Goal: Task Accomplishment & Management: Manage account settings

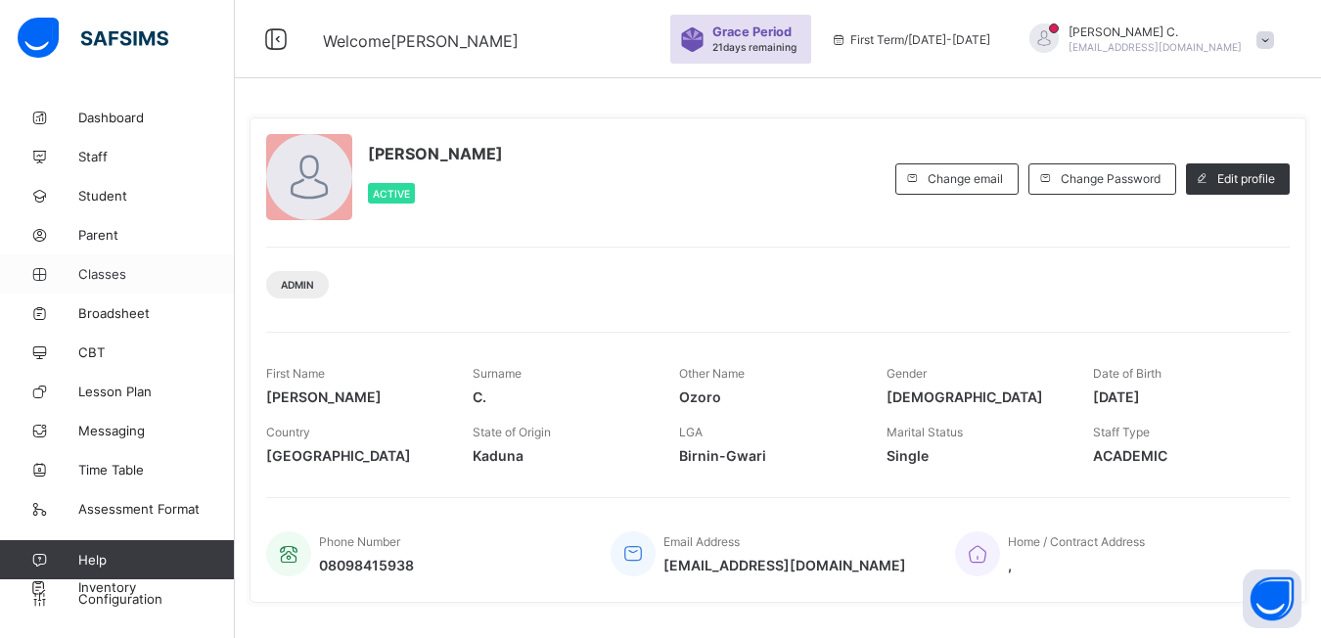
click at [101, 277] on span "Classes" at bounding box center [156, 274] width 157 height 16
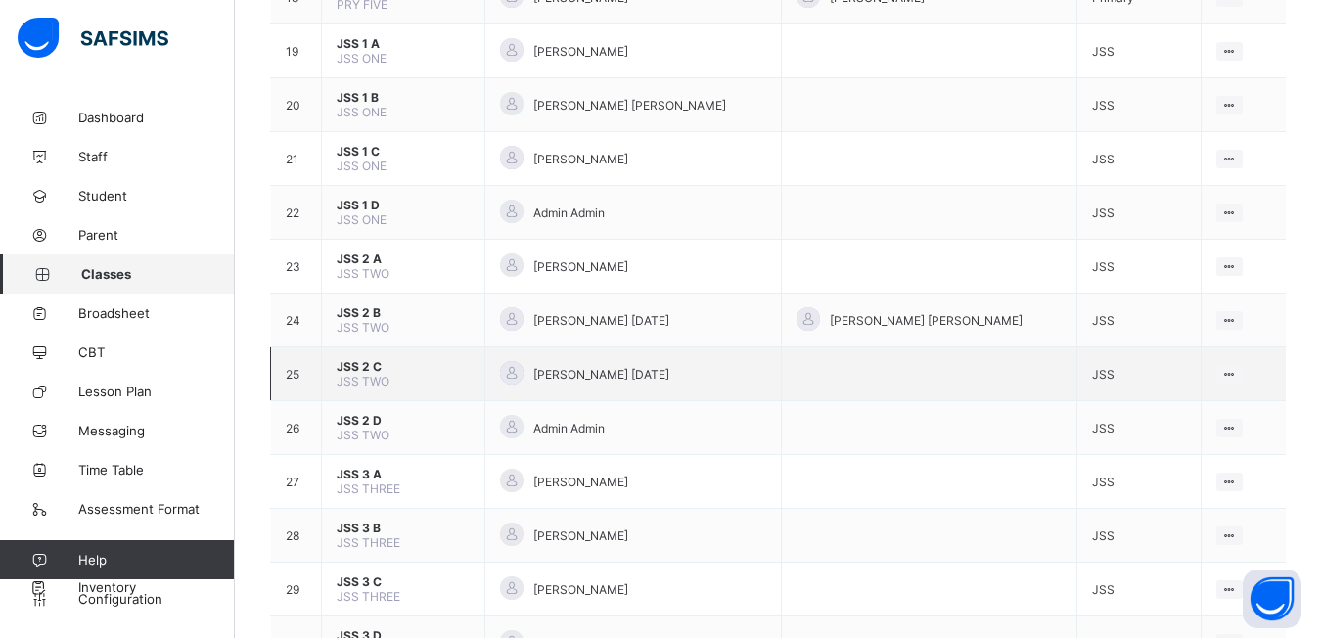
scroll to position [1272, 0]
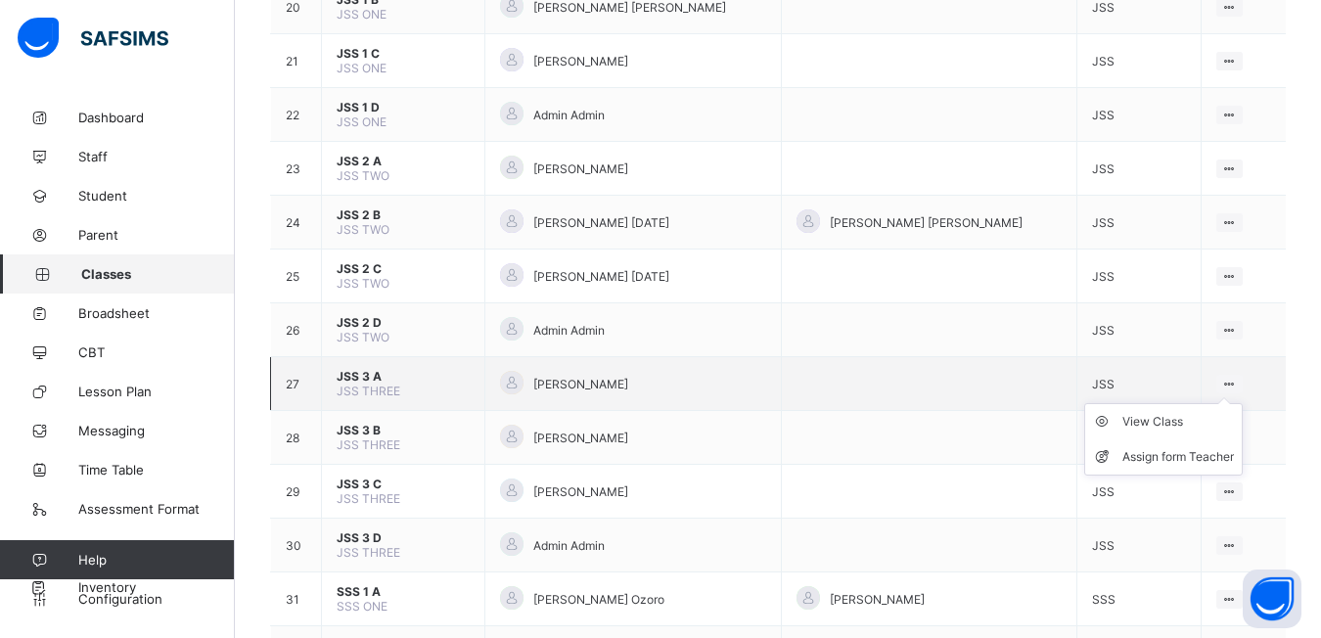
click at [1225, 403] on ul "View Class Assign form Teacher" at bounding box center [1163, 439] width 158 height 72
click at [1134, 419] on div "View Class" at bounding box center [1178, 422] width 112 height 20
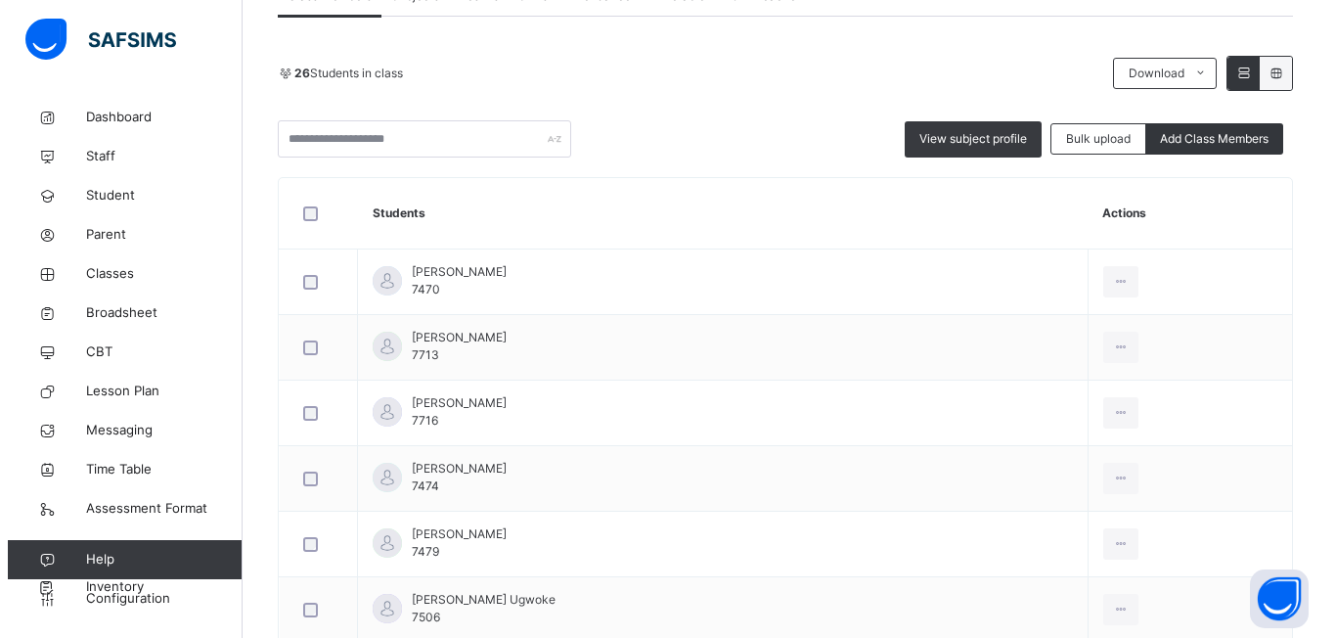
scroll to position [196, 0]
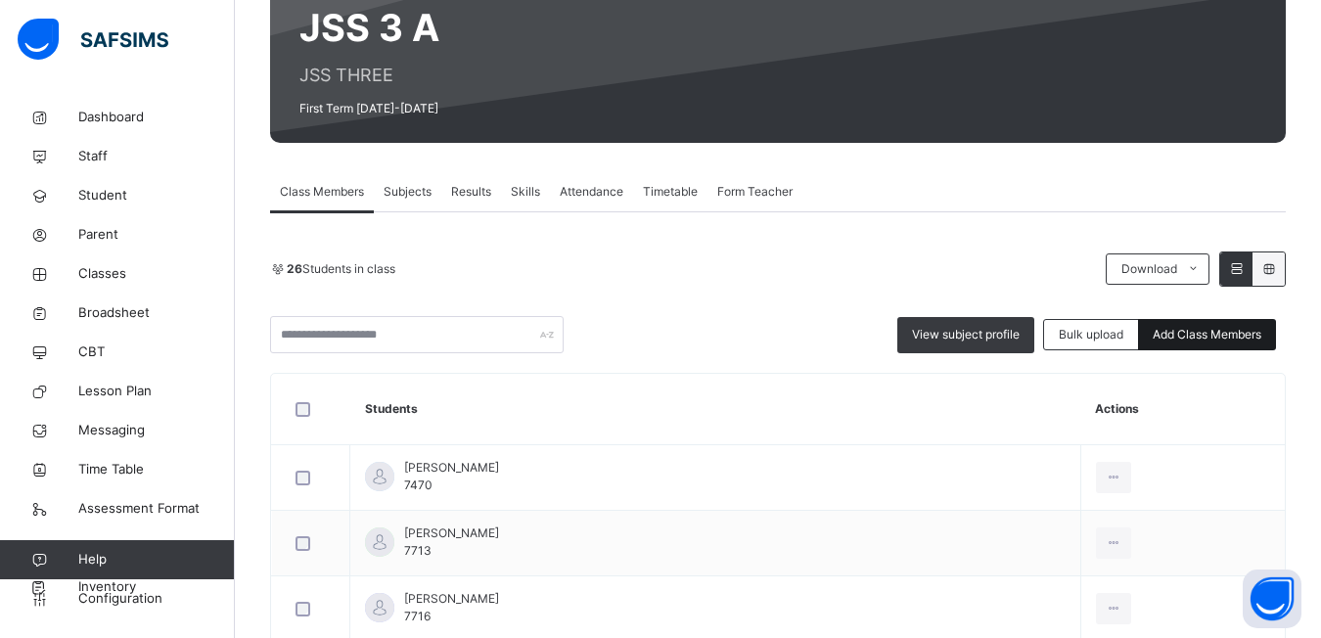
click at [1196, 338] on span "Add Class Members" at bounding box center [1206, 335] width 109 height 18
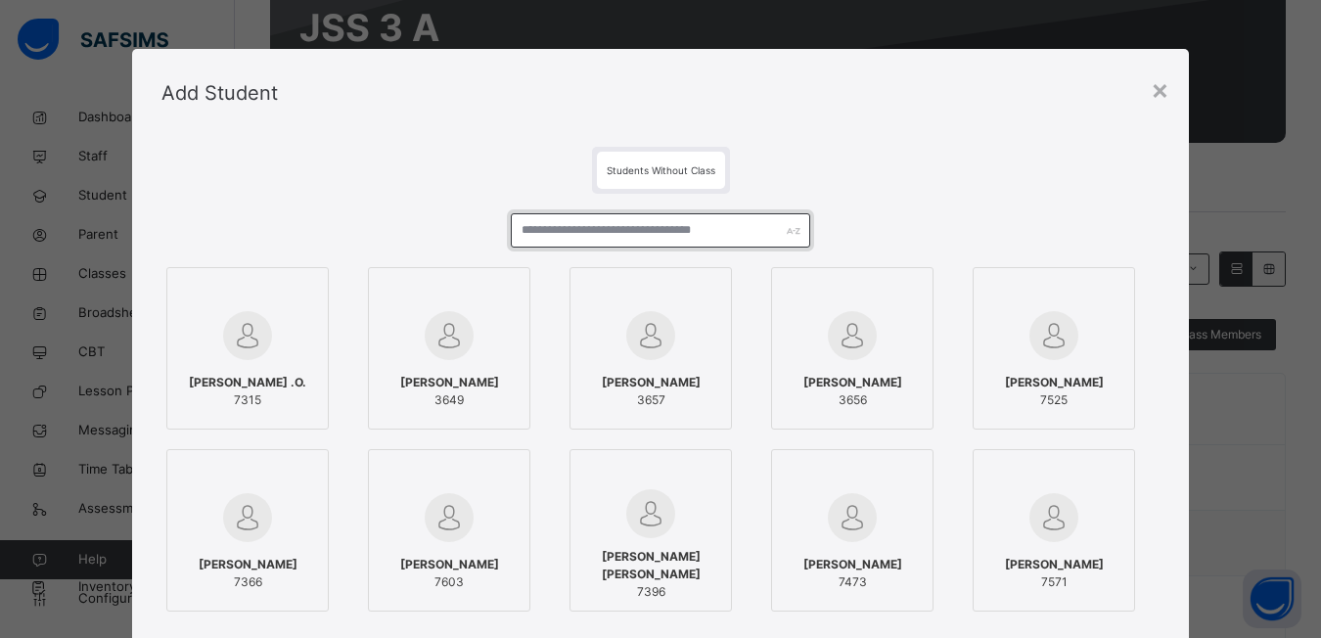
click at [541, 232] on input "text" at bounding box center [660, 230] width 299 height 34
type input "****"
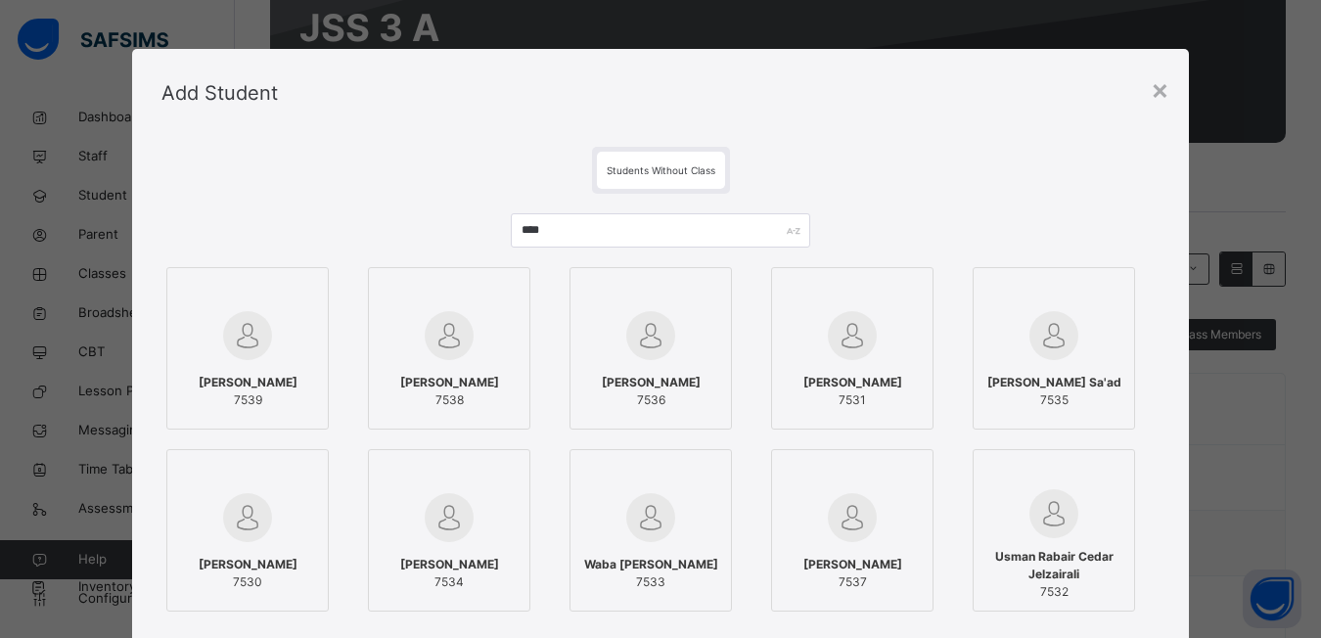
click at [279, 330] on div at bounding box center [247, 335] width 141 height 57
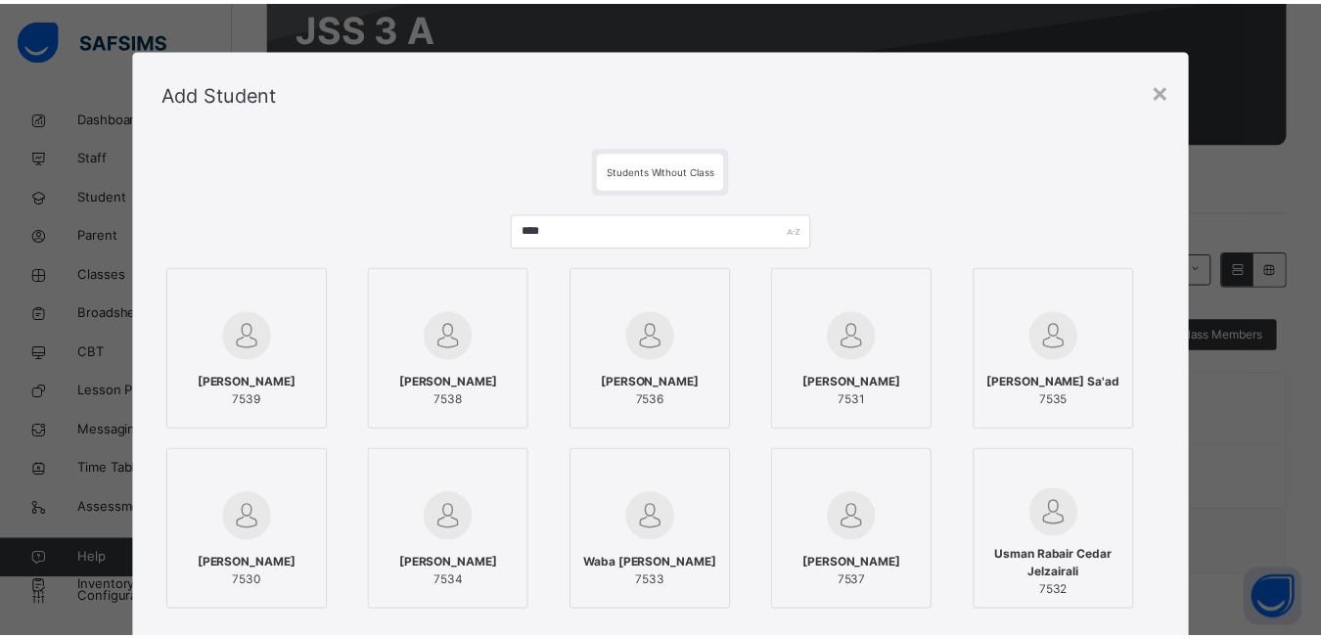
scroll to position [235, 0]
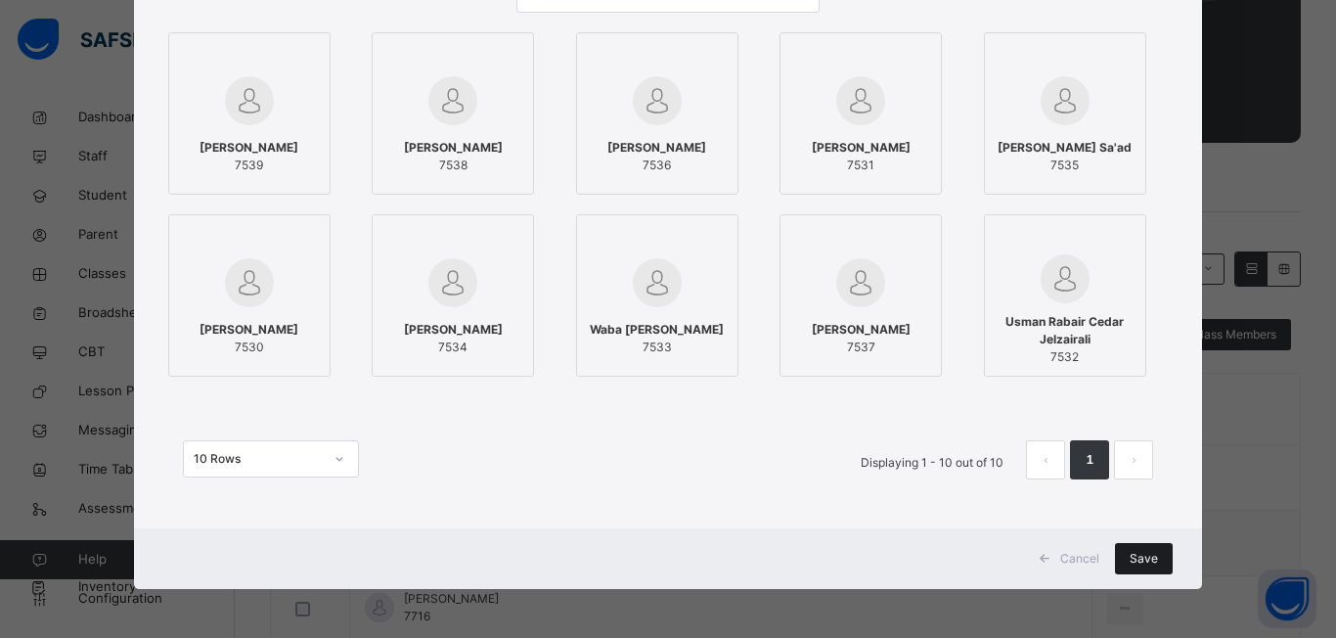
click at [1121, 553] on div "Save" at bounding box center [1144, 558] width 58 height 31
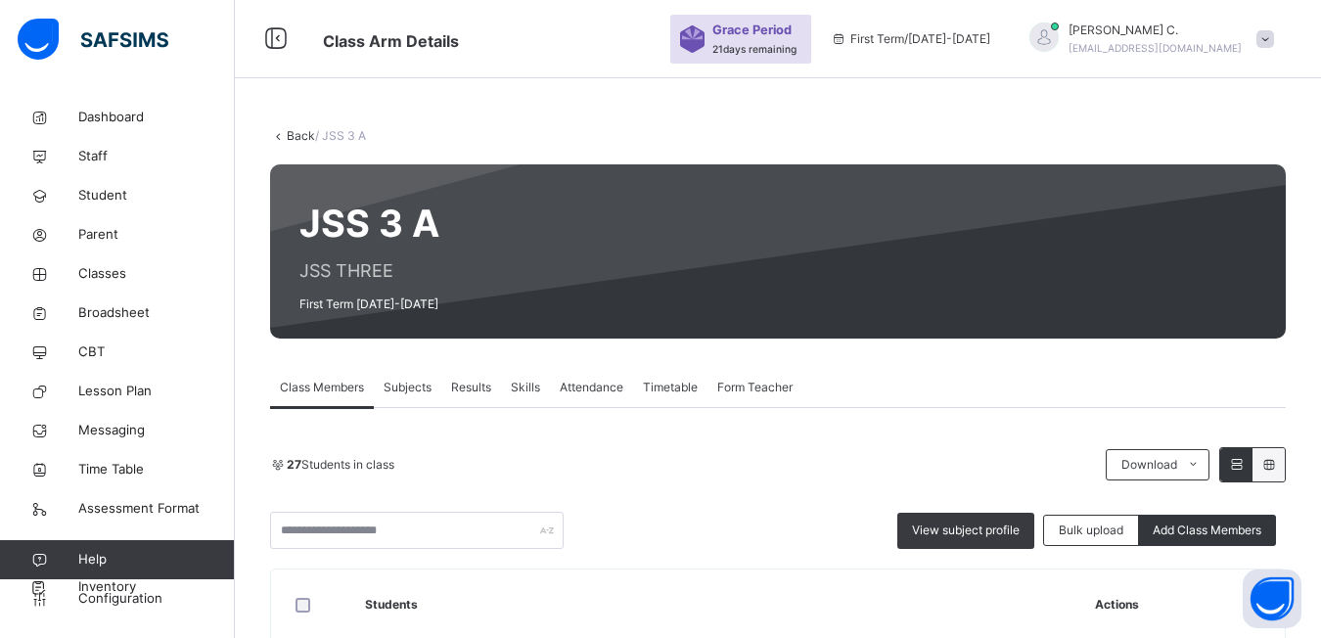
scroll to position [293, 0]
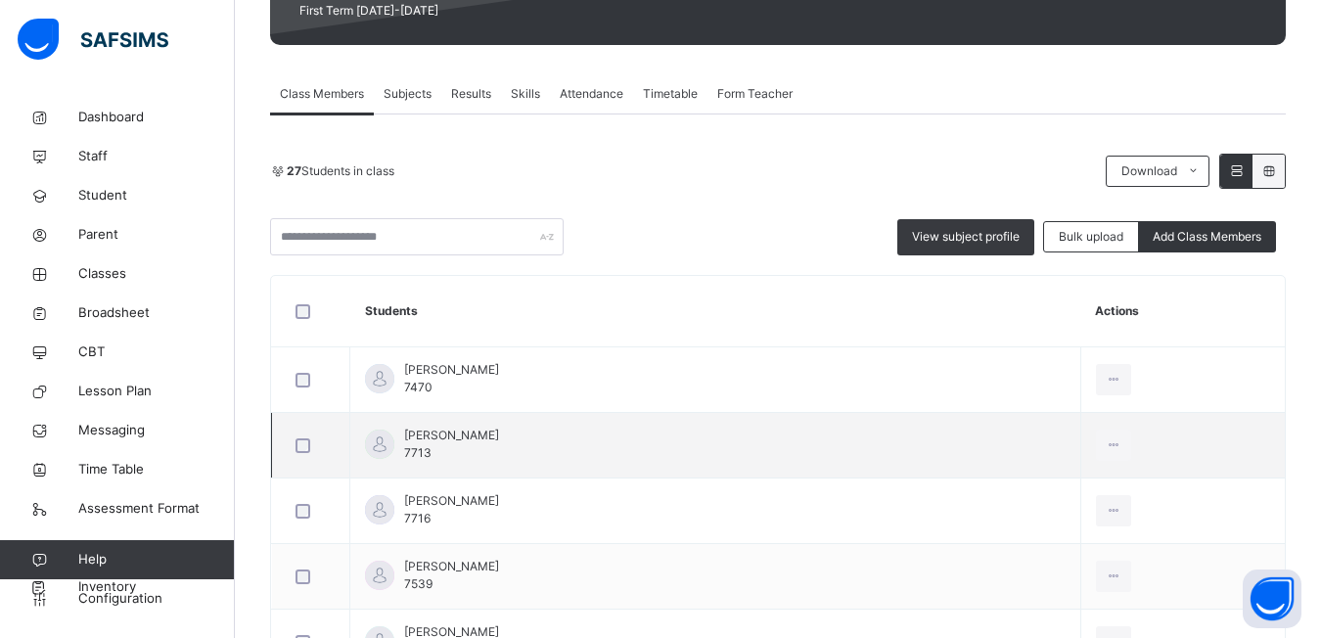
click at [1192, 413] on td "View Profile Remove from Class Transfer Student" at bounding box center [1182, 446] width 204 height 66
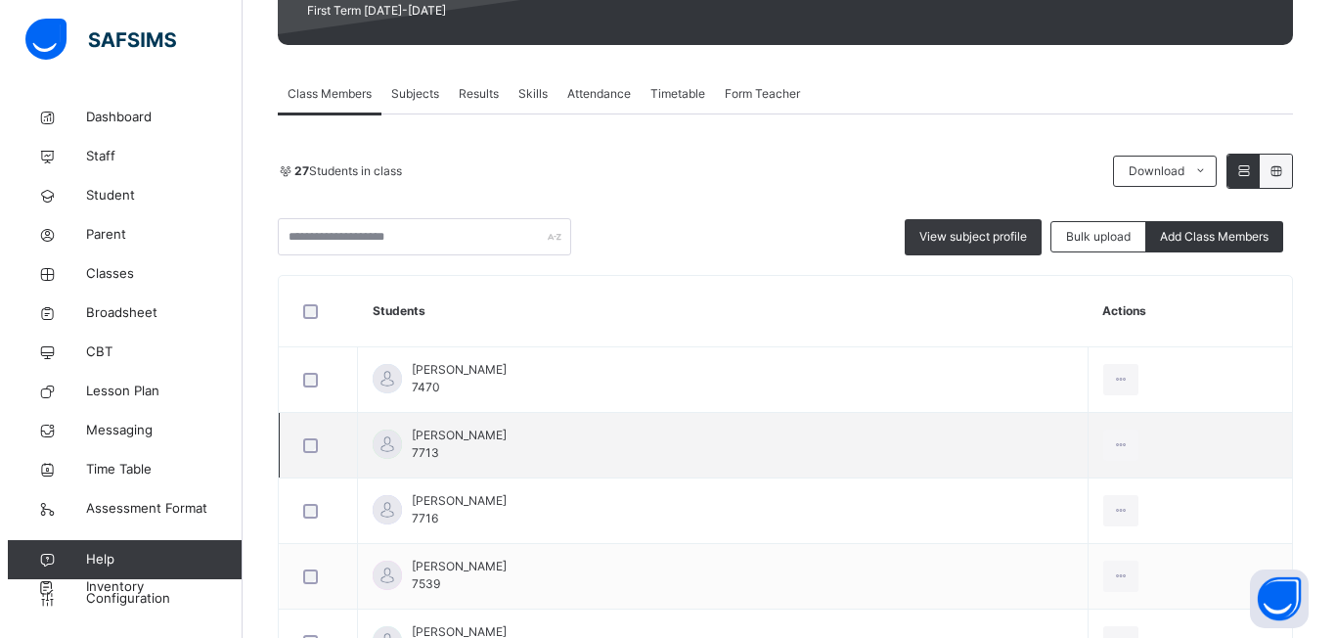
scroll to position [196, 0]
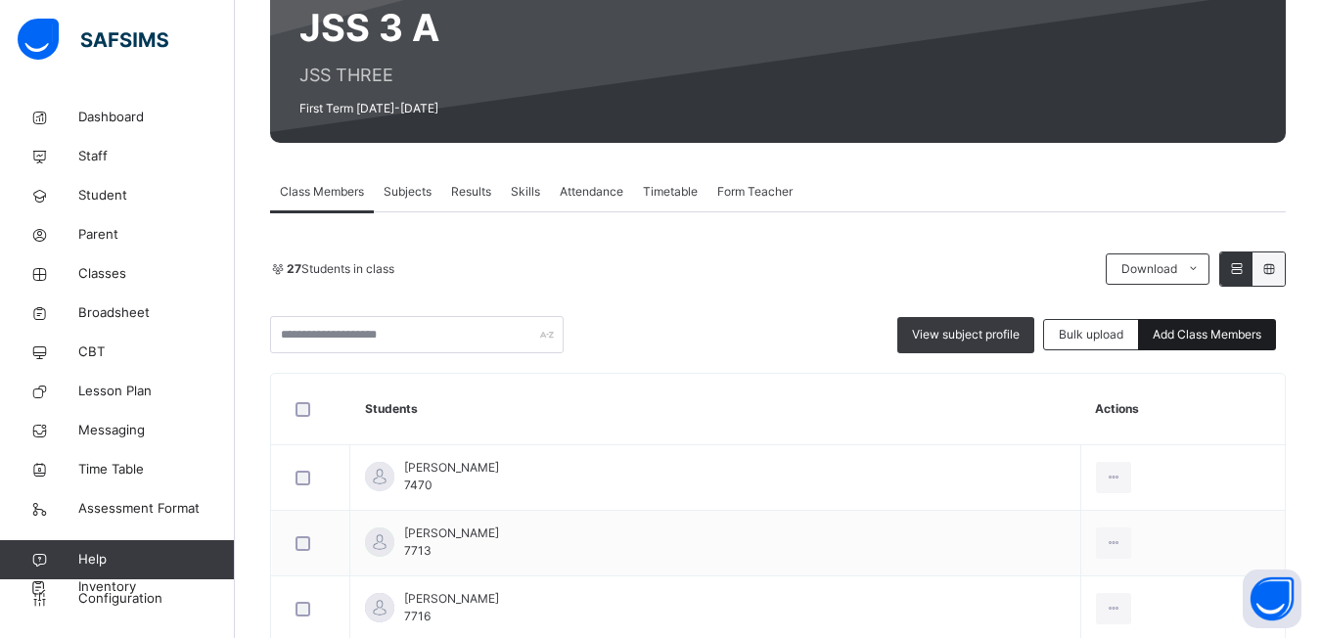
click at [1191, 336] on span "Add Class Members" at bounding box center [1206, 335] width 109 height 18
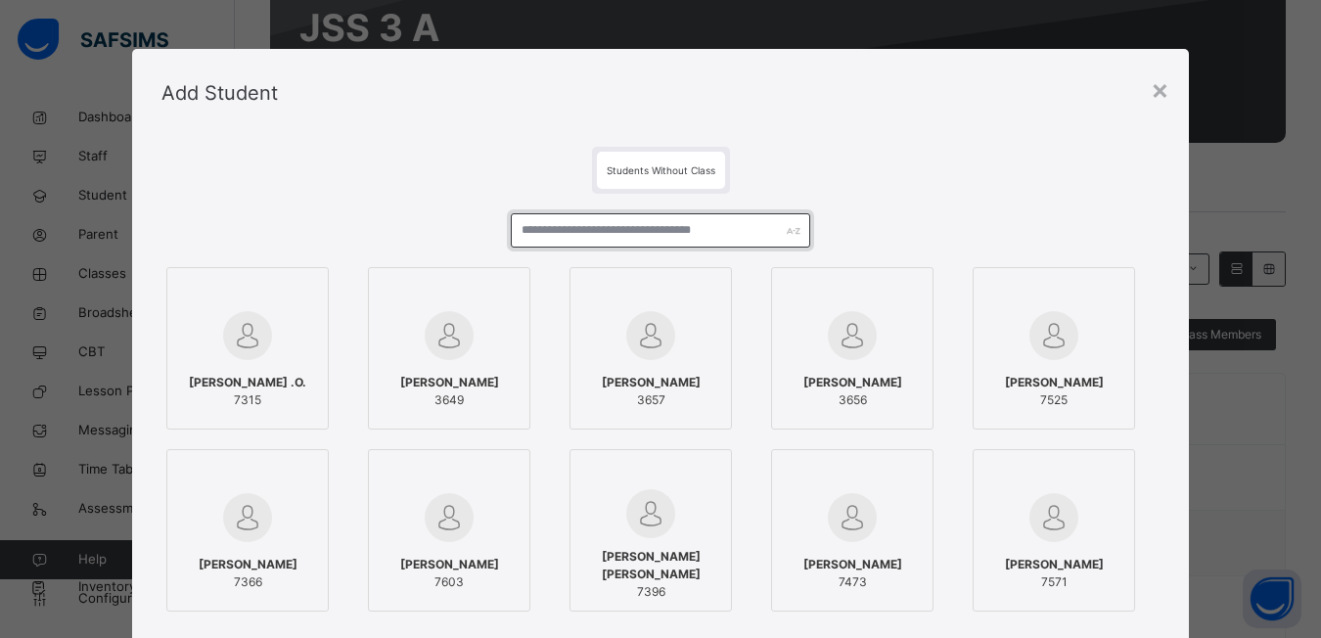
click at [518, 234] on input "text" at bounding box center [660, 230] width 299 height 34
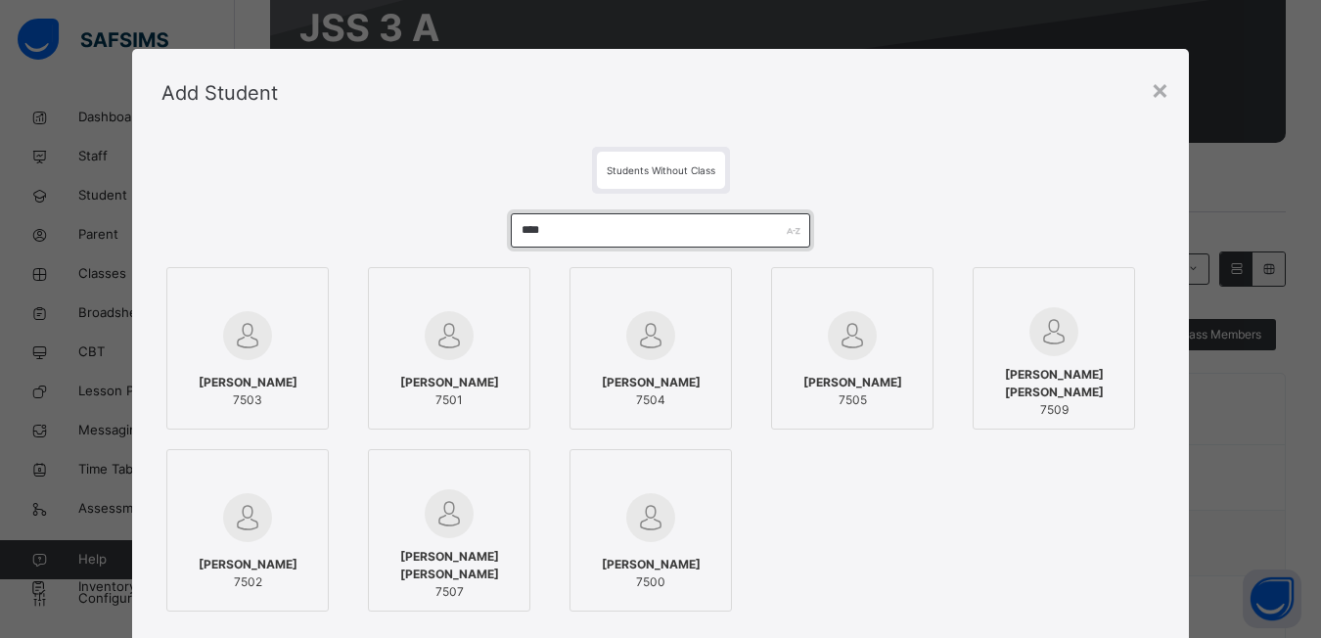
type input "****"
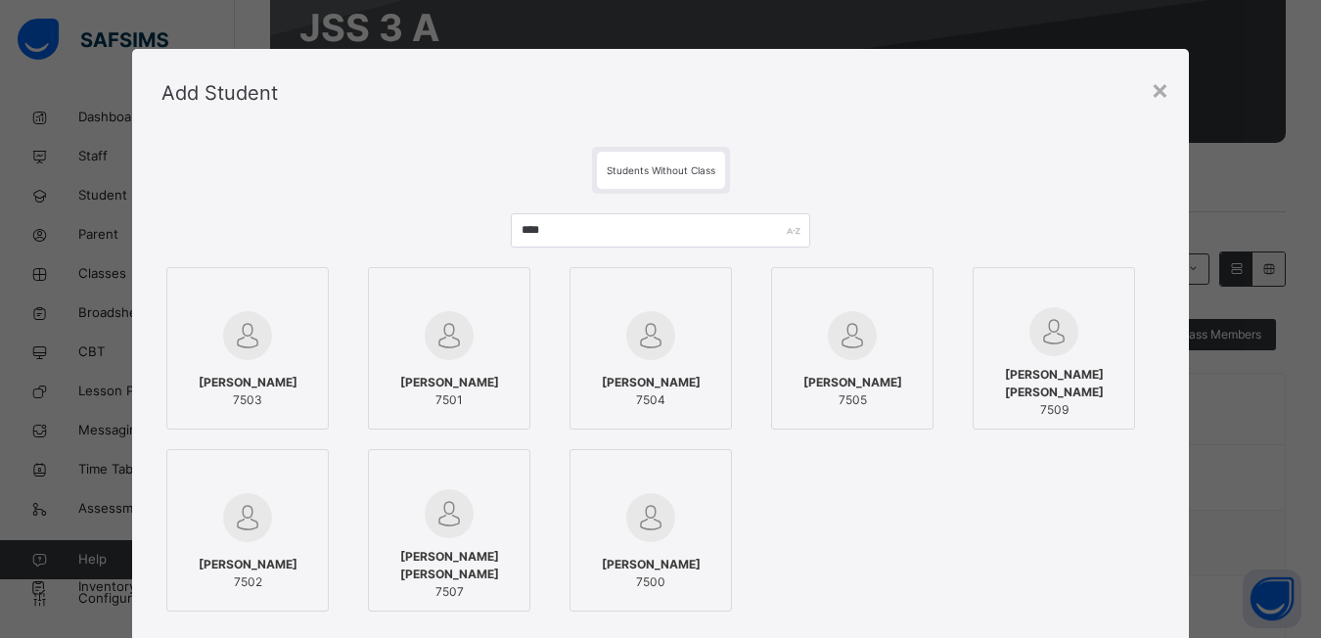
click at [296, 312] on div at bounding box center [247, 335] width 141 height 57
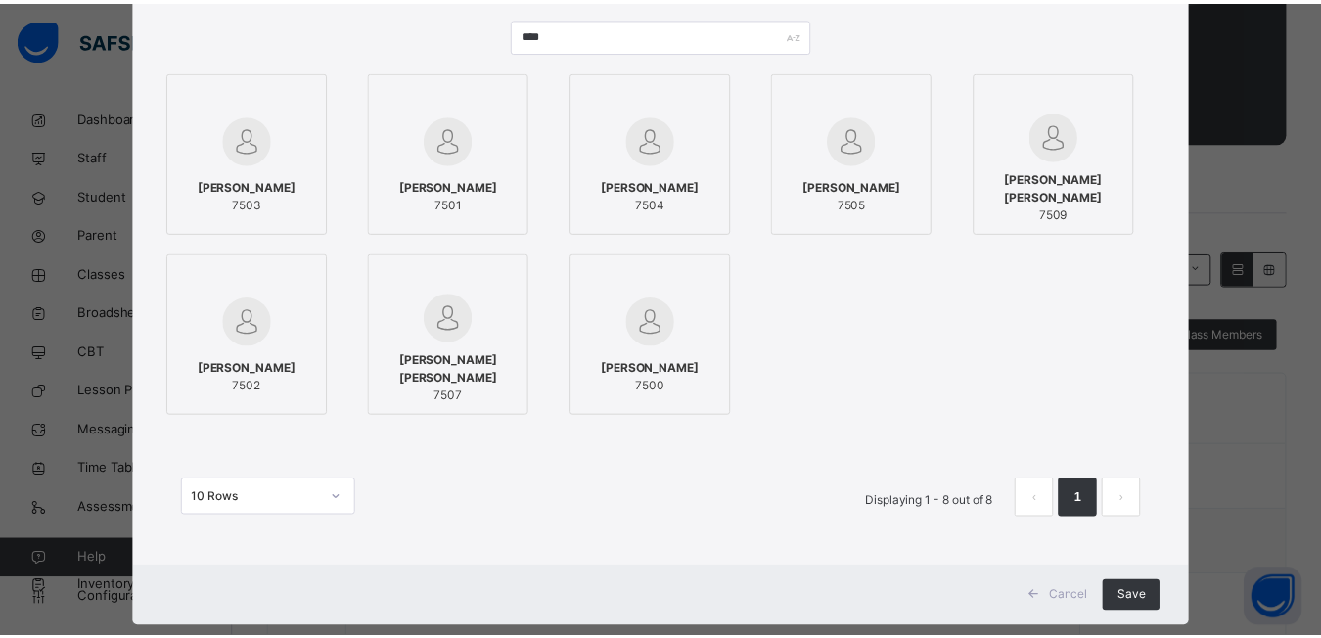
scroll to position [235, 0]
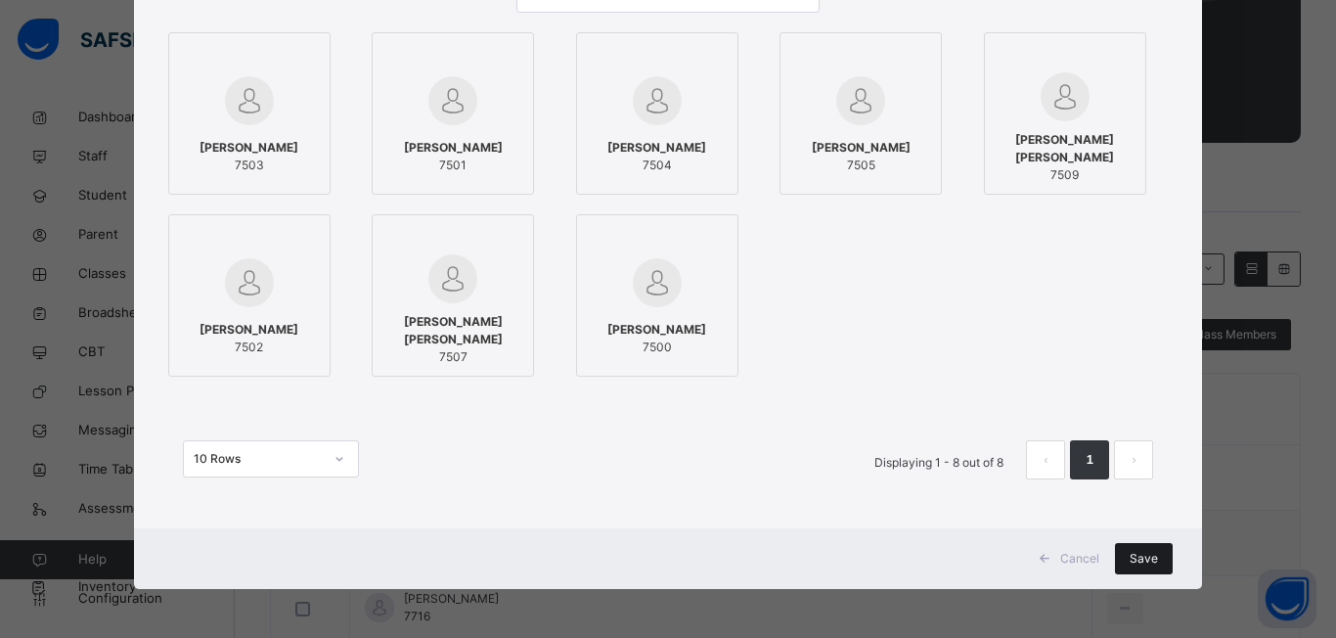
click at [1142, 561] on span "Save" at bounding box center [1144, 559] width 28 height 18
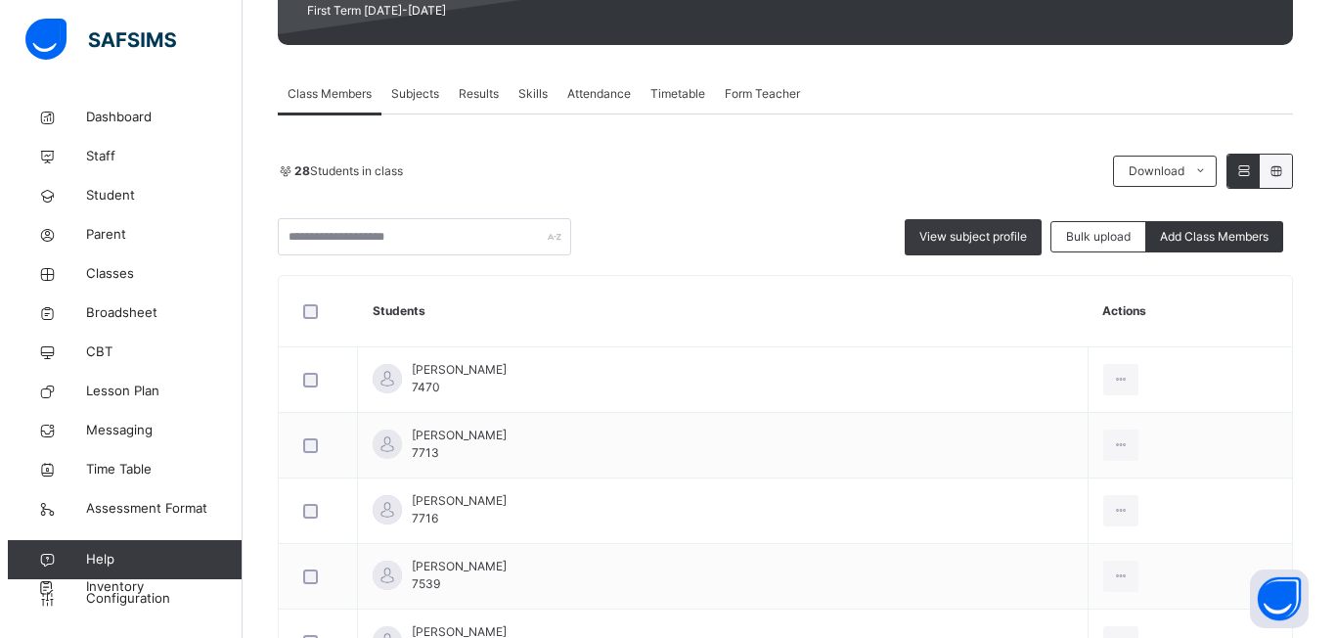
scroll to position [489, 0]
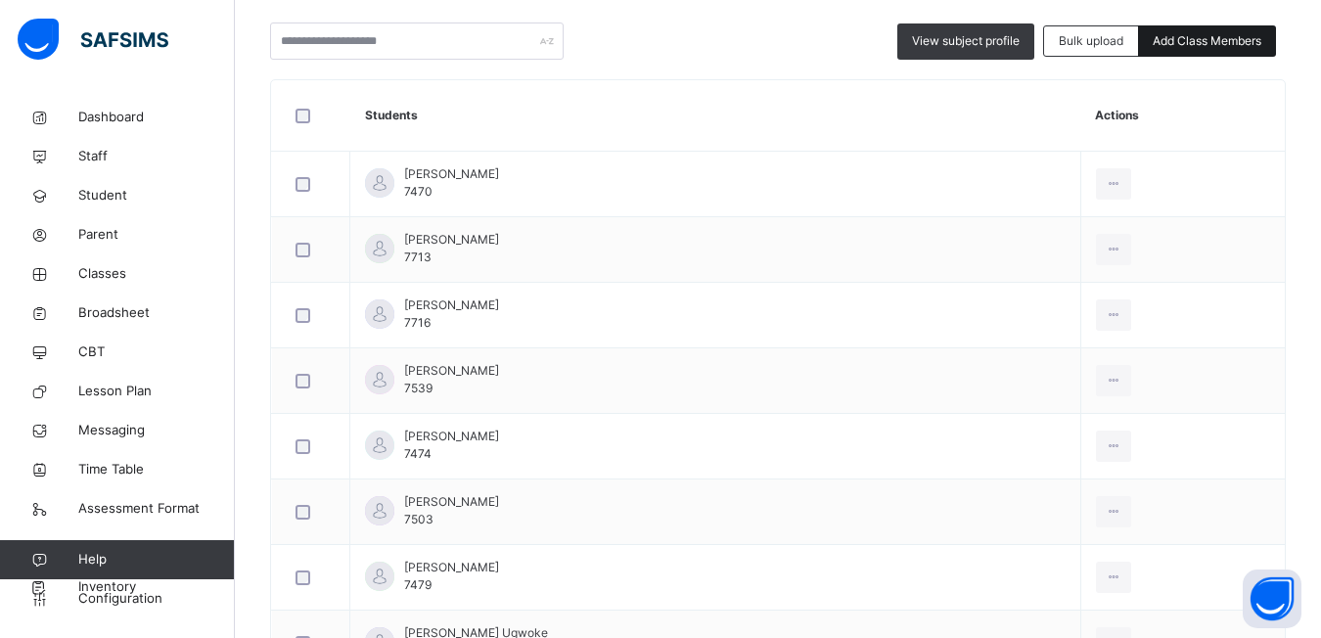
click at [1222, 42] on span "Add Class Members" at bounding box center [1206, 41] width 109 height 18
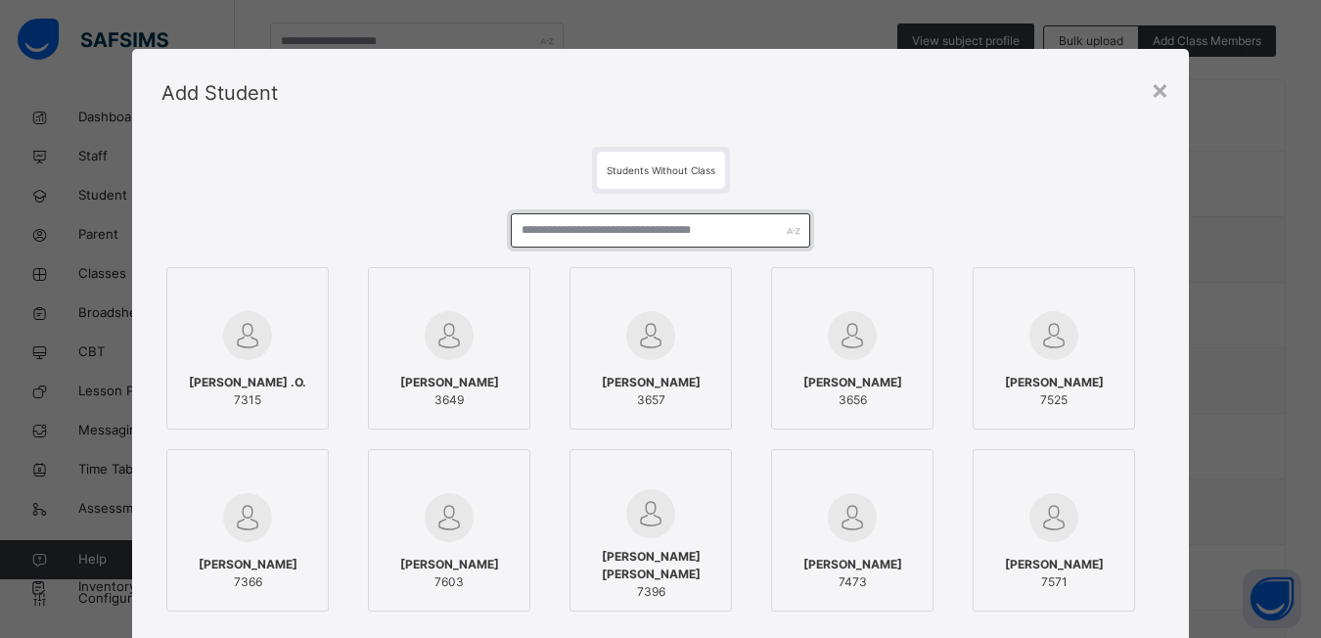
click at [556, 233] on input "text" at bounding box center [660, 230] width 299 height 34
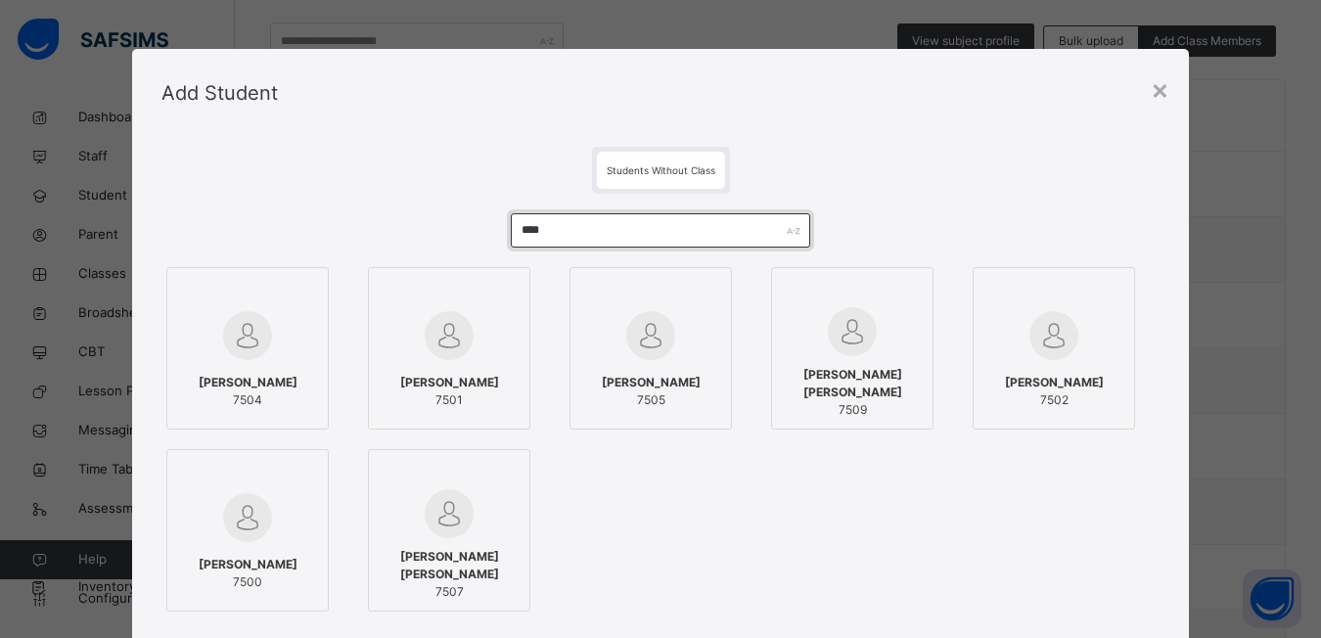
type input "****"
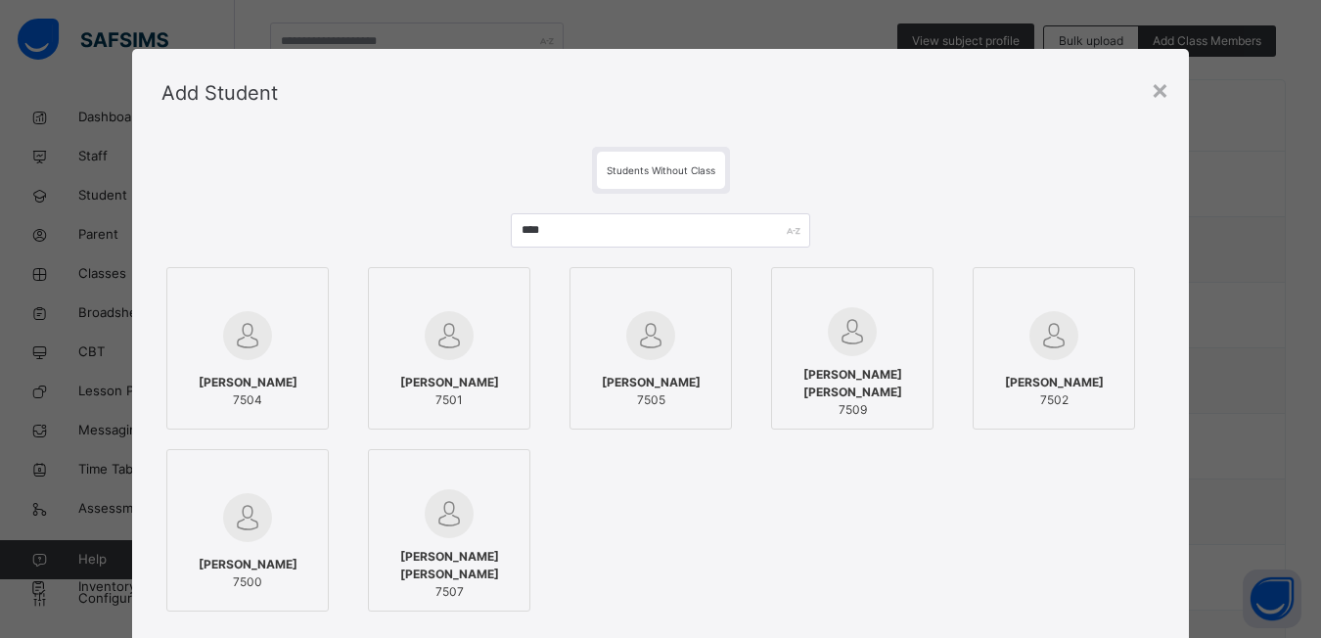
click at [261, 305] on div at bounding box center [247, 292] width 141 height 29
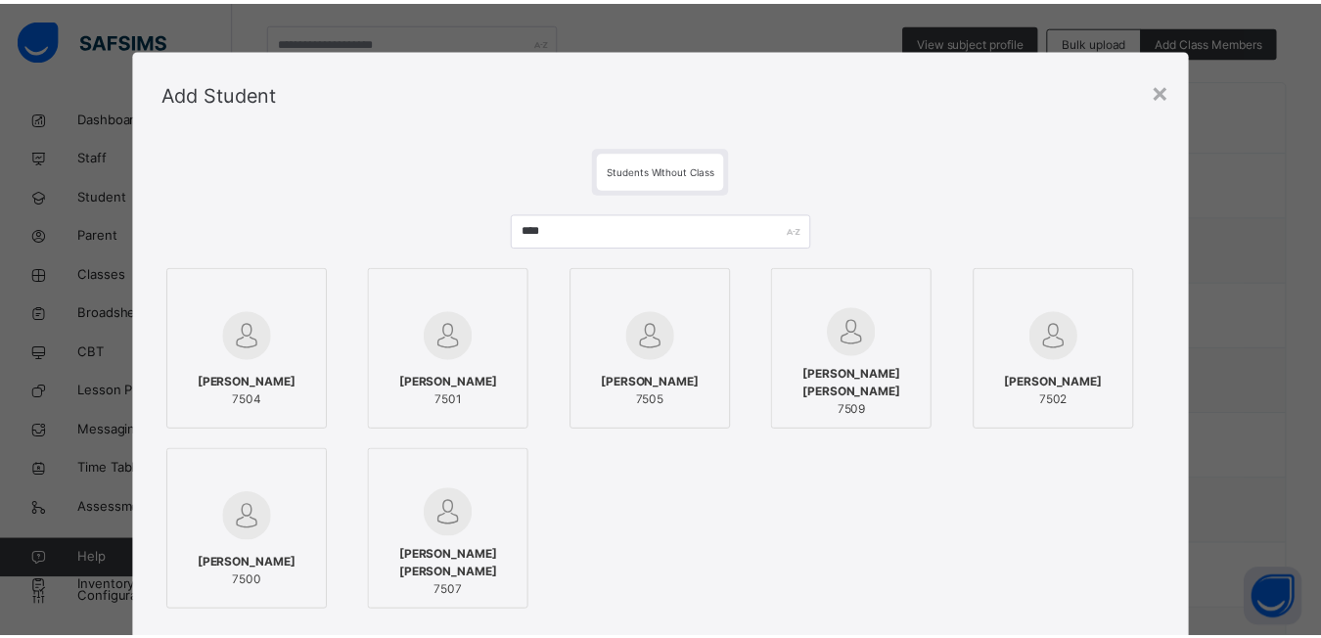
scroll to position [235, 0]
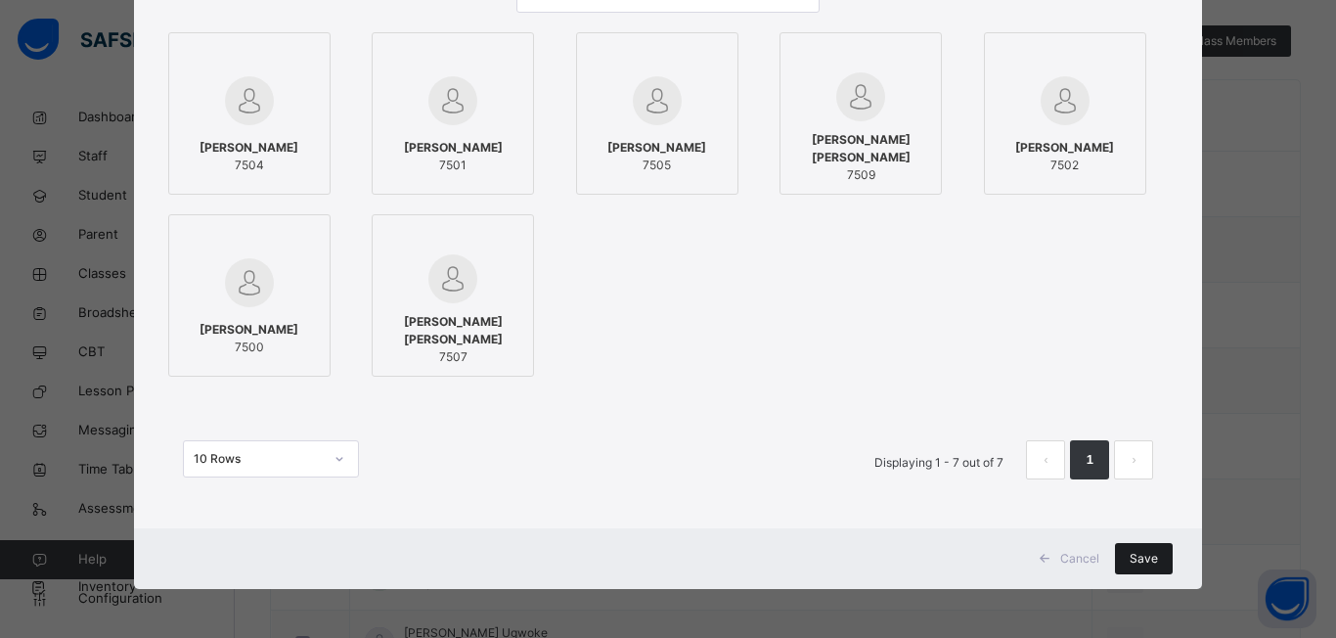
click at [1149, 558] on span "Save" at bounding box center [1144, 559] width 28 height 18
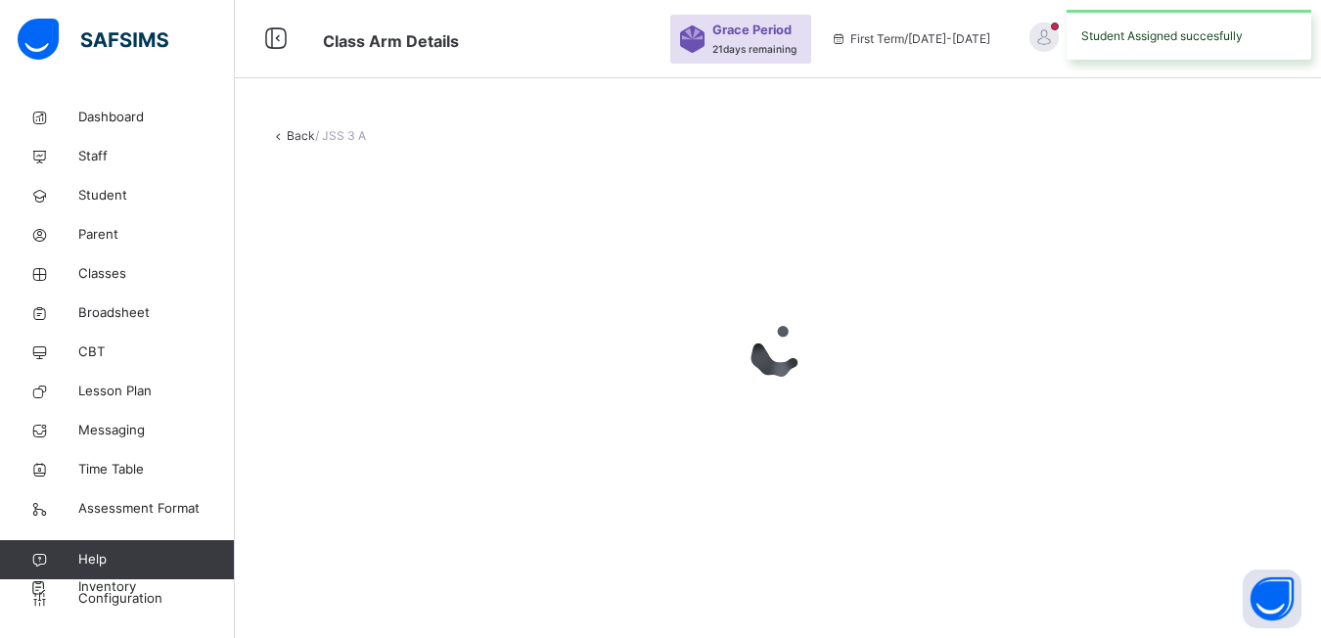
scroll to position [0, 0]
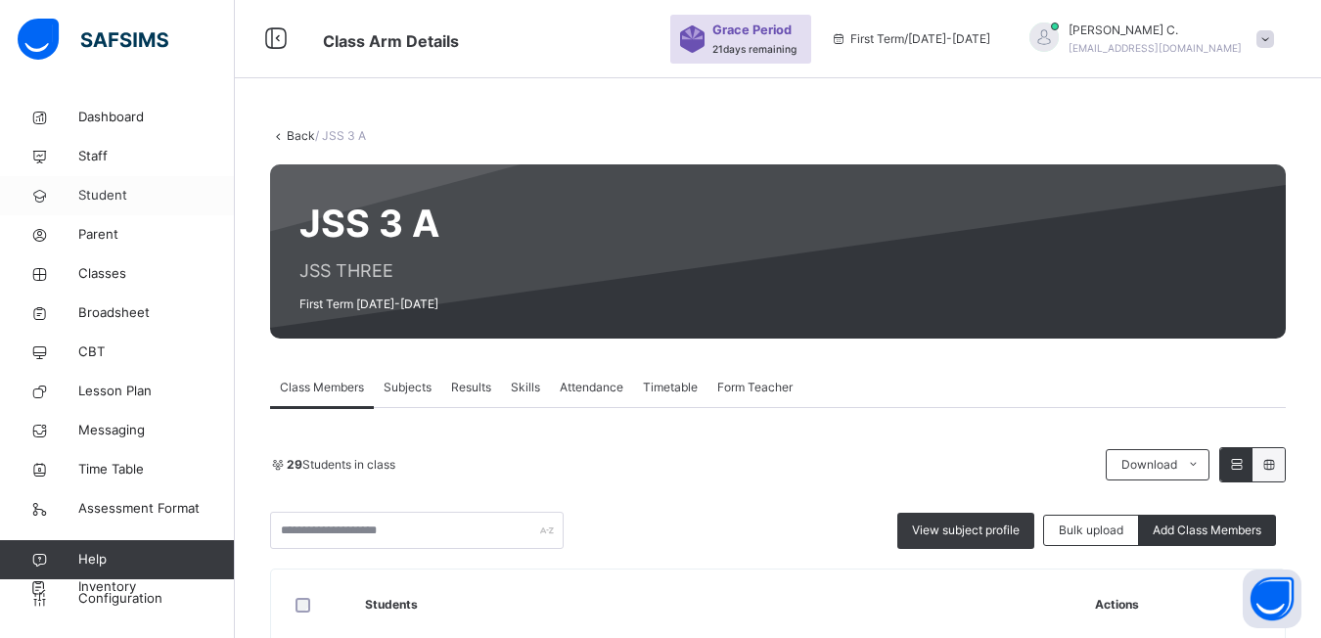
click at [92, 190] on span "Student" at bounding box center [156, 196] width 157 height 20
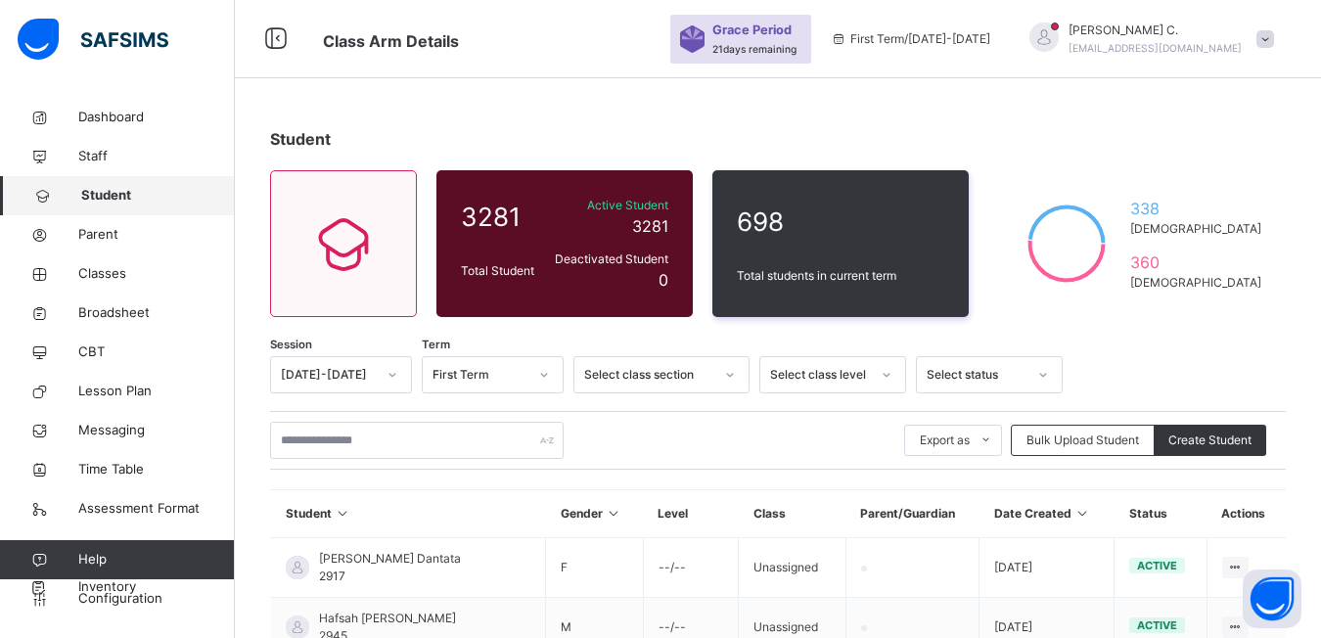
scroll to position [293, 0]
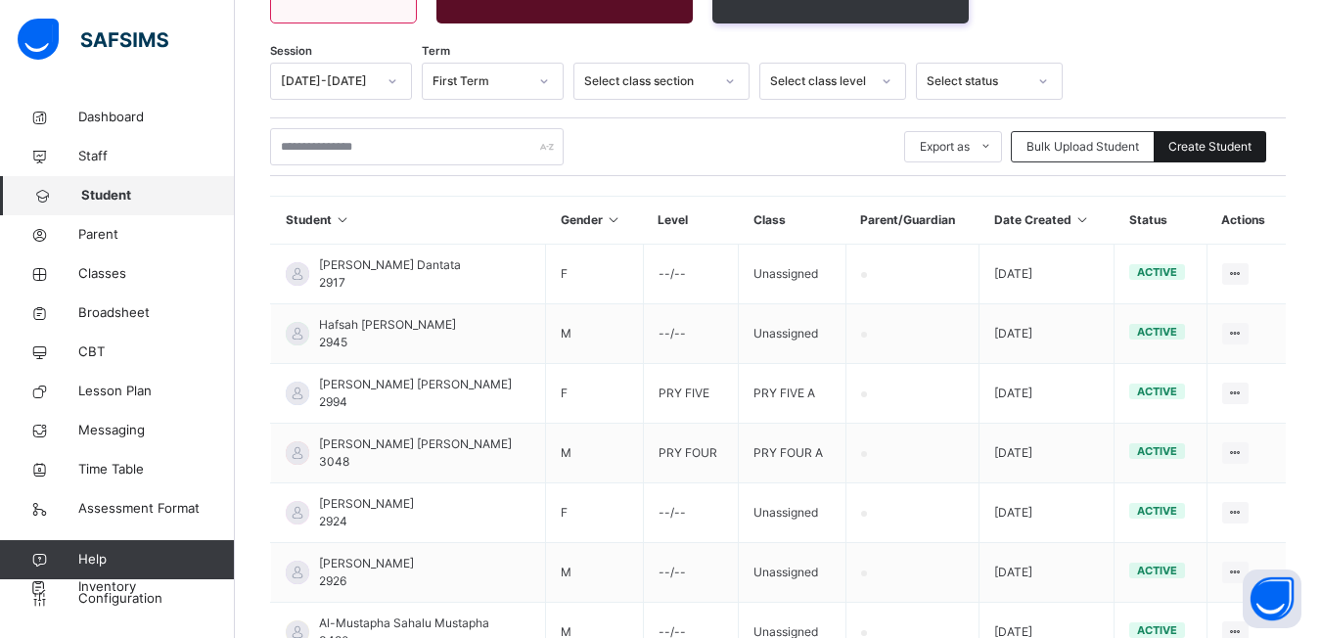
click at [1211, 141] on span "Create Student" at bounding box center [1209, 147] width 83 height 18
select select "**"
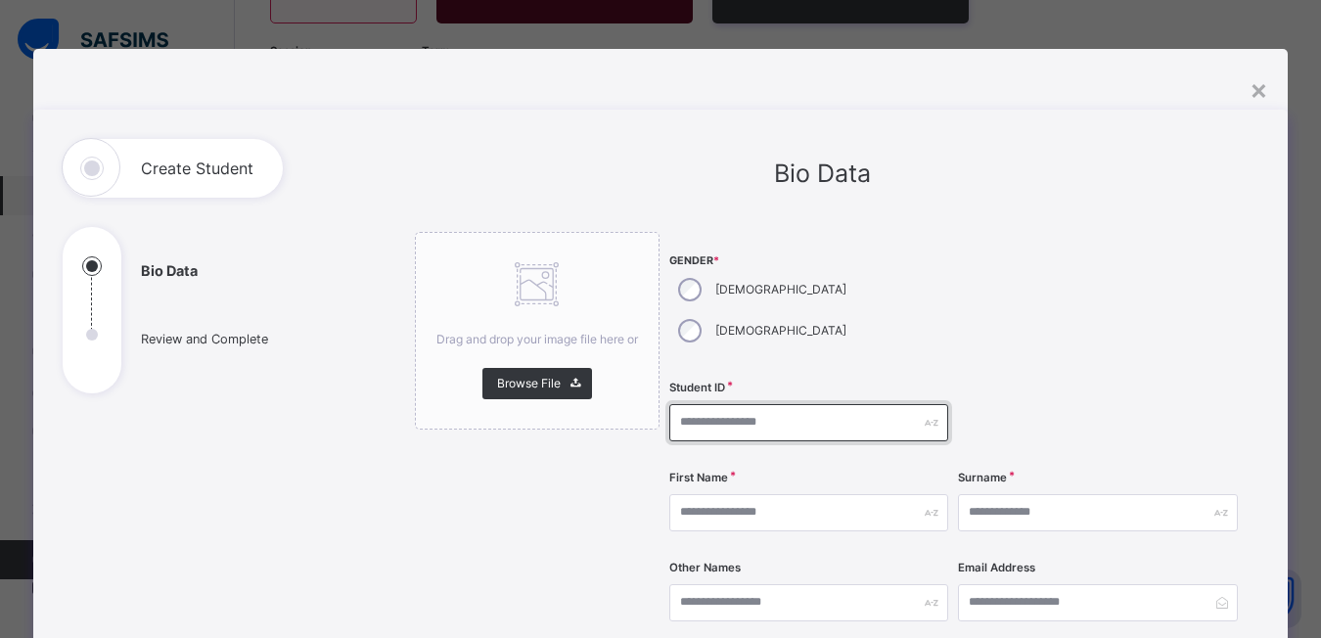
click at [679, 404] on input "text" at bounding box center [809, 422] width 280 height 37
type input "****"
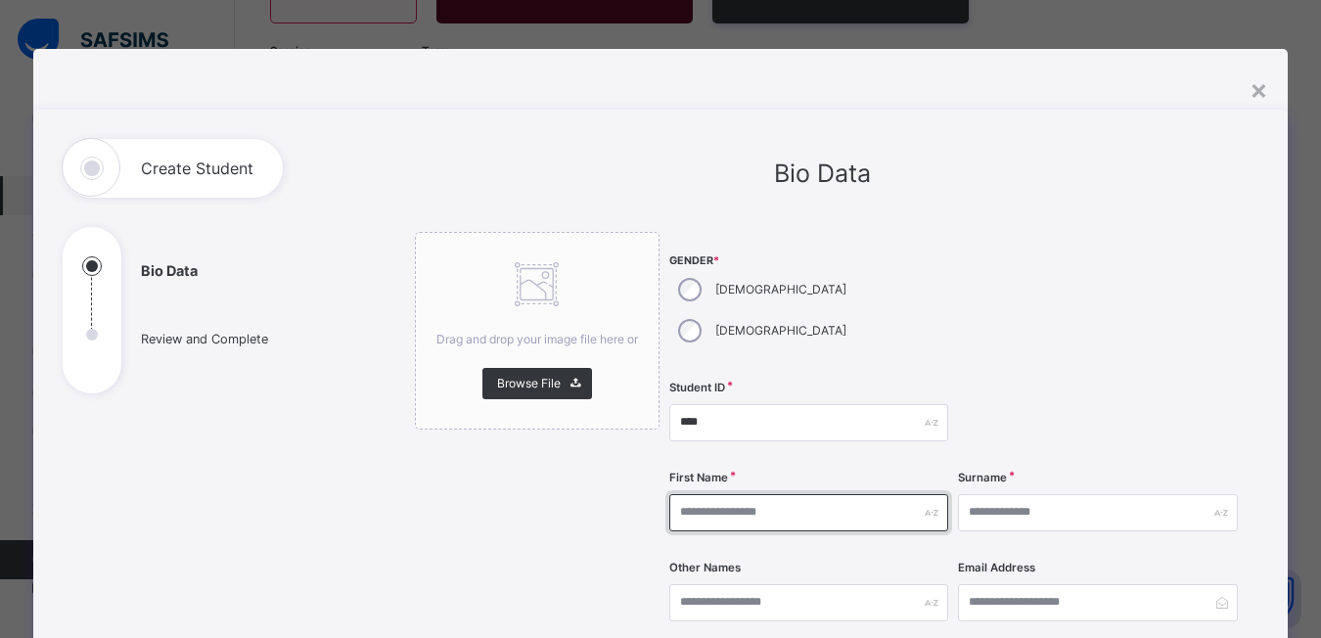
click at [686, 494] on input "text" at bounding box center [809, 512] width 280 height 37
type input "******"
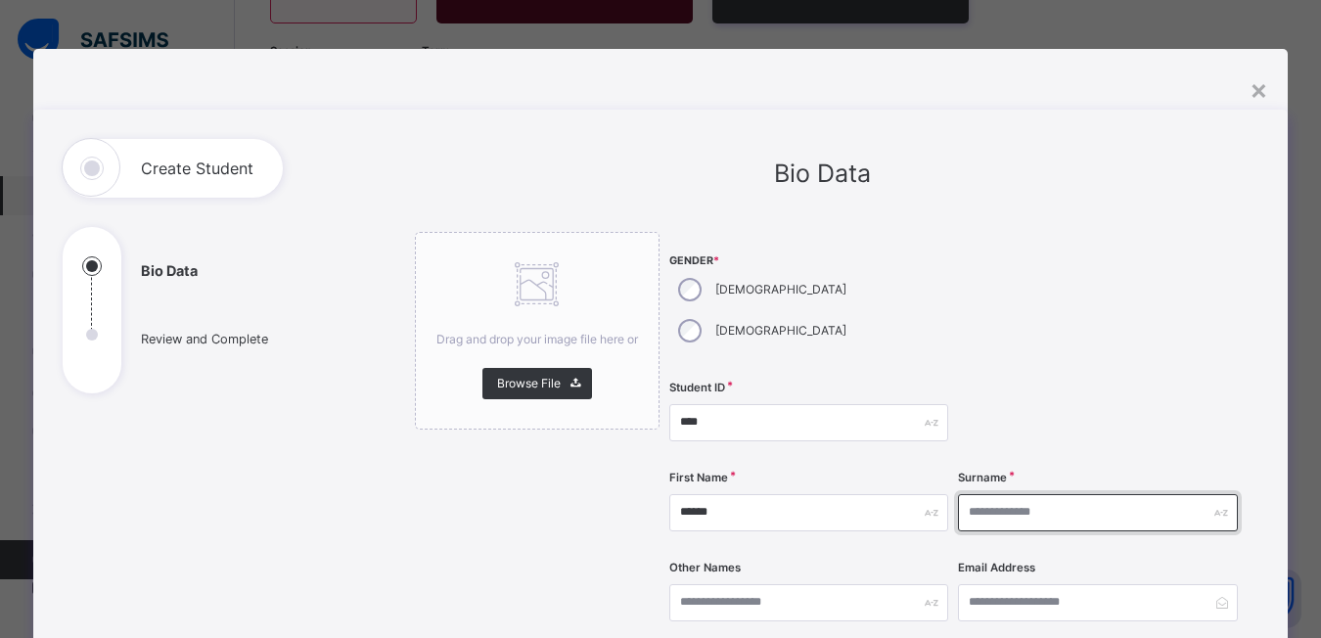
type input "*"
type input "***"
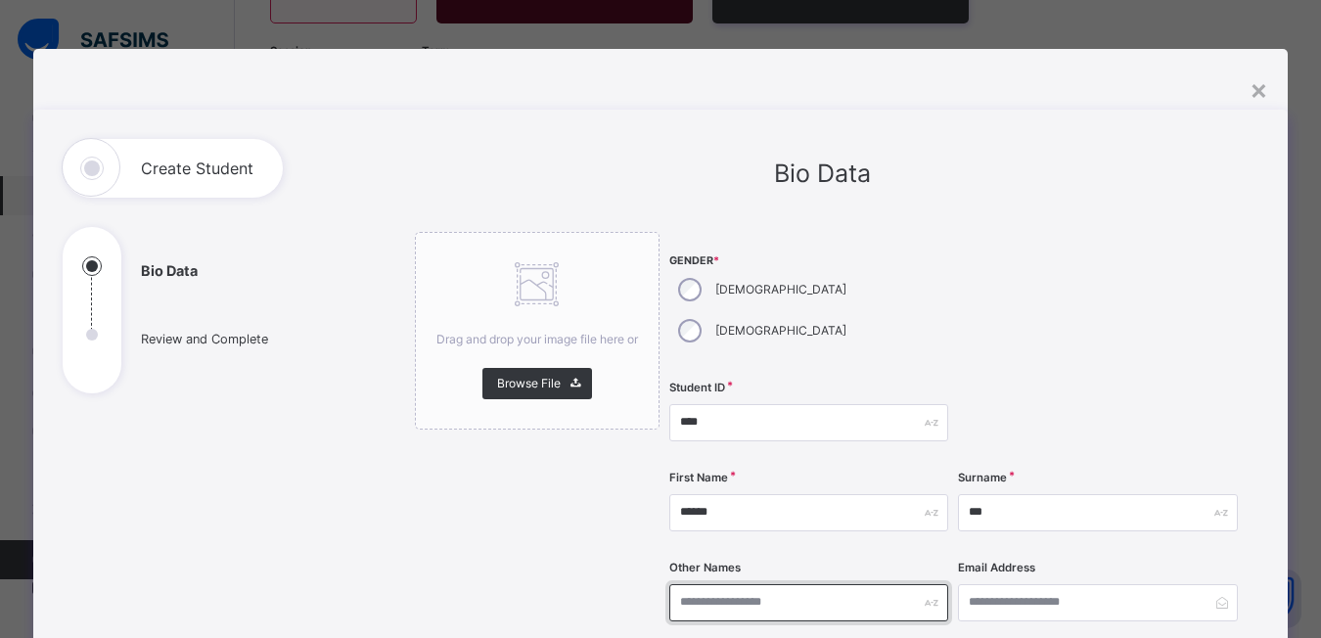
click at [669, 584] on input "text" at bounding box center [809, 602] width 280 height 37
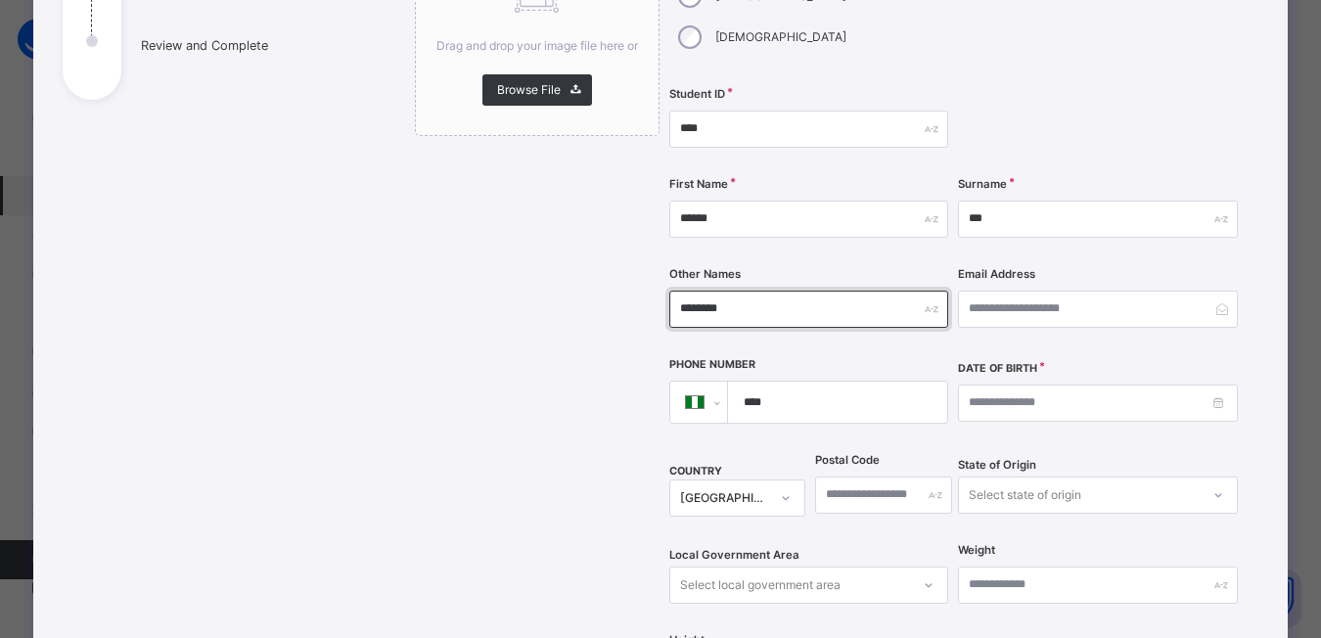
scroll to position [391, 0]
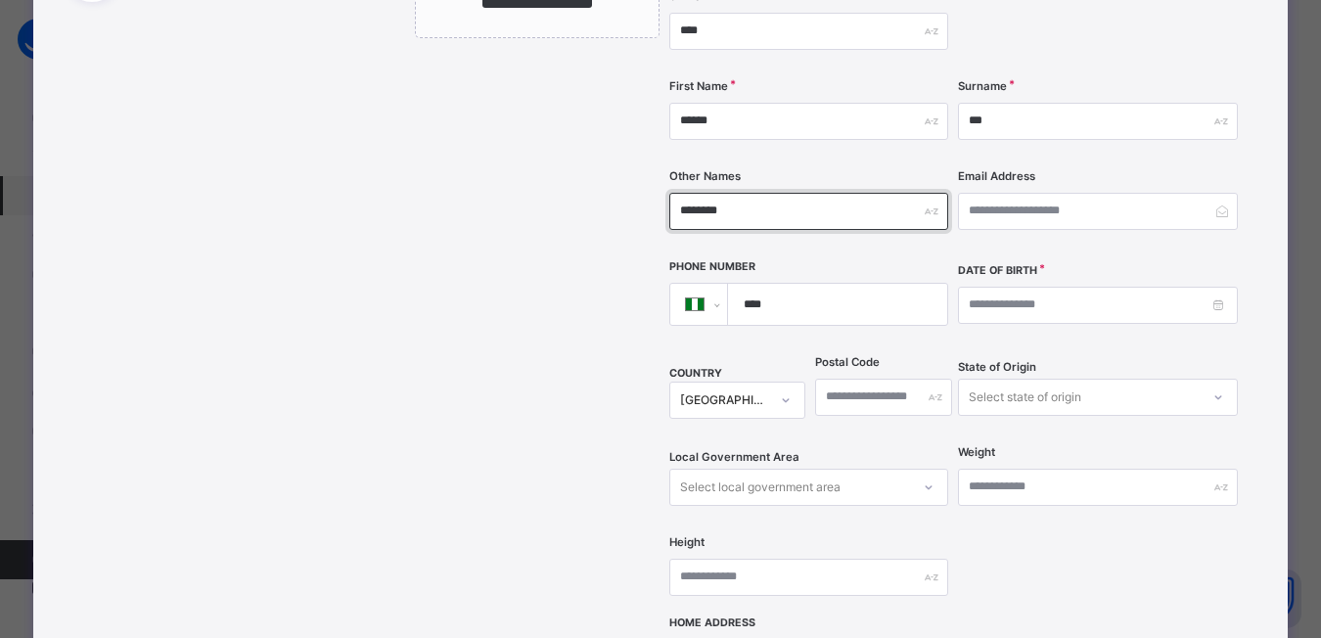
type input "********"
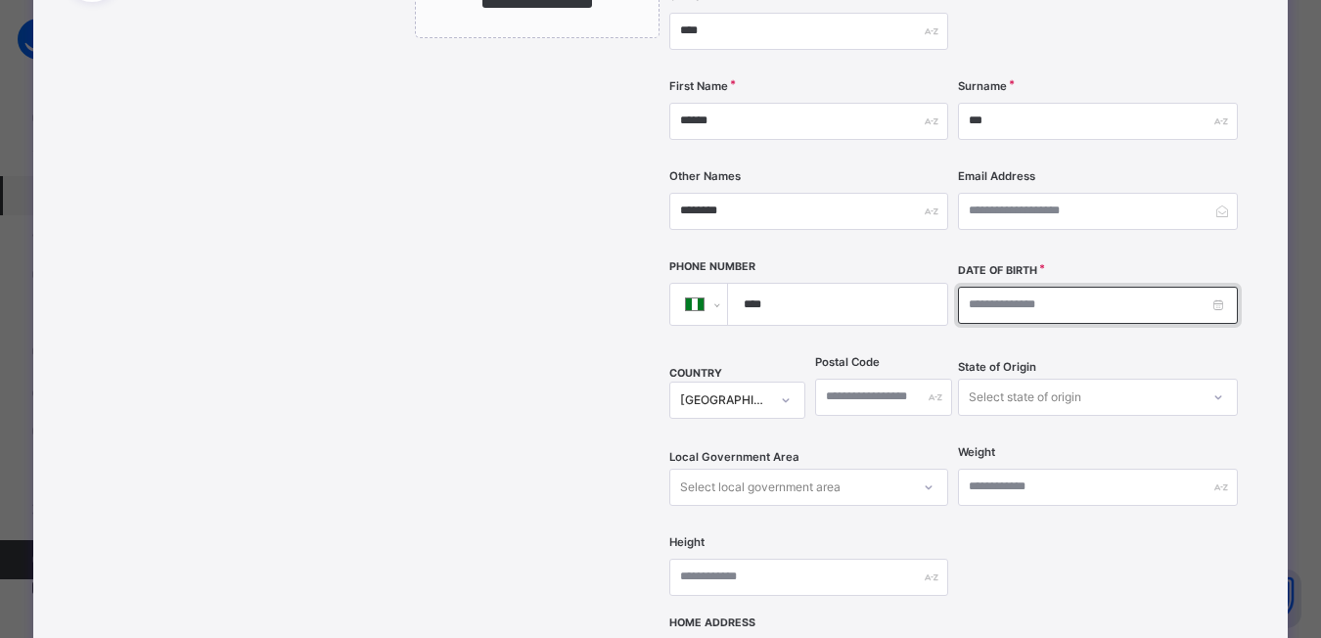
click at [975, 287] on input at bounding box center [1098, 305] width 280 height 37
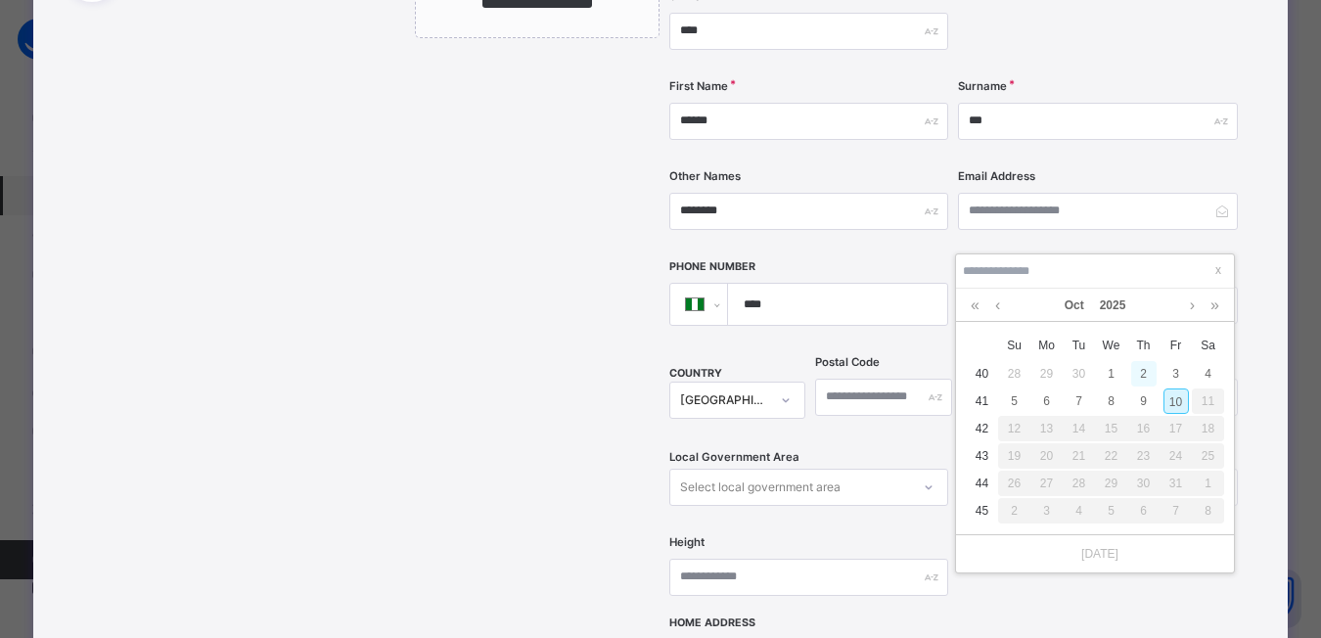
click at [1146, 371] on div "2" at bounding box center [1143, 373] width 25 height 25
type input "**********"
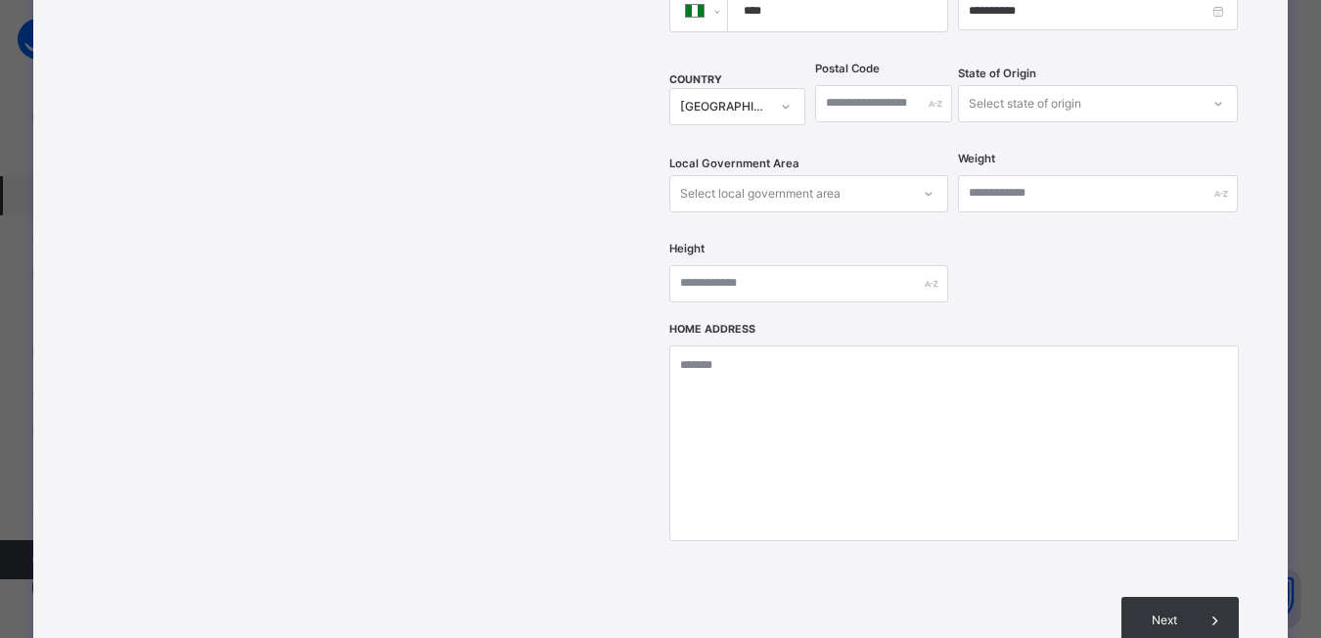
scroll to position [862, 0]
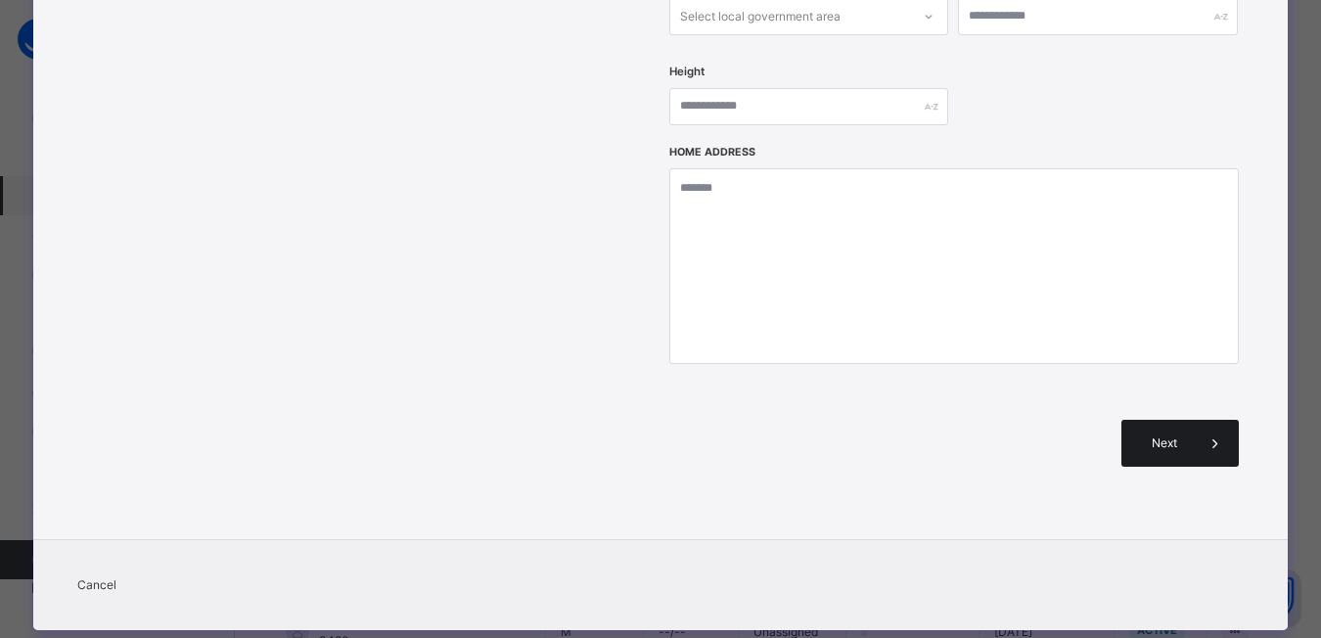
click at [1191, 434] on span "Next" at bounding box center [1164, 443] width 56 height 18
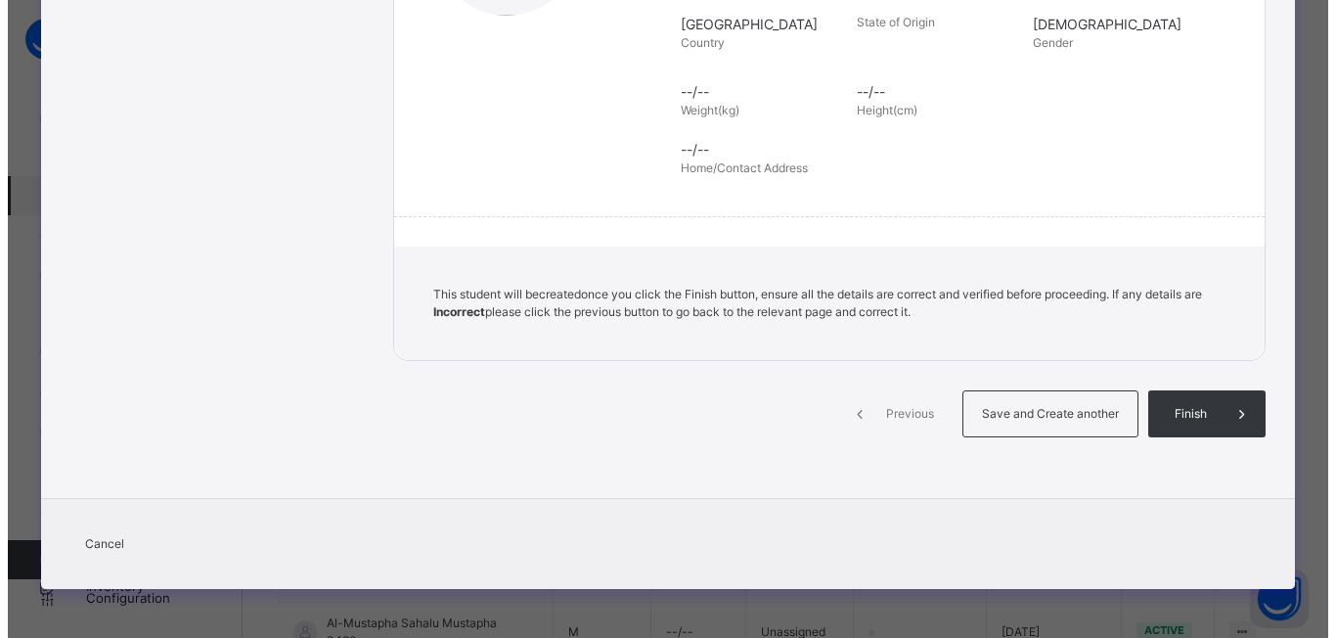
scroll to position [438, 0]
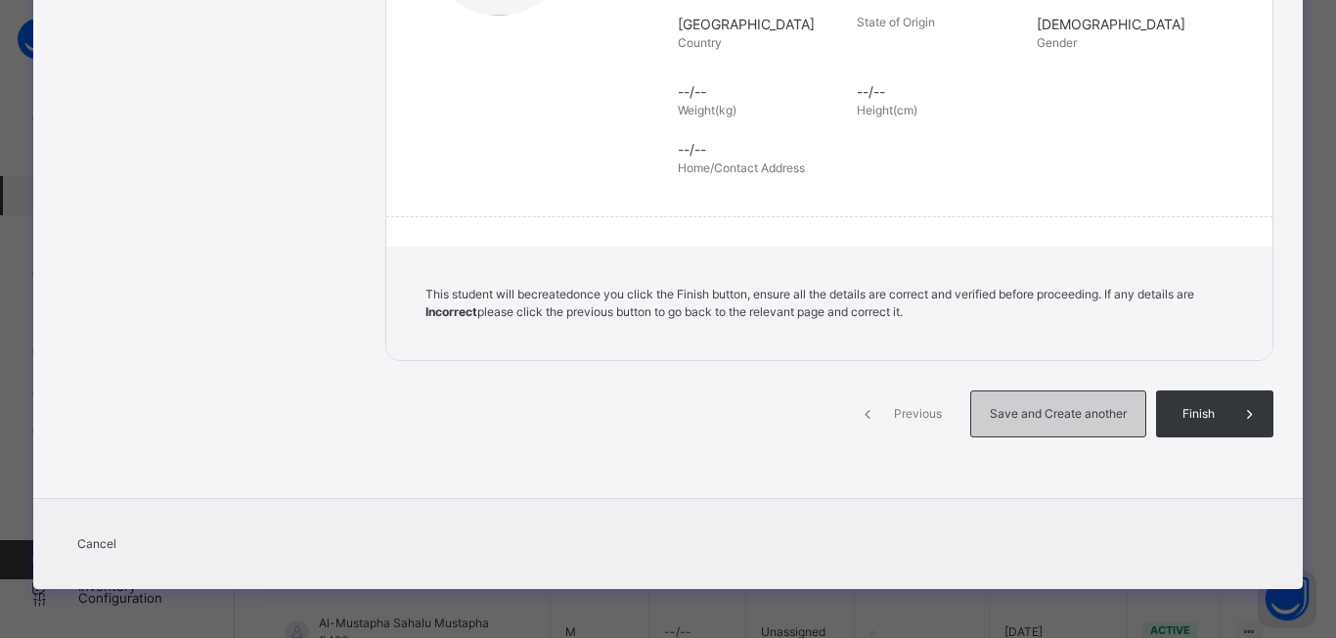
click at [1065, 424] on div "Save and Create another" at bounding box center [1058, 413] width 176 height 47
select select "**"
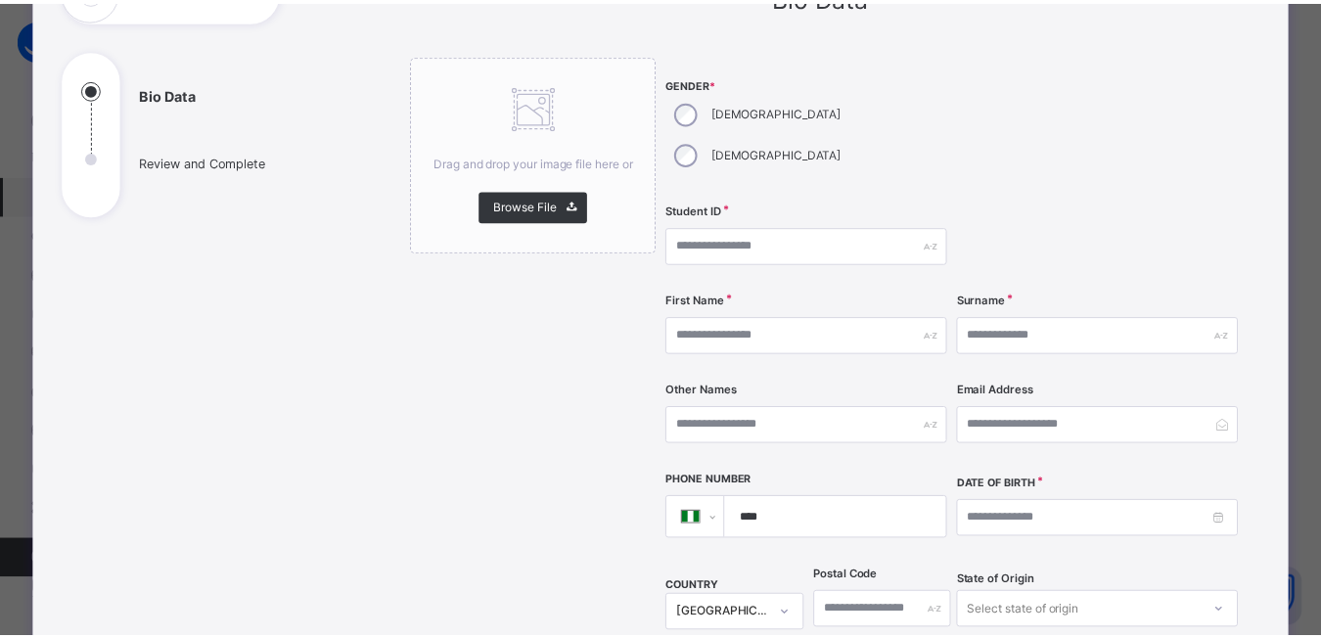
scroll to position [0, 0]
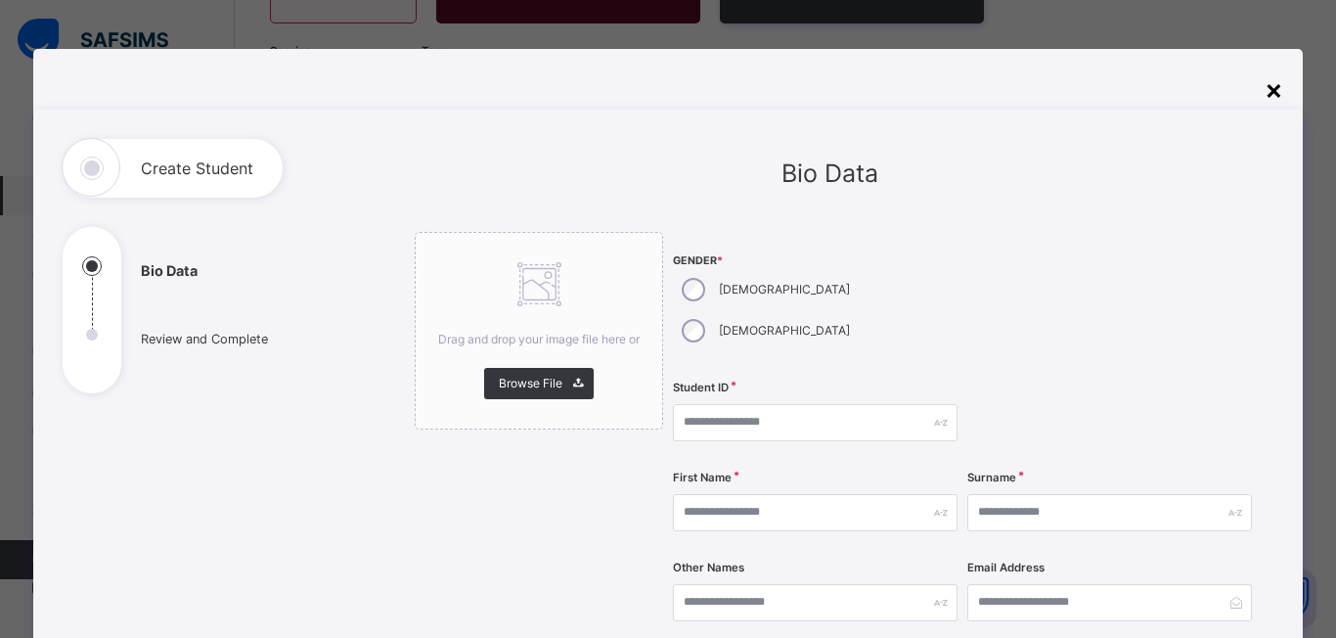
click at [1265, 81] on div "×" at bounding box center [1274, 88] width 19 height 41
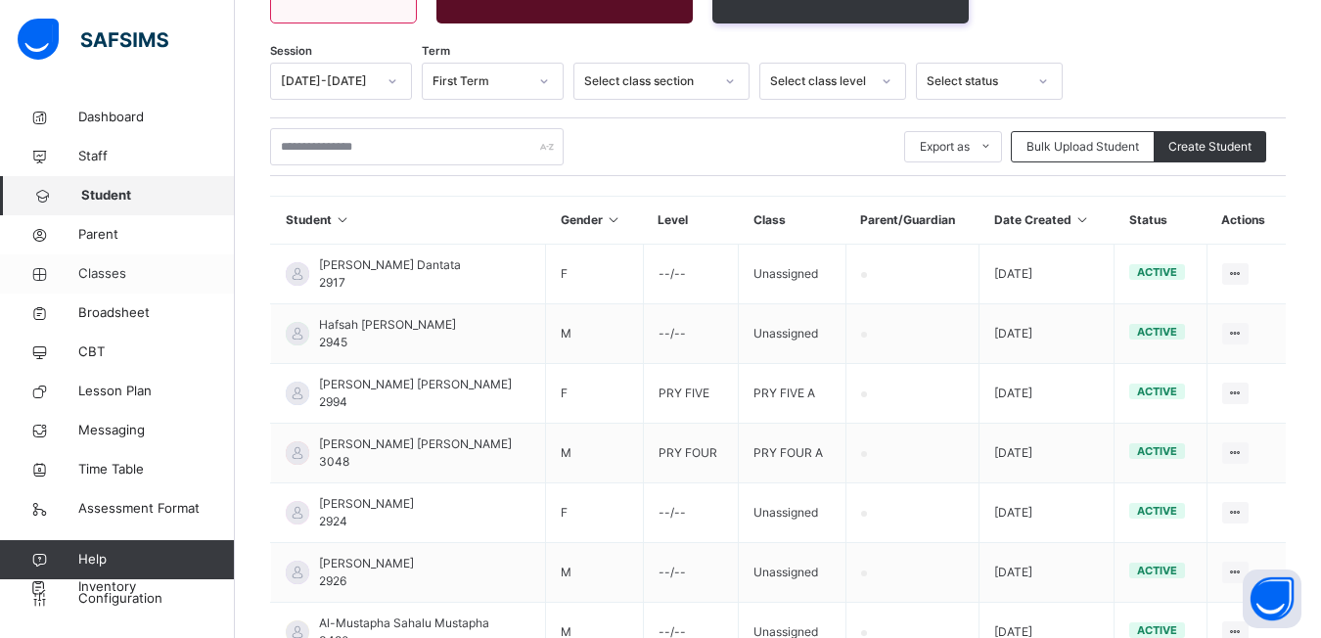
click at [95, 273] on span "Classes" at bounding box center [156, 274] width 157 height 20
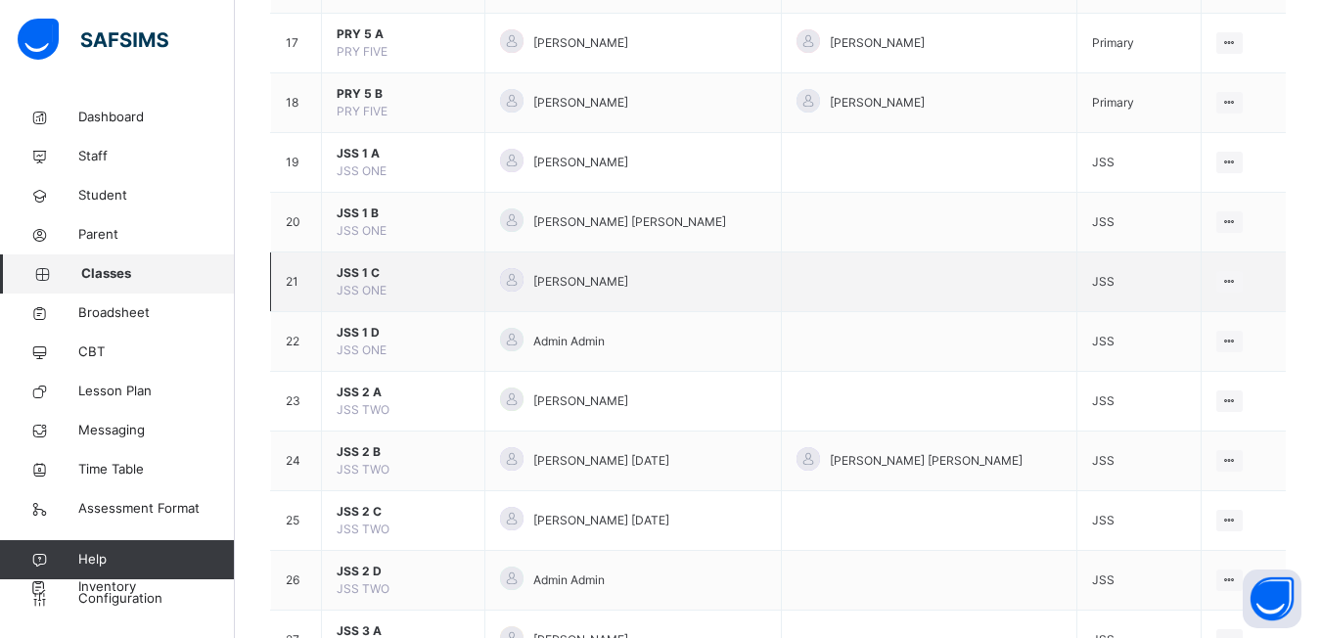
scroll to position [1663, 0]
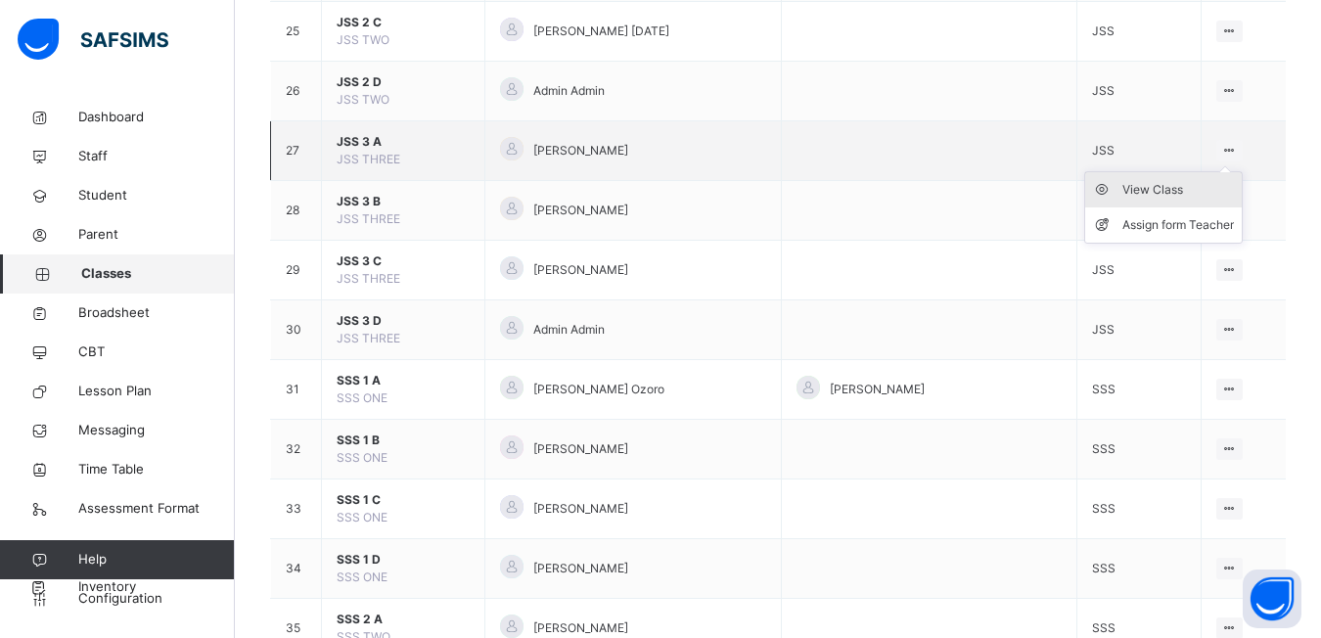
click at [1155, 200] on li "View Class" at bounding box center [1163, 189] width 157 height 35
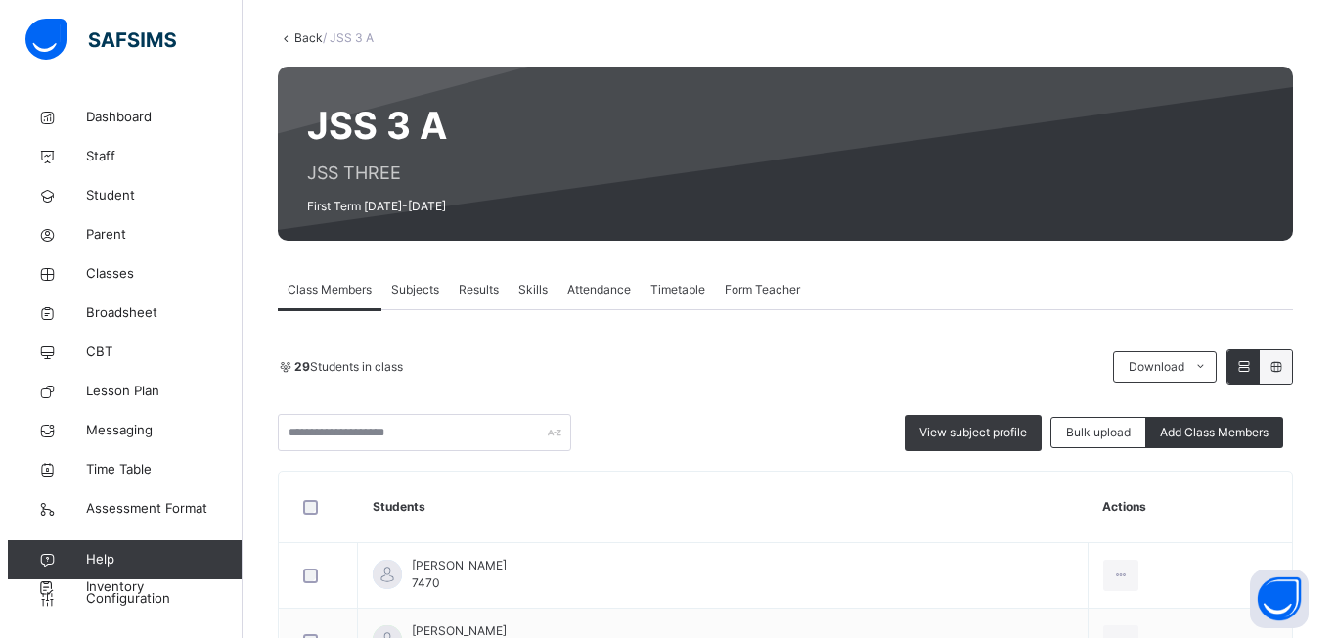
scroll to position [293, 0]
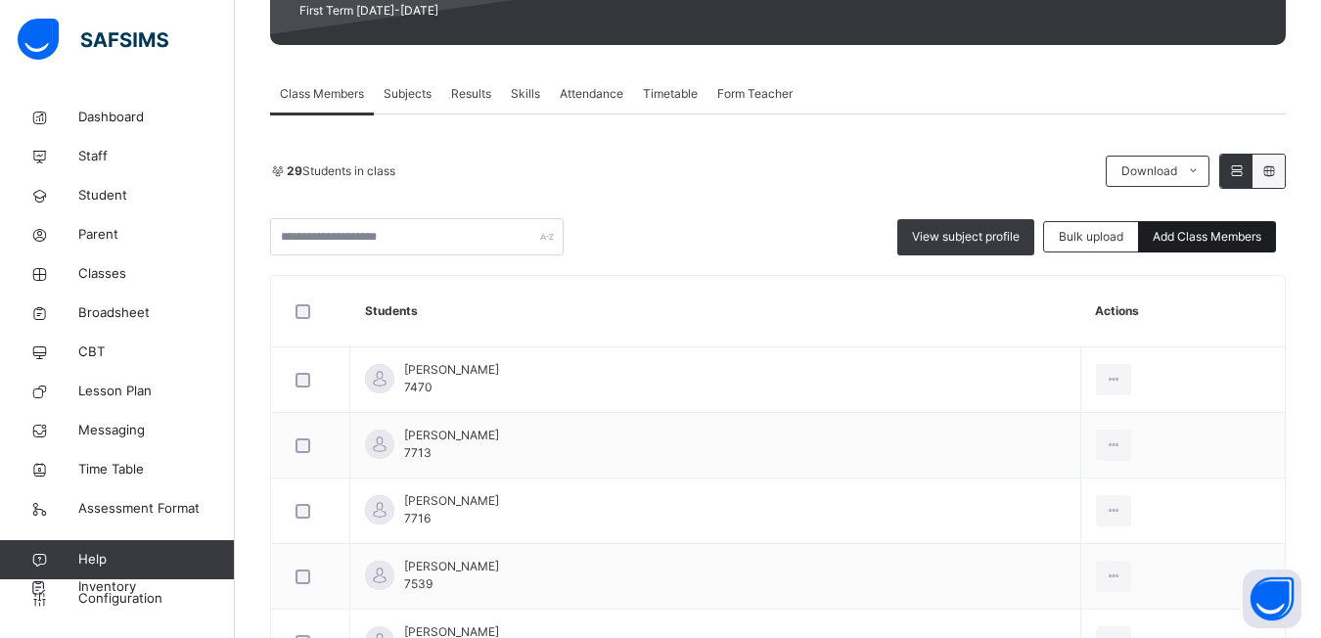
click at [1244, 238] on span "Add Class Members" at bounding box center [1206, 237] width 109 height 18
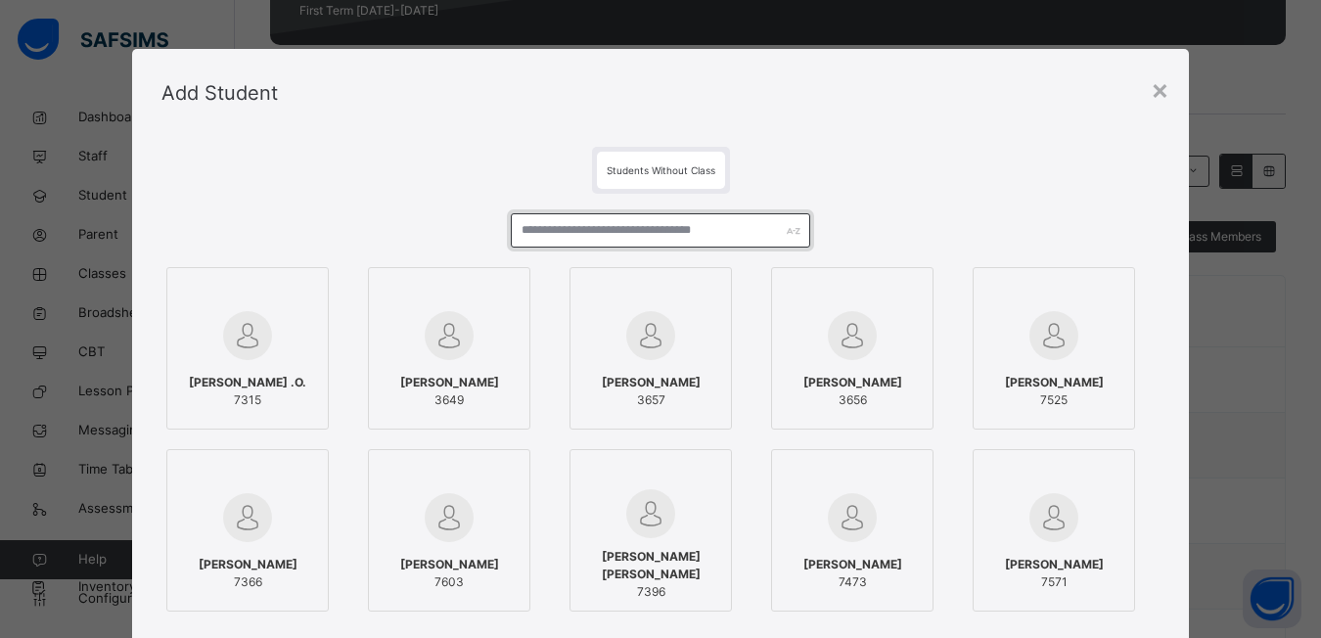
click at [534, 217] on input "text" at bounding box center [660, 230] width 299 height 34
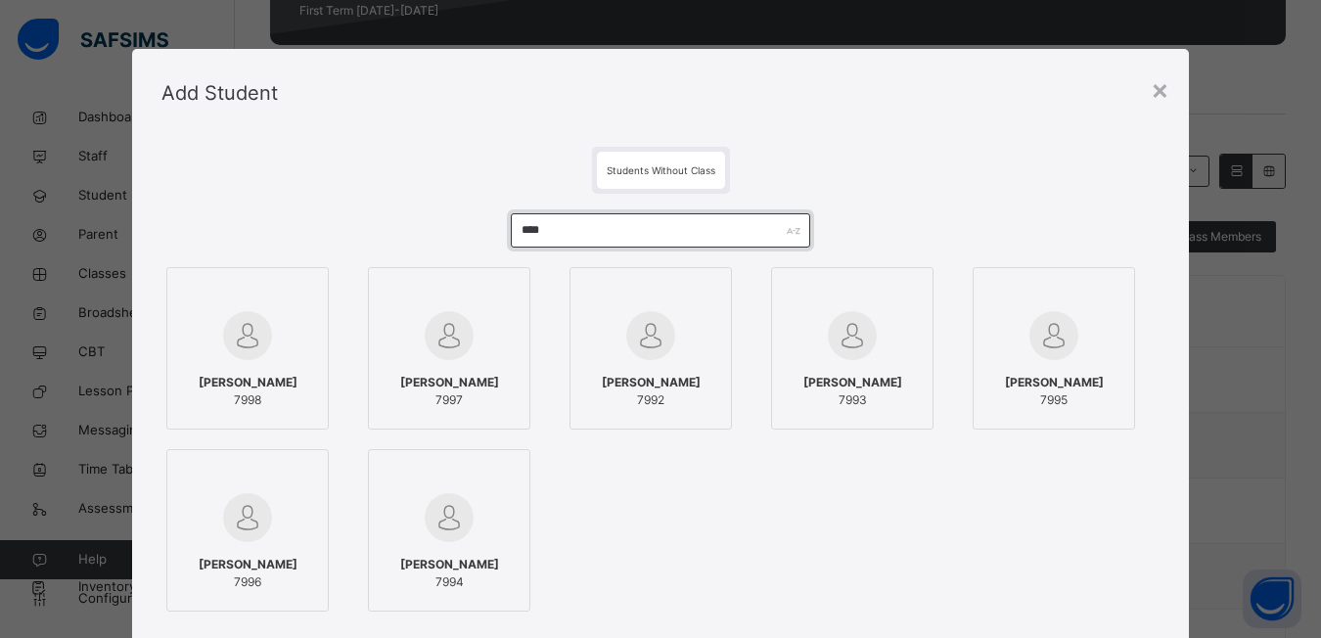
type input "****"
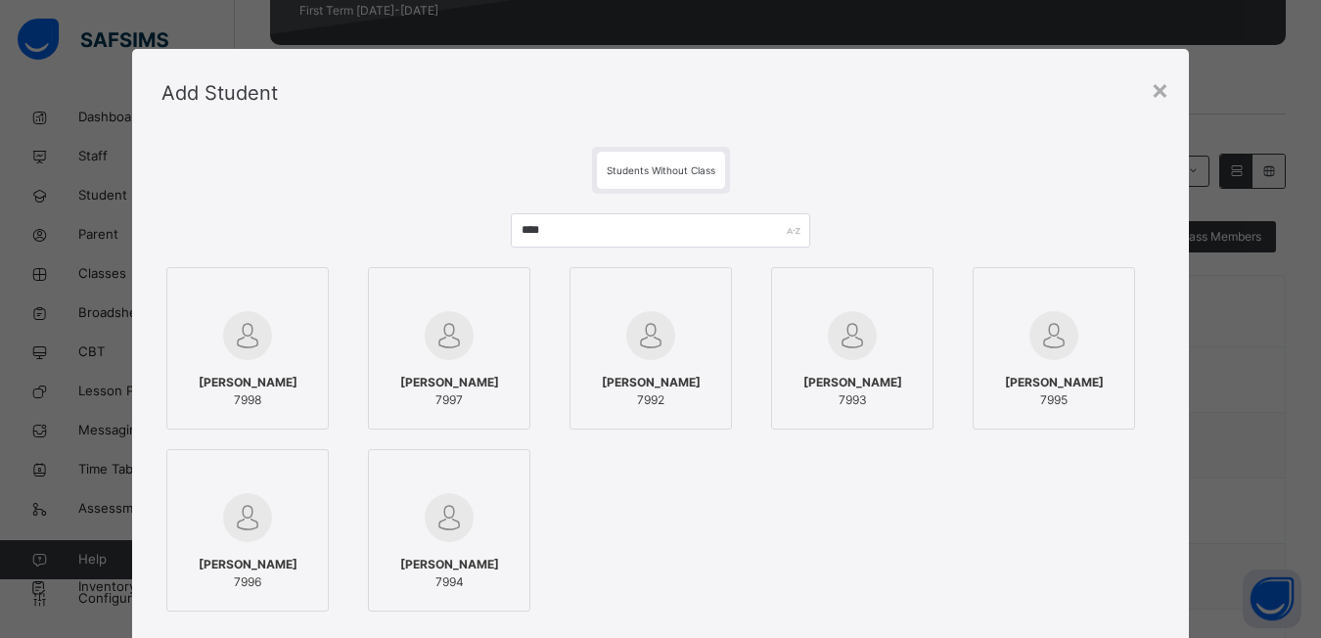
click at [275, 309] on div at bounding box center [247, 335] width 141 height 57
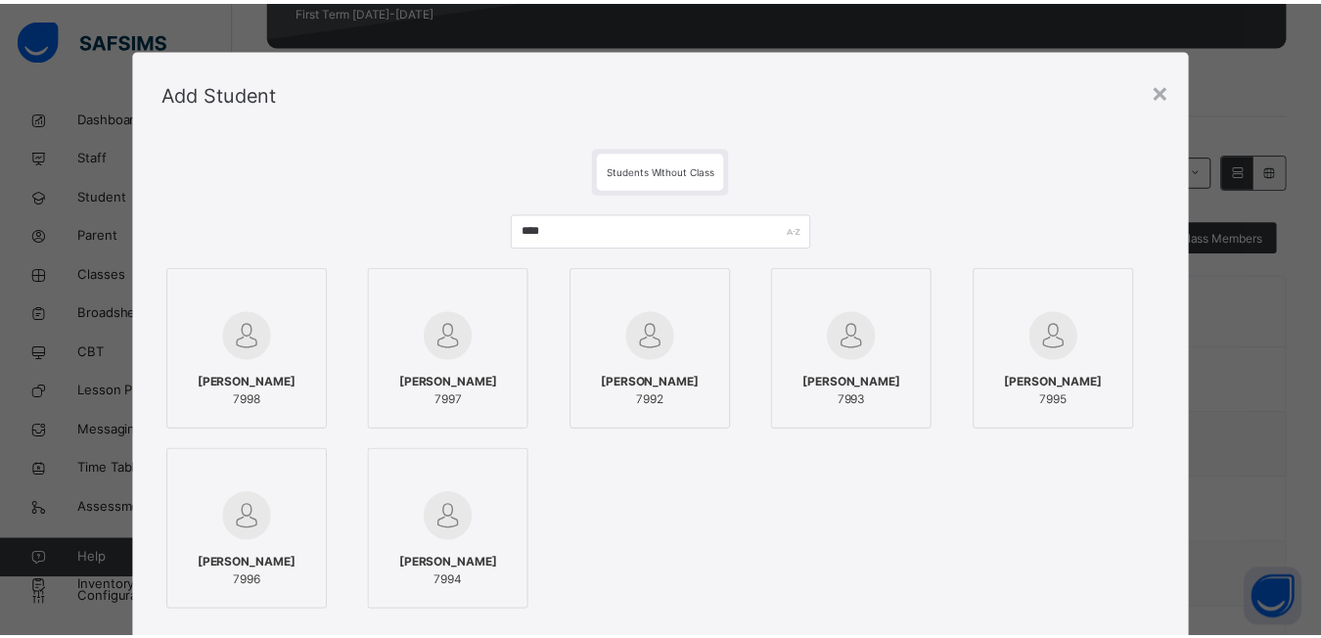
scroll to position [235, 0]
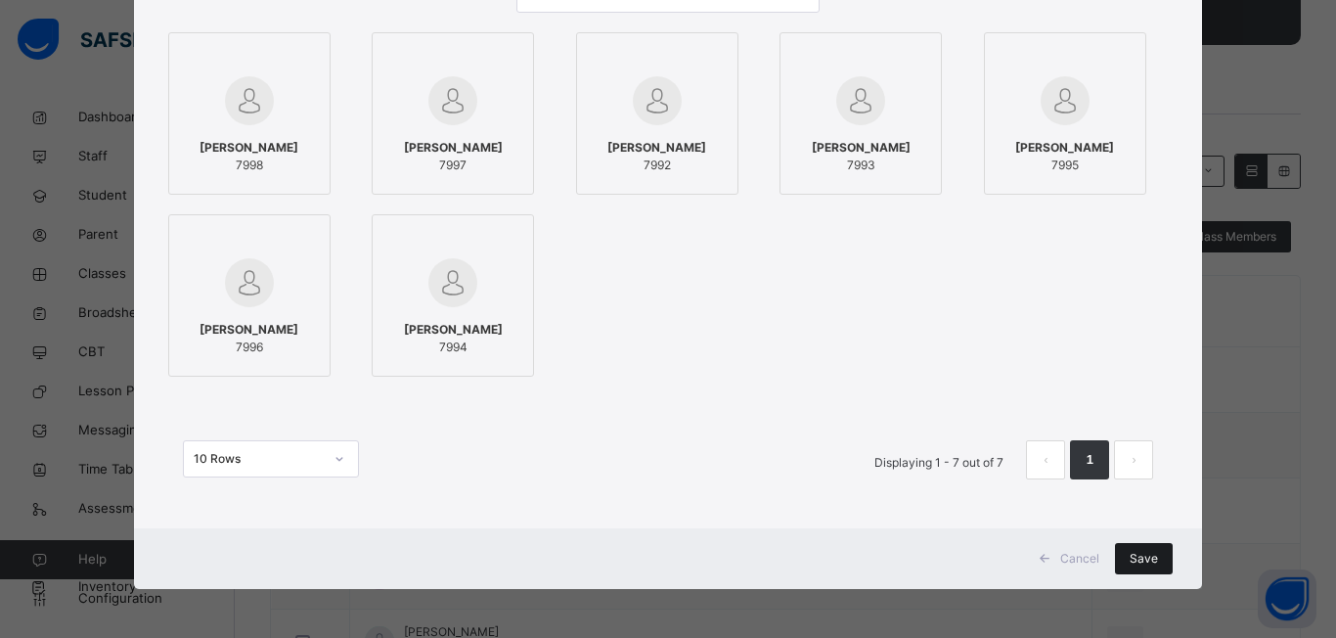
click at [1140, 550] on span "Save" at bounding box center [1144, 559] width 28 height 18
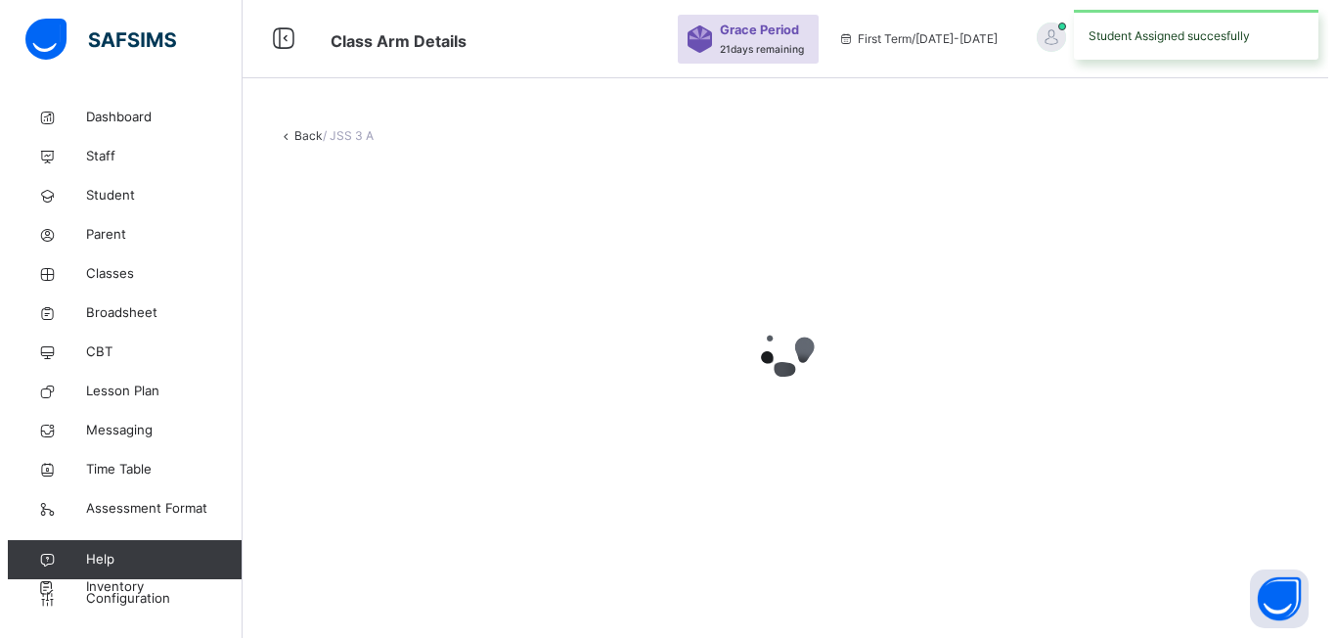
scroll to position [0, 0]
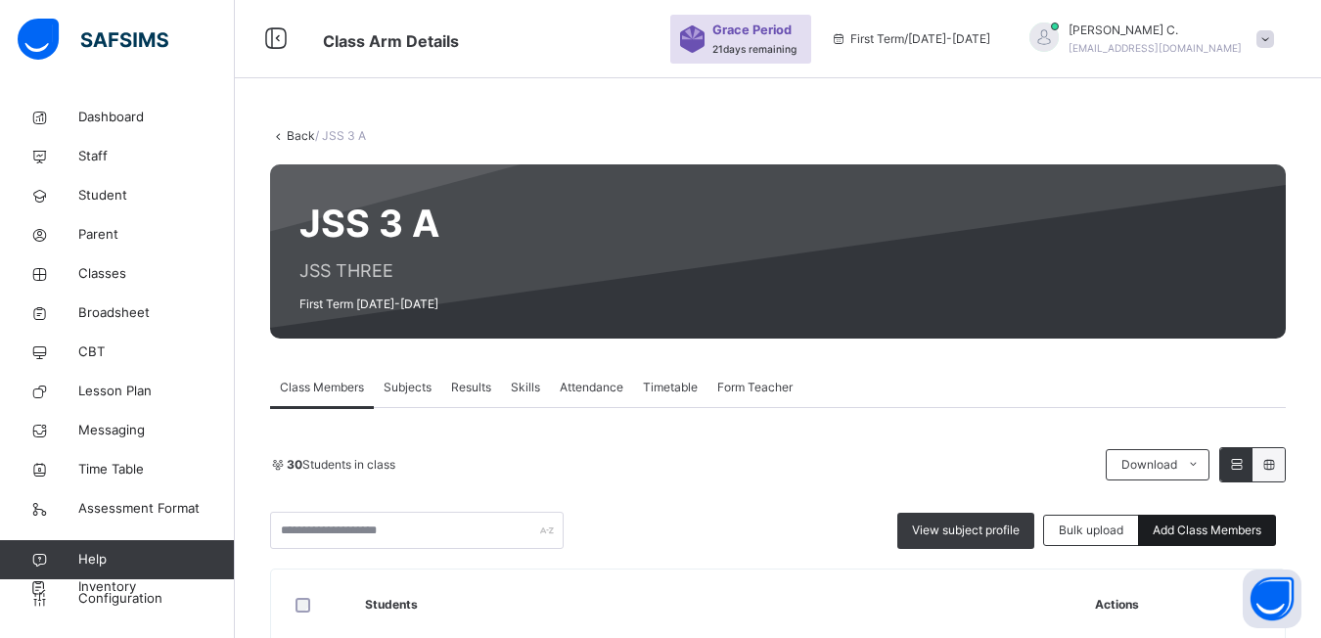
click at [1205, 534] on span "Add Class Members" at bounding box center [1206, 530] width 109 height 18
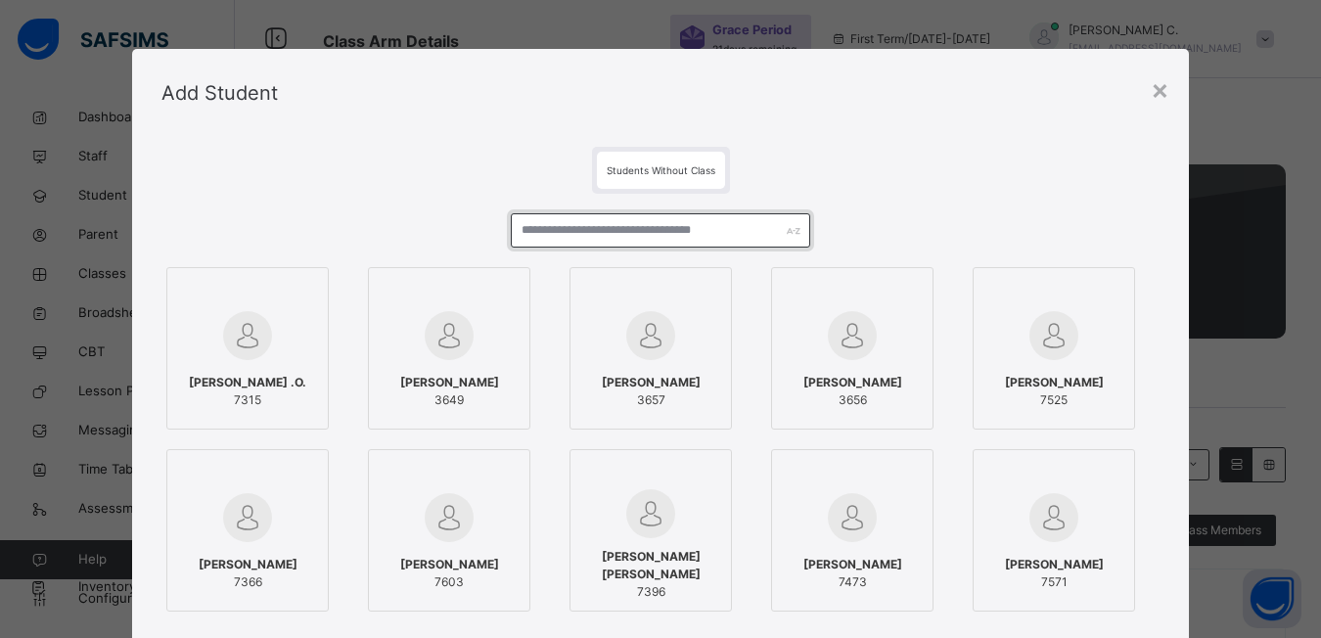
click at [532, 230] on input "text" at bounding box center [660, 230] width 299 height 34
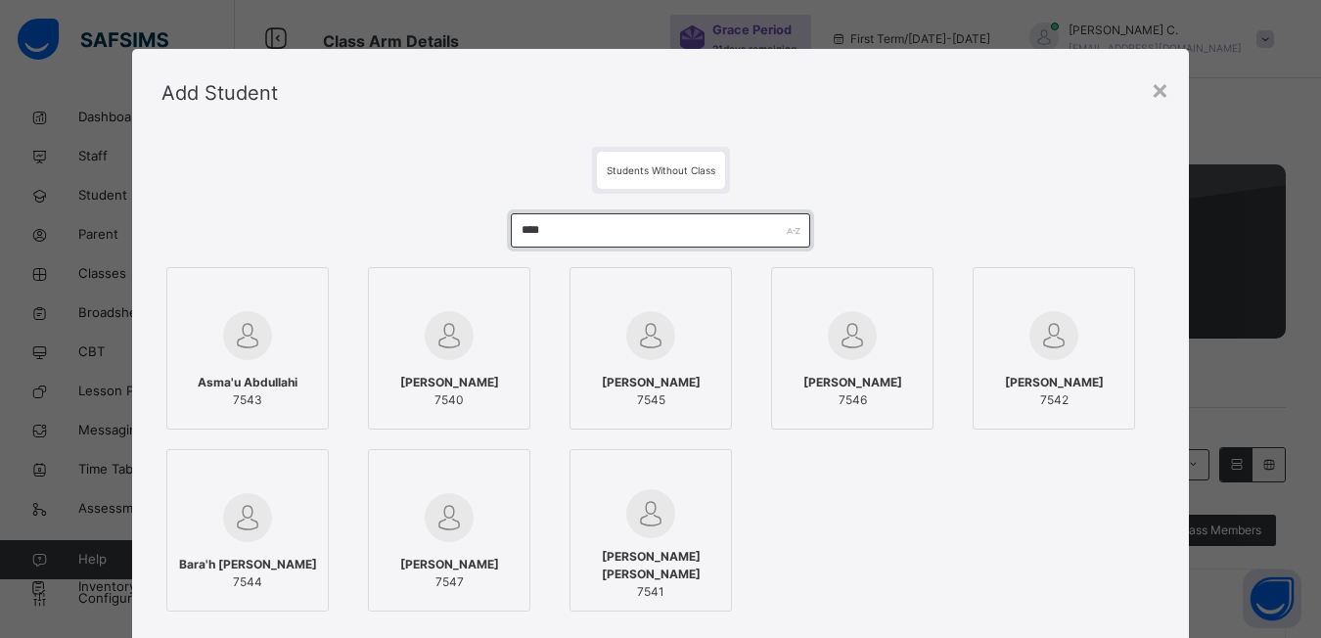
type input "****"
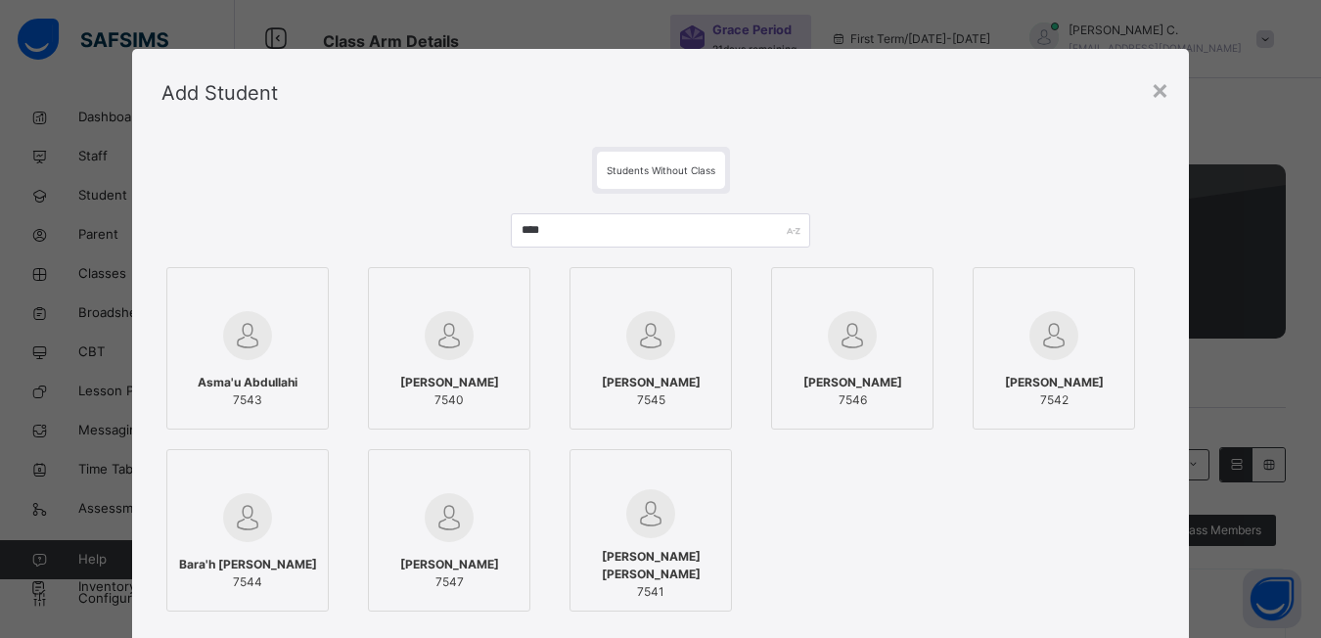
click at [306, 308] on div at bounding box center [247, 335] width 141 height 57
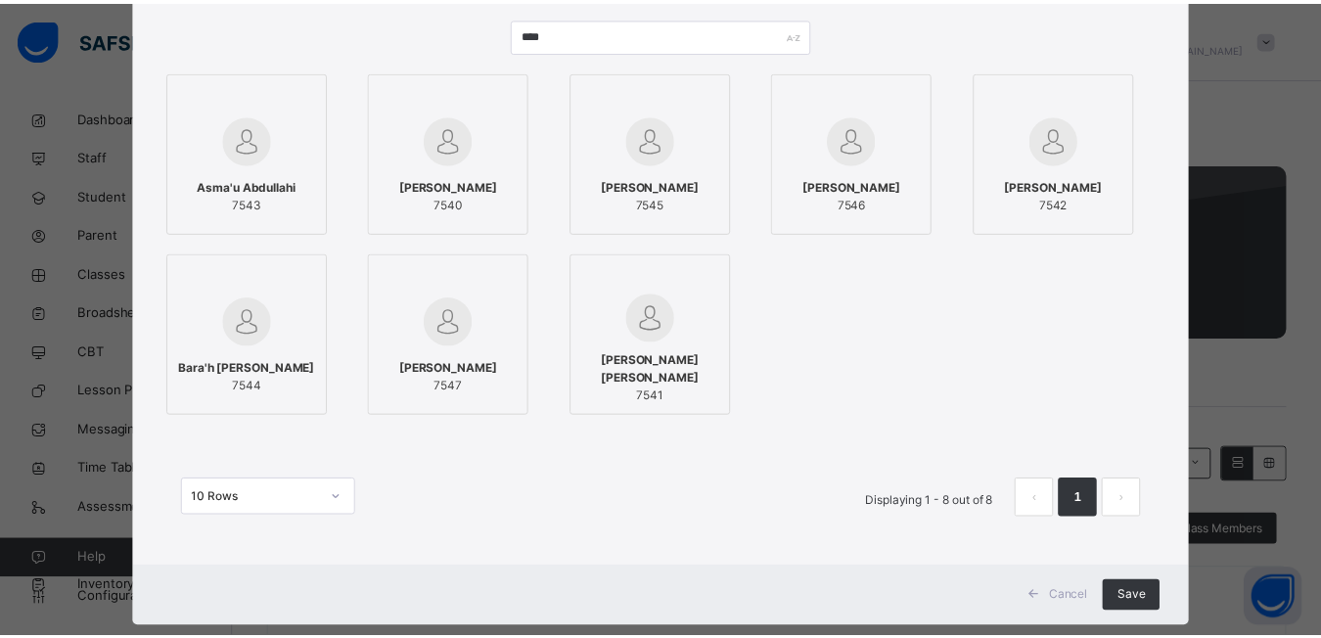
scroll to position [235, 0]
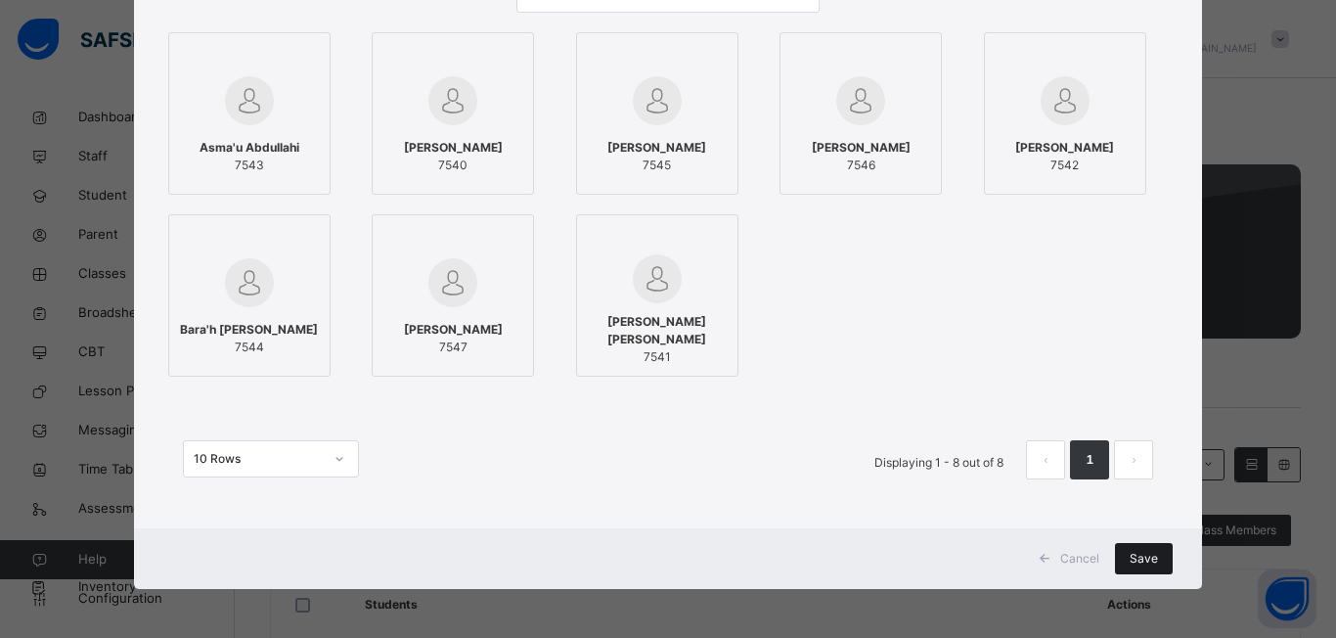
click at [1124, 557] on div "Save" at bounding box center [1144, 558] width 58 height 31
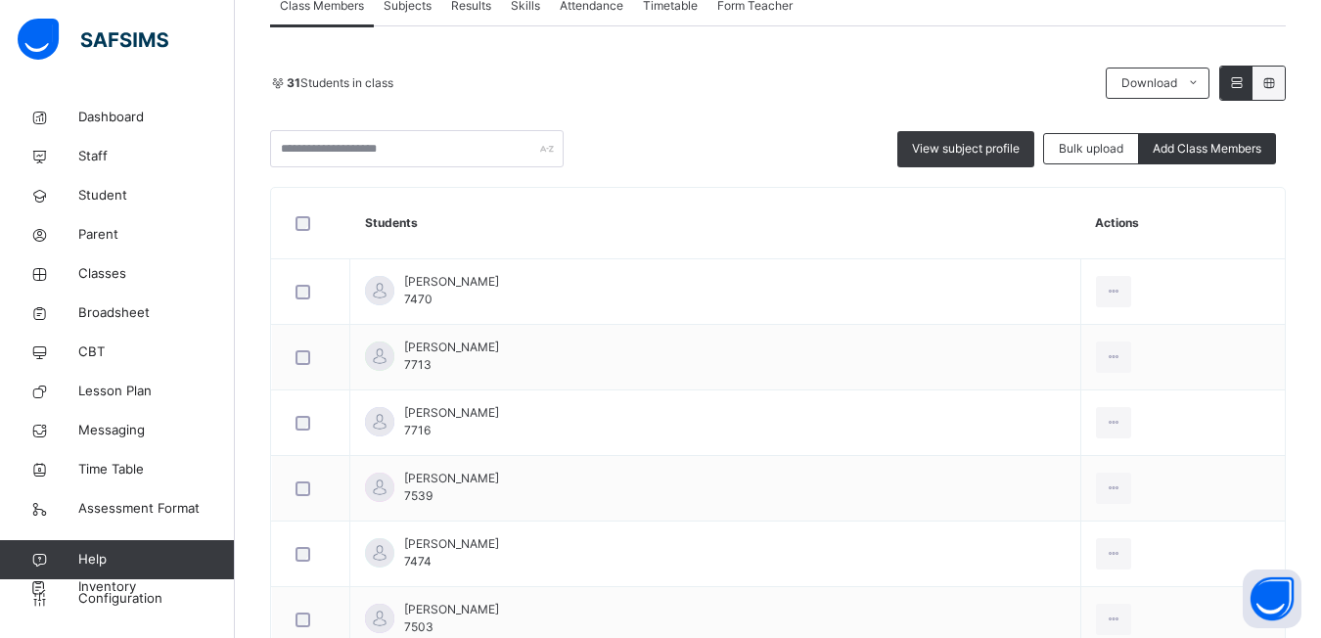
scroll to position [284, 0]
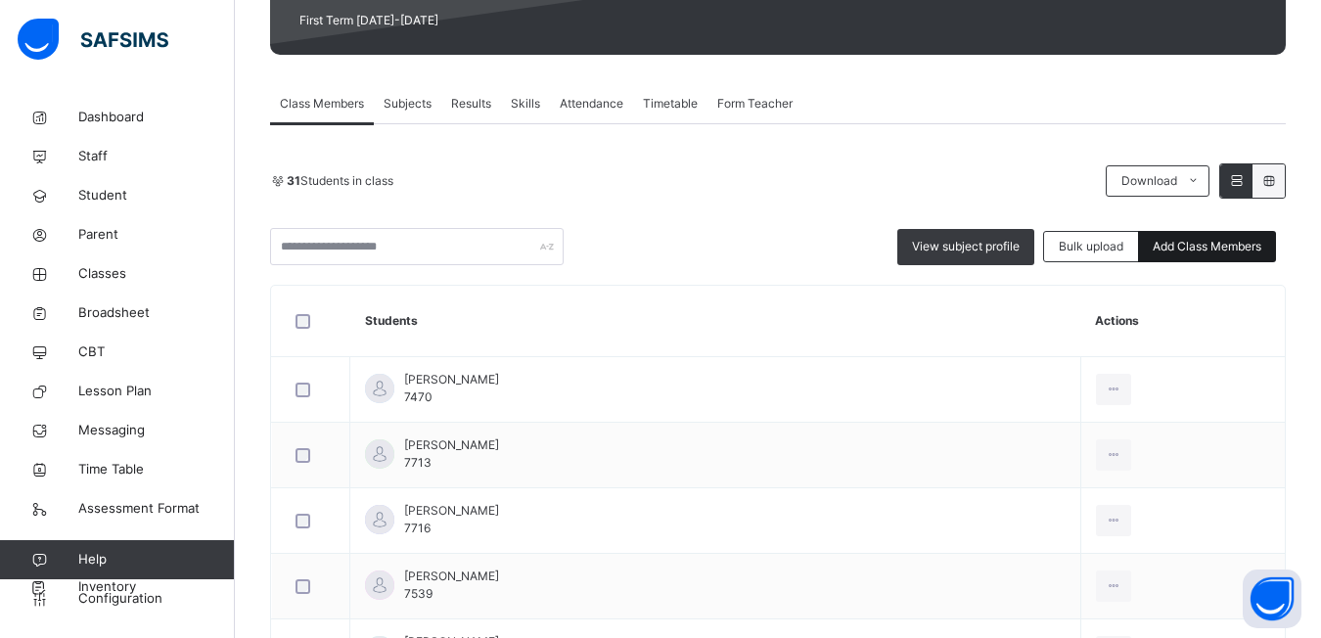
click at [1186, 250] on span "Add Class Members" at bounding box center [1206, 247] width 109 height 18
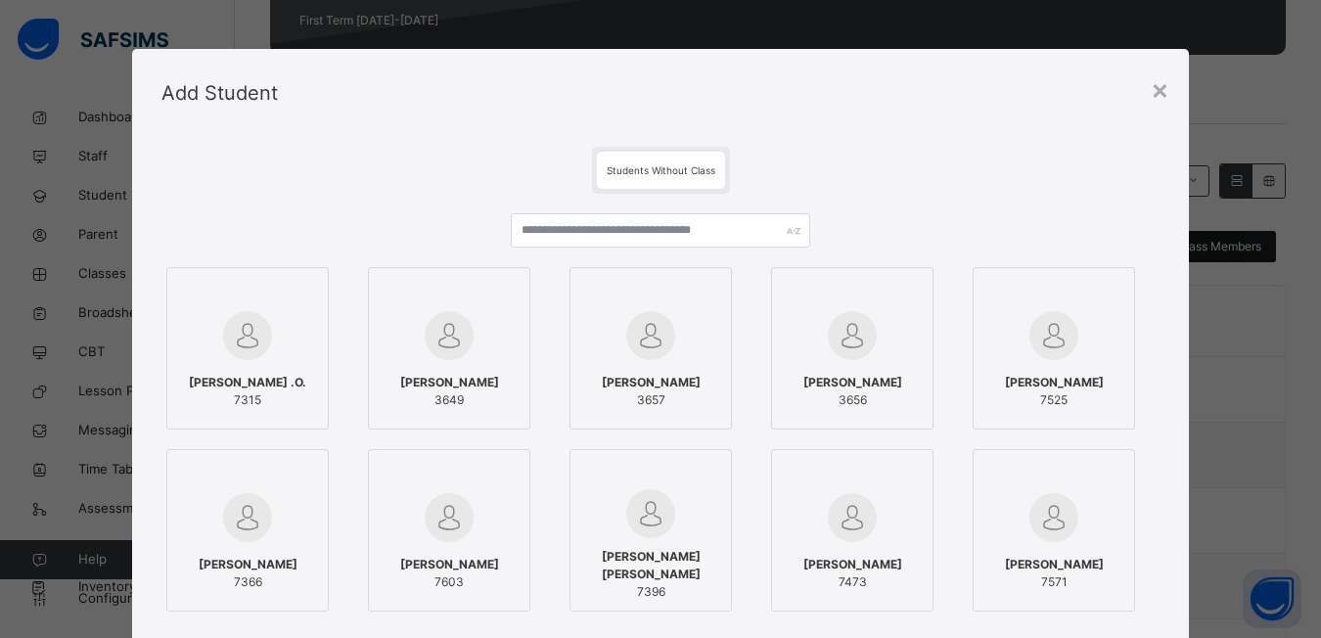
scroll to position [841, 0]
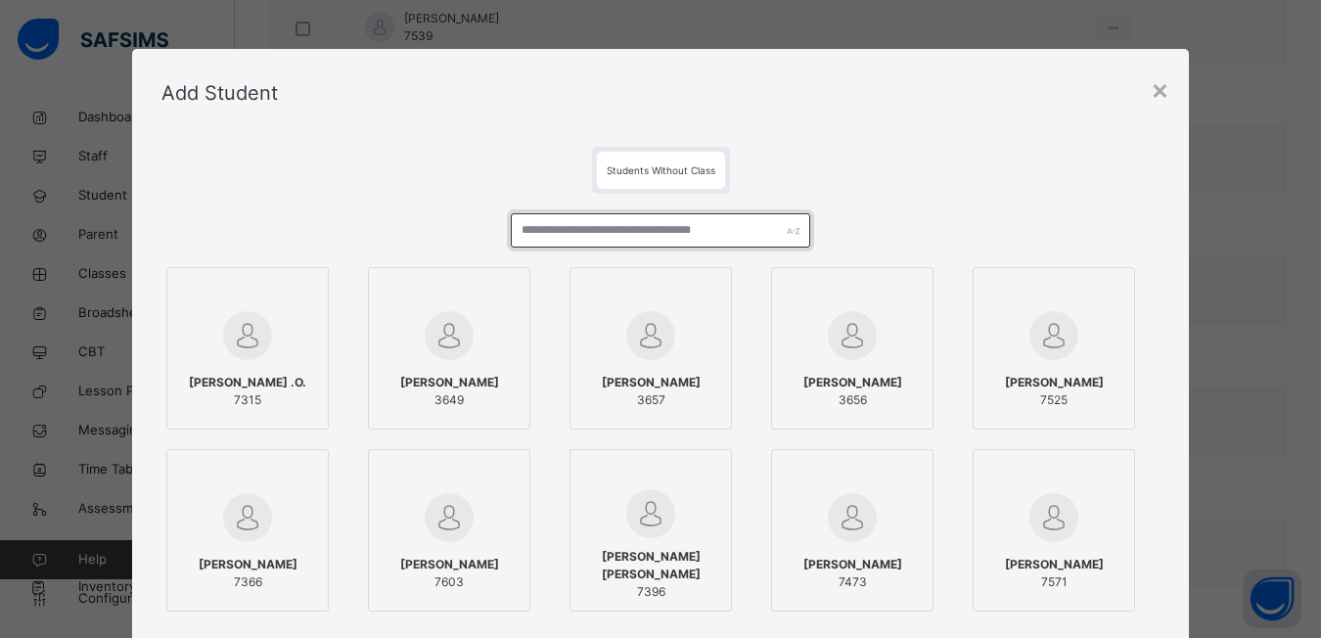
click at [514, 225] on input "text" at bounding box center [660, 230] width 299 height 34
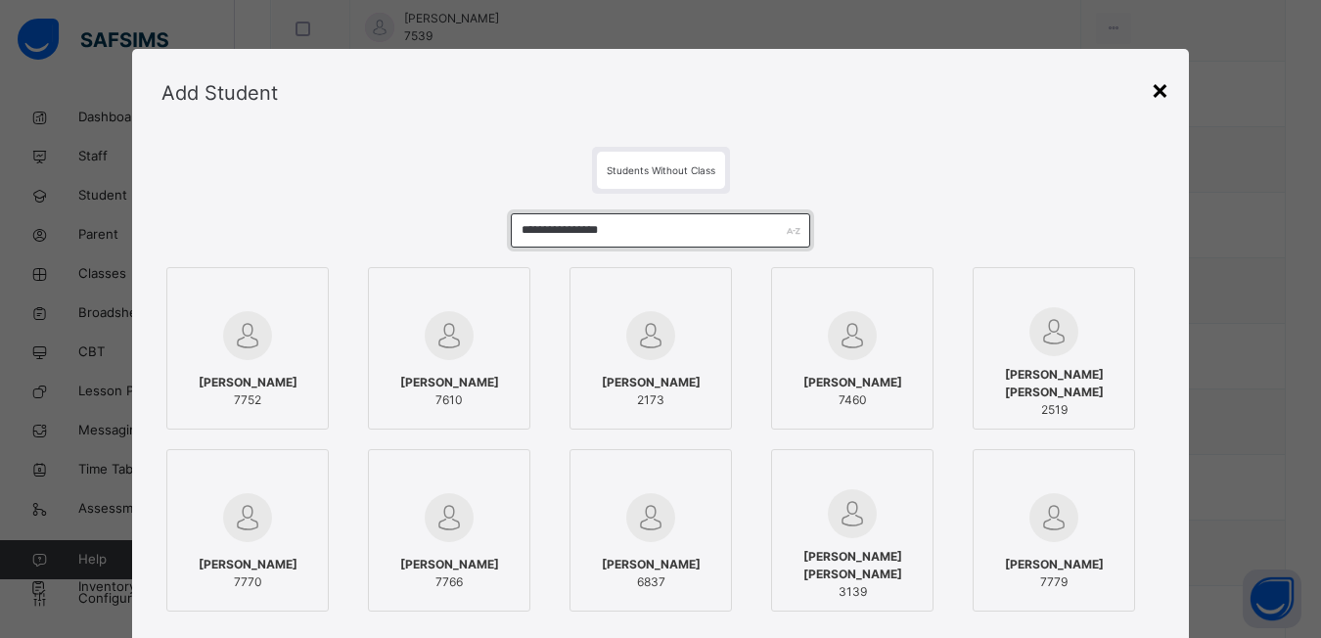
type input "**********"
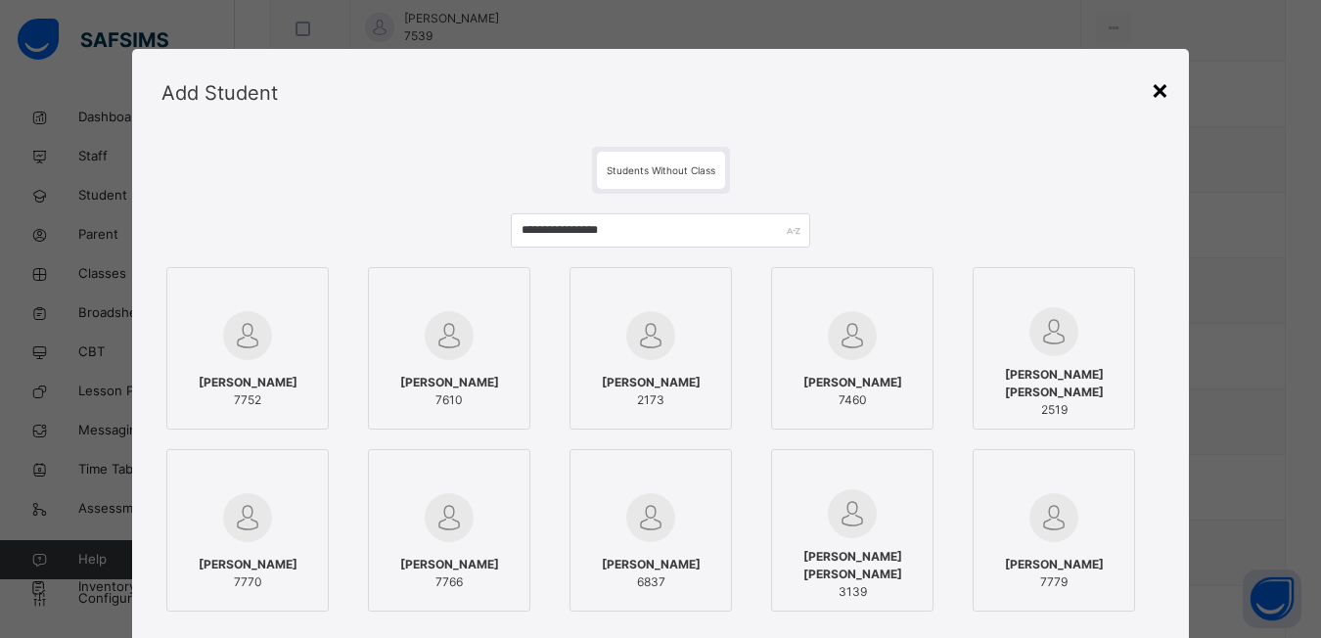
click at [1166, 86] on div "×" at bounding box center [1159, 88] width 19 height 41
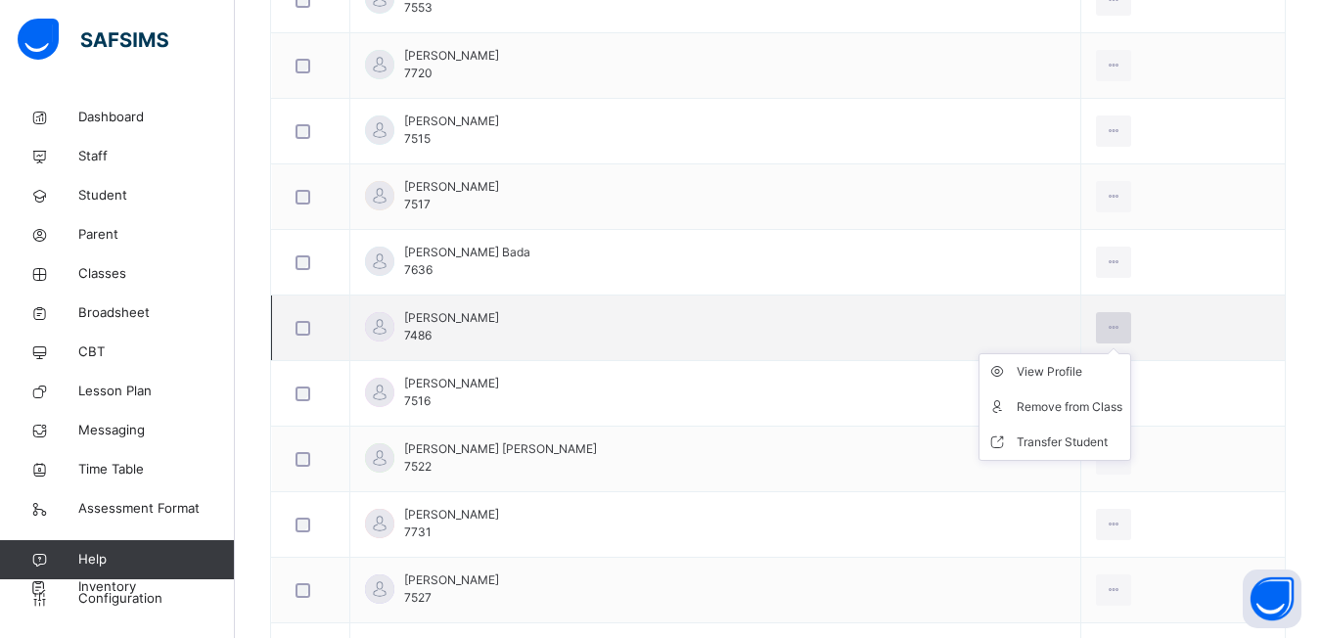
scroll to position [1819, 0]
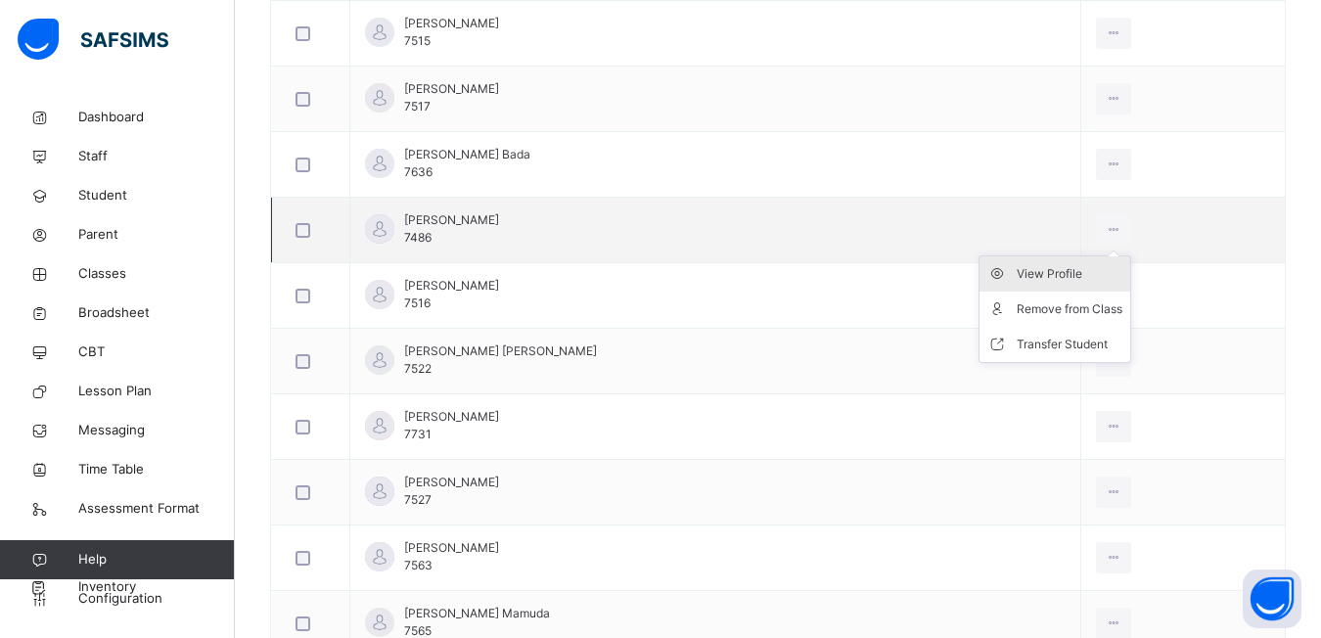
click at [1035, 284] on li "View Profile" at bounding box center [1054, 273] width 151 height 35
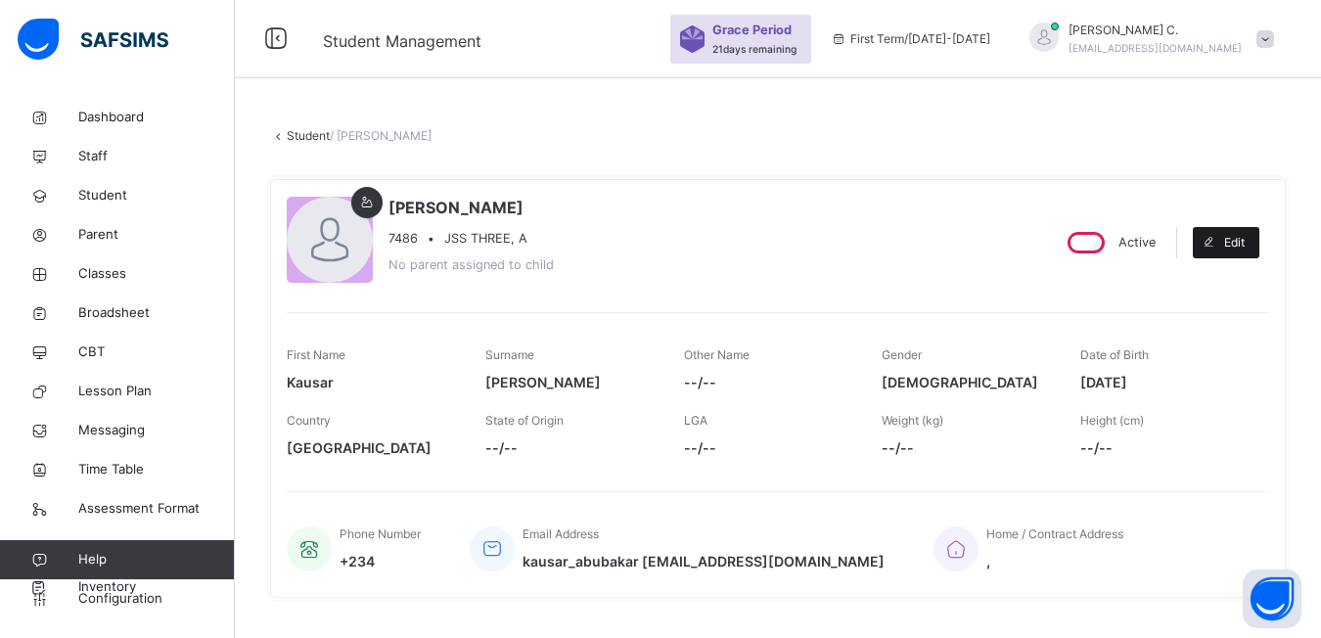
click at [1244, 245] on span "Edit" at bounding box center [1234, 243] width 21 height 18
select select "**"
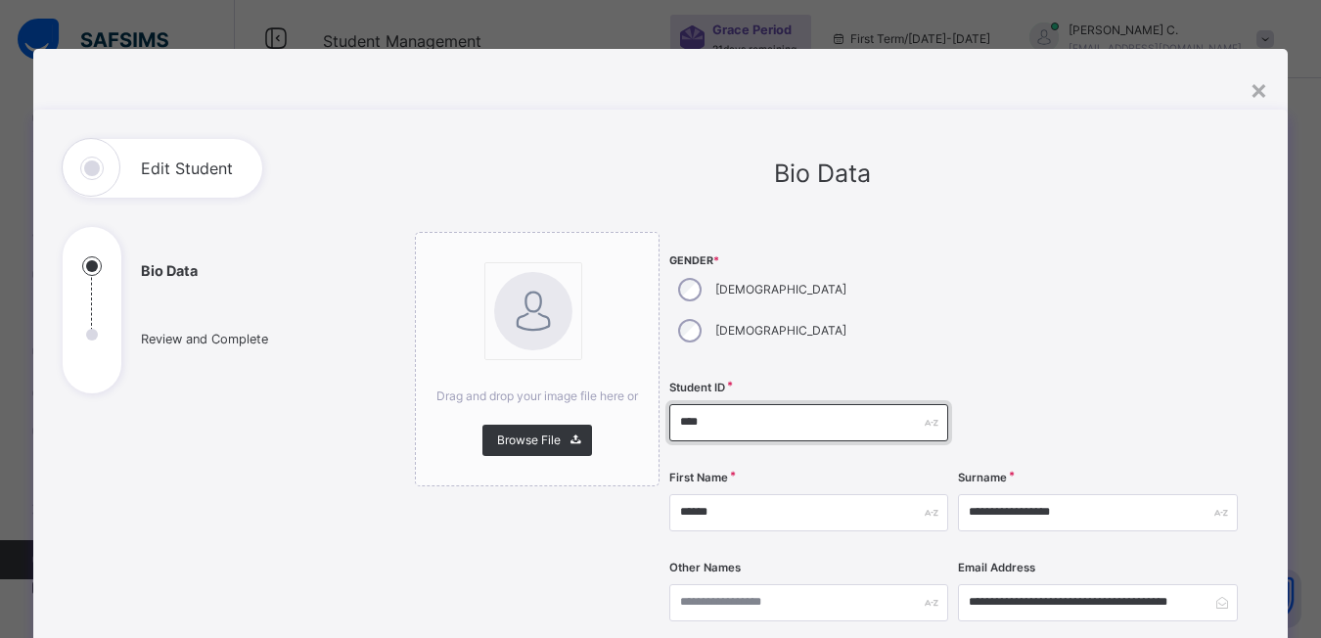
click at [699, 404] on input "****" at bounding box center [809, 422] width 280 height 37
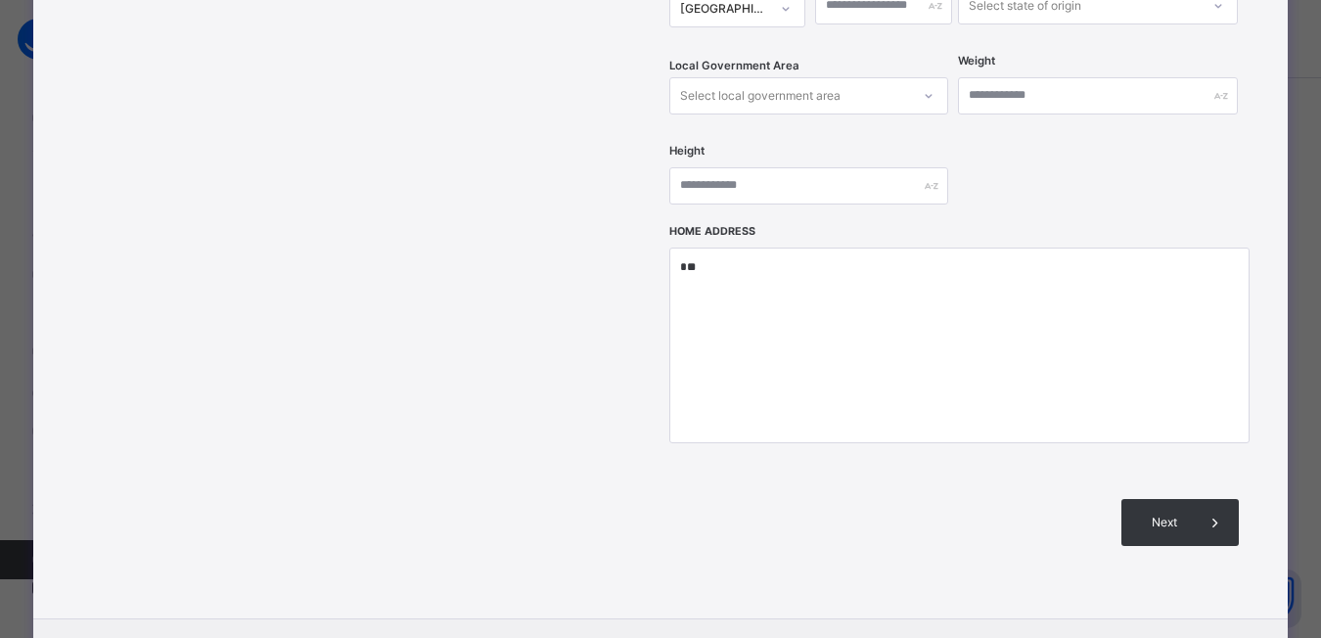
scroll to position [862, 0]
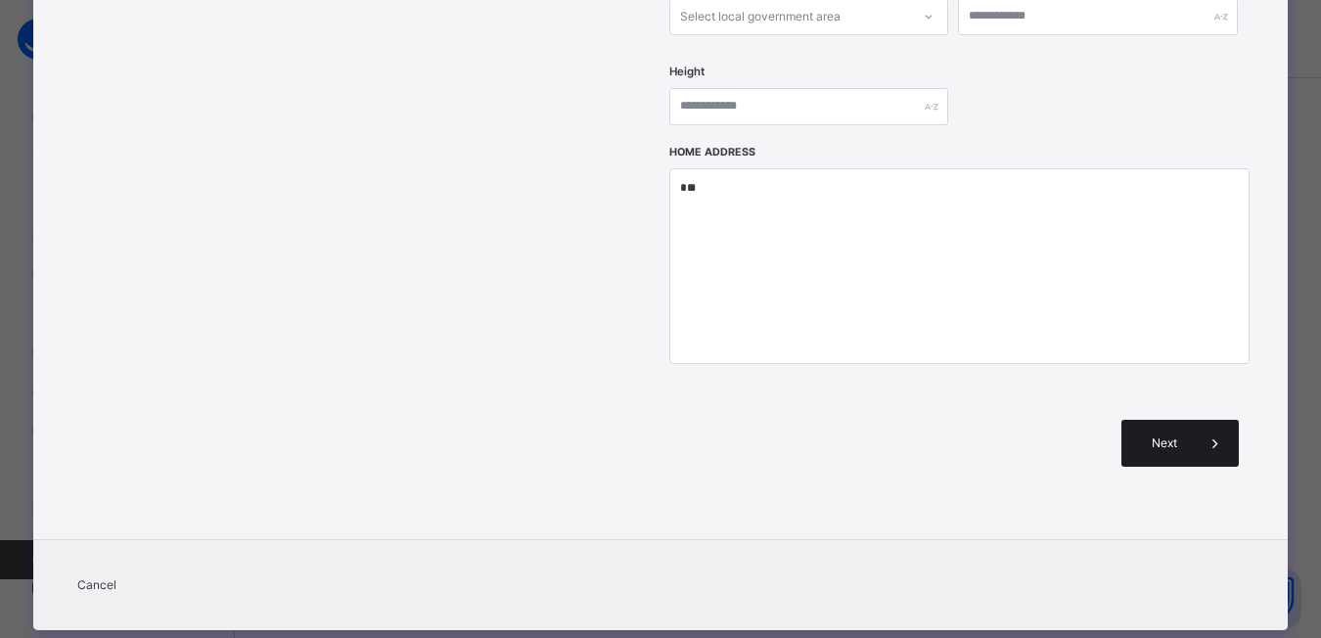
type input "****"
click at [1172, 434] on span "Next" at bounding box center [1164, 443] width 56 height 18
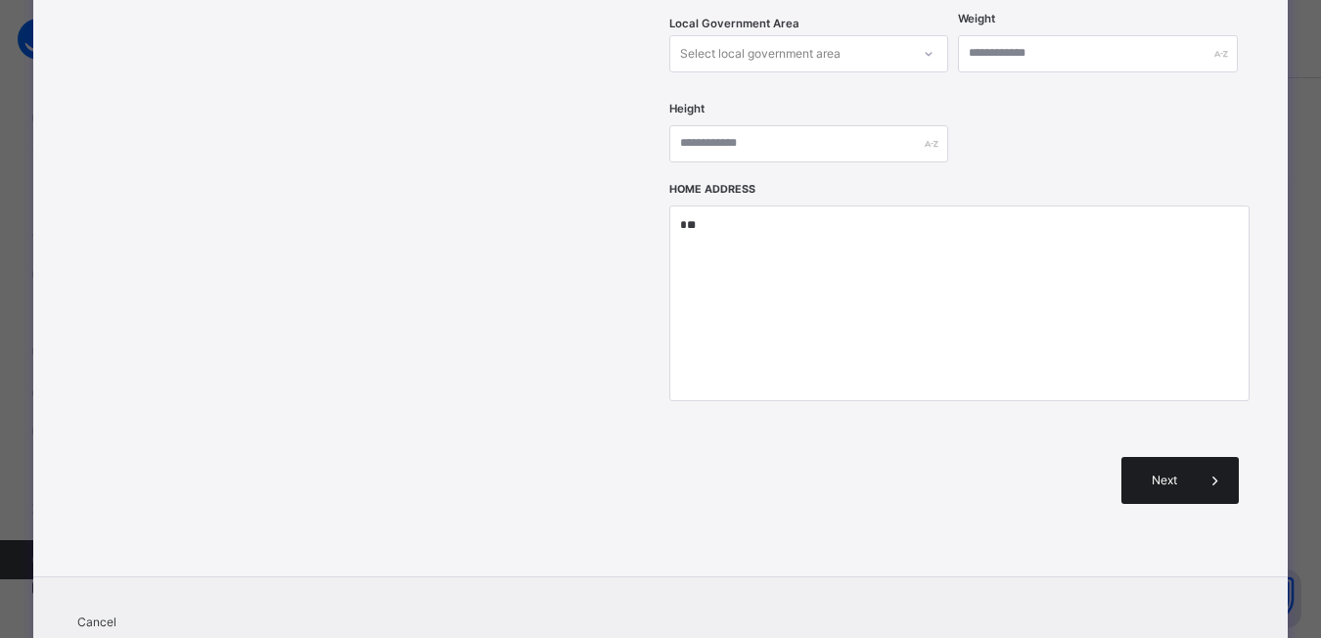
click at [1198, 457] on span at bounding box center [1214, 480] width 47 height 47
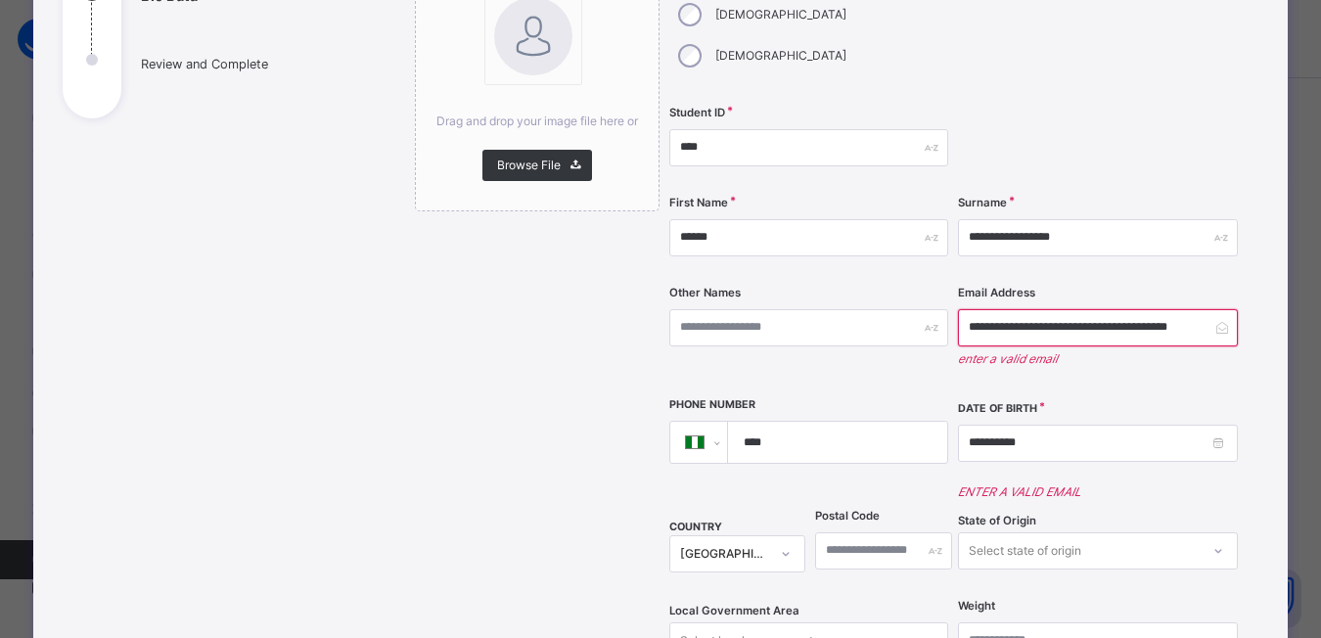
scroll to position [177, 0]
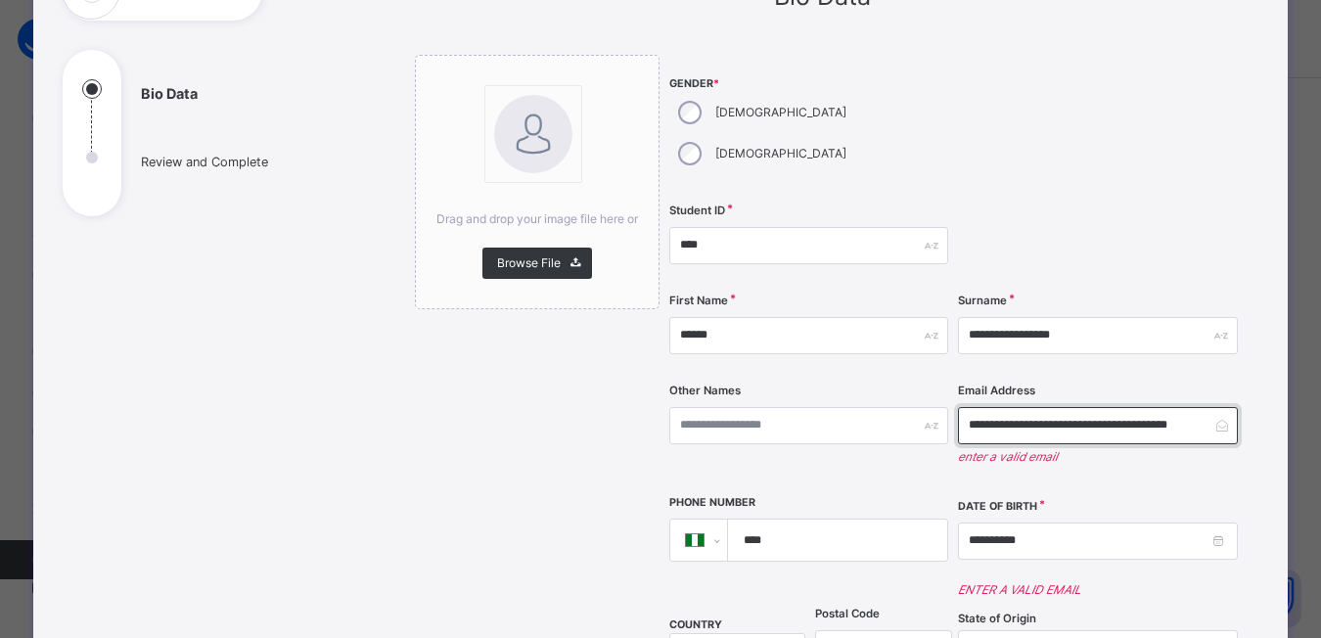
click at [1232, 407] on input "**********" at bounding box center [1098, 425] width 280 height 37
type input "*"
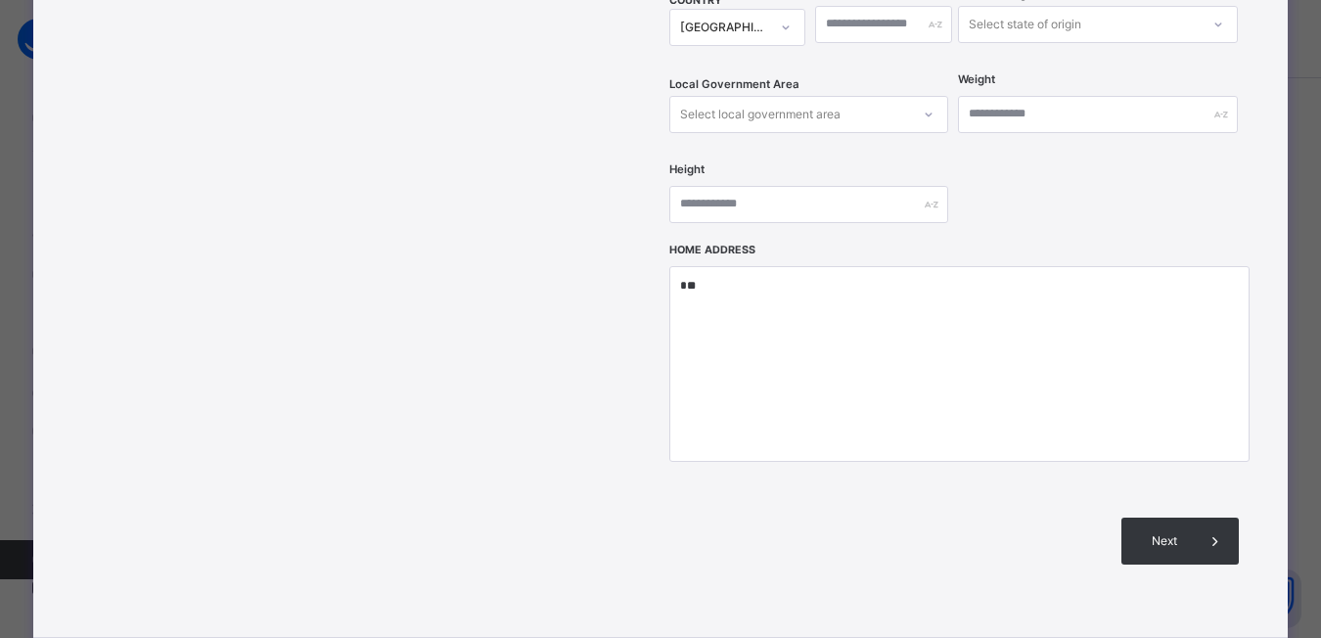
scroll to position [862, 0]
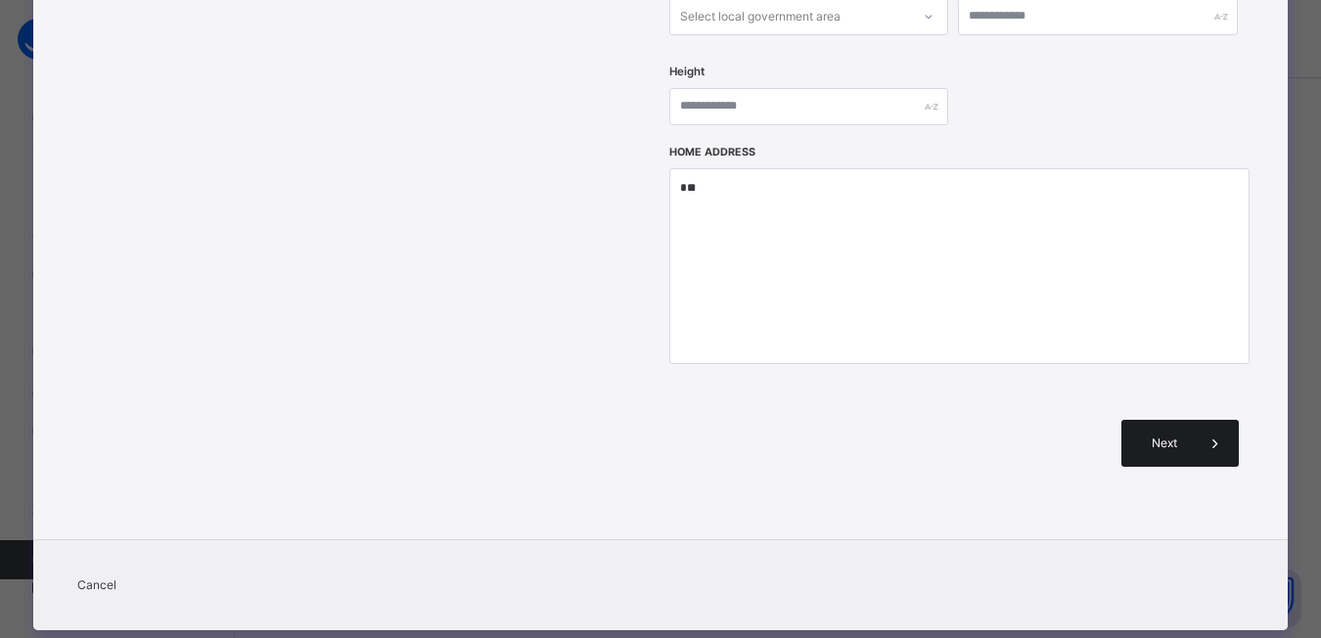
click at [1209, 431] on icon at bounding box center [1215, 442] width 22 height 23
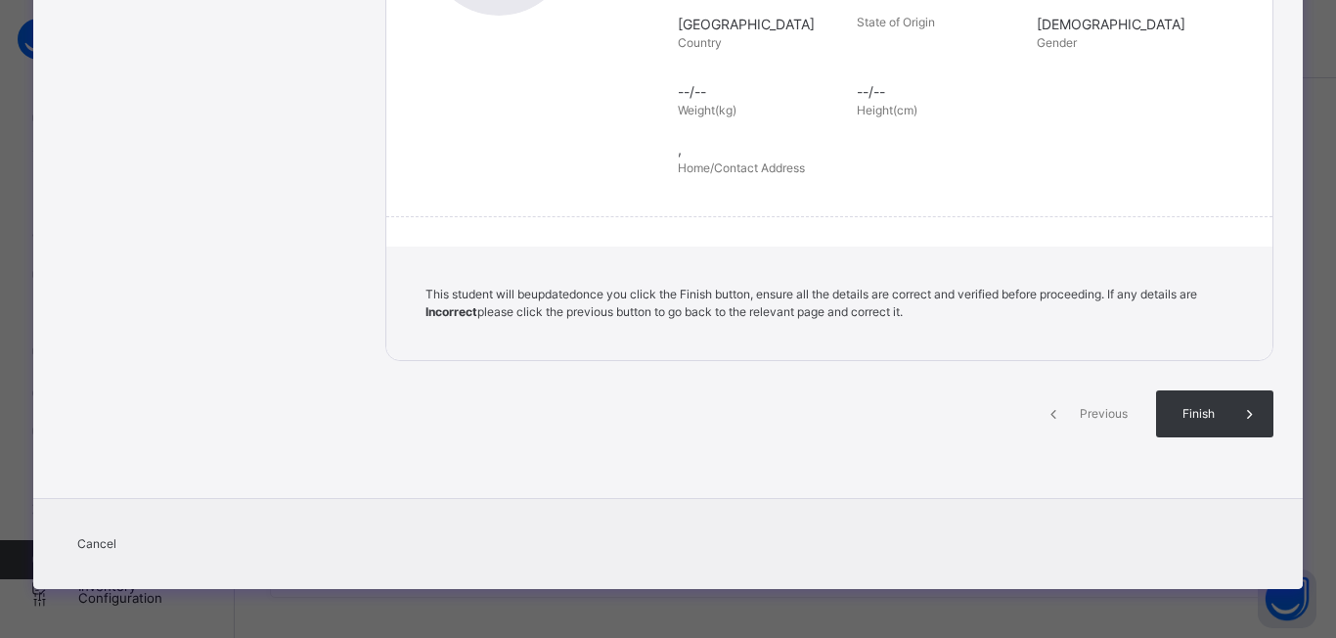
click at [1209, 412] on span "Finish" at bounding box center [1199, 414] width 56 height 18
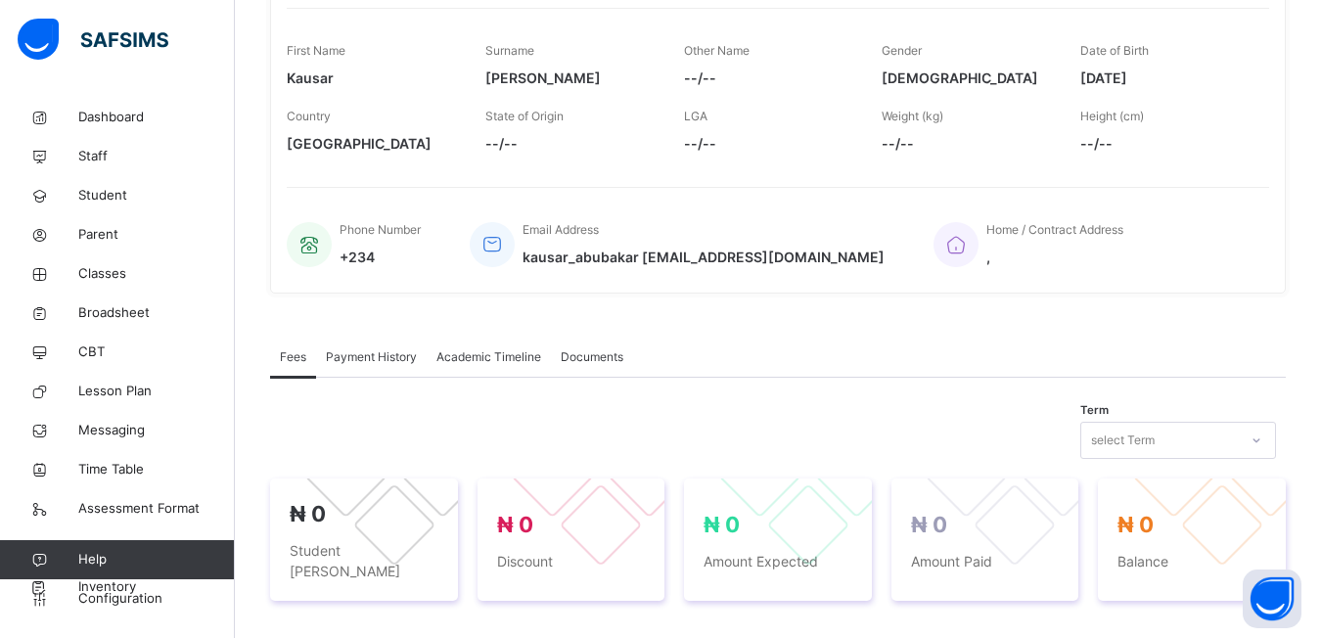
scroll to position [206, 0]
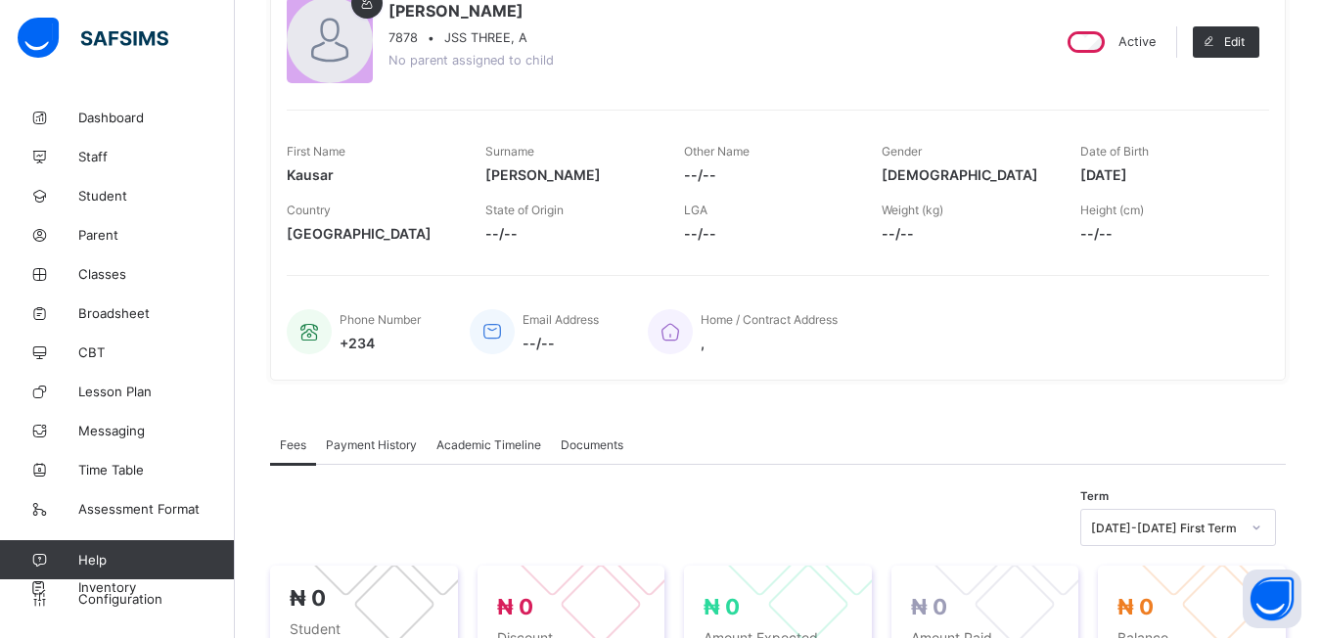
scroll to position [293, 0]
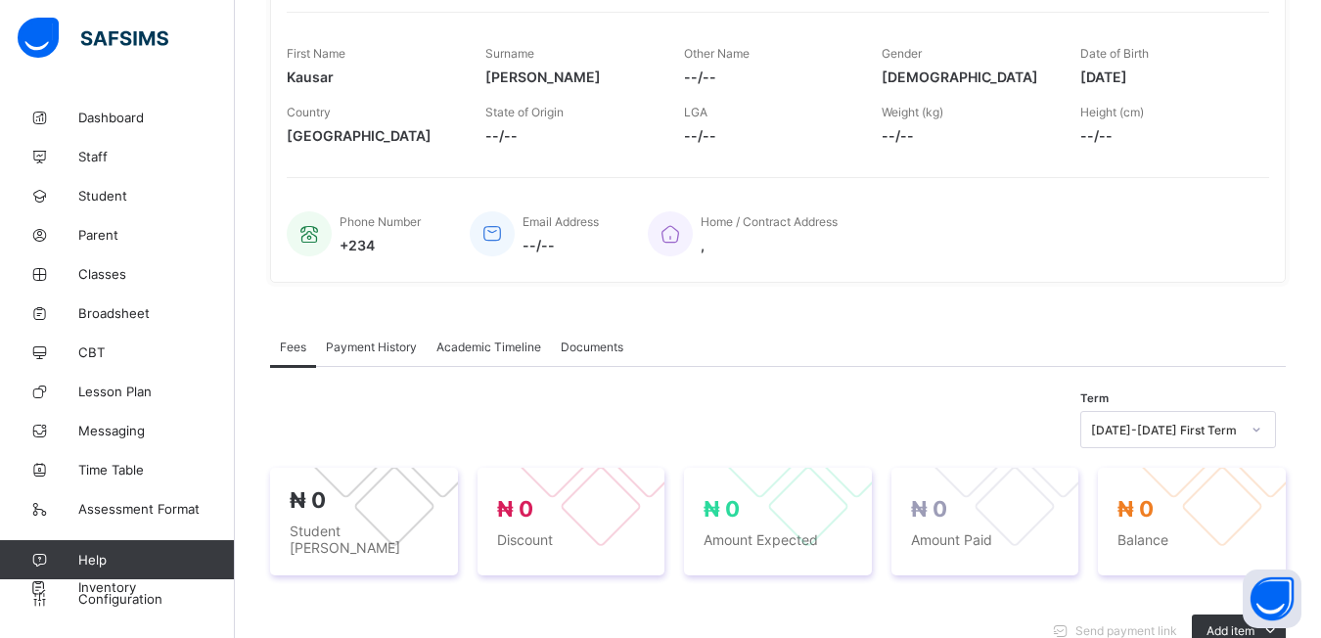
click at [337, 346] on span "Payment History" at bounding box center [371, 346] width 91 height 15
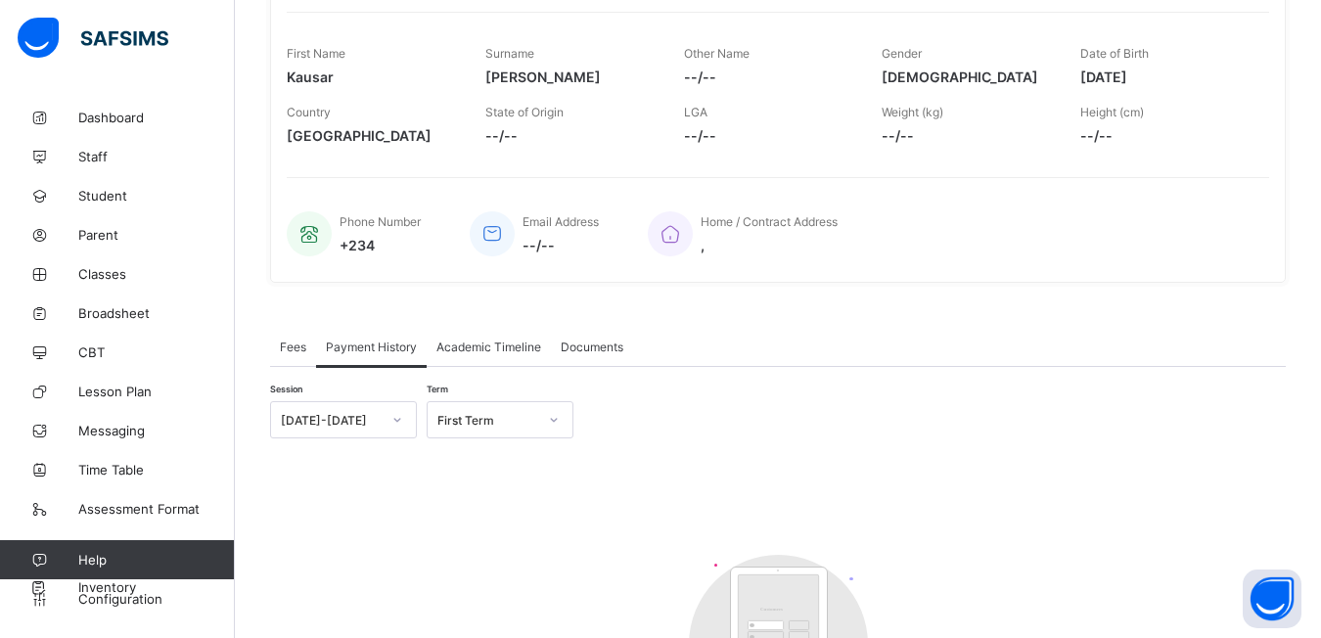
click at [464, 354] on div "Academic Timeline" at bounding box center [489, 346] width 124 height 39
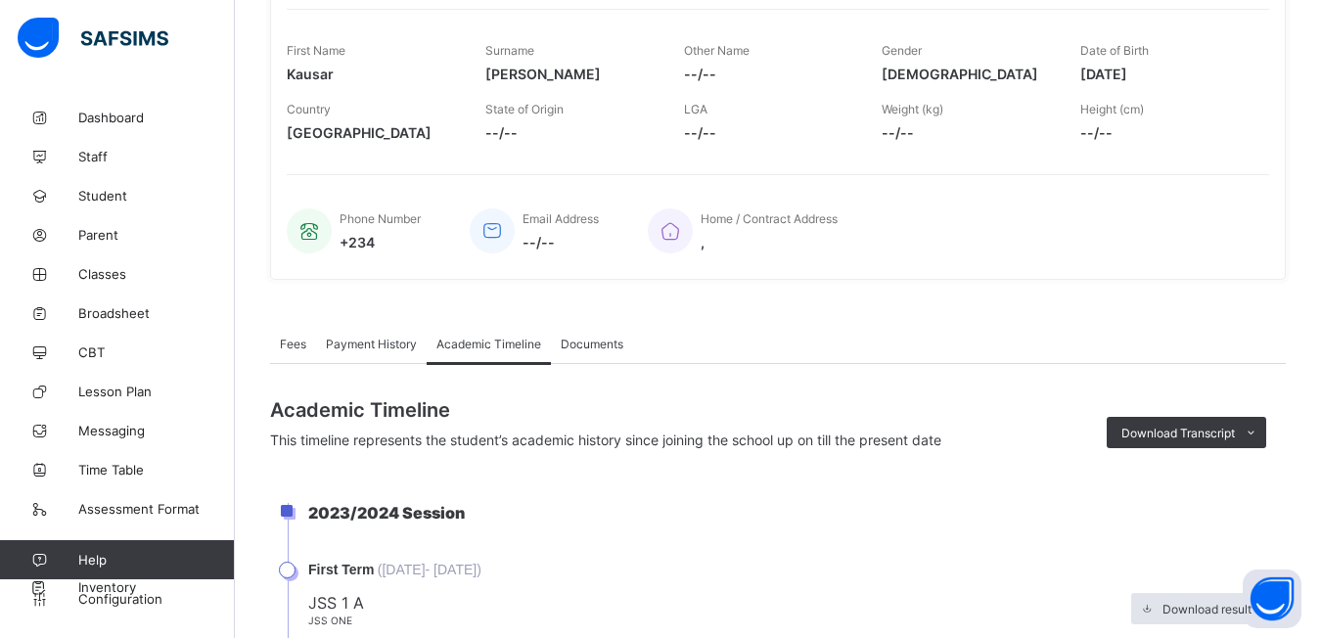
scroll to position [492, 0]
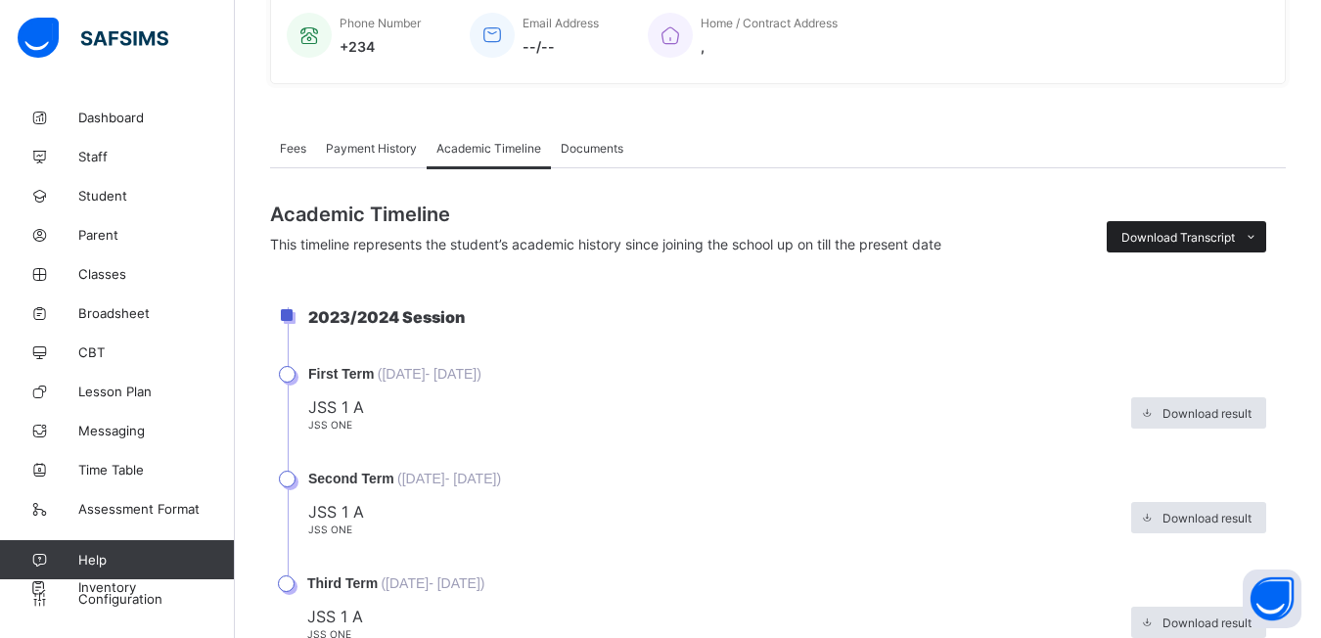
click at [1231, 243] on span "Download Transcript" at bounding box center [1177, 237] width 113 height 15
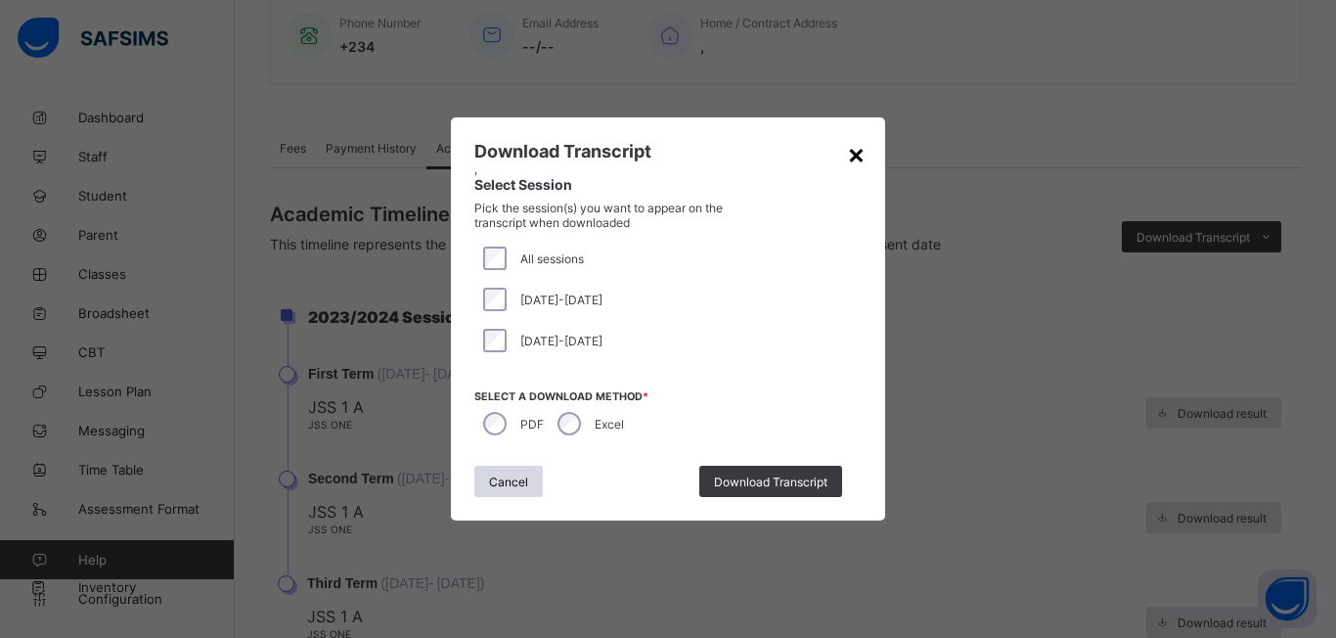
click at [857, 151] on div "×" at bounding box center [856, 153] width 19 height 33
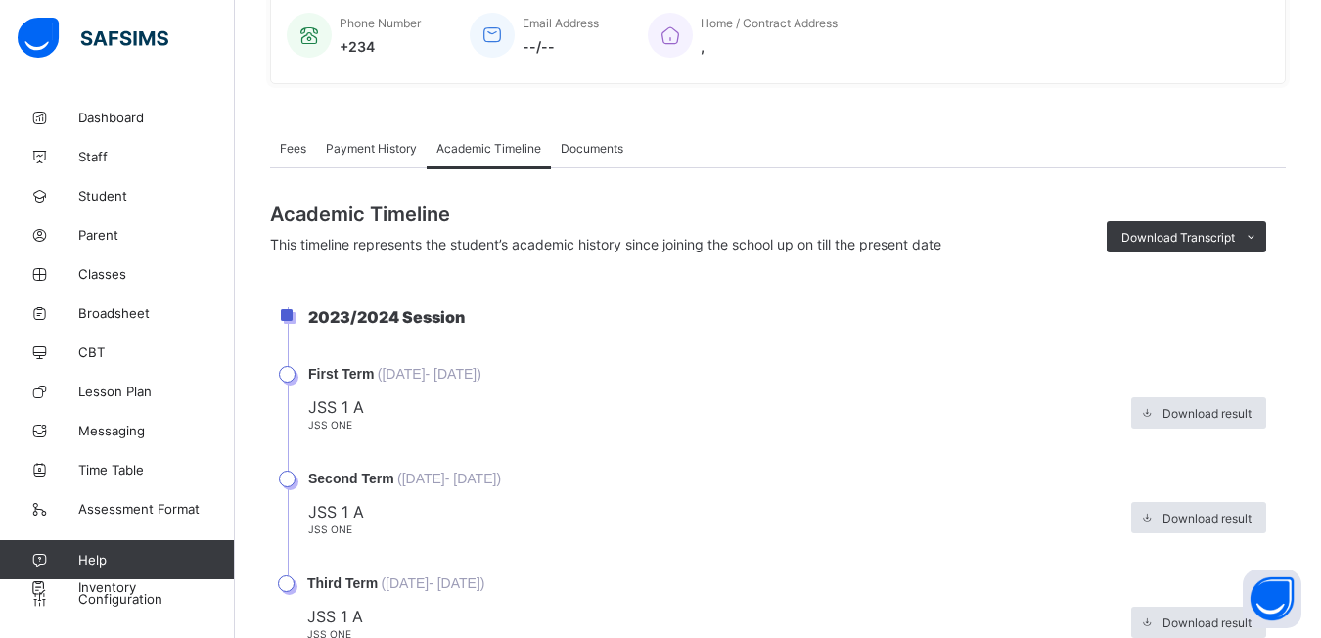
click at [287, 148] on span "Fees" at bounding box center [293, 148] width 26 height 15
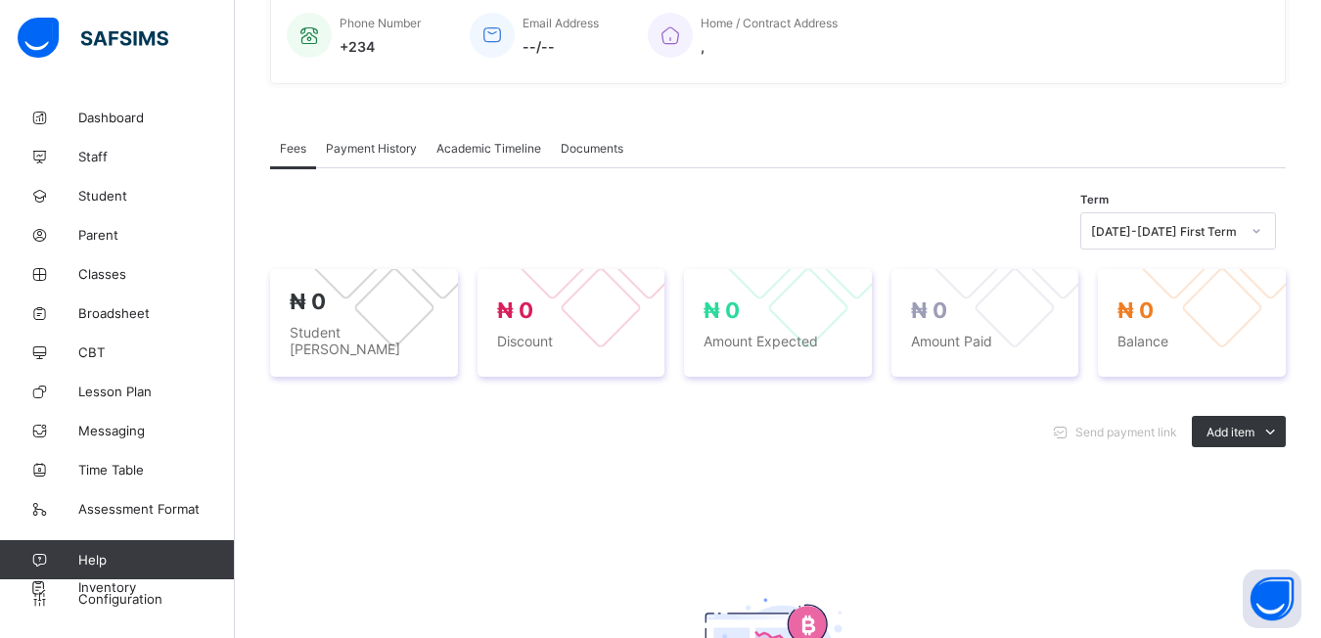
click at [381, 149] on span "Payment History" at bounding box center [371, 148] width 91 height 15
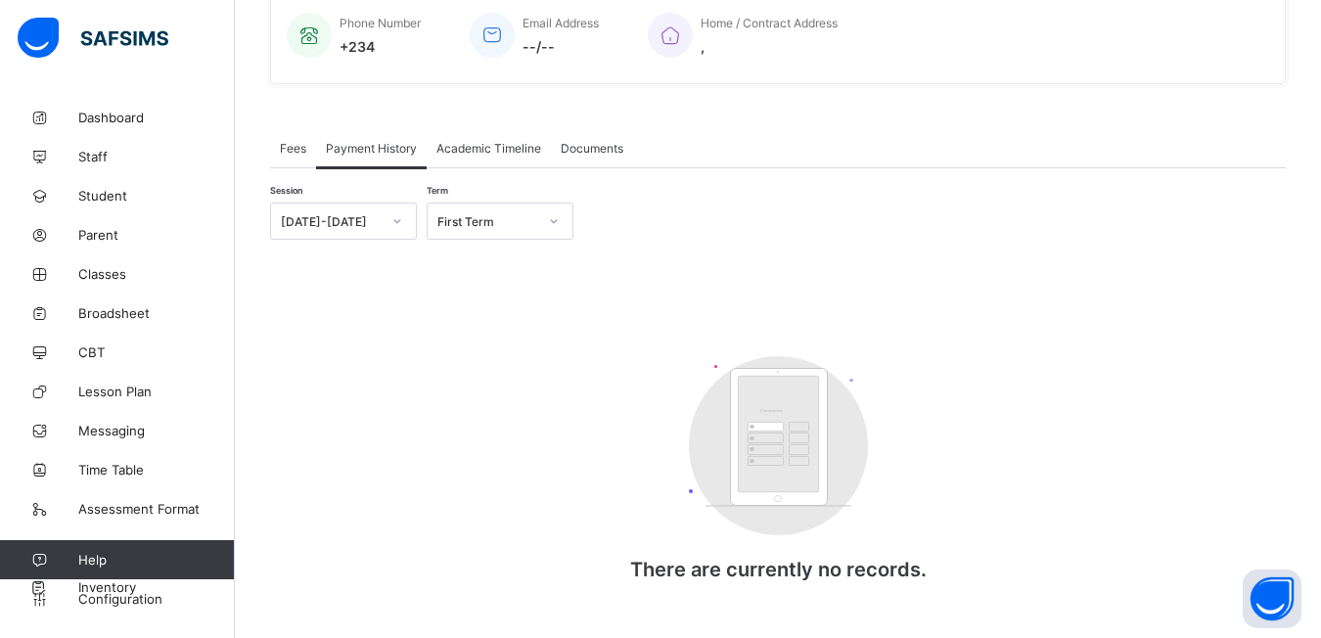
click at [471, 150] on span "Academic Timeline" at bounding box center [488, 148] width 105 height 15
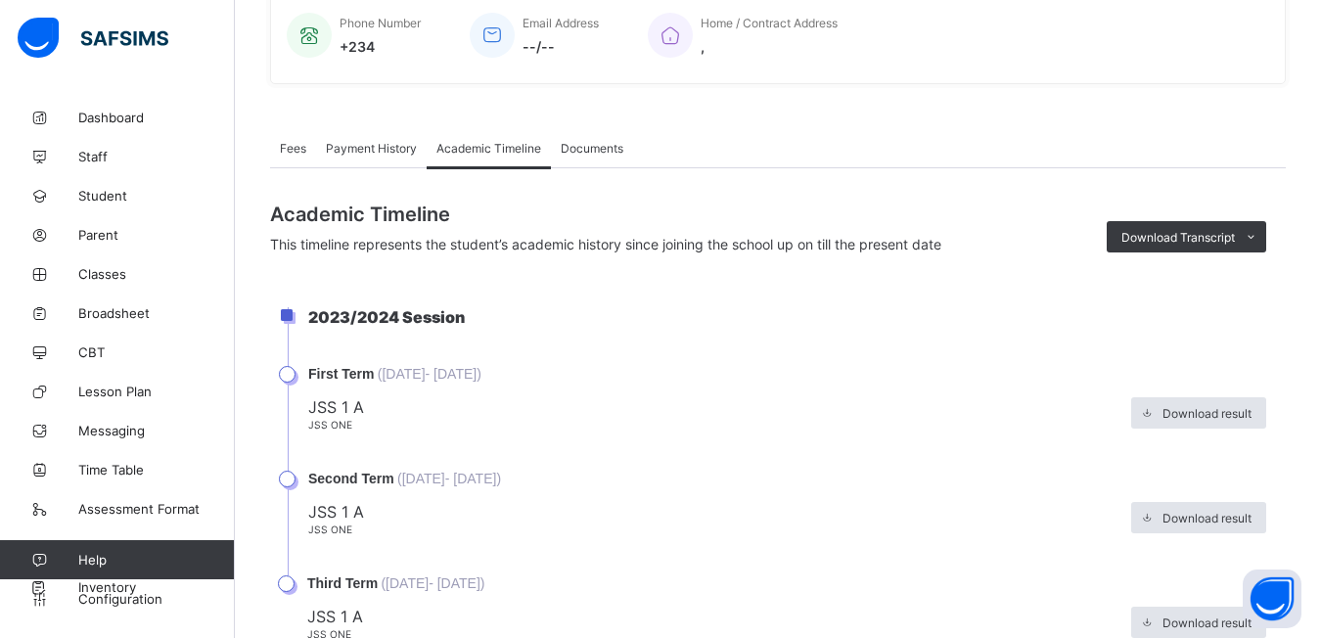
click at [602, 145] on span "Documents" at bounding box center [592, 148] width 63 height 15
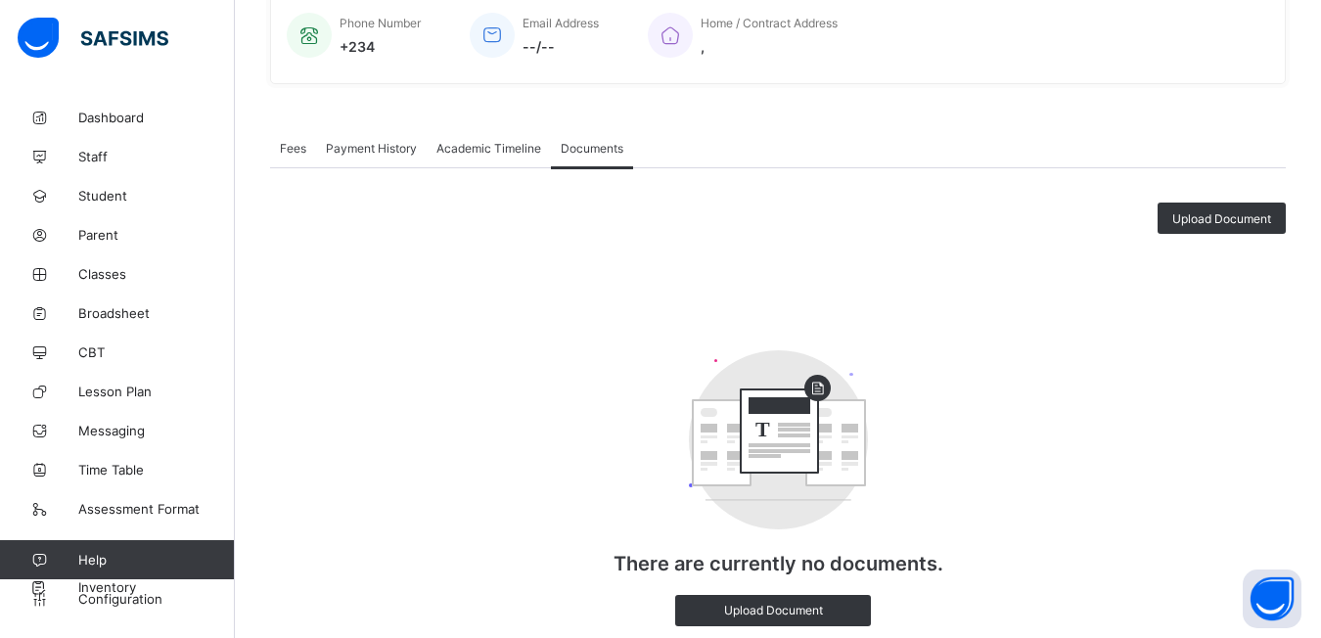
click at [292, 153] on span "Fees" at bounding box center [293, 148] width 26 height 15
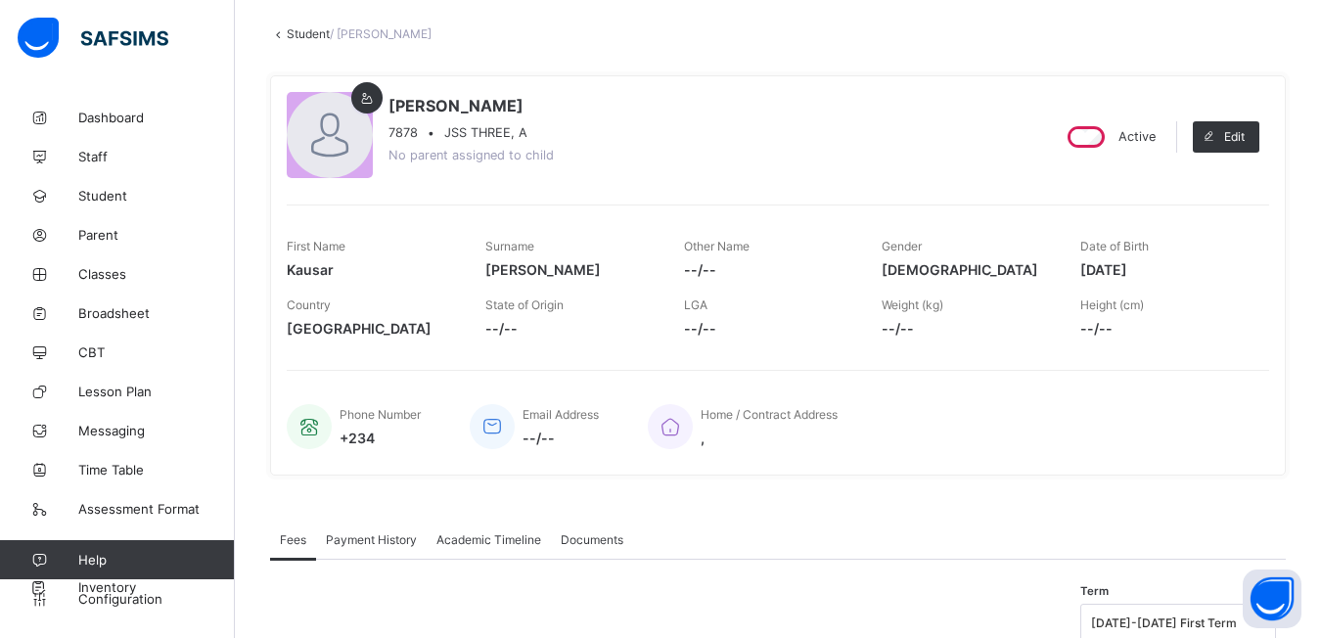
scroll to position [3, 0]
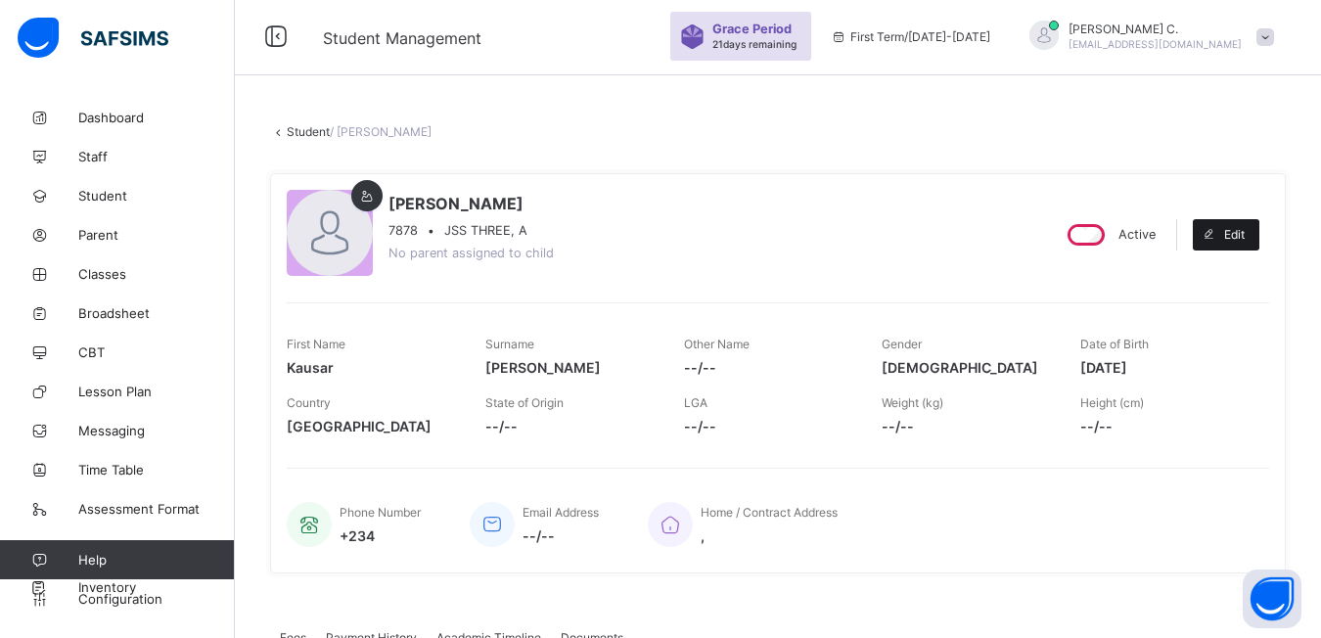
click at [1249, 242] on div "Edit" at bounding box center [1225, 234] width 67 height 31
select select "**"
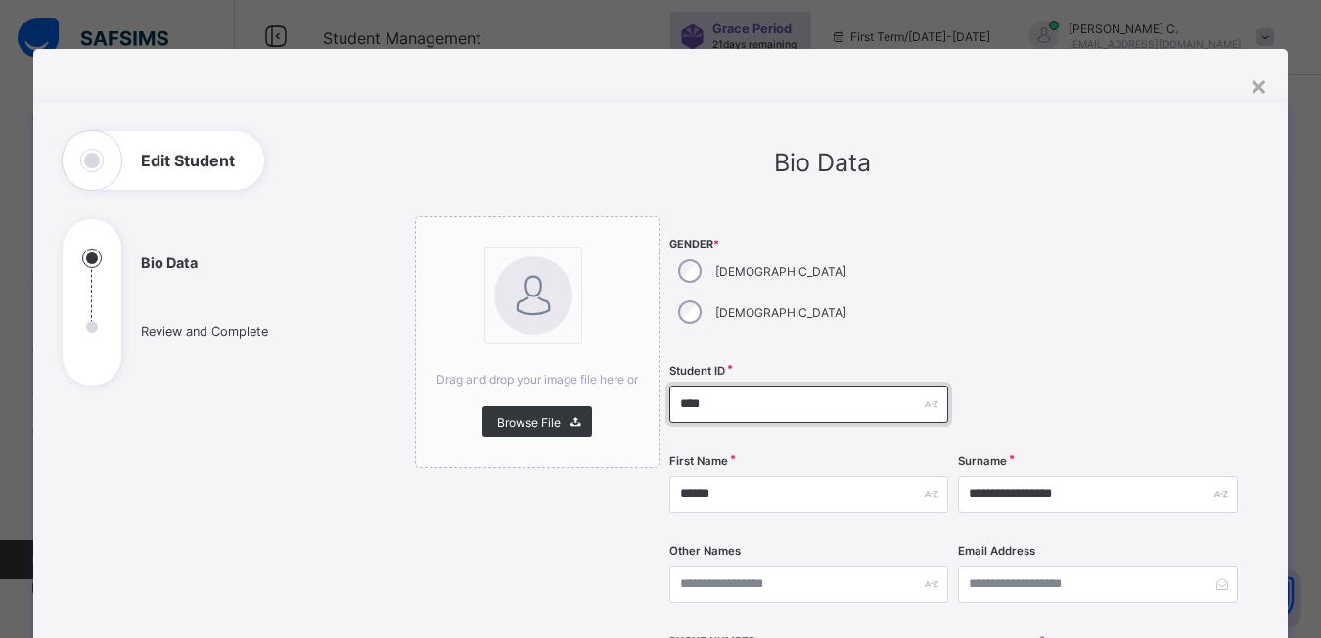
click at [696, 385] on input "****" at bounding box center [809, 403] width 280 height 37
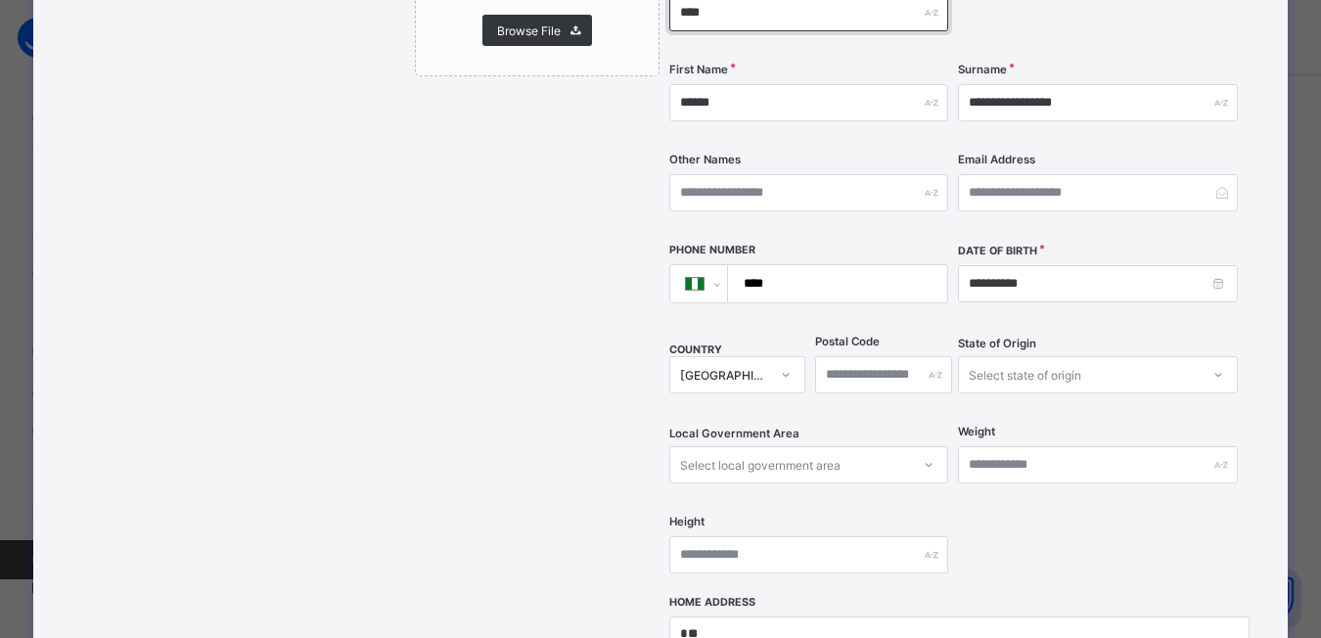
scroll to position [685, 0]
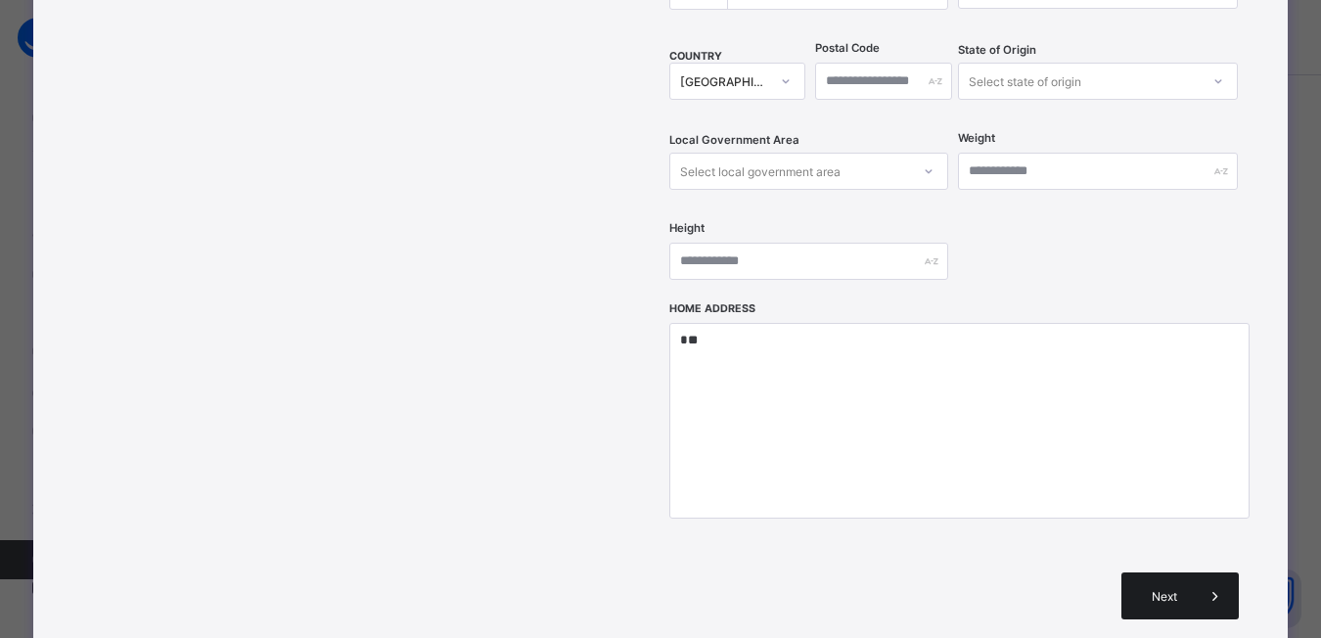
type input "****"
click at [1181, 589] on span "Next" at bounding box center [1164, 596] width 56 height 15
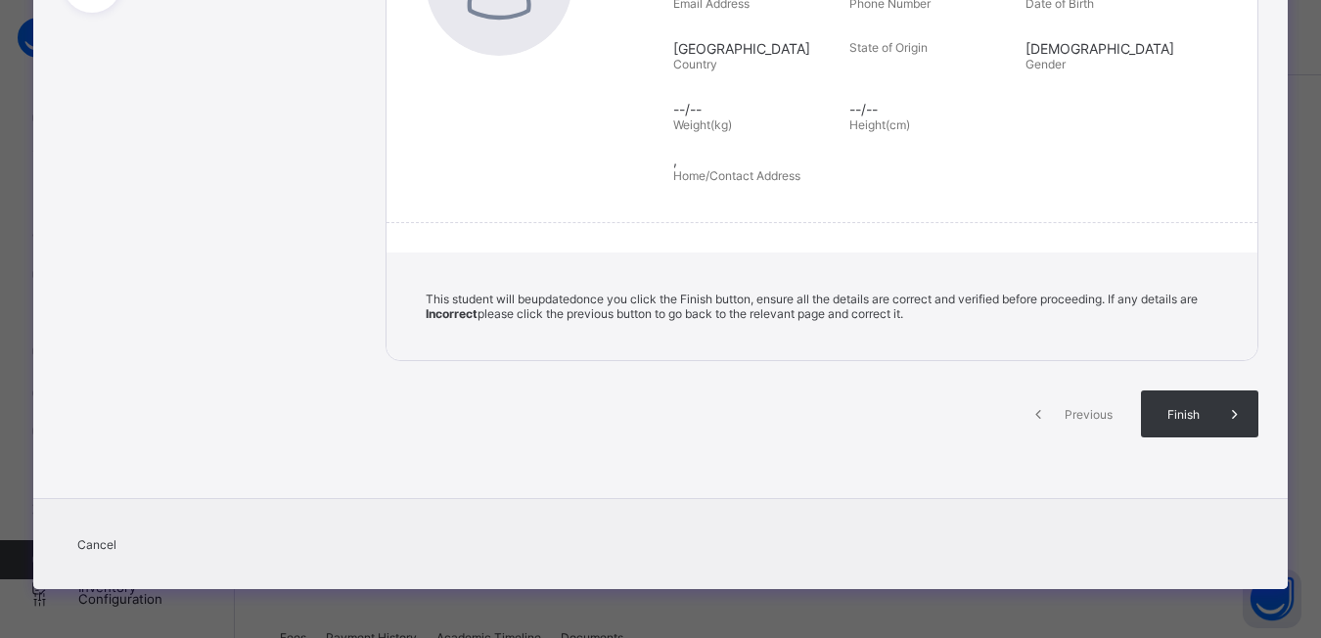
scroll to position [373, 0]
click at [1171, 408] on span "Finish" at bounding box center [1199, 414] width 56 height 15
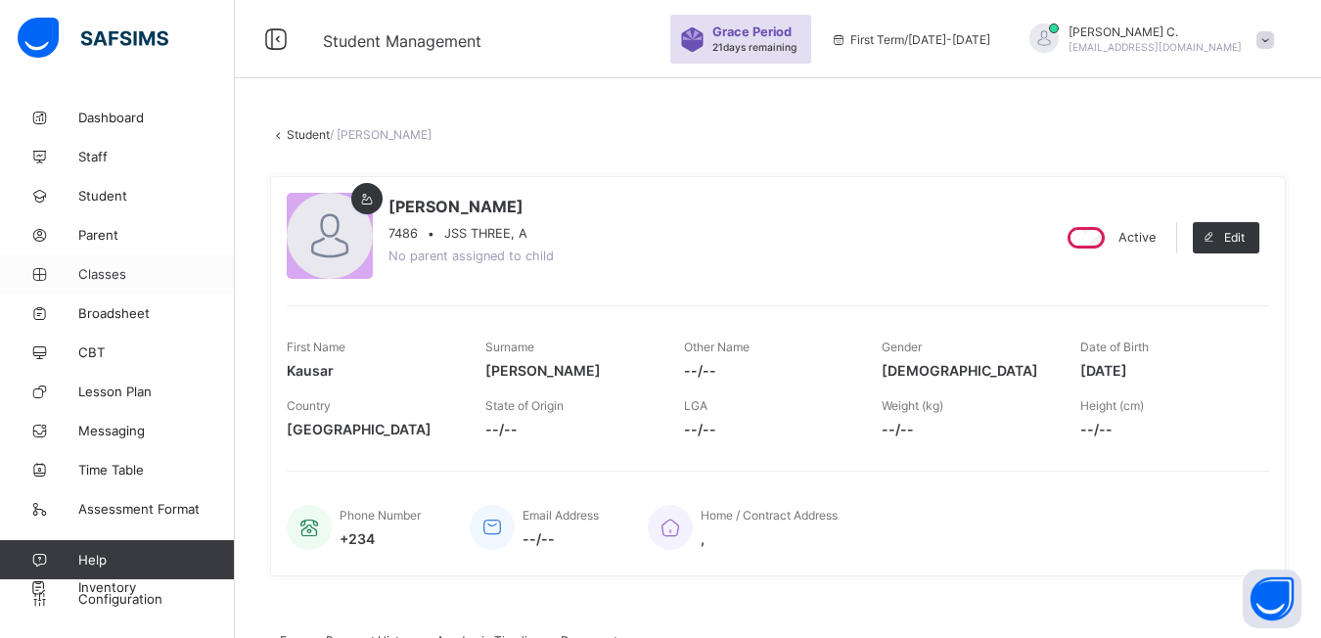
click at [107, 278] on span "Classes" at bounding box center [156, 274] width 157 height 16
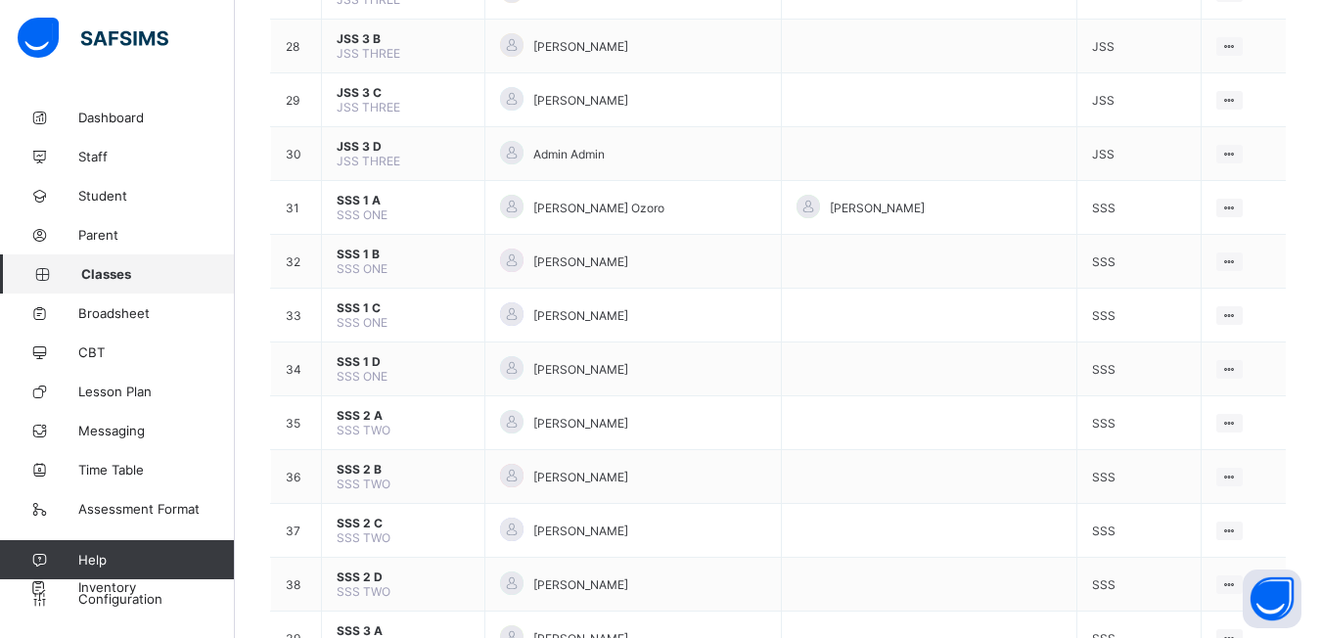
scroll to position [1467, 0]
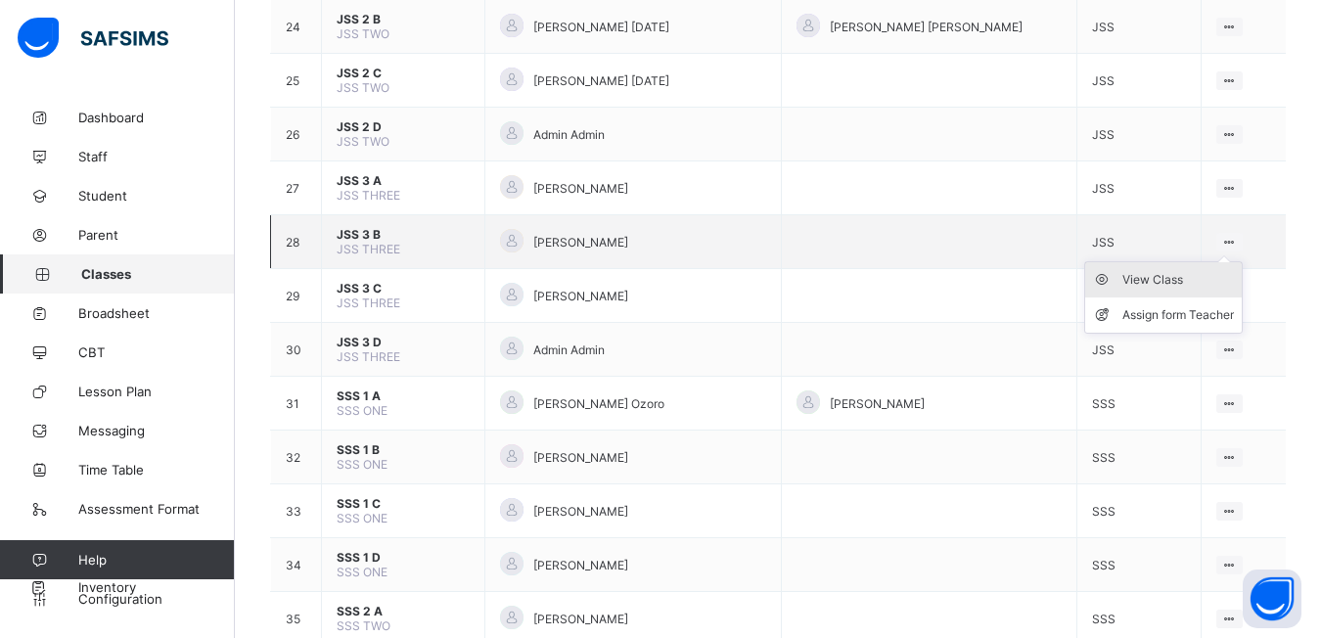
click at [1156, 279] on div "View Class" at bounding box center [1178, 280] width 112 height 20
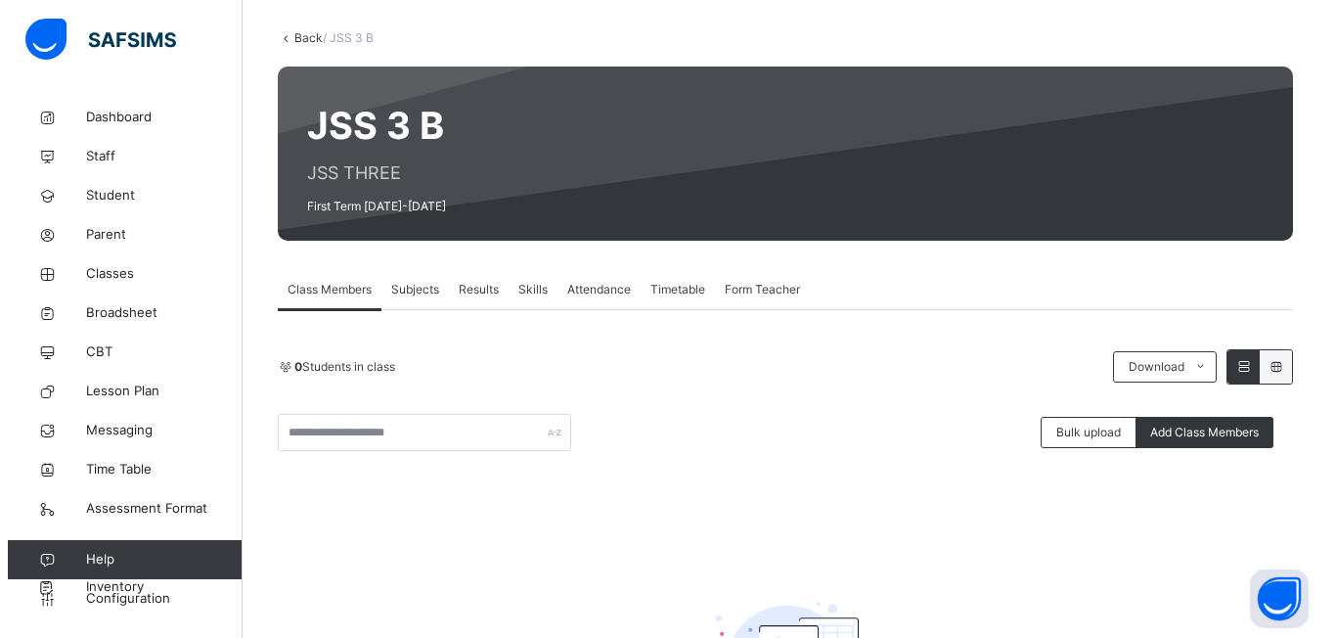
scroll to position [240, 0]
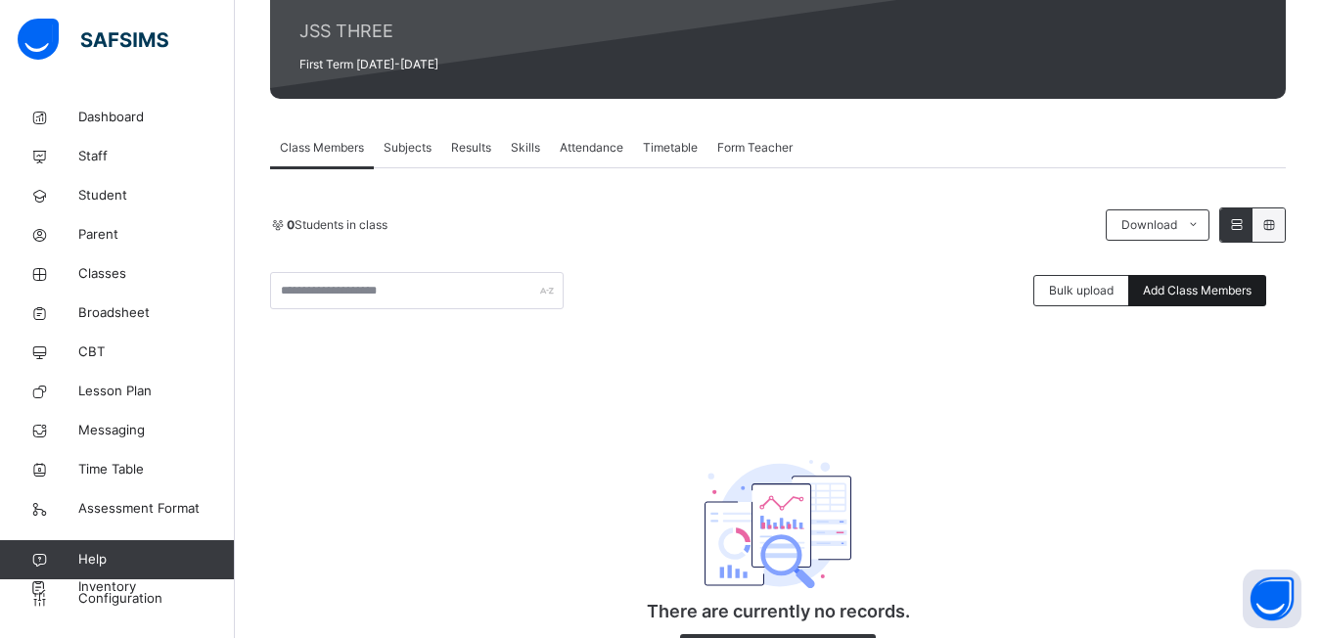
click at [1225, 291] on span "Add Class Members" at bounding box center [1197, 291] width 109 height 18
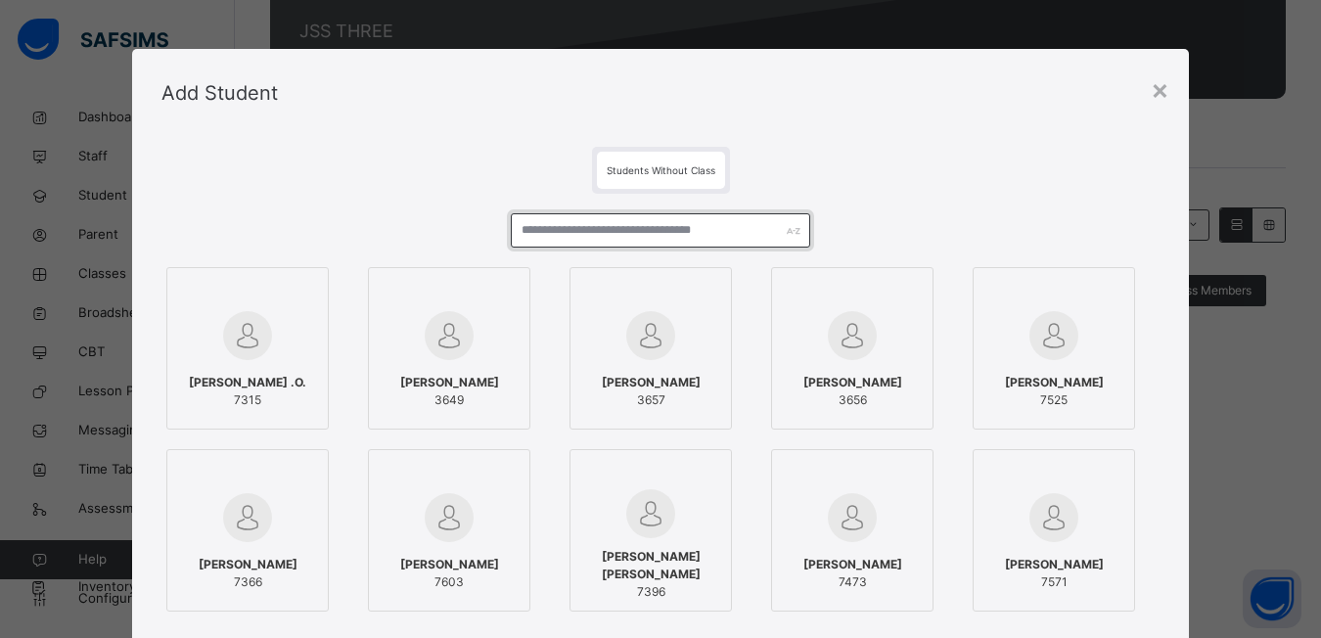
click at [517, 230] on input "text" at bounding box center [660, 230] width 299 height 34
type input "**********"
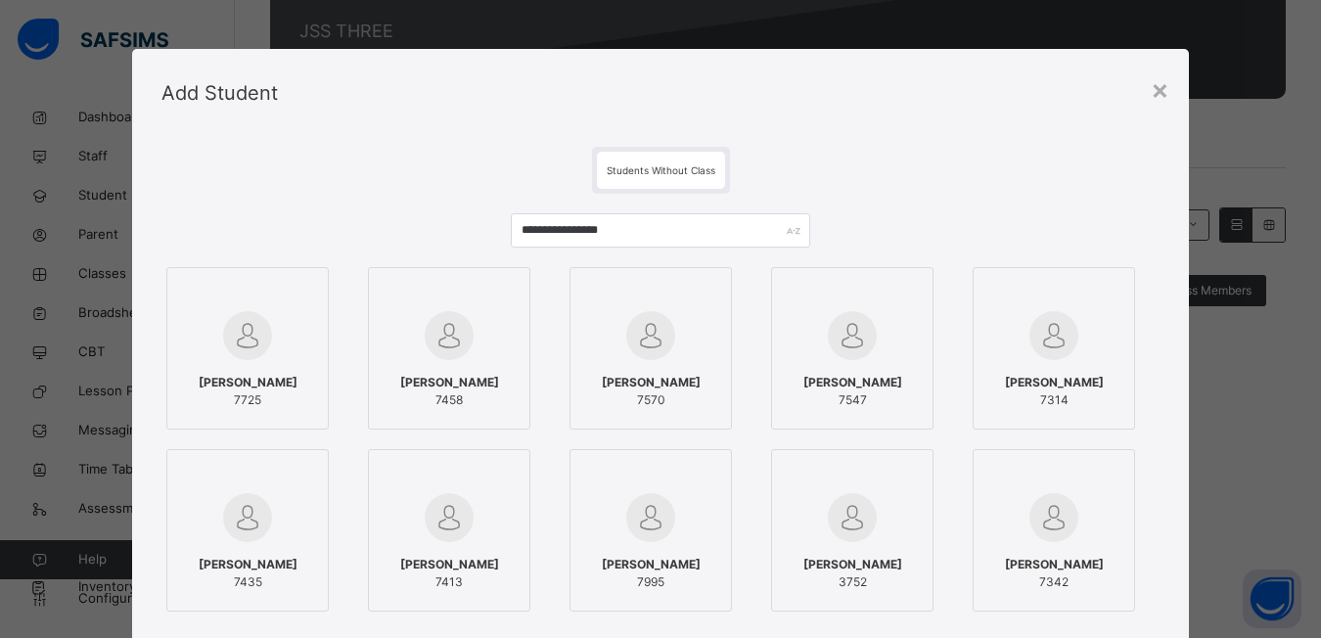
click at [507, 304] on div at bounding box center [449, 292] width 141 height 29
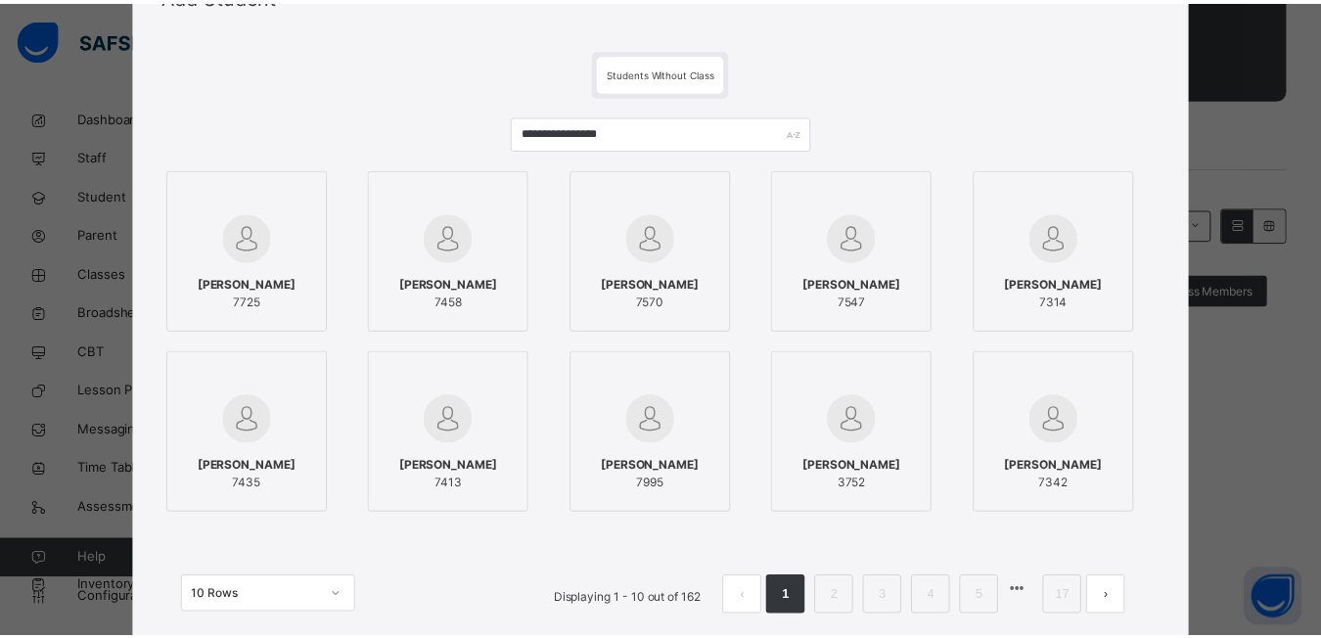
scroll to position [235, 0]
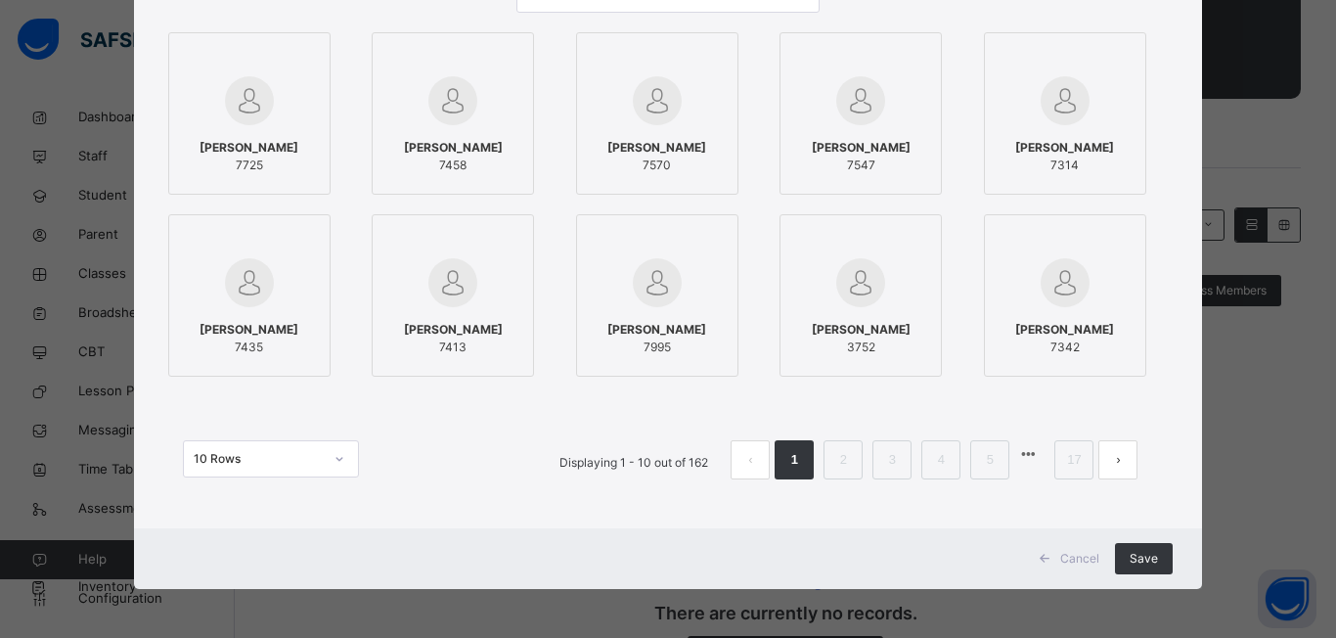
click at [512, 55] on icon at bounding box center [512, 55] width 0 height 0
click at [503, 57] on div at bounding box center [452, 57] width 141 height 29
click at [1128, 567] on div "Save" at bounding box center [1144, 558] width 58 height 31
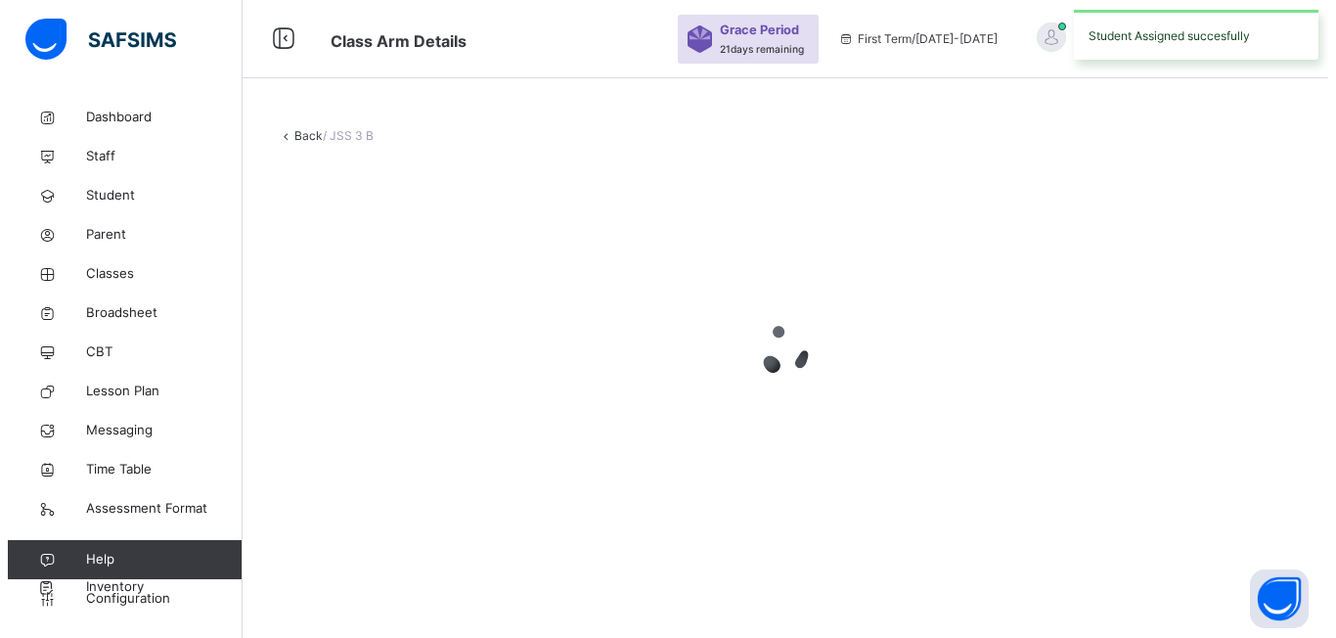
scroll to position [0, 0]
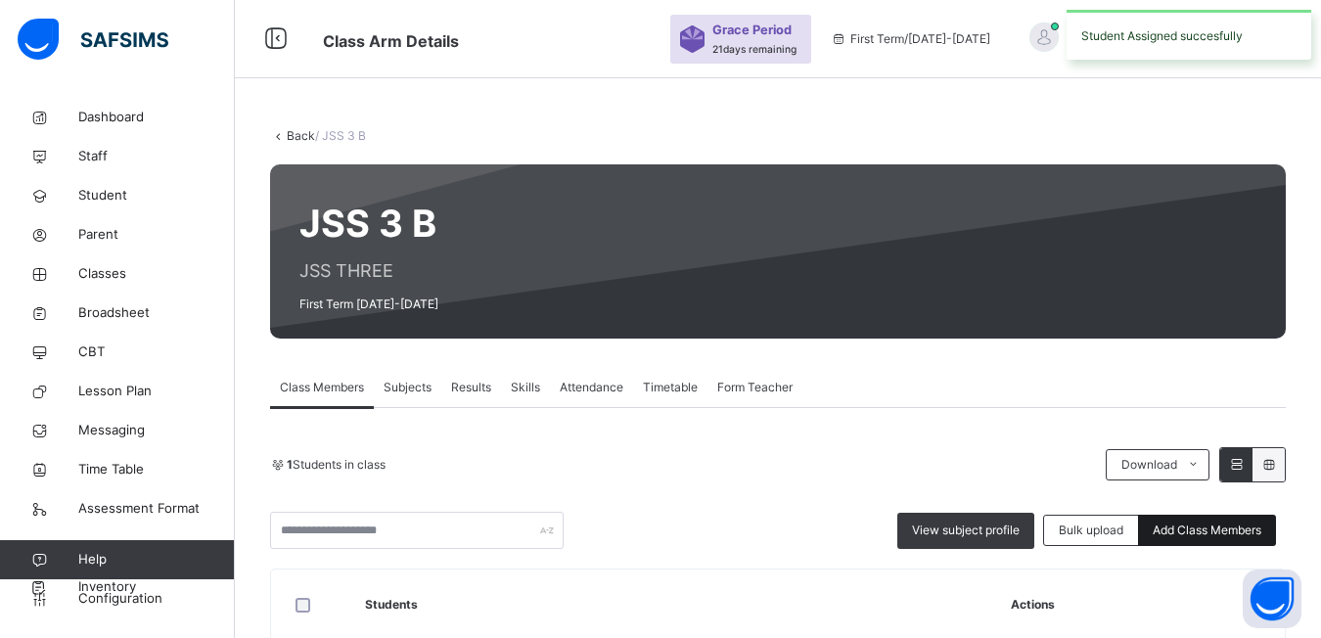
click at [1234, 530] on span "Add Class Members" at bounding box center [1206, 530] width 109 height 18
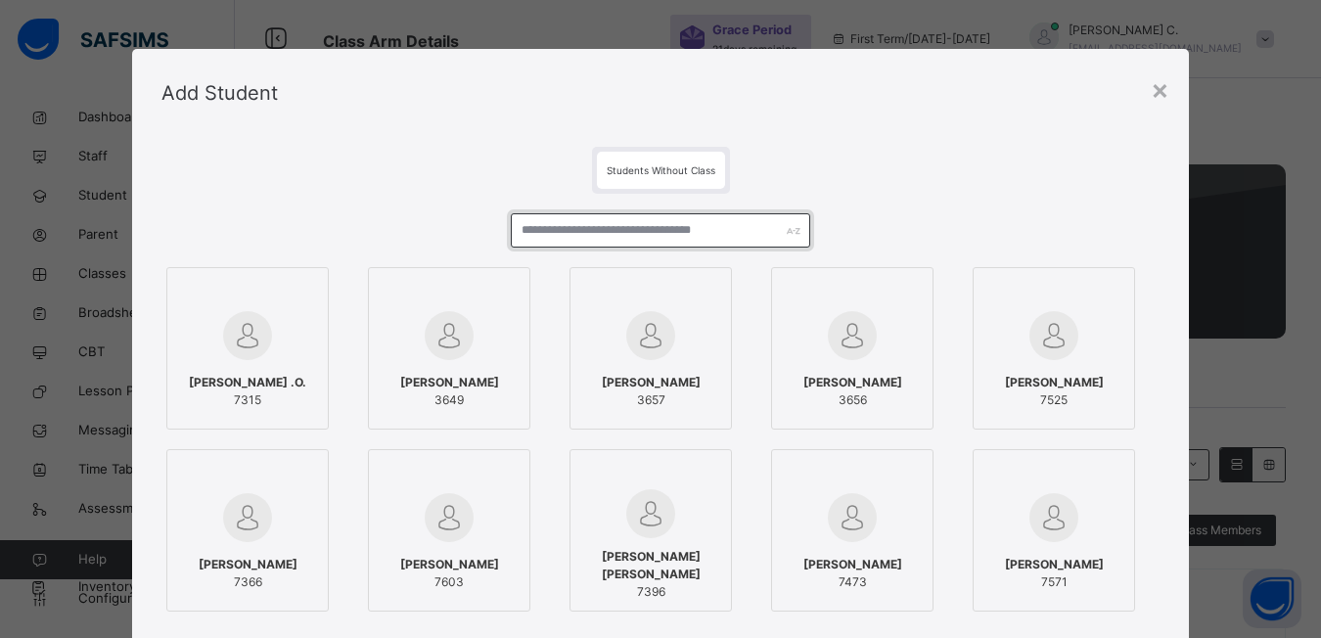
click at [541, 232] on input "text" at bounding box center [660, 230] width 299 height 34
type input "**********"
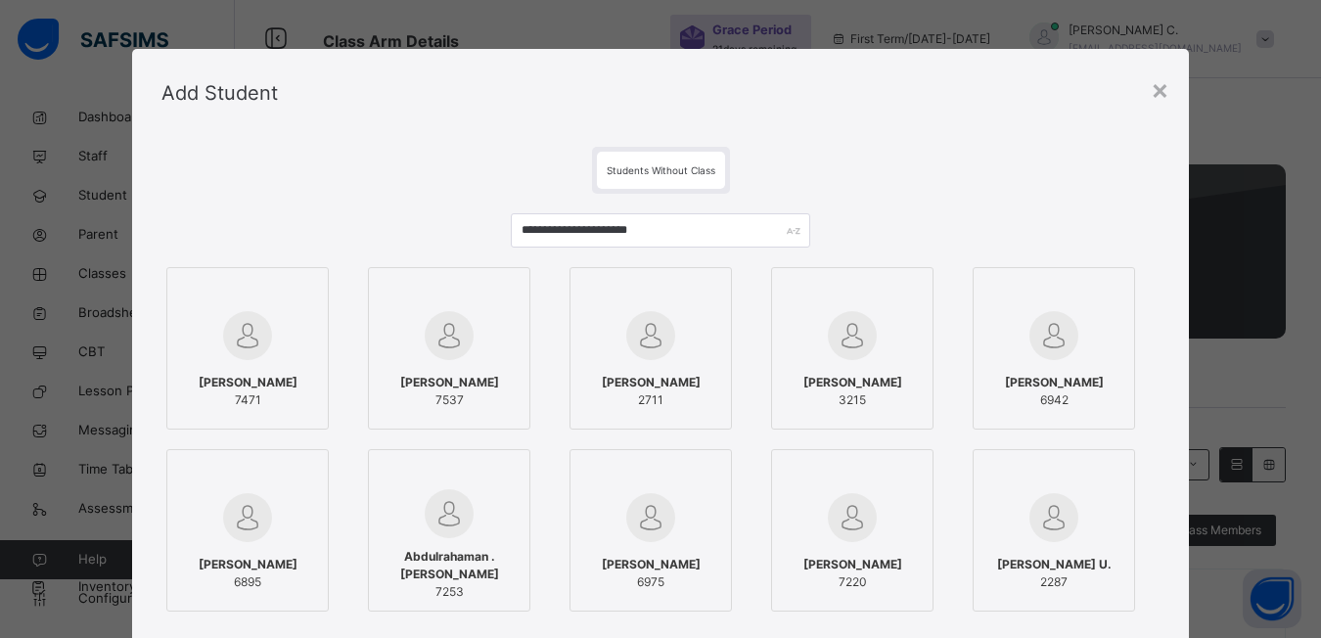
click at [301, 303] on div at bounding box center [247, 292] width 141 height 29
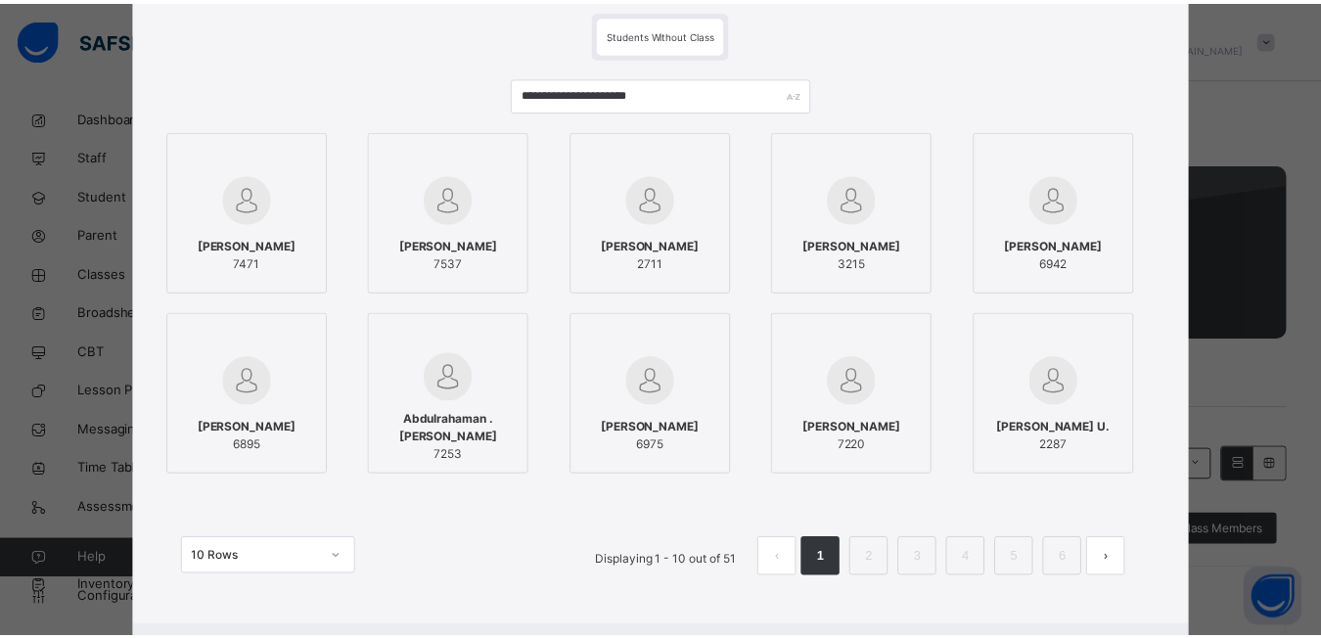
scroll to position [235, 0]
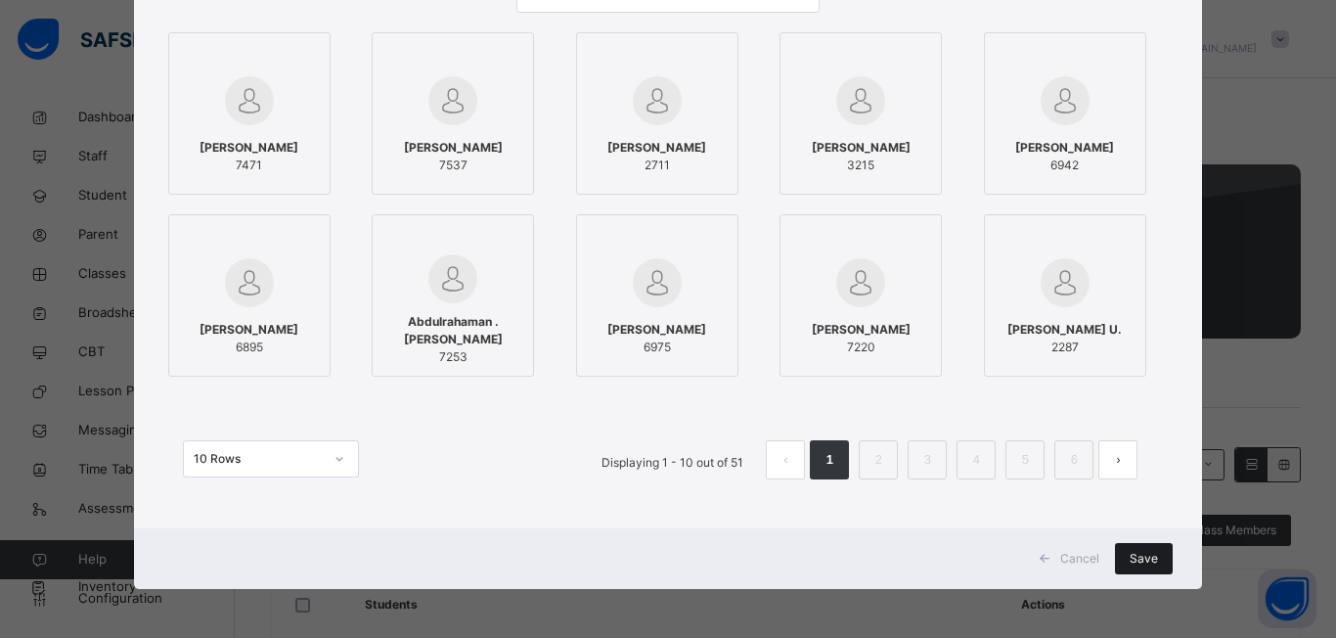
click at [1130, 559] on span "Save" at bounding box center [1144, 559] width 28 height 18
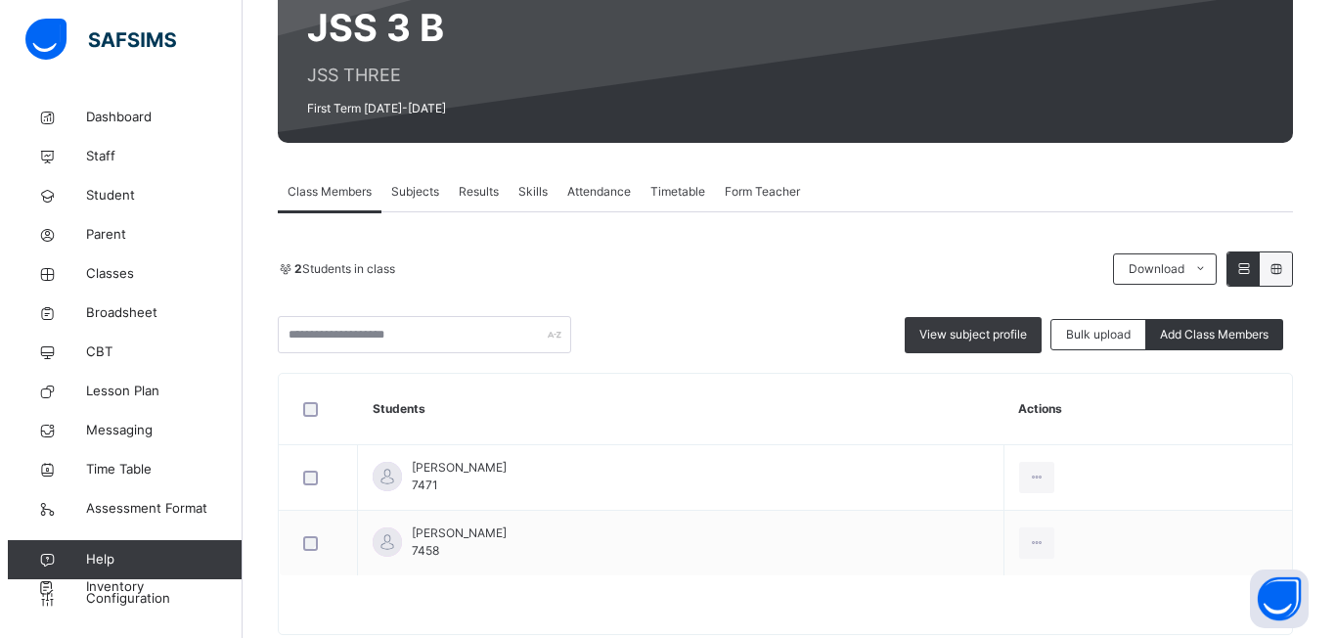
scroll to position [242, 0]
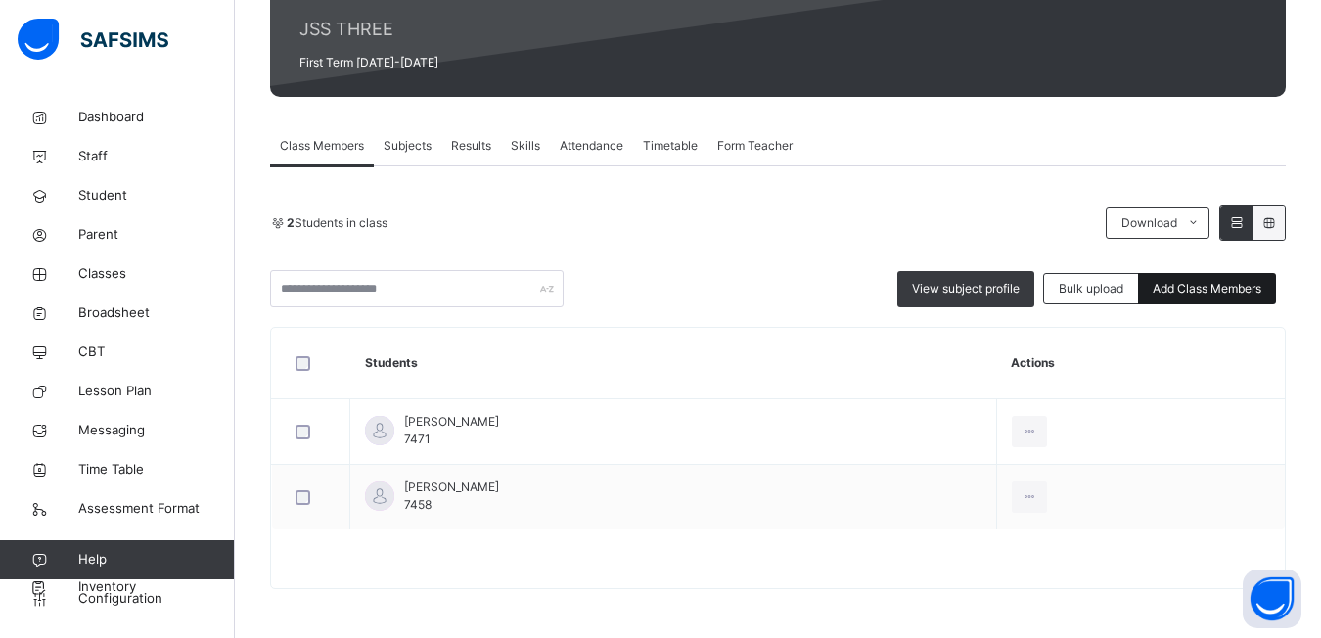
click at [1234, 280] on span "Add Class Members" at bounding box center [1206, 289] width 109 height 18
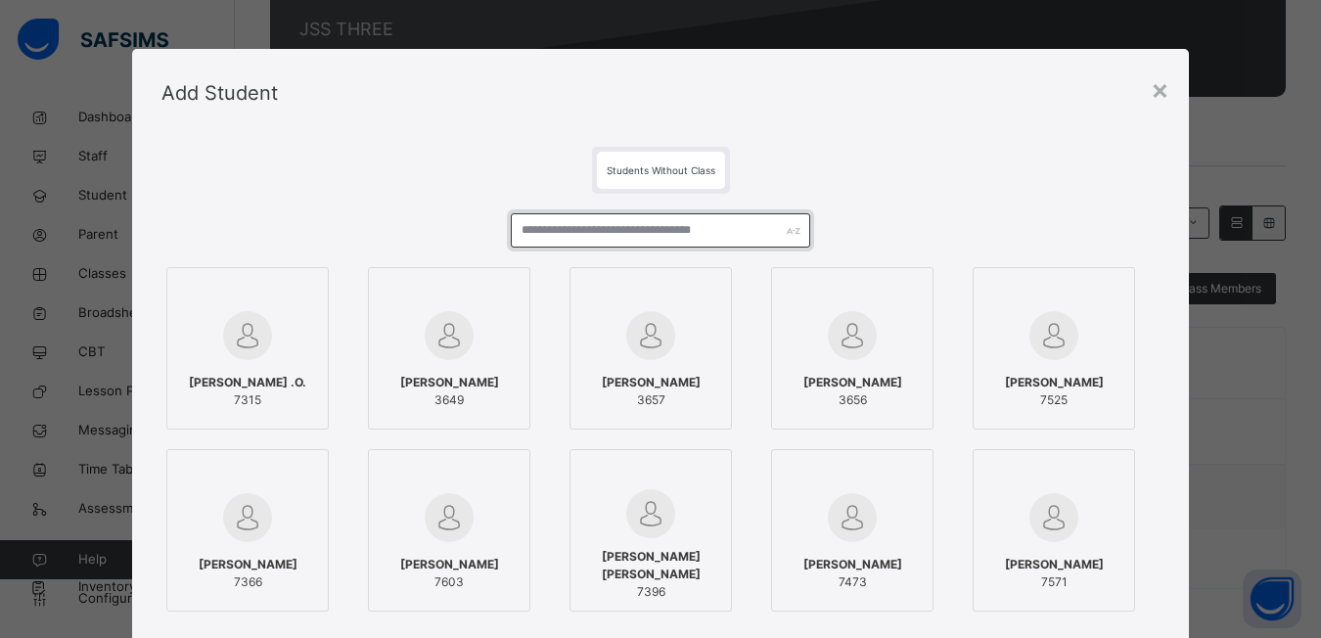
click at [516, 222] on input "text" at bounding box center [660, 230] width 299 height 34
type input "**********"
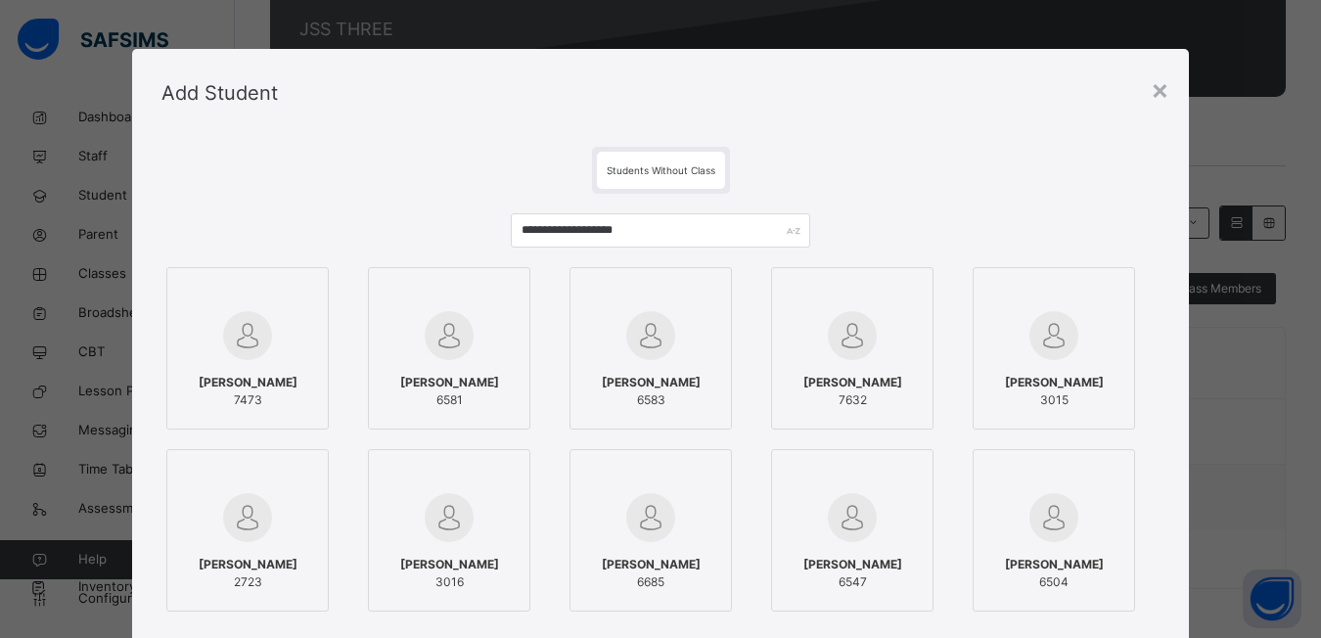
click at [285, 278] on div at bounding box center [247, 292] width 141 height 29
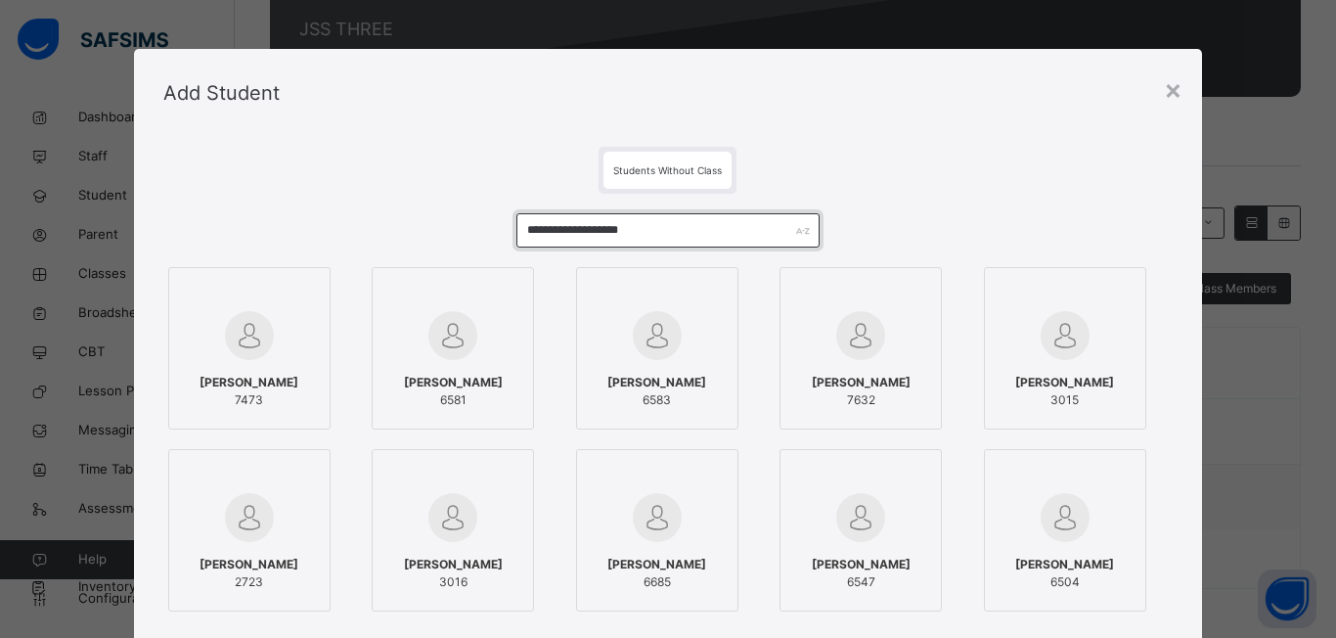
click at [657, 235] on input "**********" at bounding box center [667, 230] width 303 height 34
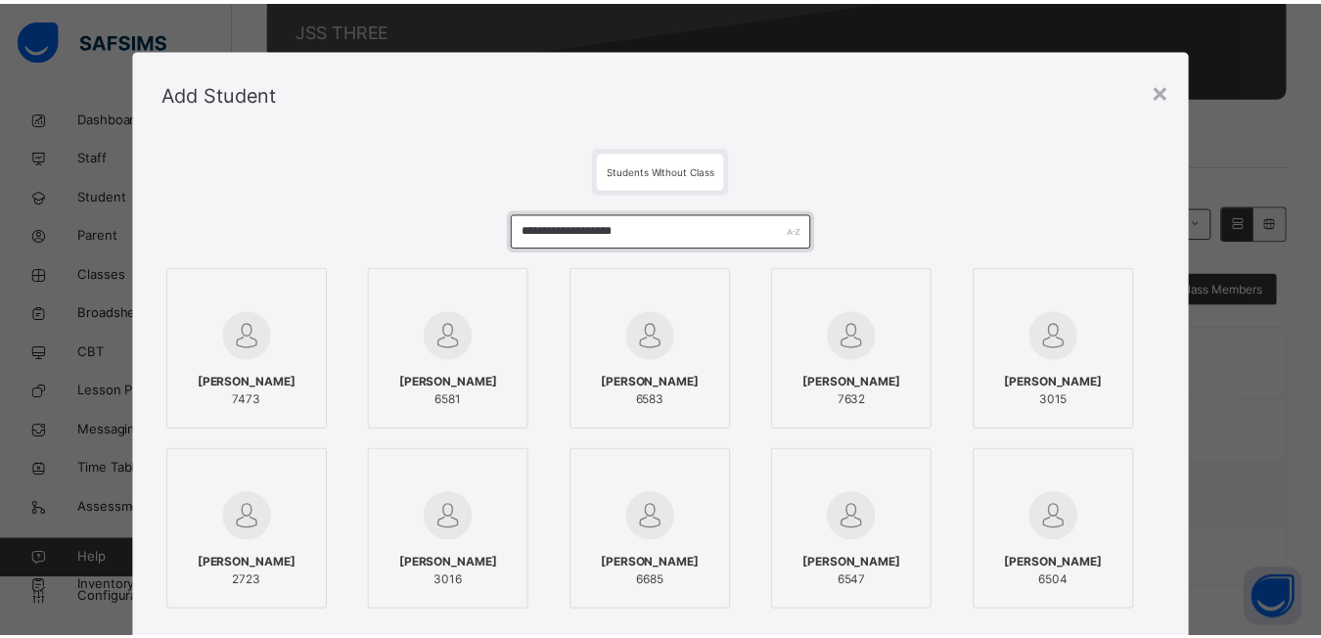
scroll to position [235, 0]
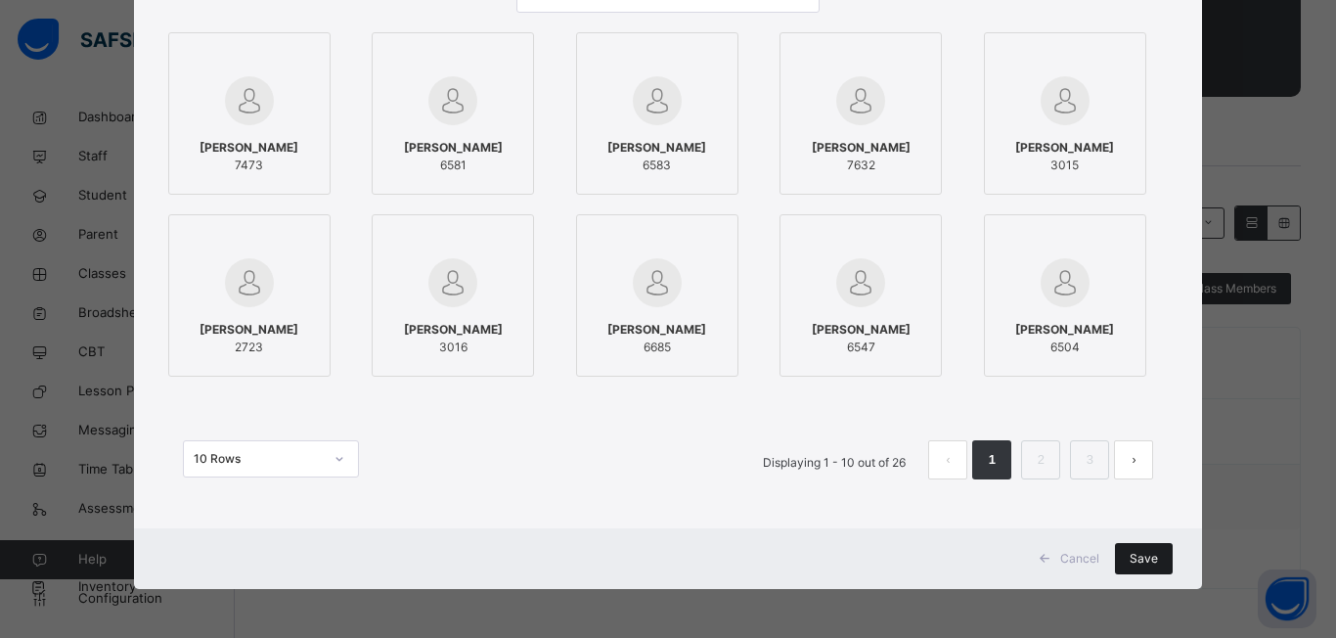
click at [1119, 557] on div "Save" at bounding box center [1144, 558] width 58 height 31
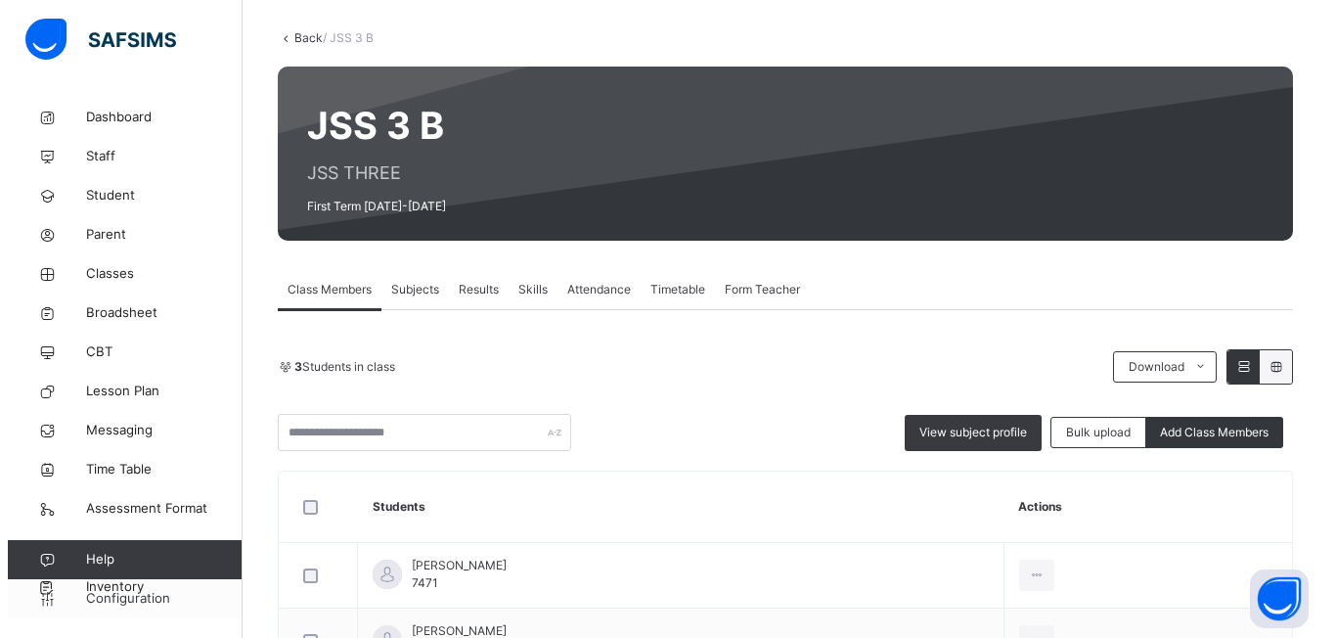
scroll to position [196, 0]
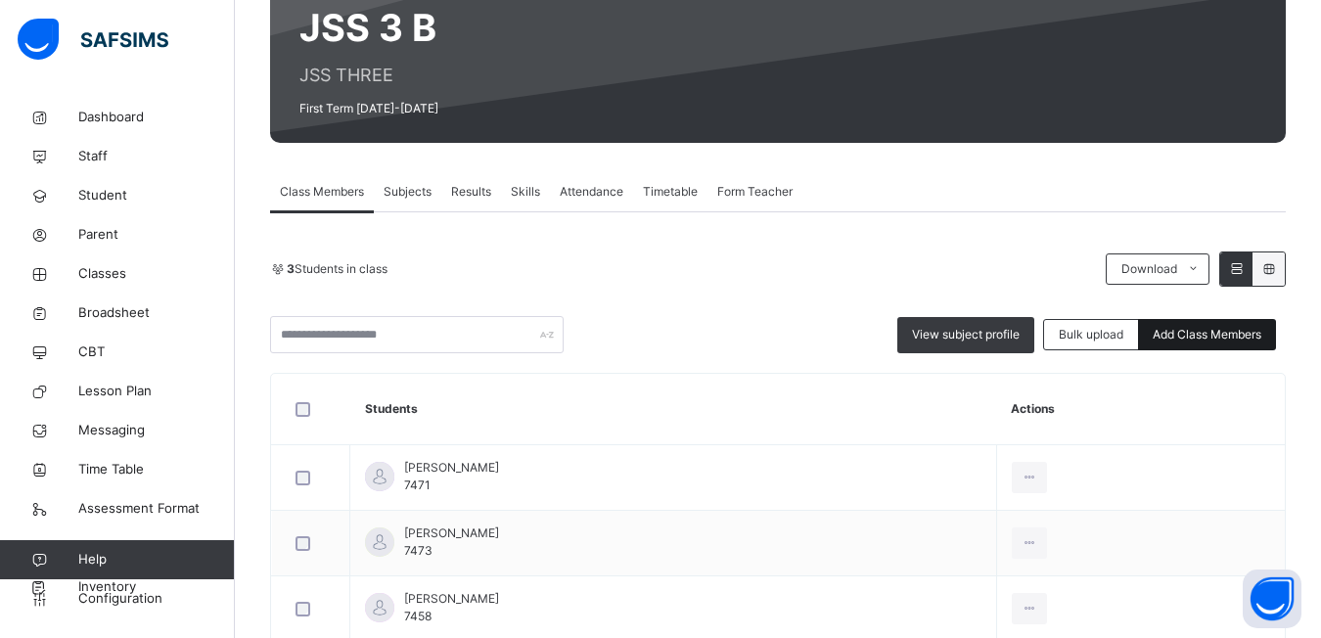
click at [1200, 335] on span "Add Class Members" at bounding box center [1206, 335] width 109 height 18
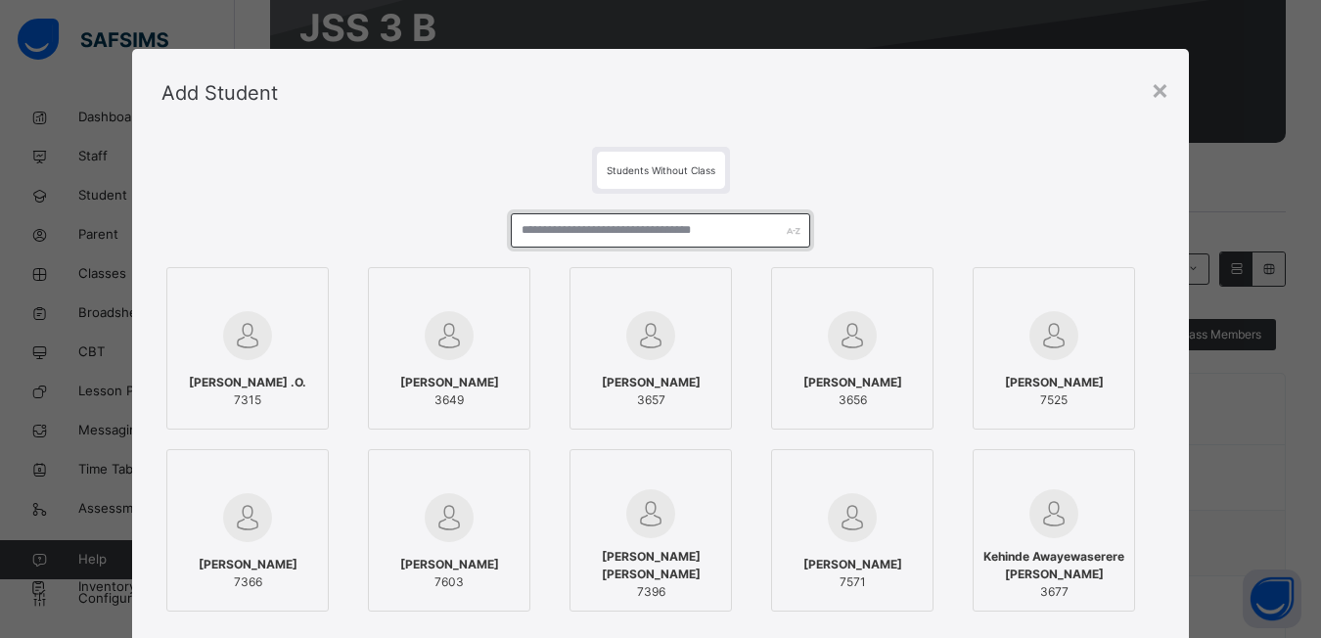
click at [517, 231] on input "text" at bounding box center [660, 230] width 299 height 34
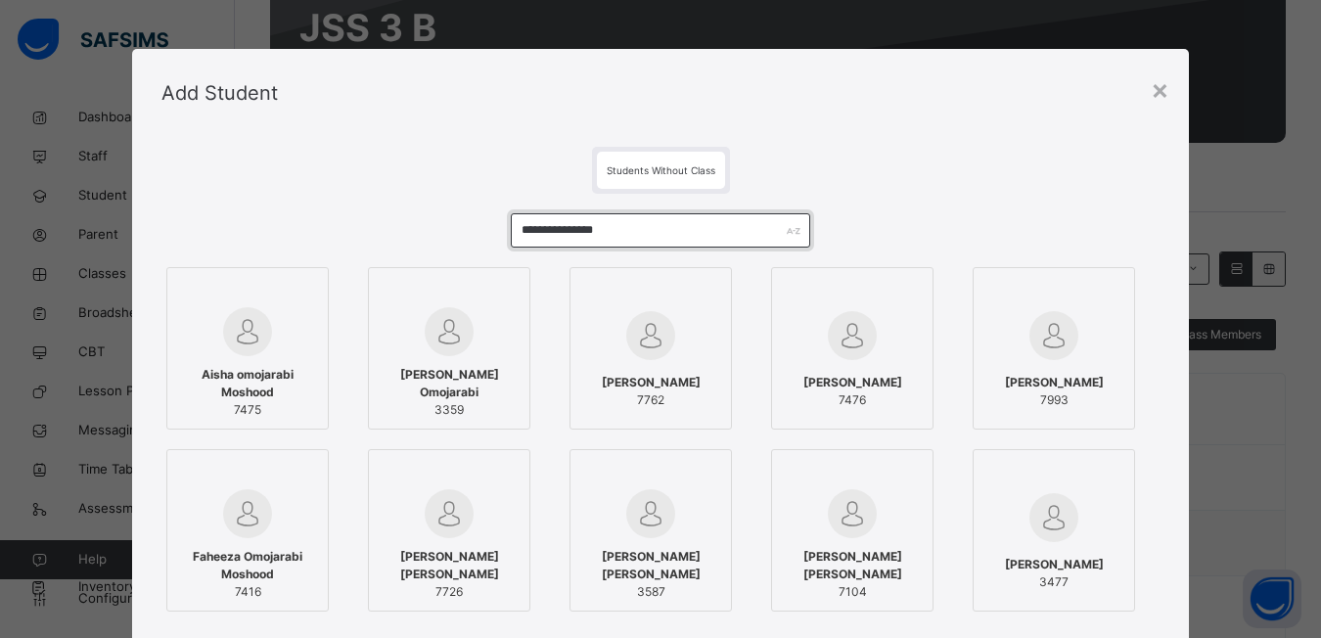
type input "**********"
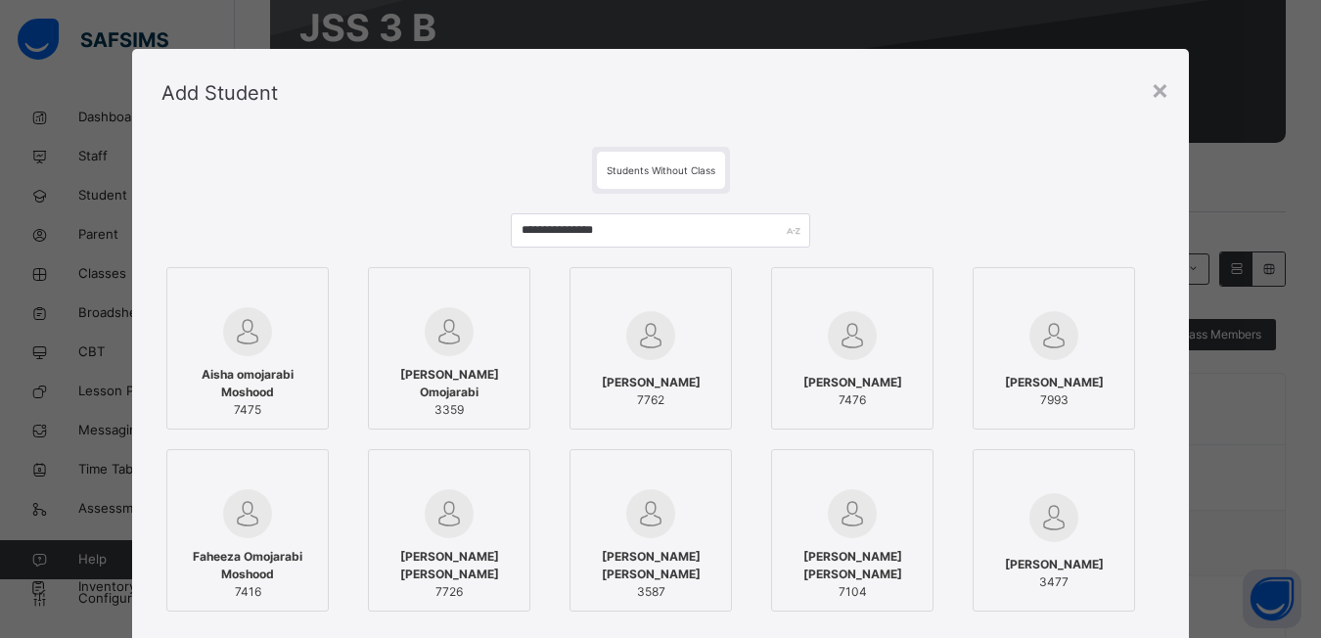
click at [299, 292] on div at bounding box center [247, 292] width 141 height 29
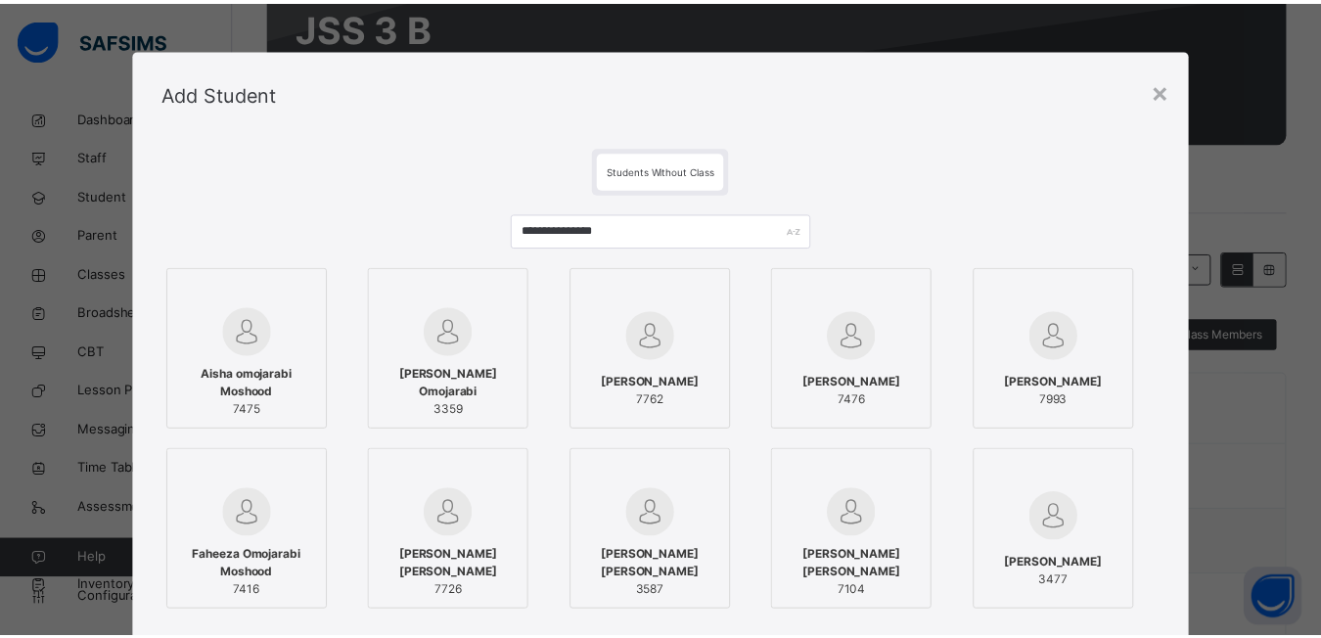
scroll to position [235, 0]
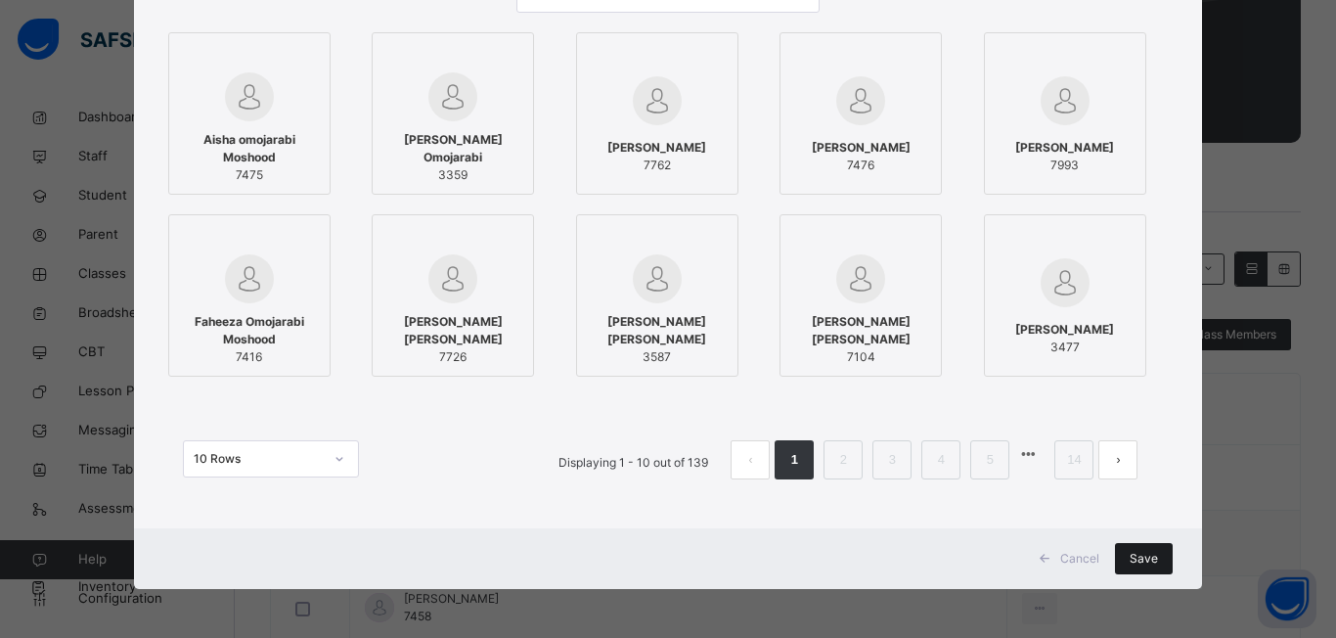
click at [1142, 559] on span "Save" at bounding box center [1144, 559] width 28 height 18
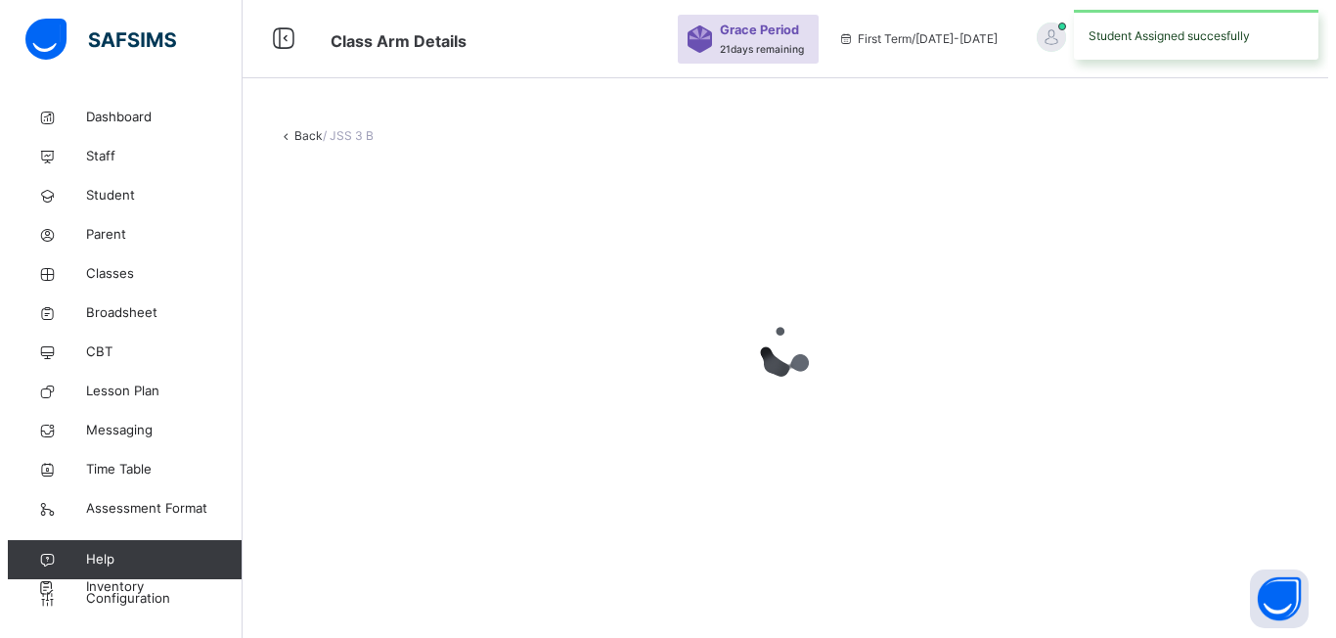
scroll to position [0, 0]
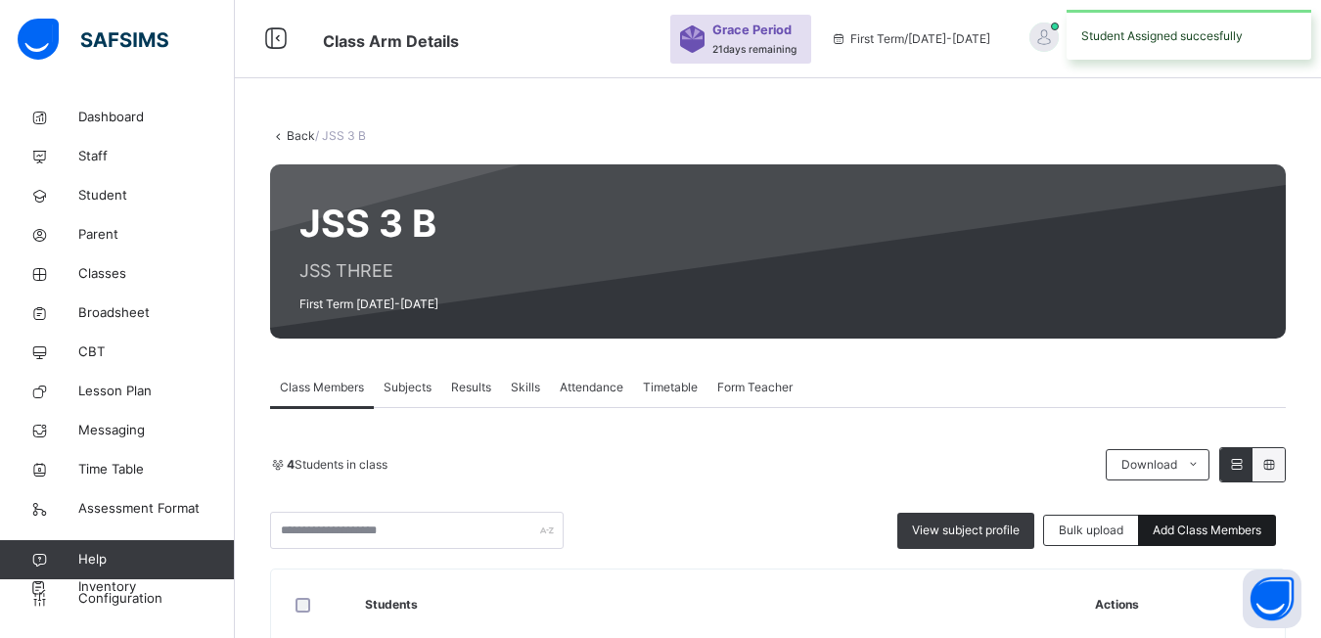
click at [1173, 538] on span "Add Class Members" at bounding box center [1206, 530] width 109 height 18
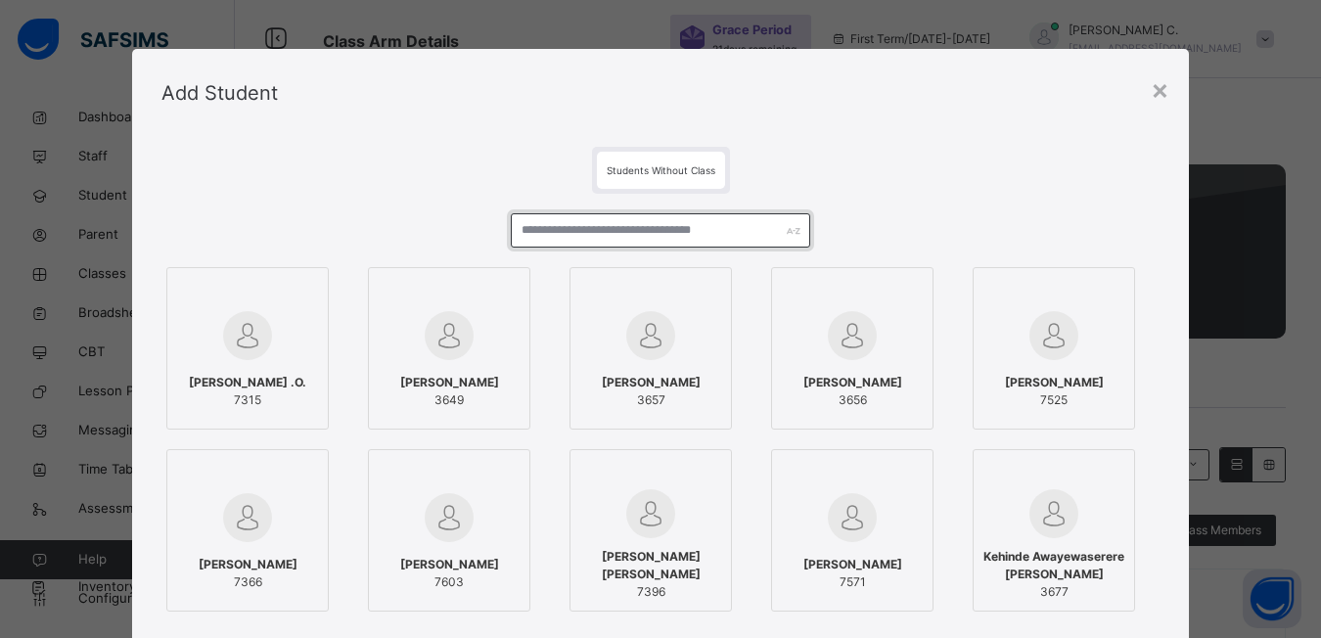
click at [523, 239] on input "text" at bounding box center [660, 230] width 299 height 34
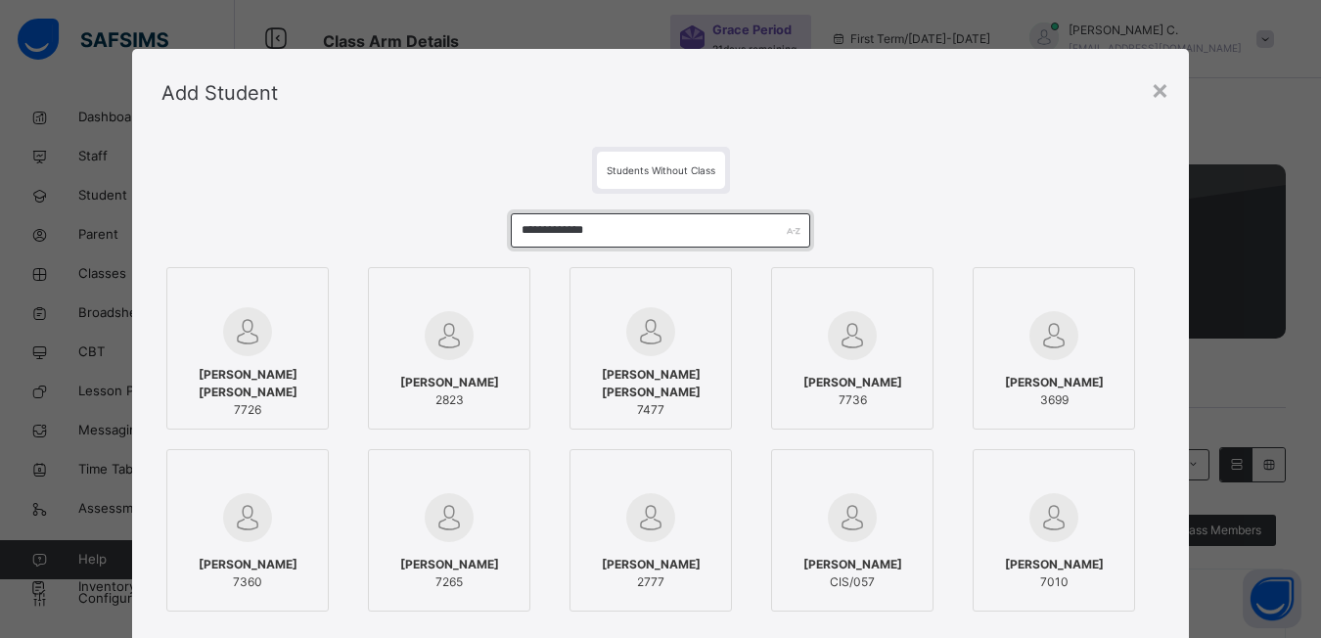
type input "**********"
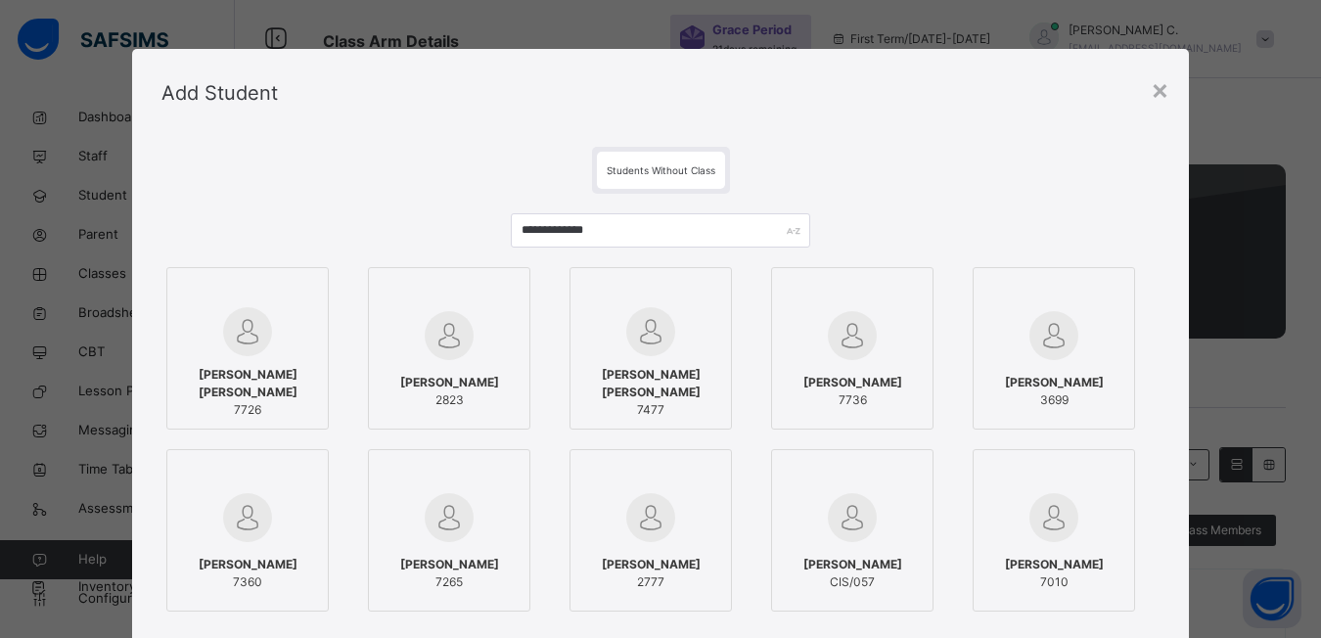
click at [706, 290] on div at bounding box center [650, 292] width 141 height 29
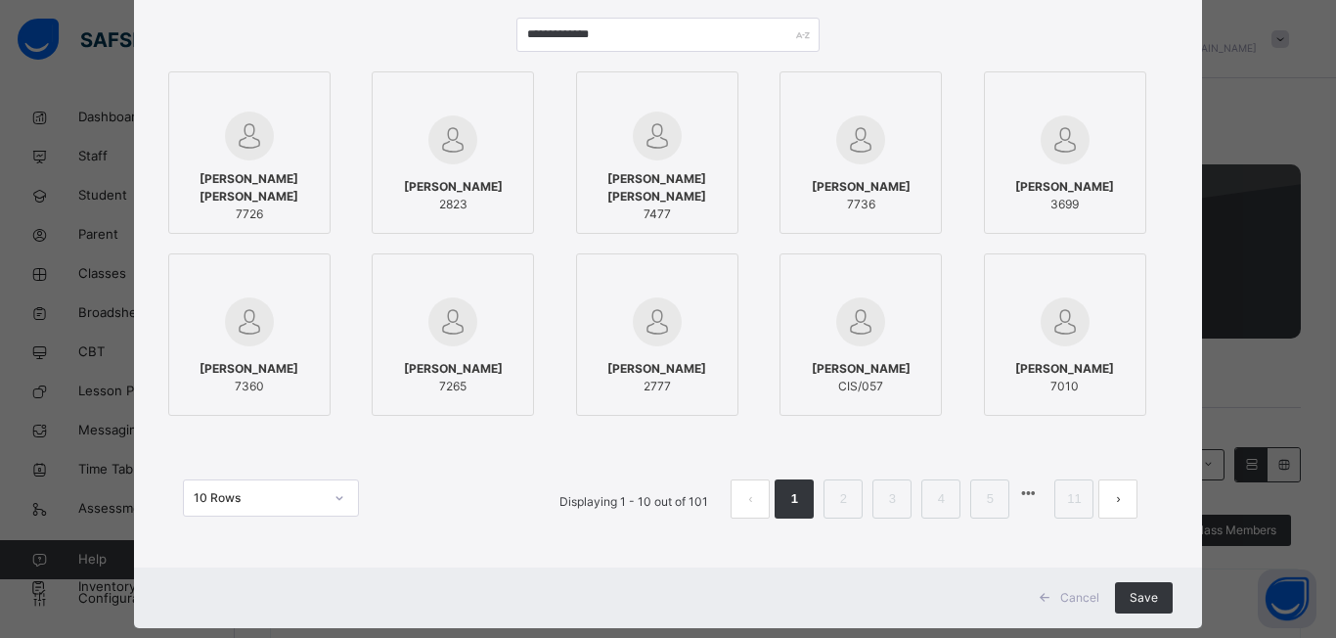
scroll to position [235, 0]
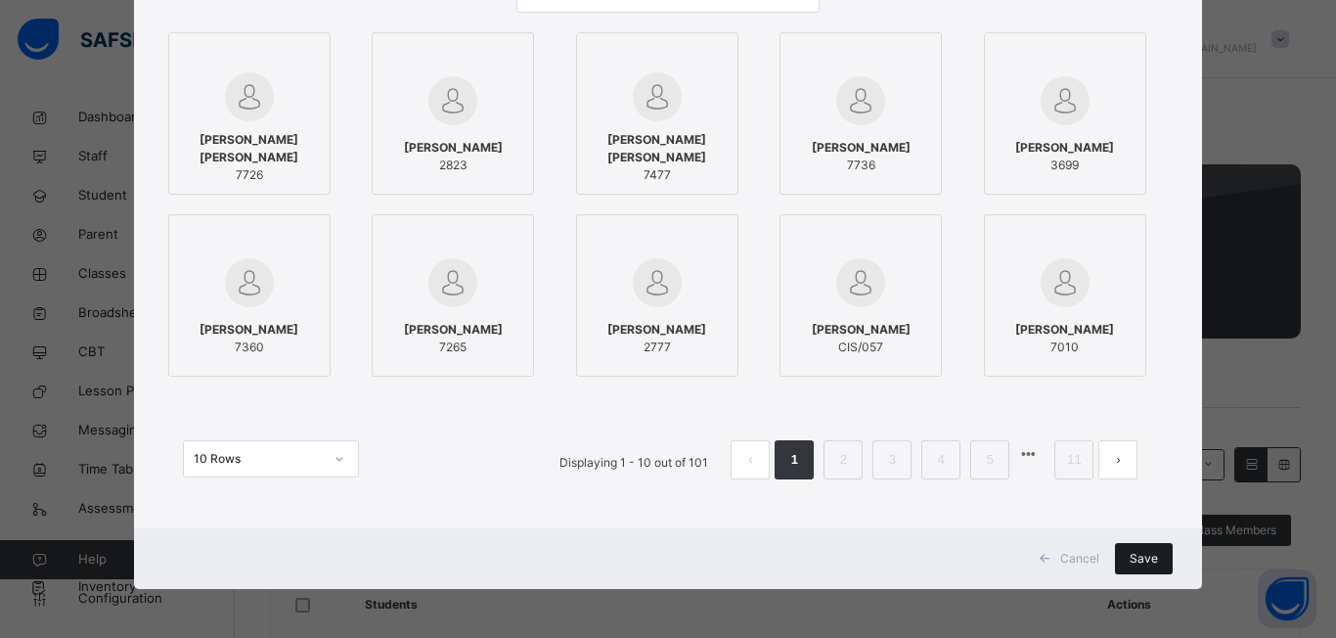
click at [1157, 560] on div "Save" at bounding box center [1144, 558] width 58 height 31
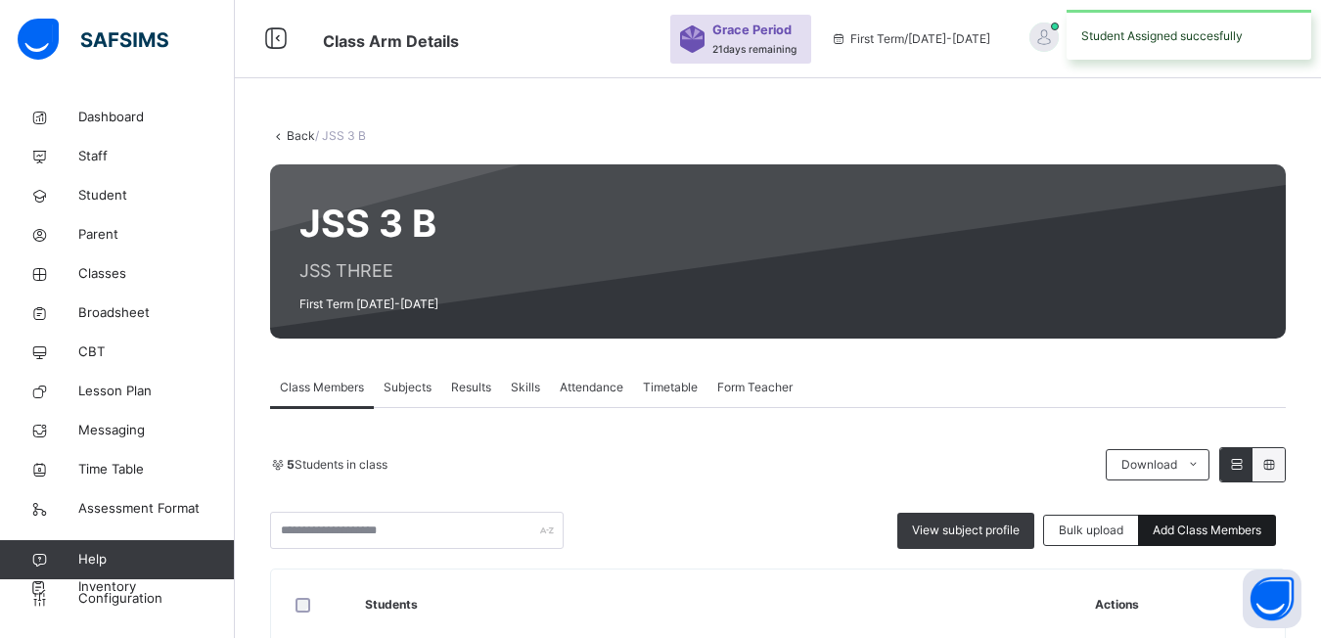
click at [1224, 539] on div "Add Class Members" at bounding box center [1207, 530] width 138 height 31
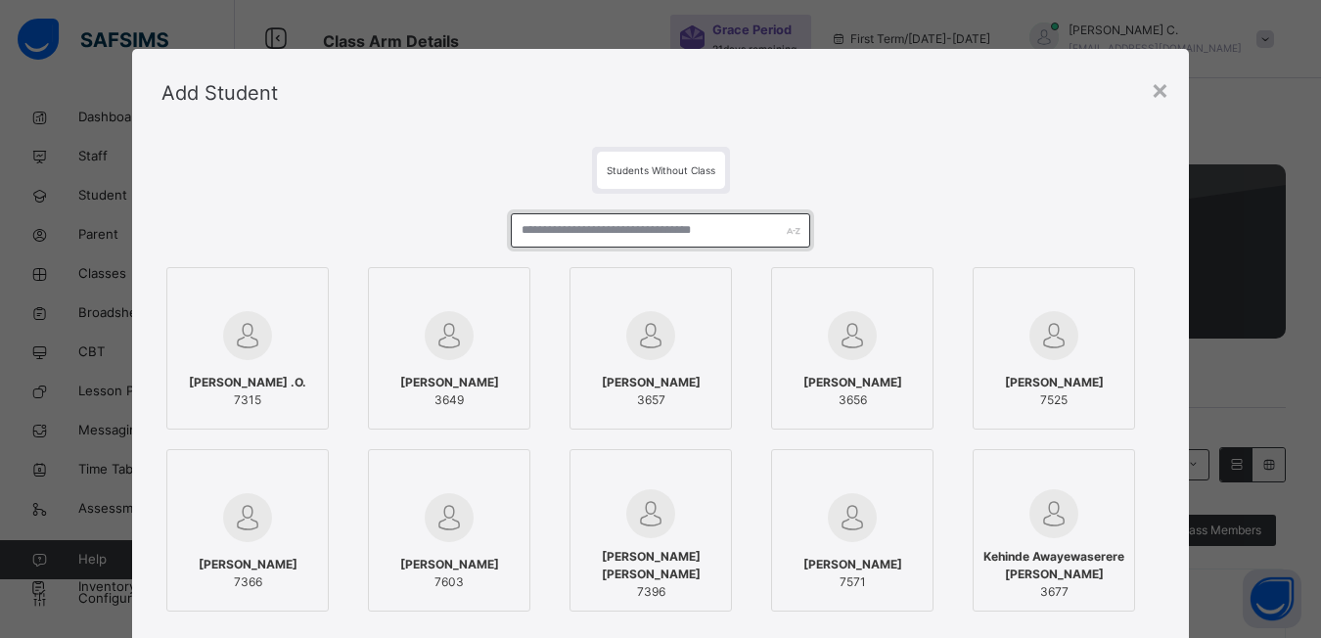
click at [546, 233] on input "text" at bounding box center [660, 230] width 299 height 34
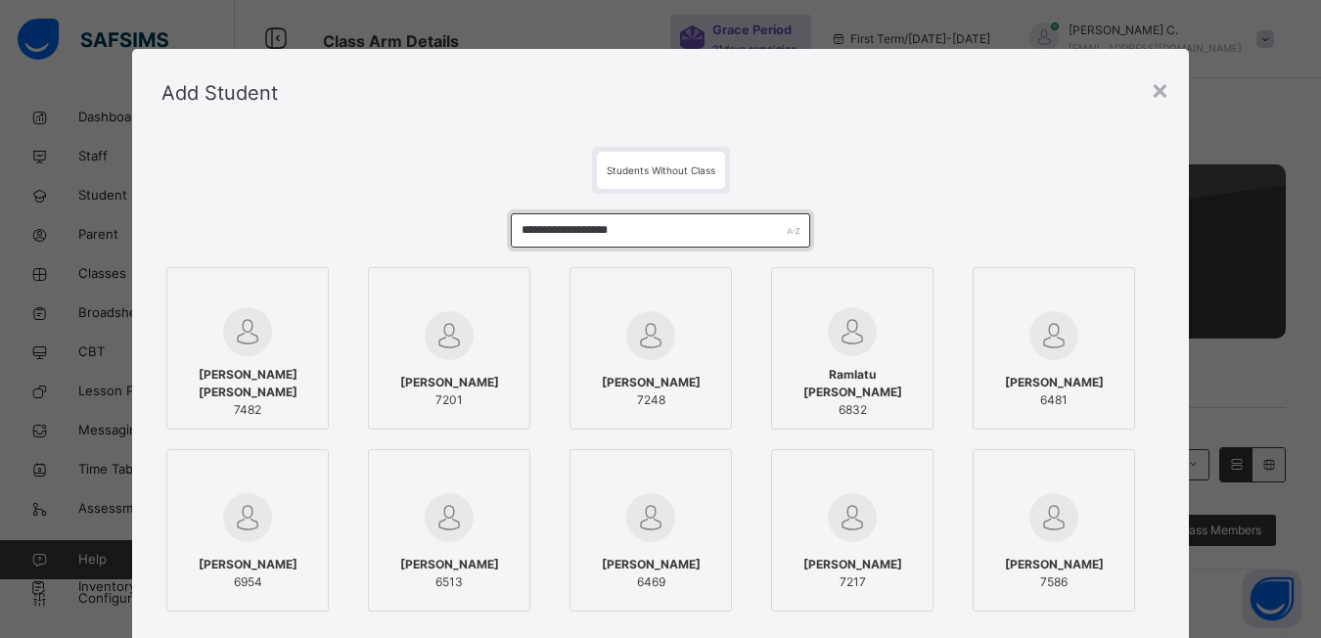
type input "**********"
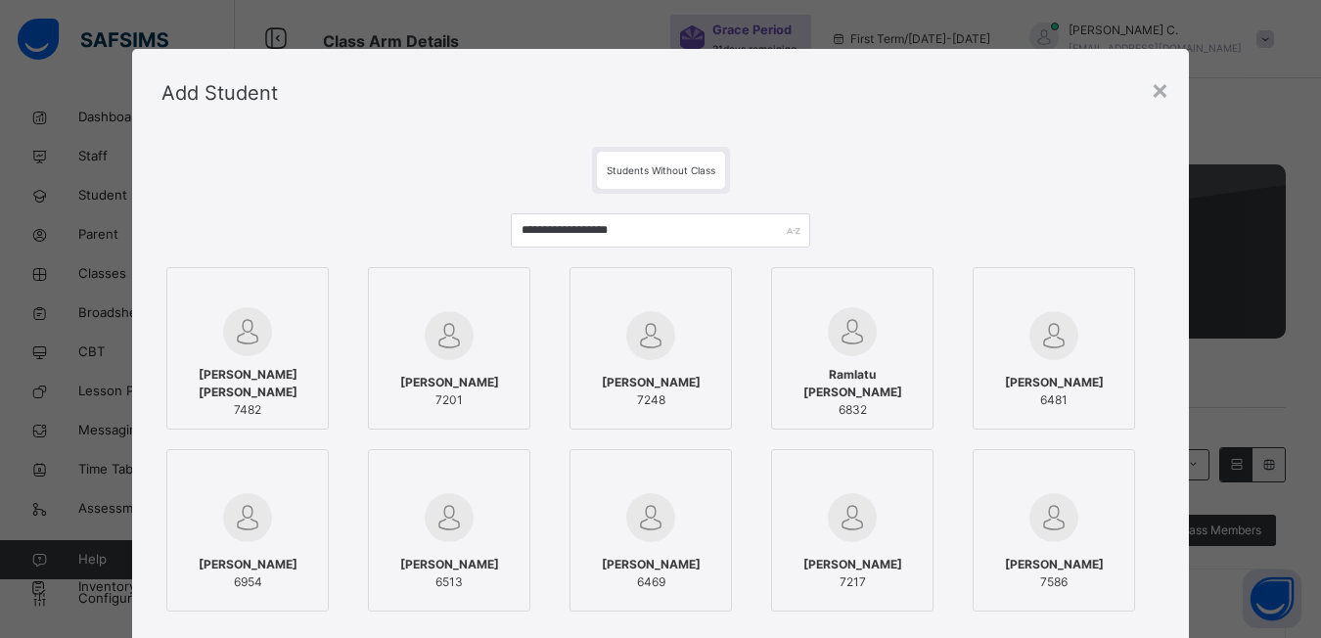
click at [293, 292] on div at bounding box center [247, 292] width 141 height 29
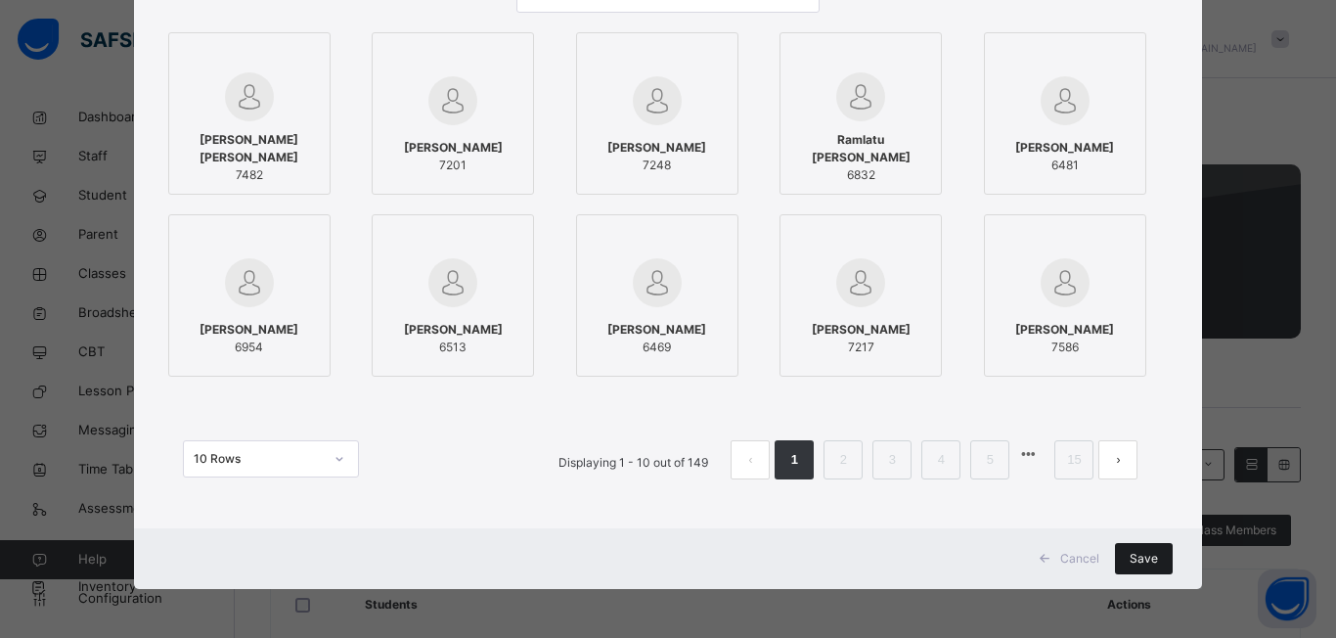
click at [1151, 553] on span "Save" at bounding box center [1144, 559] width 28 height 18
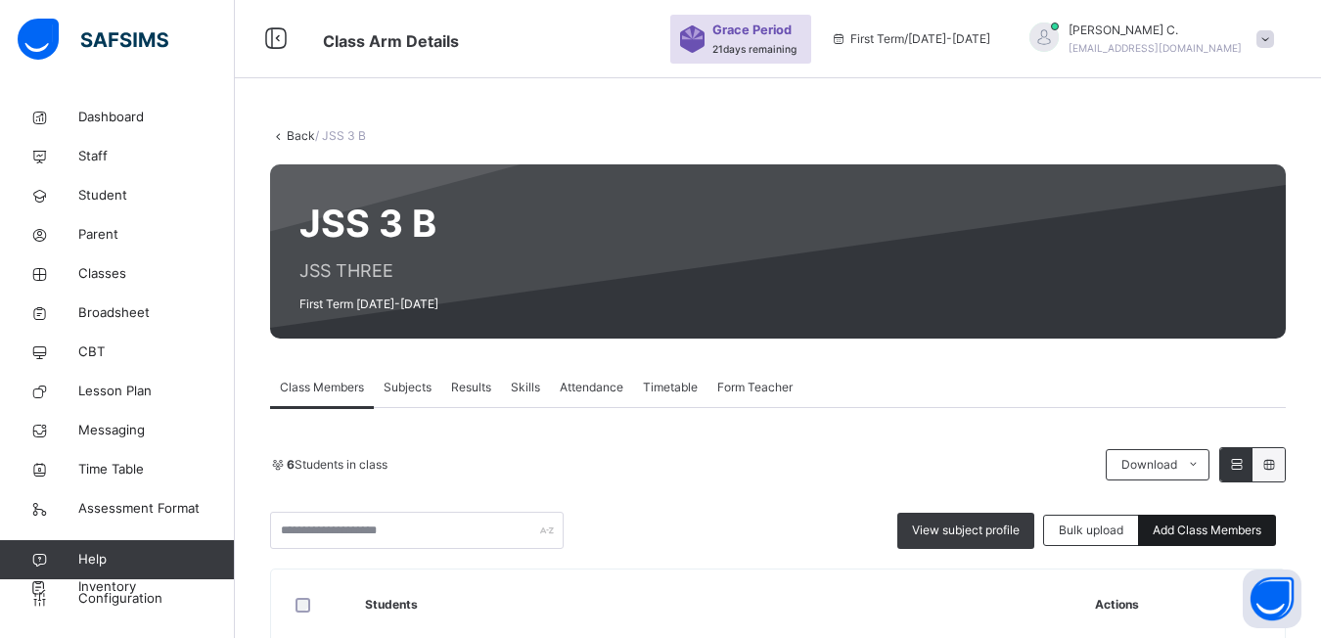
click at [1204, 527] on span "Add Class Members" at bounding box center [1206, 530] width 109 height 18
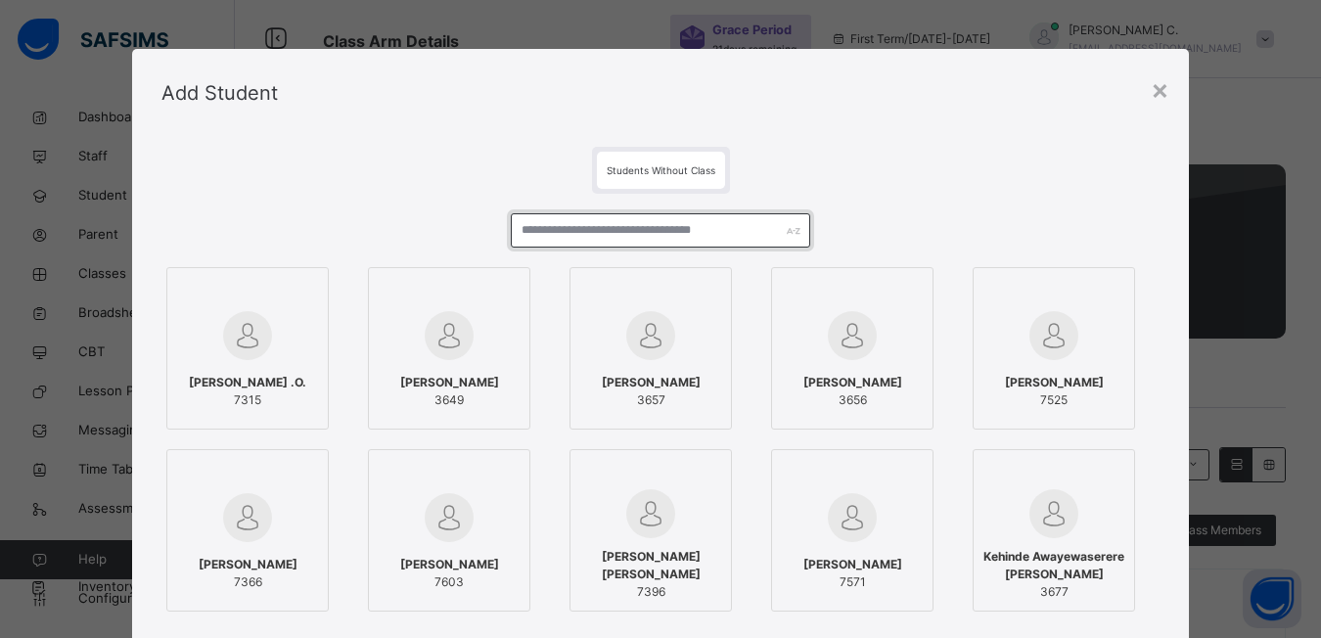
click at [519, 229] on input "text" at bounding box center [660, 230] width 299 height 34
type input "**********"
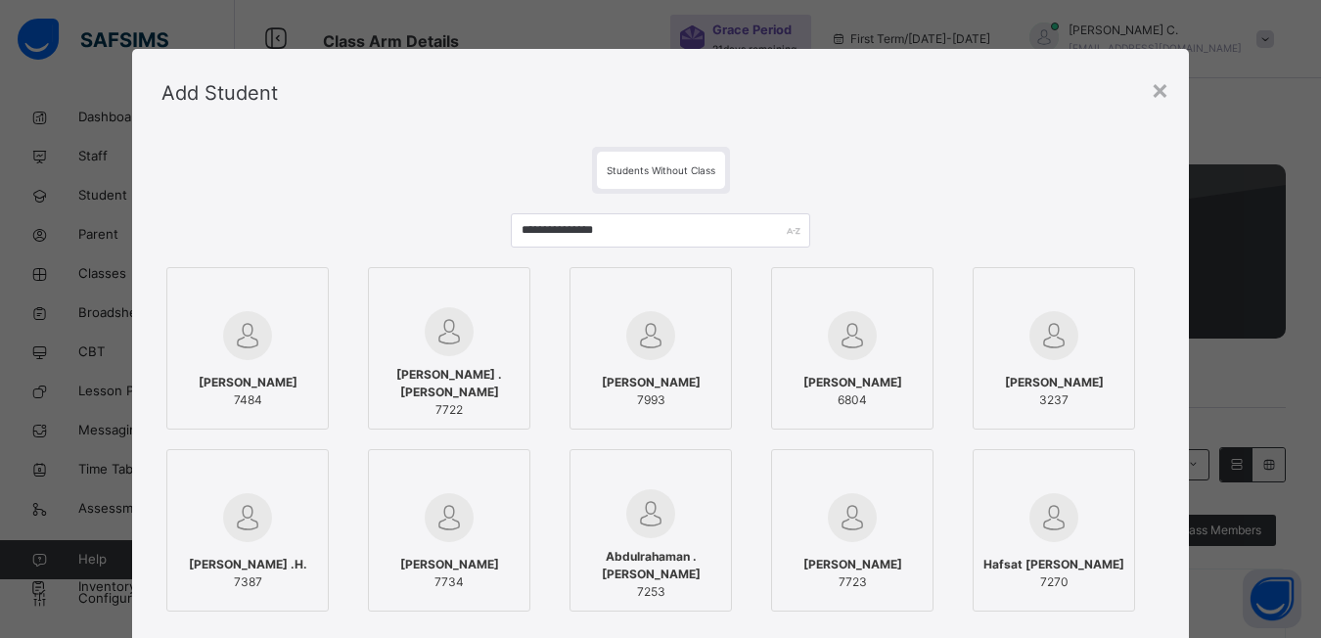
click at [297, 299] on div at bounding box center [247, 292] width 141 height 29
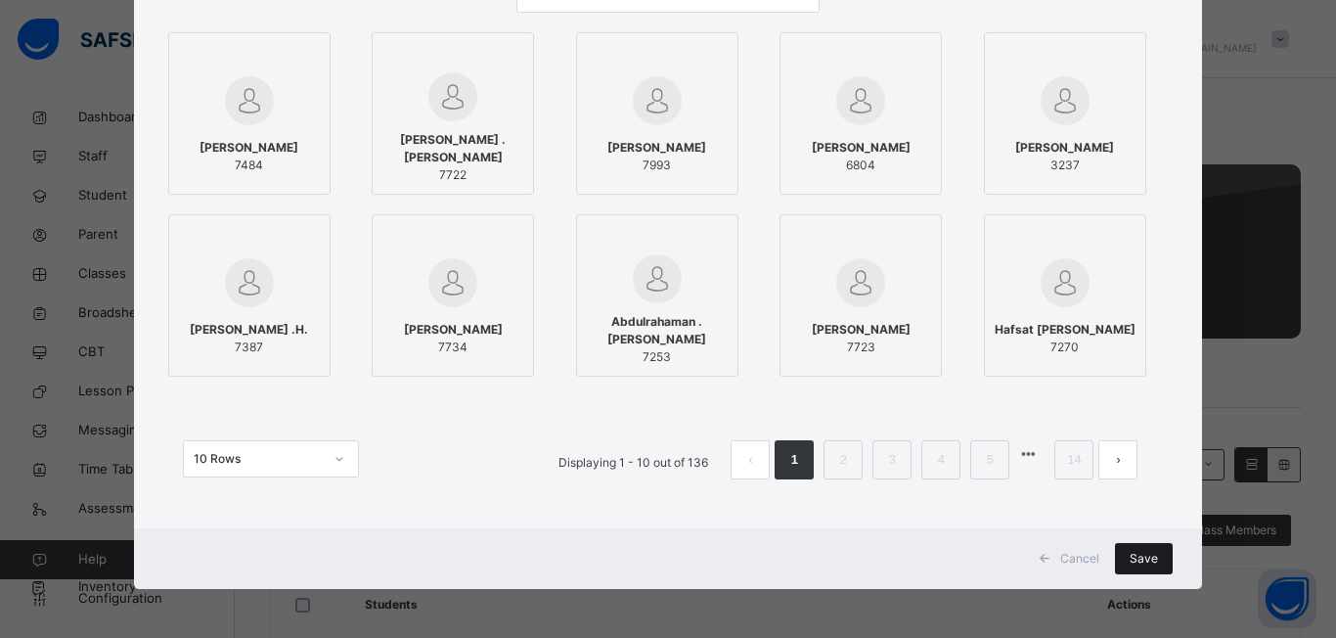
click at [1133, 566] on span "Save" at bounding box center [1144, 559] width 28 height 18
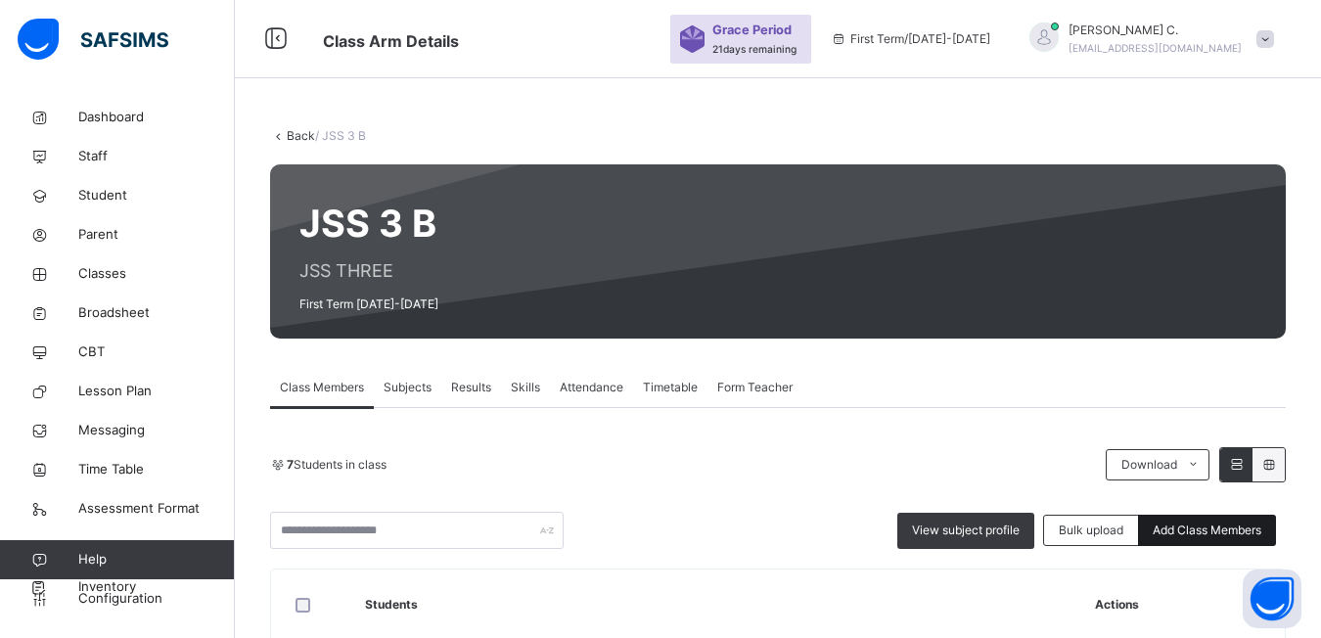
click at [1211, 538] on span "Add Class Members" at bounding box center [1206, 530] width 109 height 18
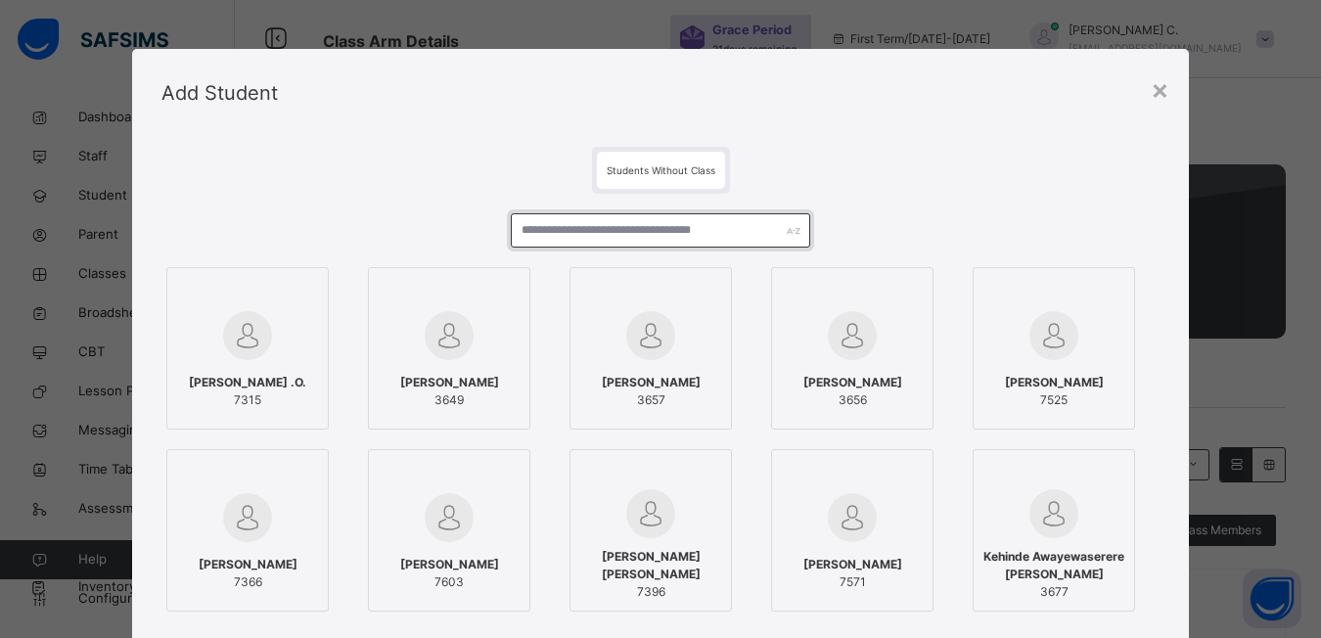
click at [519, 231] on input "text" at bounding box center [660, 230] width 299 height 34
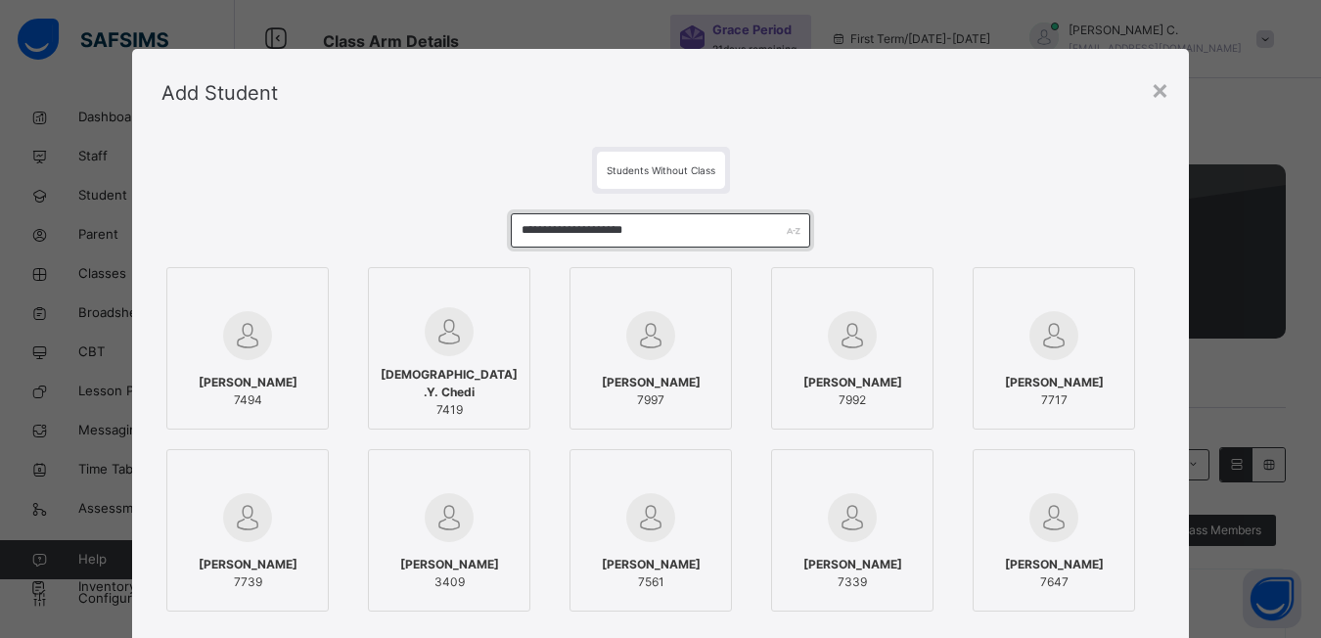
type input "**********"
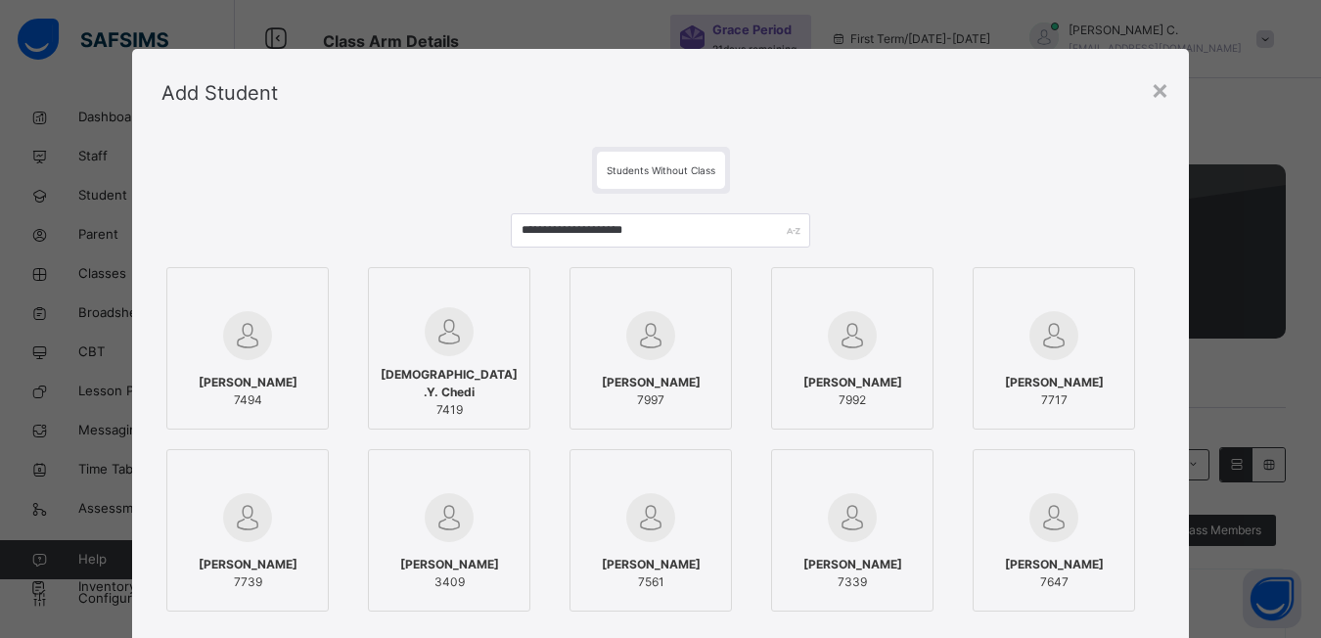
click at [509, 299] on div at bounding box center [449, 292] width 141 height 29
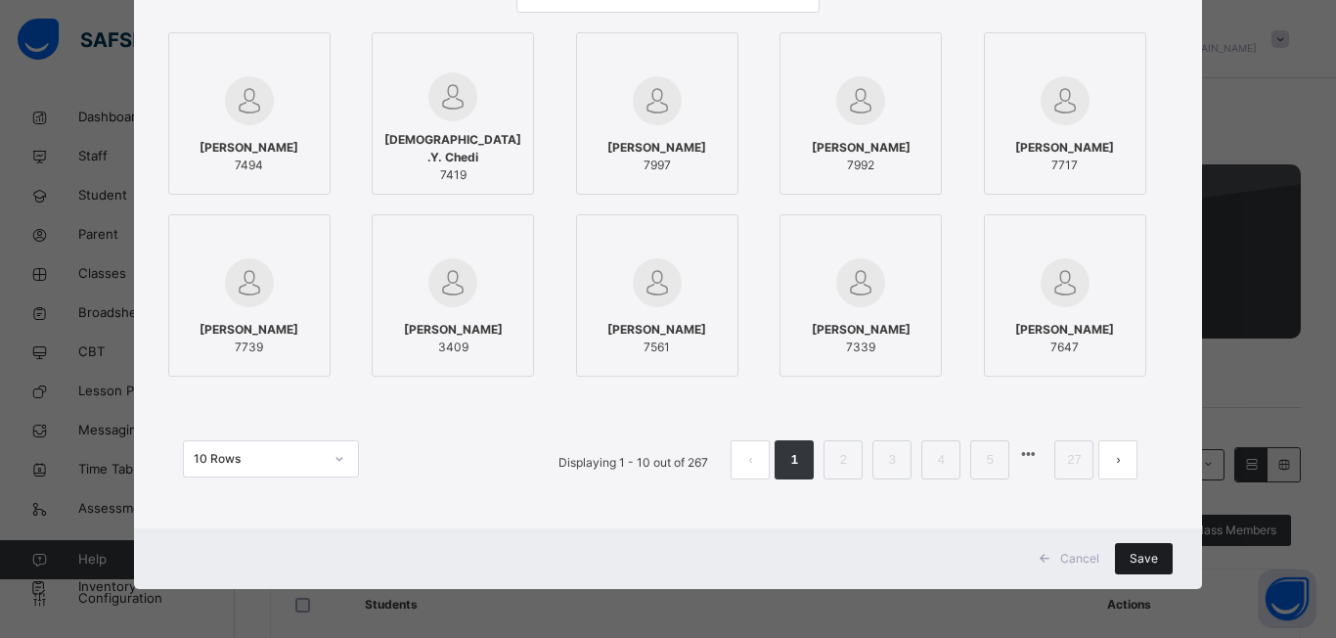
click at [1151, 561] on span "Save" at bounding box center [1144, 559] width 28 height 18
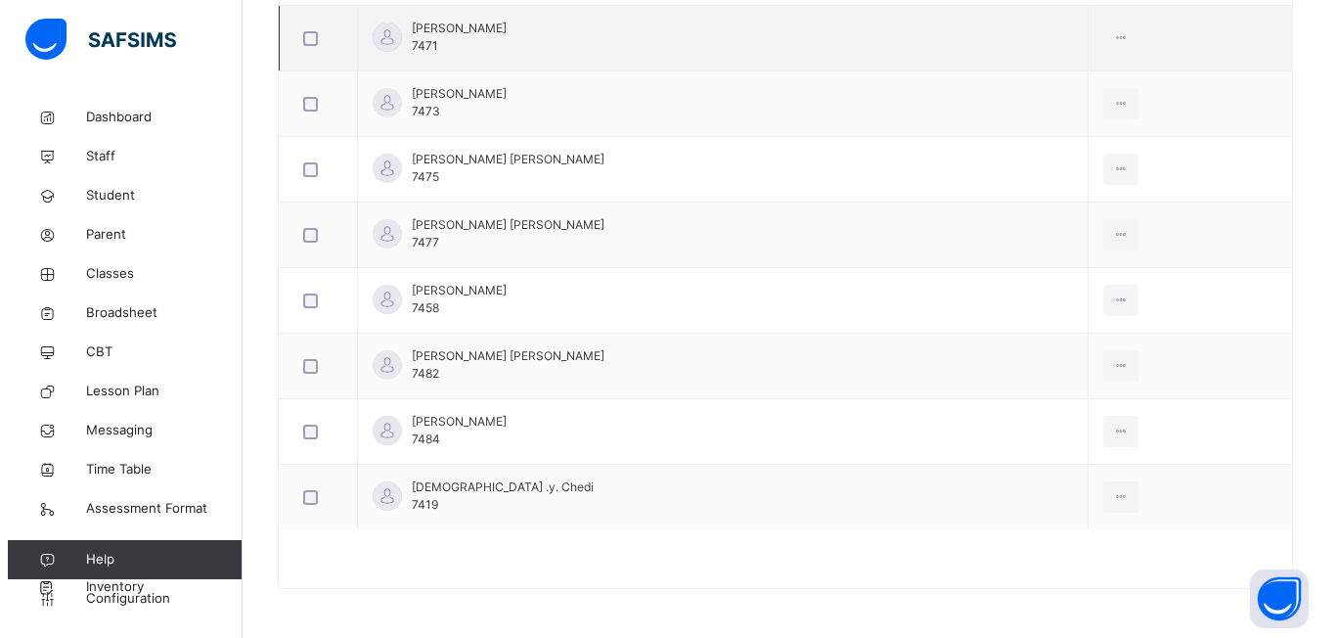
scroll to position [341, 0]
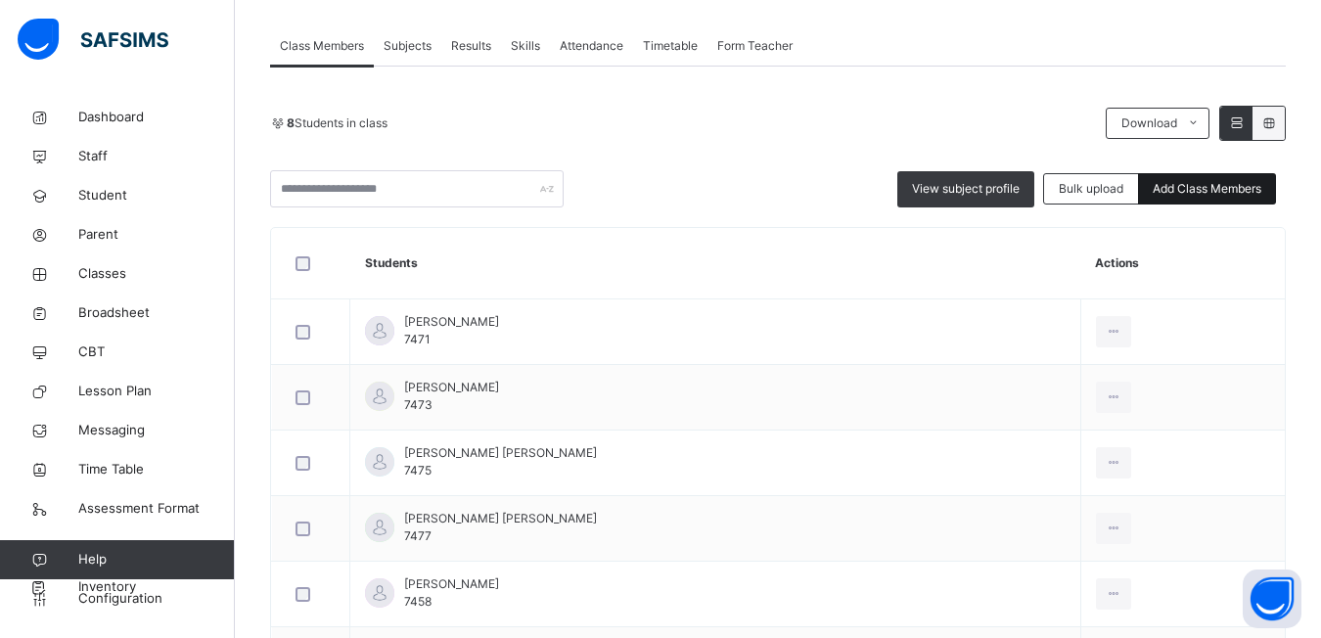
click at [1248, 187] on span "Add Class Members" at bounding box center [1206, 189] width 109 height 18
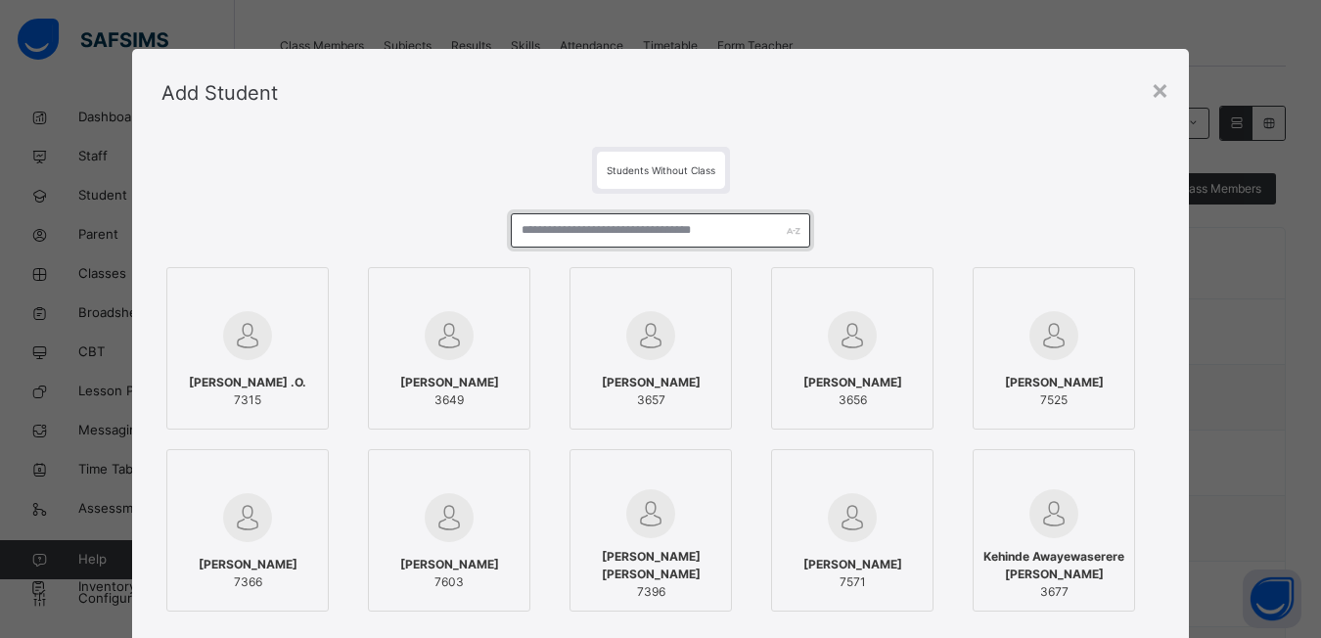
click at [519, 224] on input "text" at bounding box center [660, 230] width 299 height 34
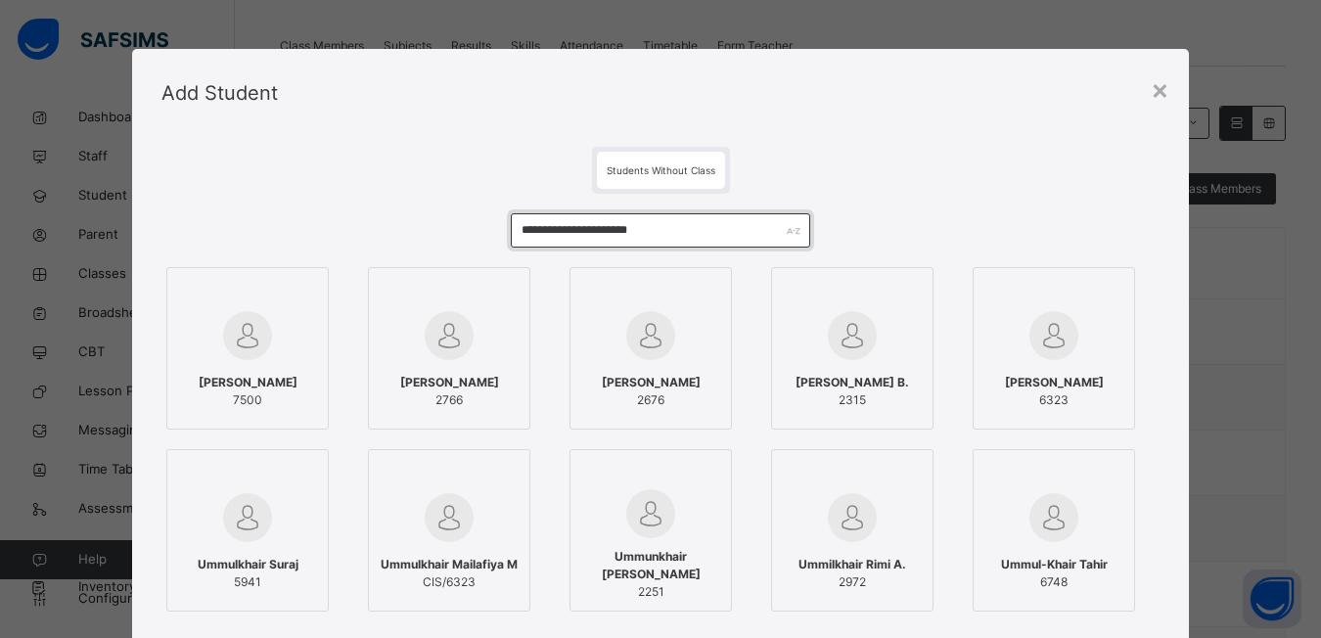
type input "**********"
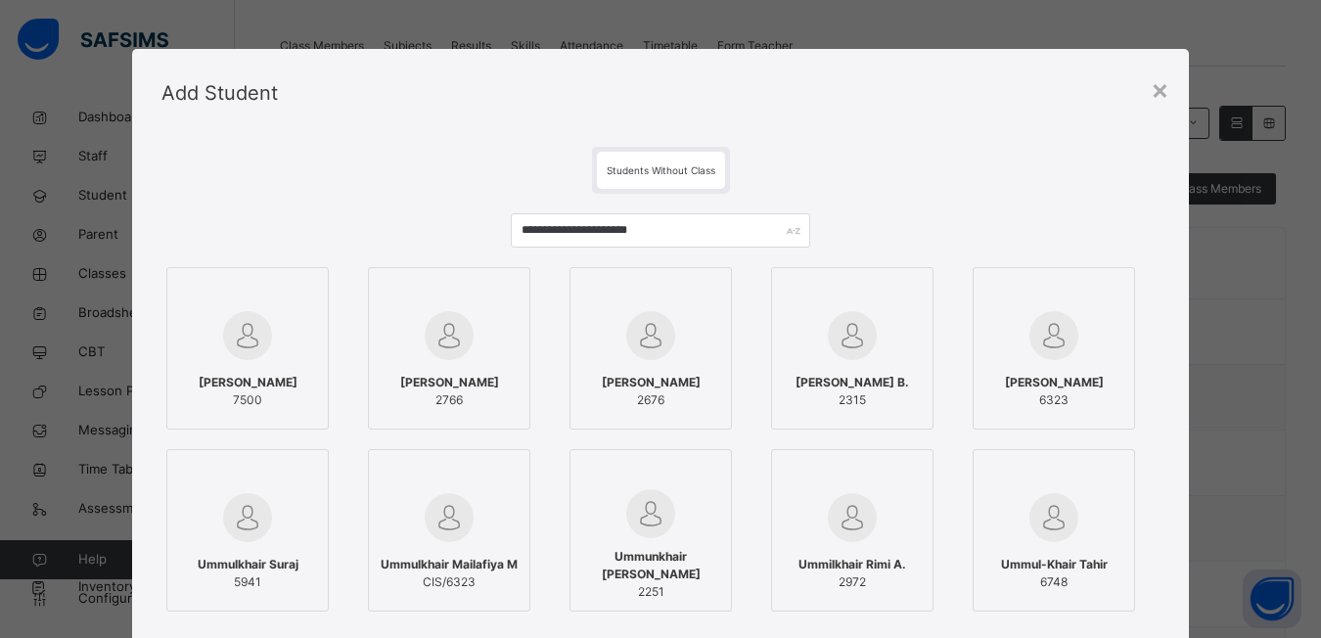
click at [291, 302] on div at bounding box center [247, 292] width 141 height 29
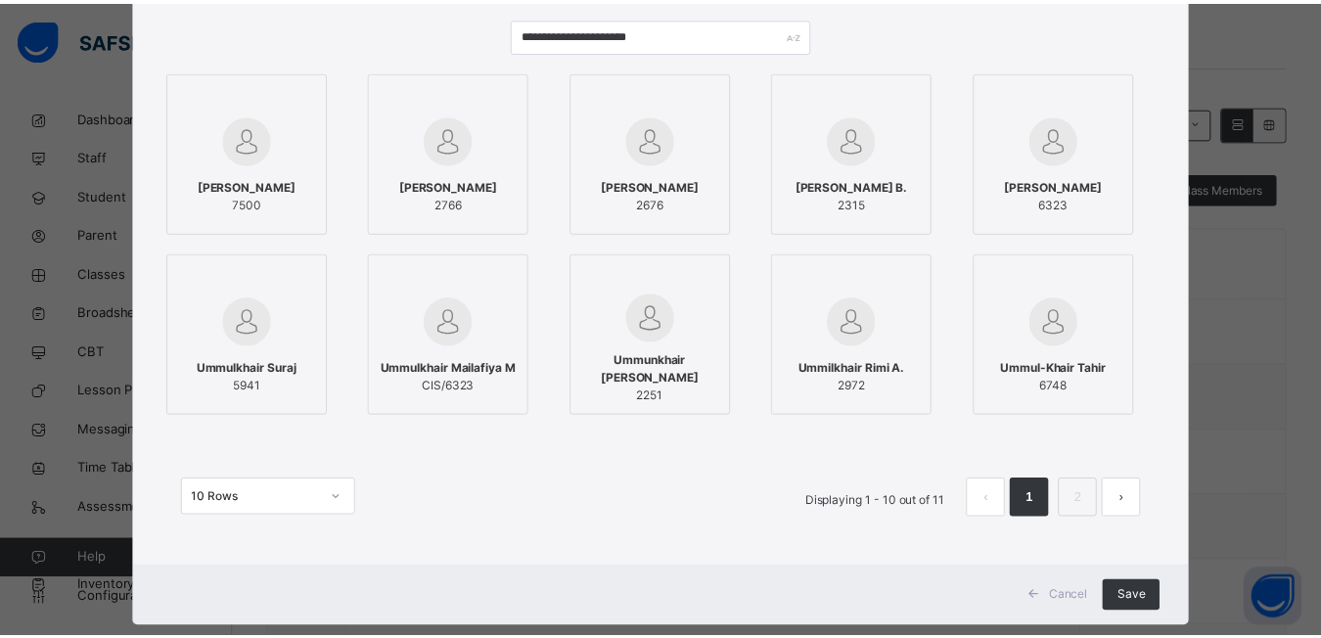
scroll to position [235, 0]
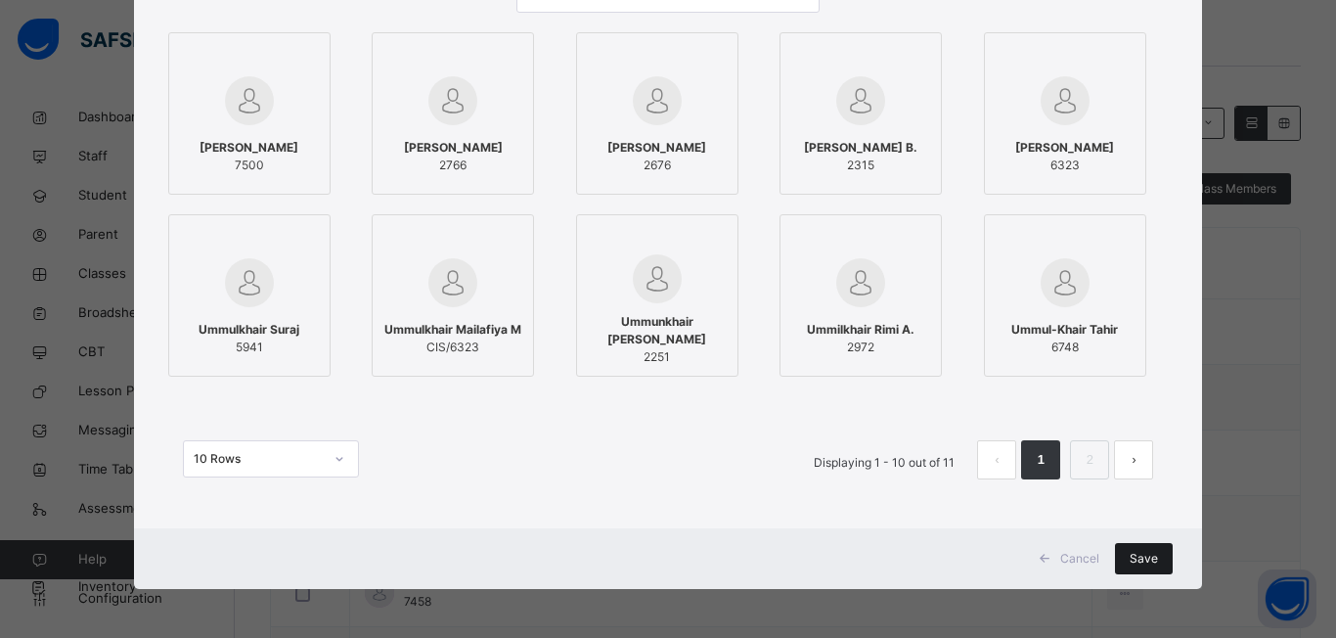
click at [1155, 553] on div "Save" at bounding box center [1144, 558] width 58 height 31
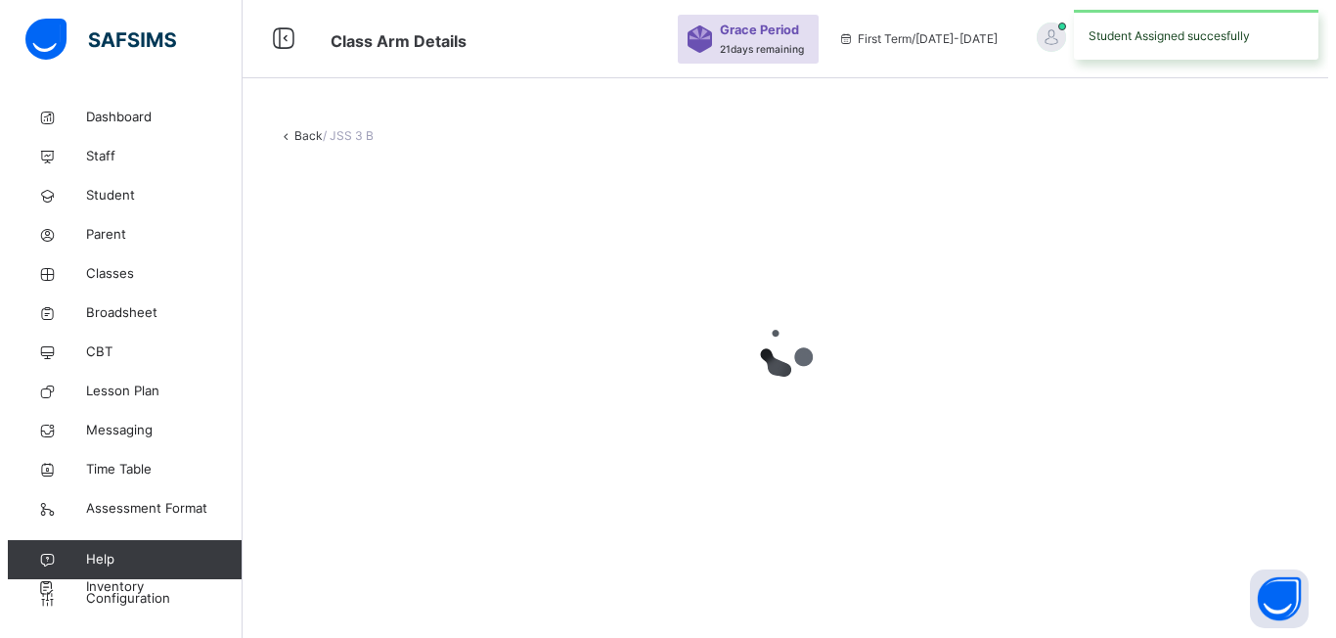
scroll to position [0, 0]
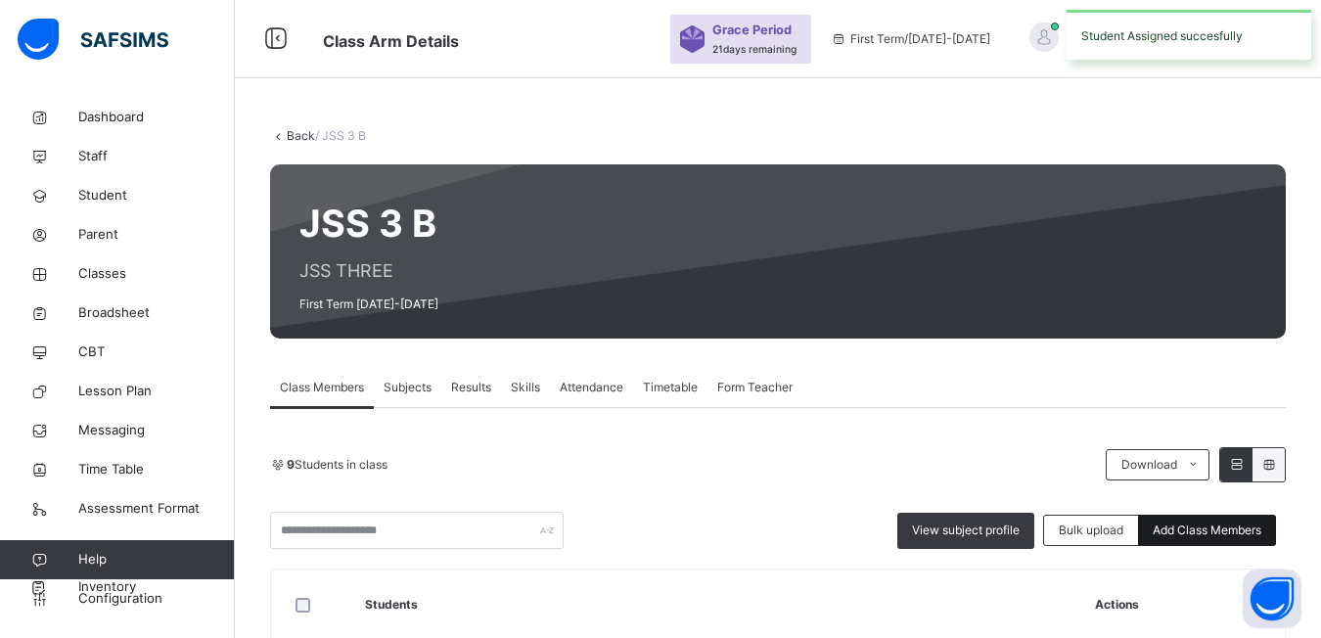
click at [1214, 522] on span "Add Class Members" at bounding box center [1206, 530] width 109 height 18
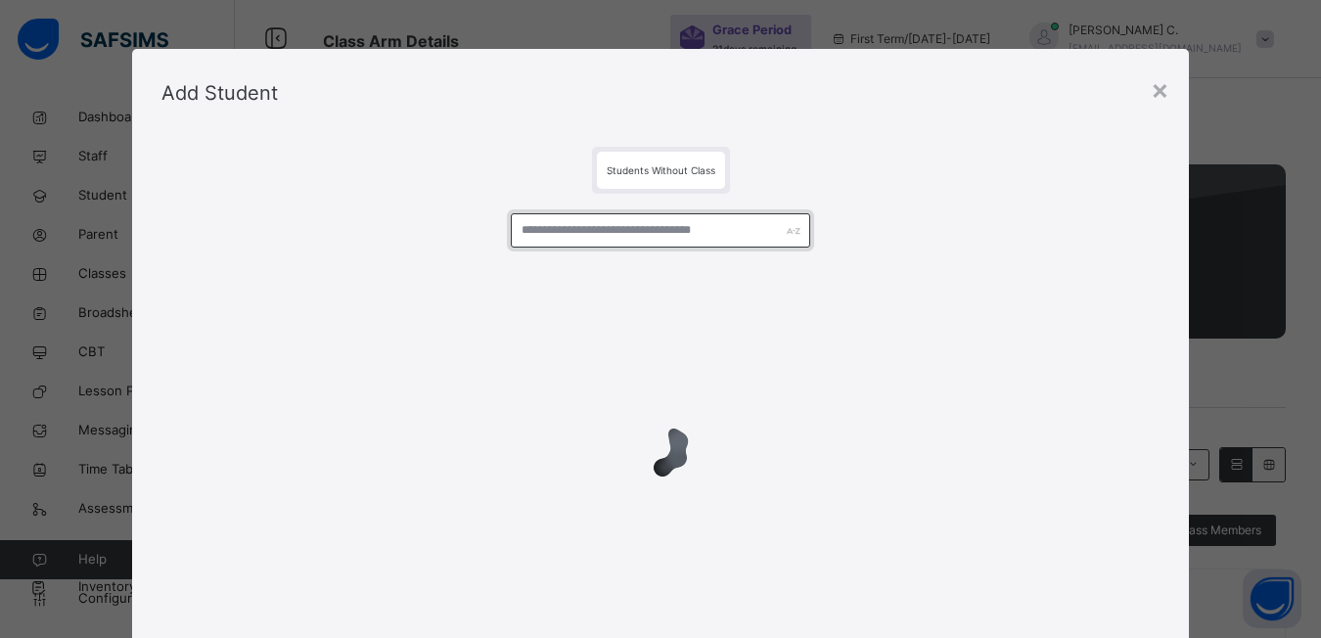
click at [523, 231] on input "text" at bounding box center [660, 230] width 299 height 34
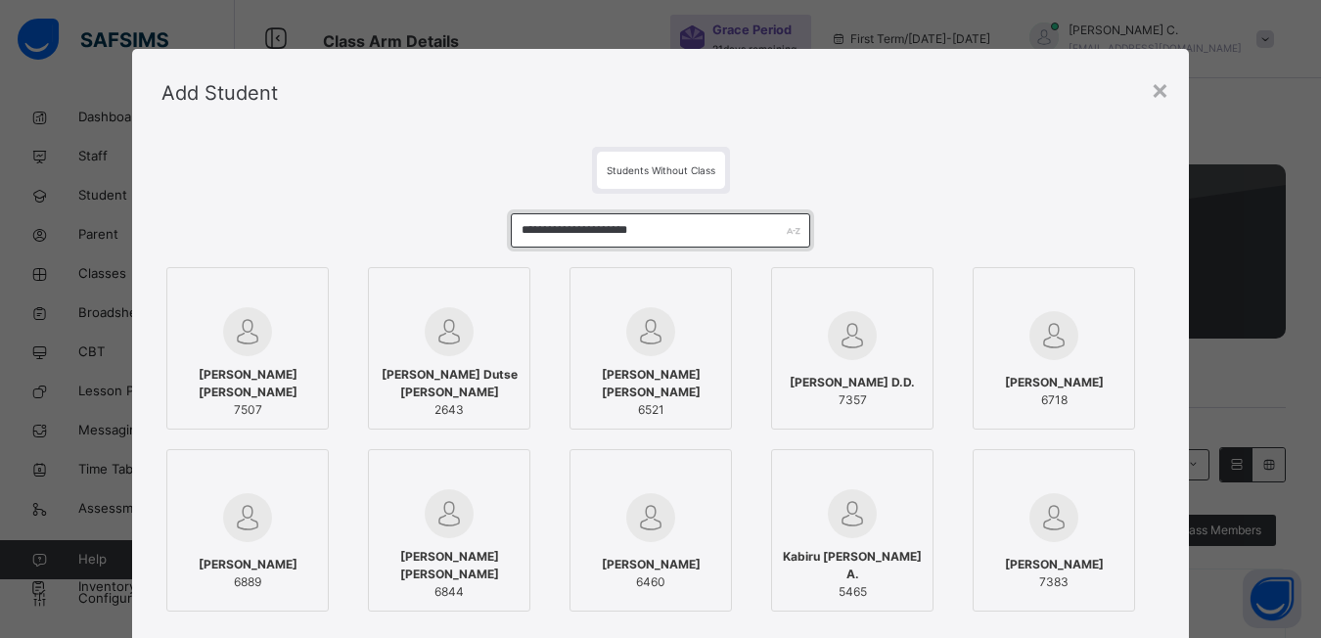
type input "**********"
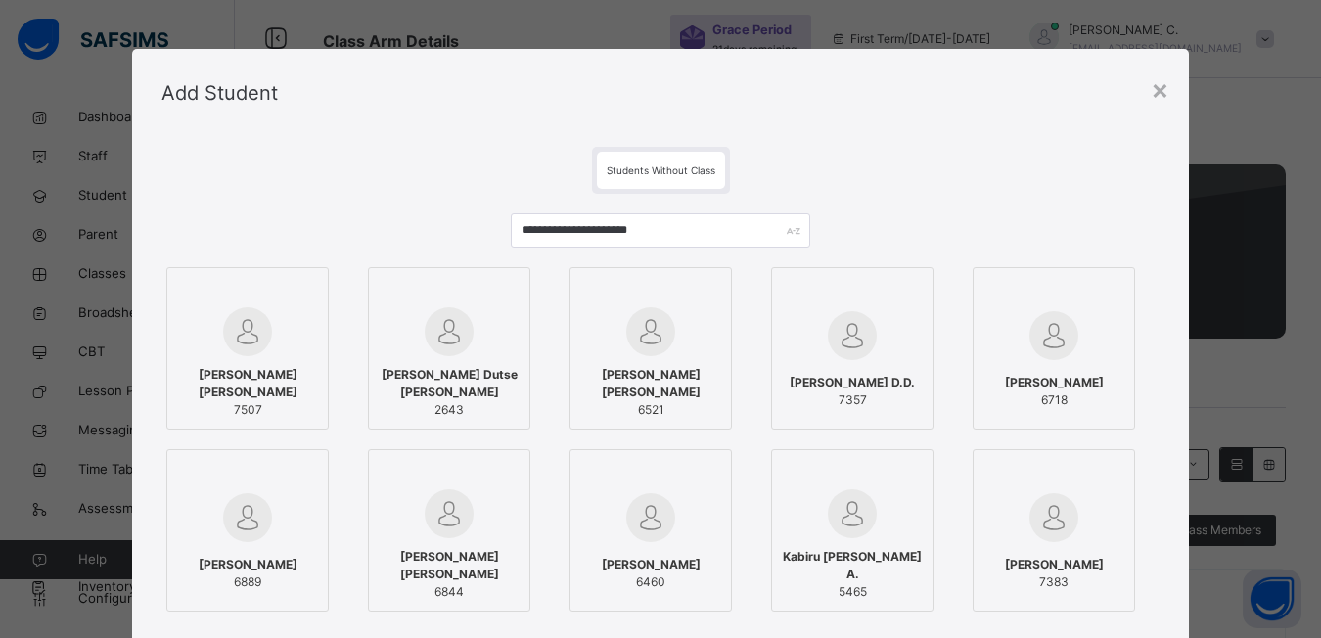
click at [297, 299] on div at bounding box center [247, 292] width 141 height 29
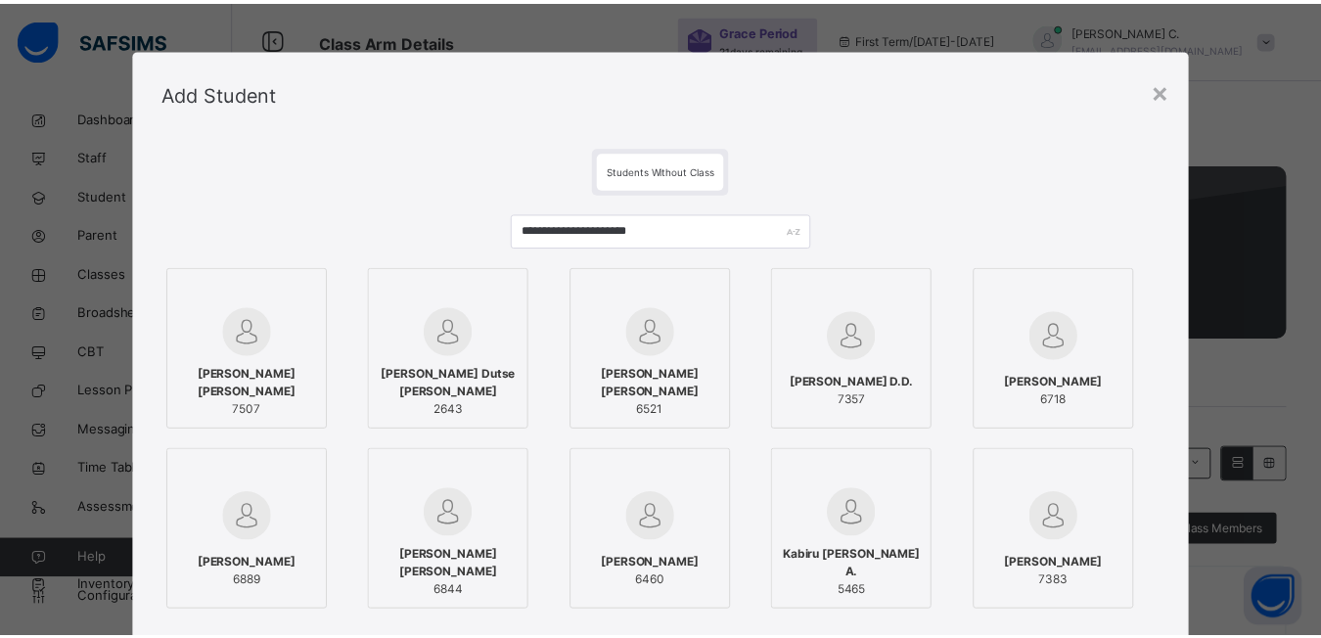
scroll to position [235, 0]
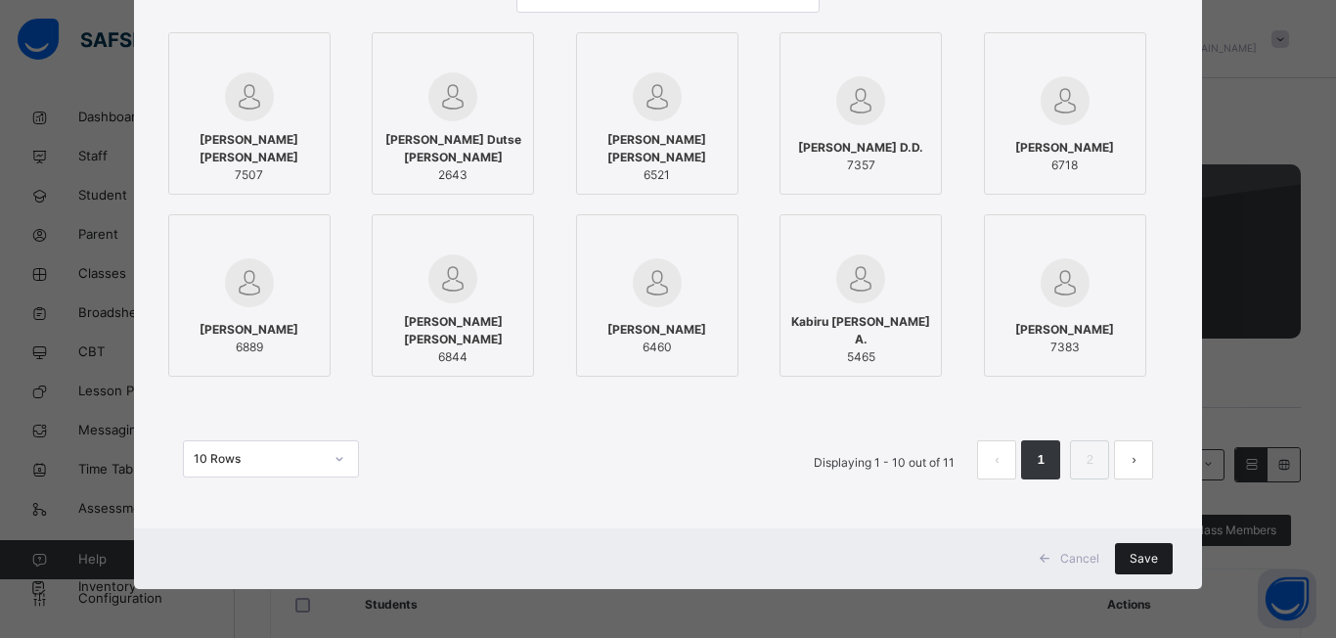
click at [1122, 555] on div "Save" at bounding box center [1144, 558] width 58 height 31
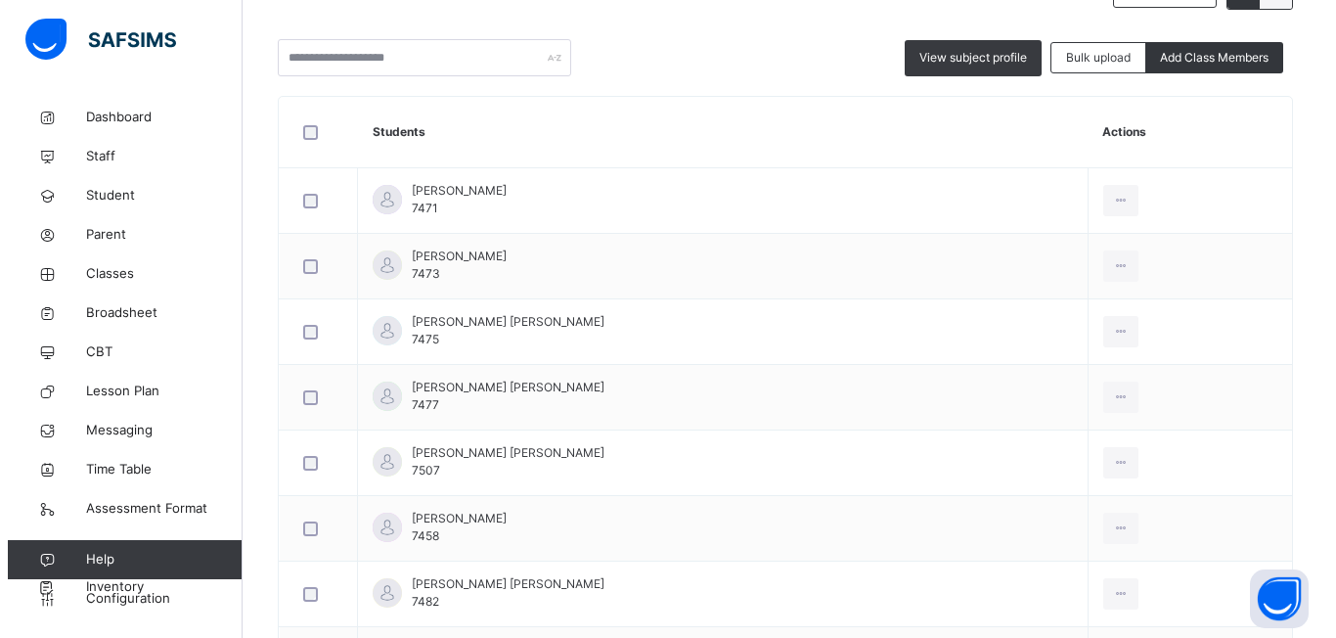
scroll to position [375, 0]
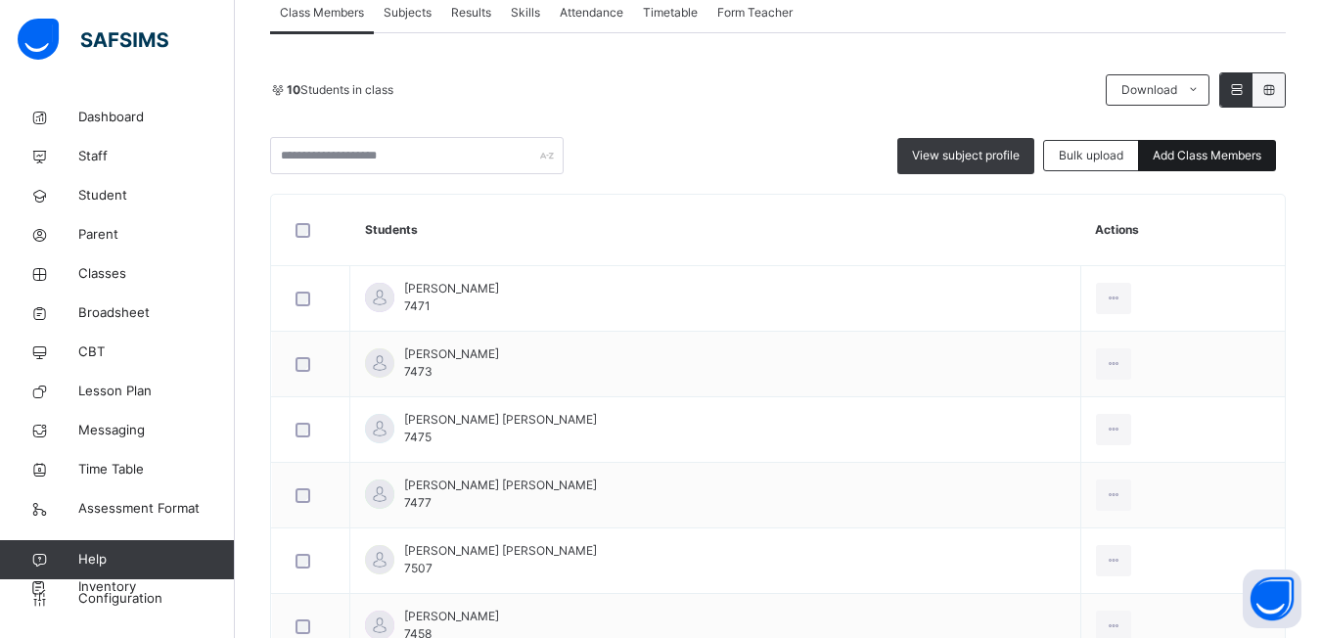
click at [1261, 160] on span "Add Class Members" at bounding box center [1206, 156] width 109 height 18
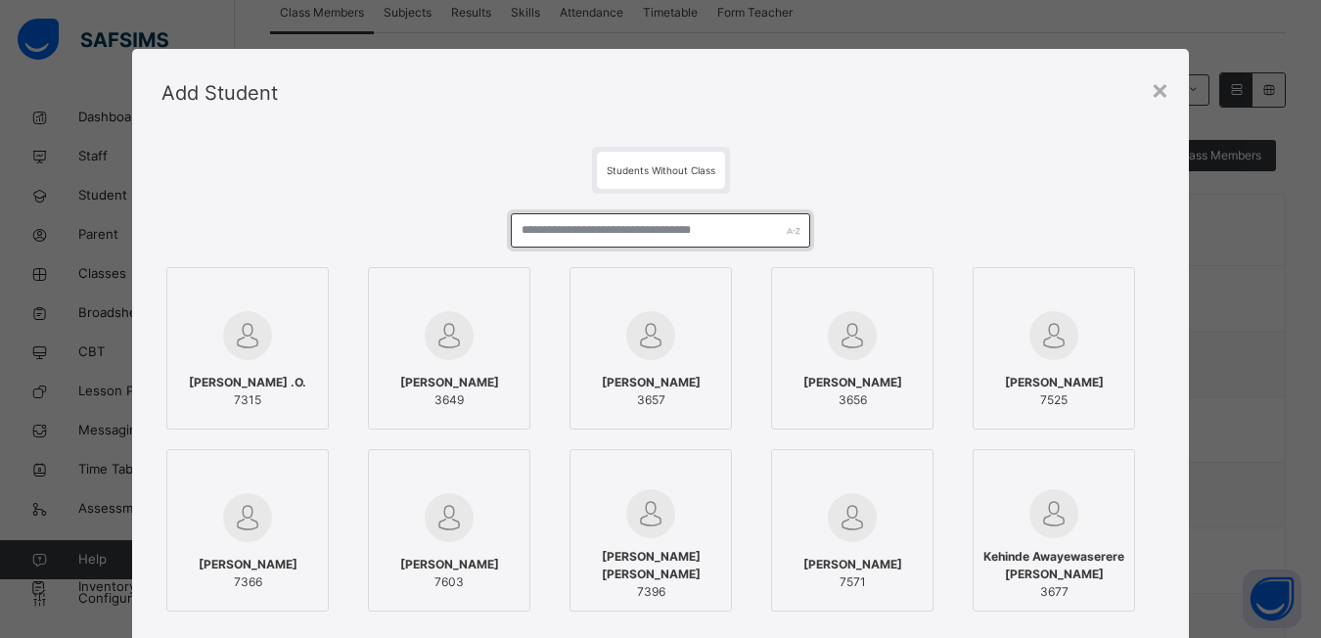
click at [520, 225] on input "text" at bounding box center [660, 230] width 299 height 34
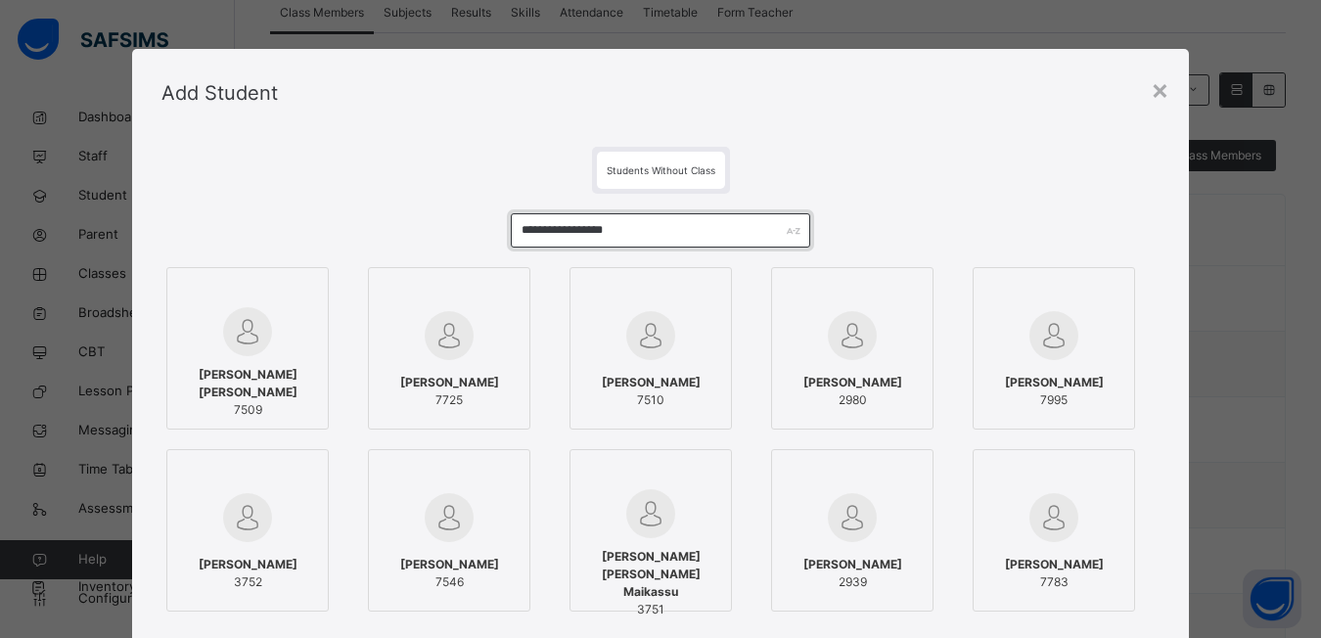
type input "**********"
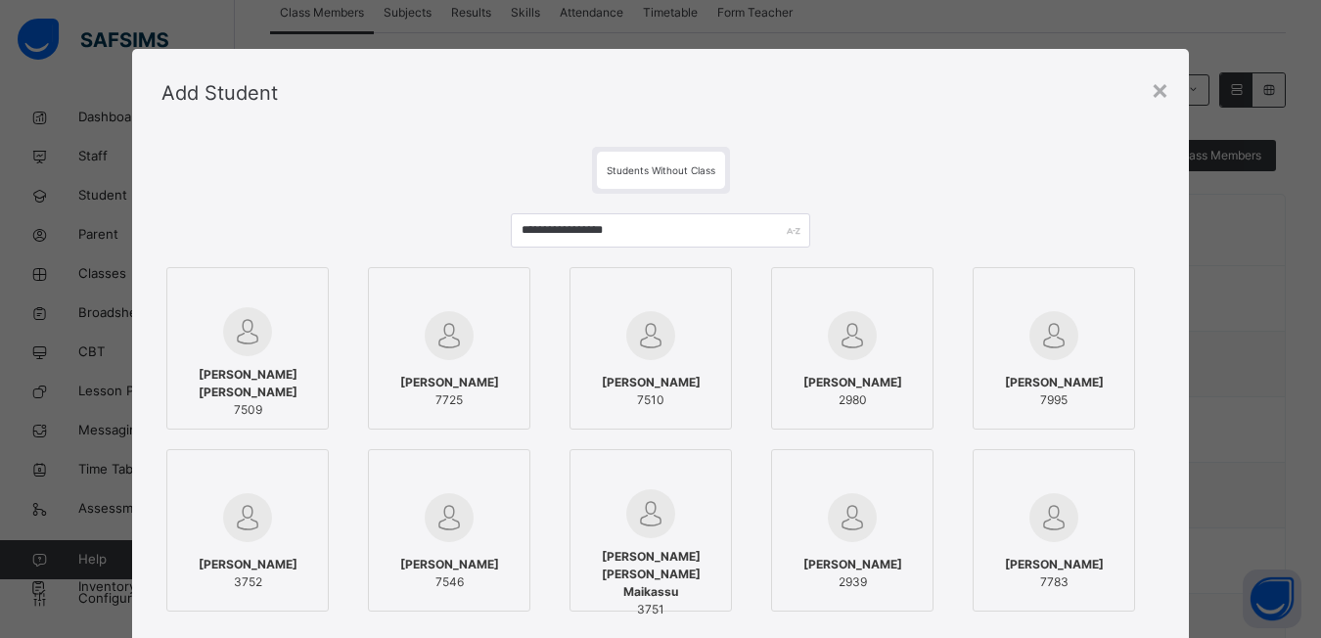
click at [302, 288] on div at bounding box center [247, 292] width 141 height 29
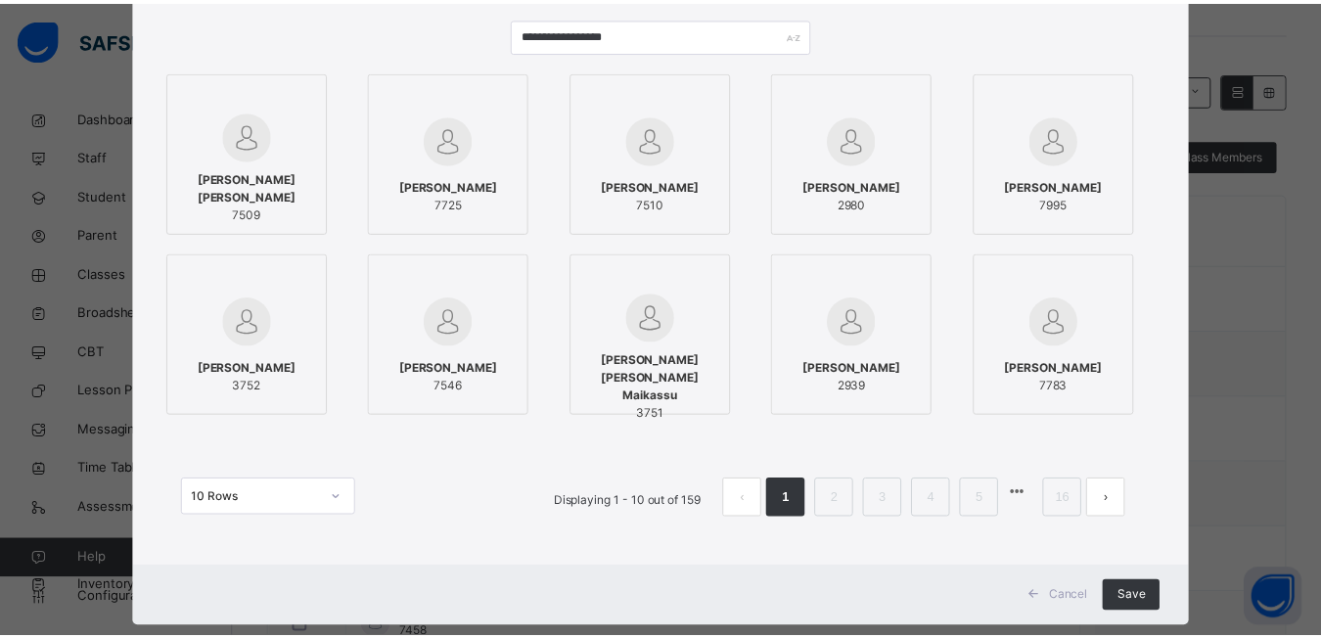
scroll to position [235, 0]
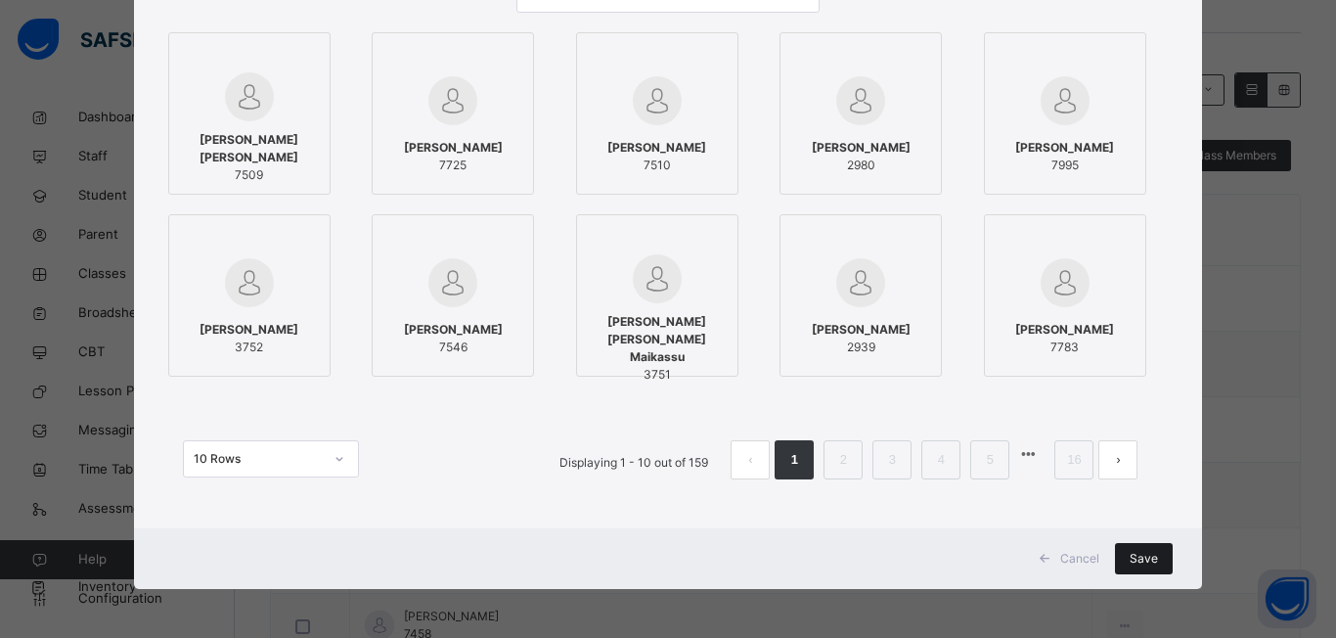
click at [1151, 560] on span "Save" at bounding box center [1144, 559] width 28 height 18
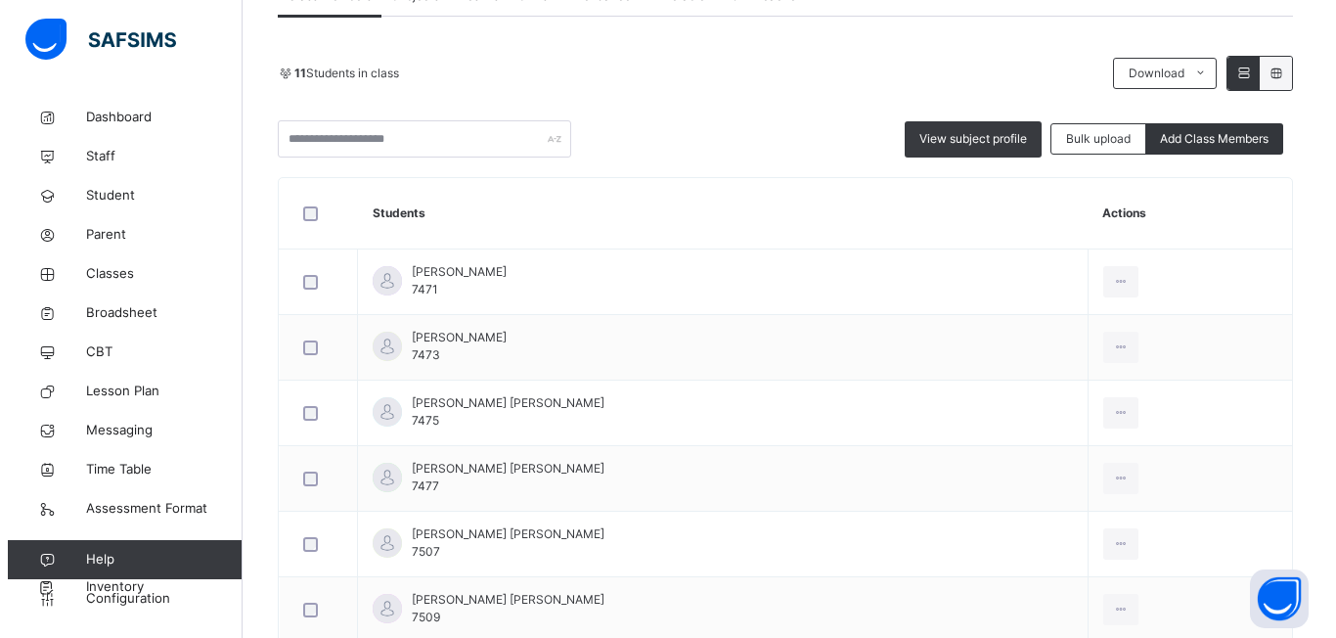
scroll to position [98, 0]
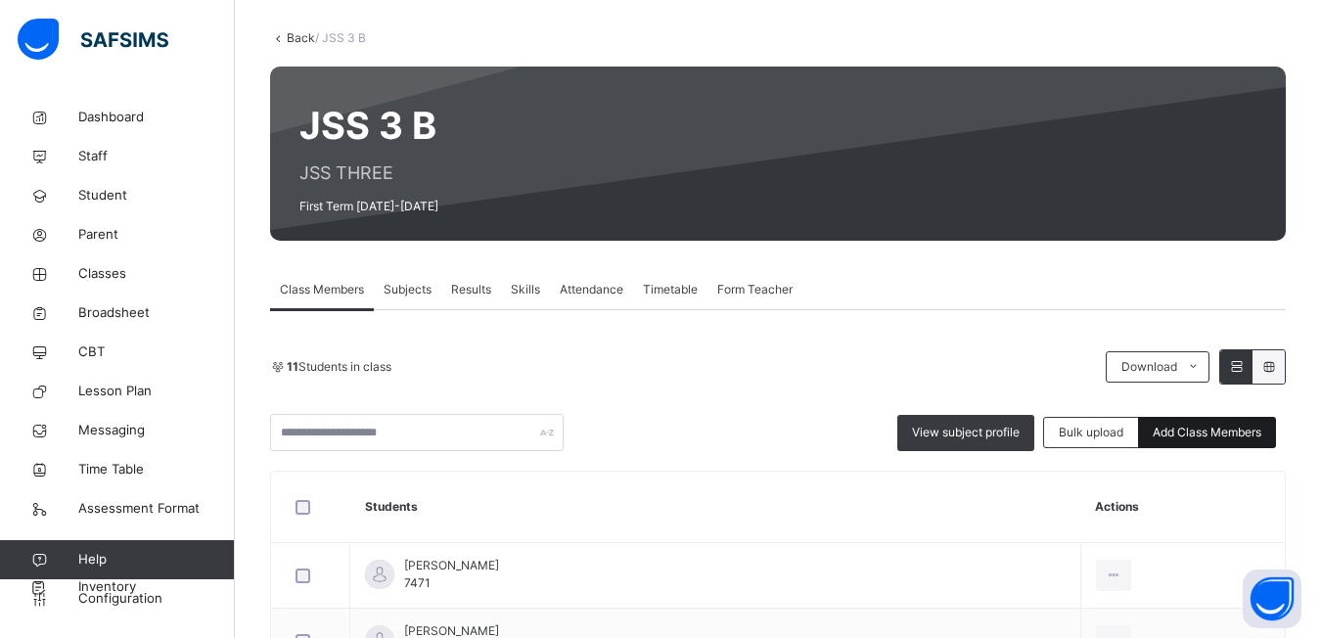
click at [1247, 439] on span "Add Class Members" at bounding box center [1206, 433] width 109 height 18
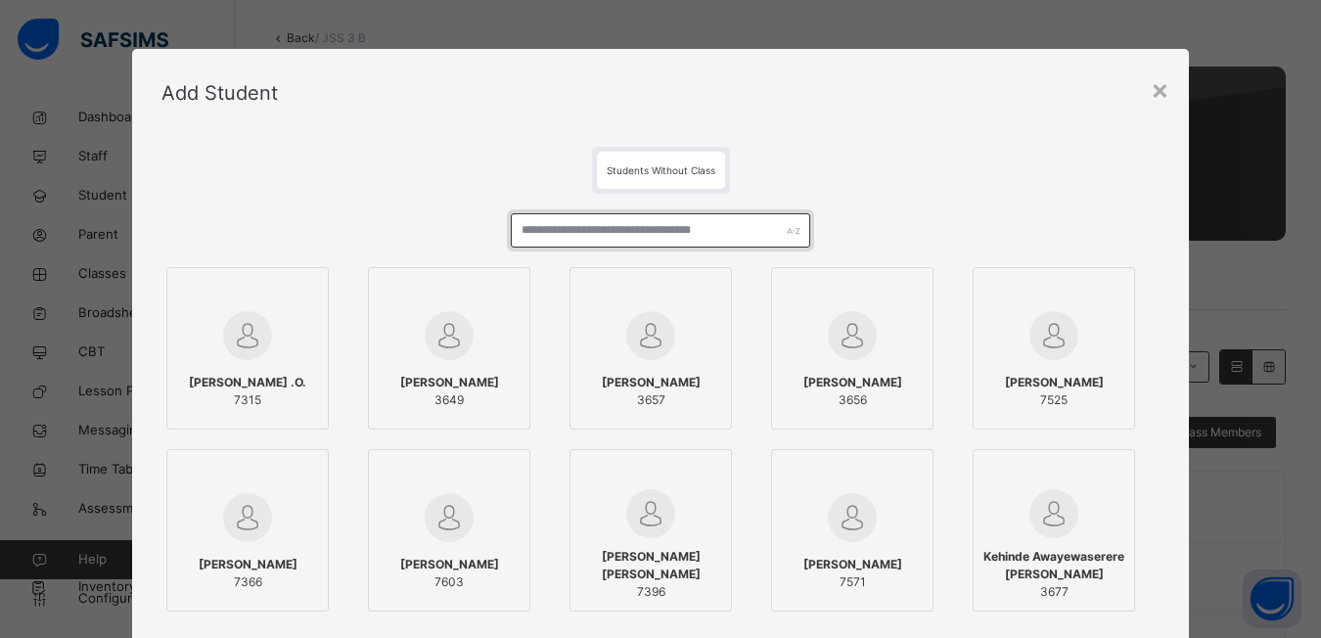
click at [522, 230] on input "text" at bounding box center [660, 230] width 299 height 34
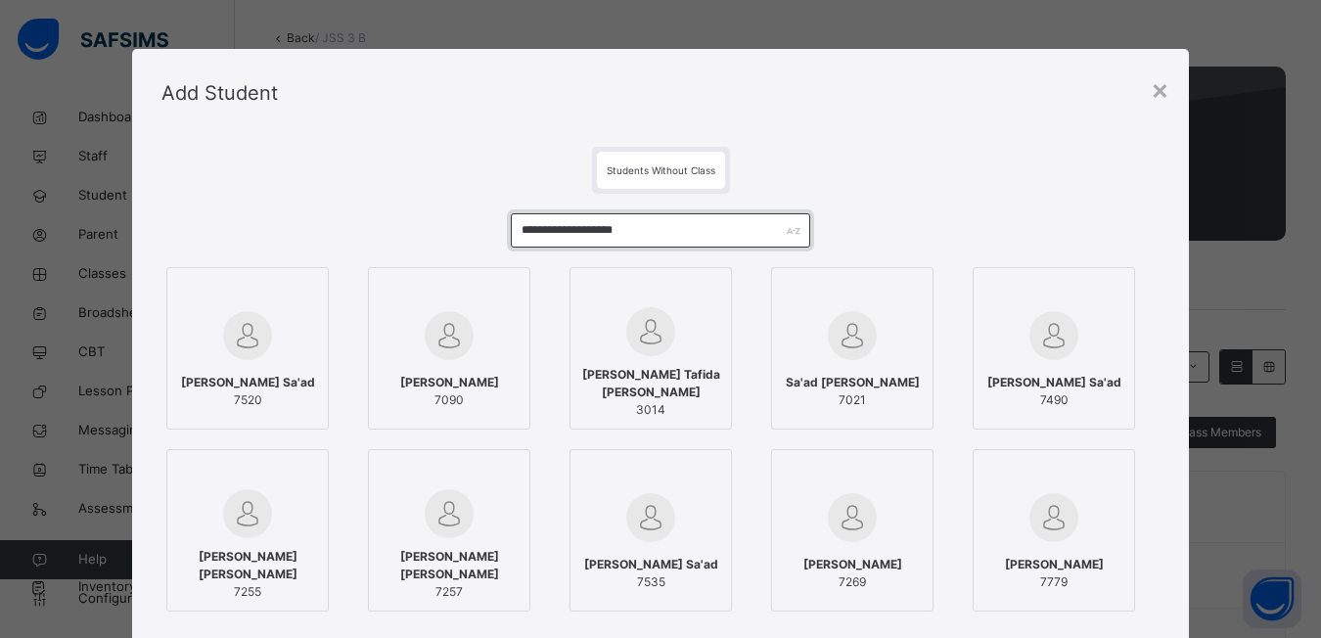
type input "**********"
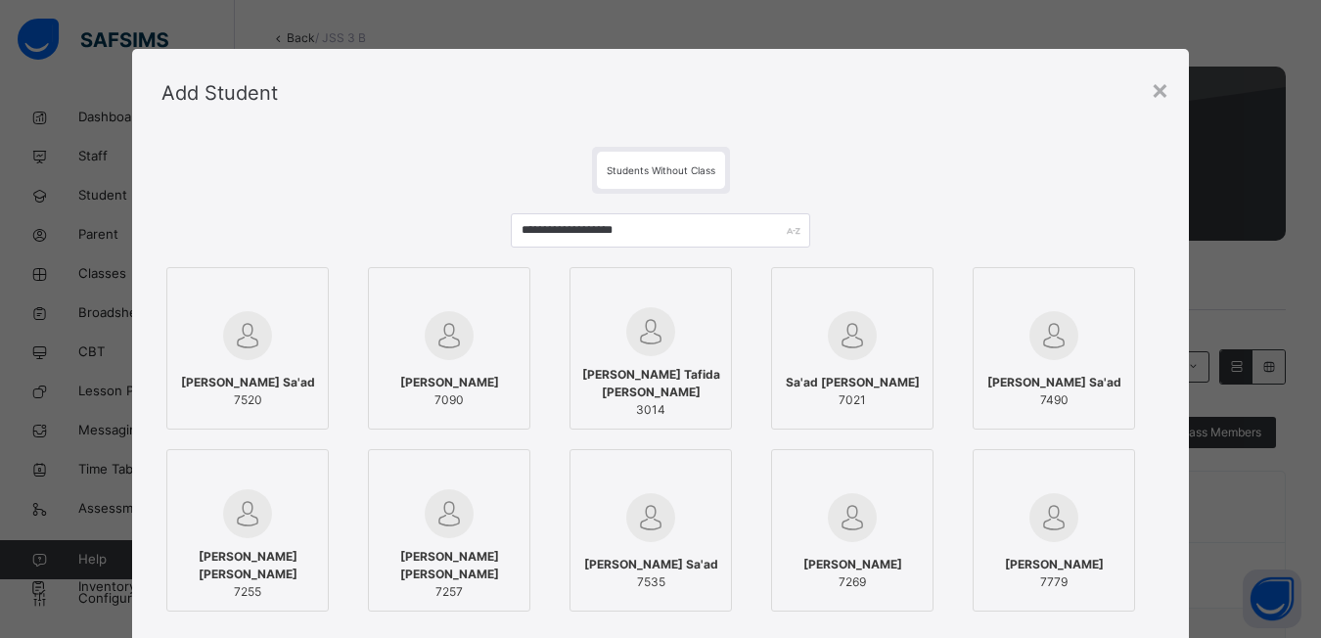
click at [282, 302] on div at bounding box center [247, 292] width 141 height 29
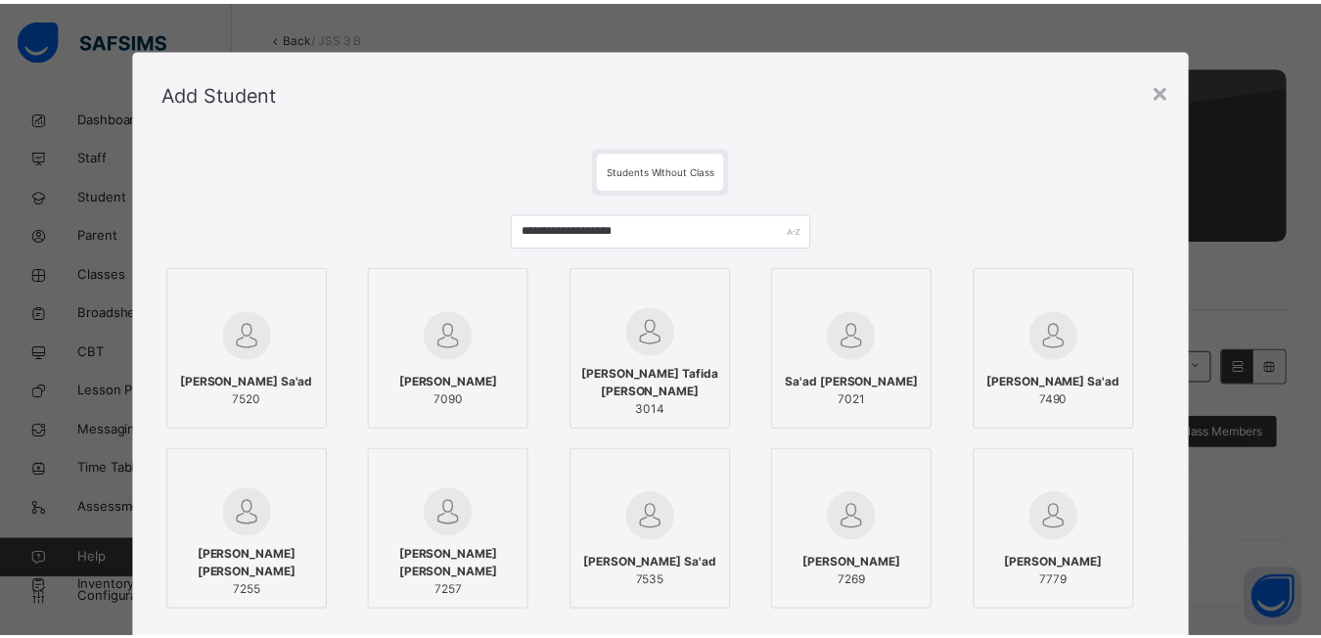
scroll to position [235, 0]
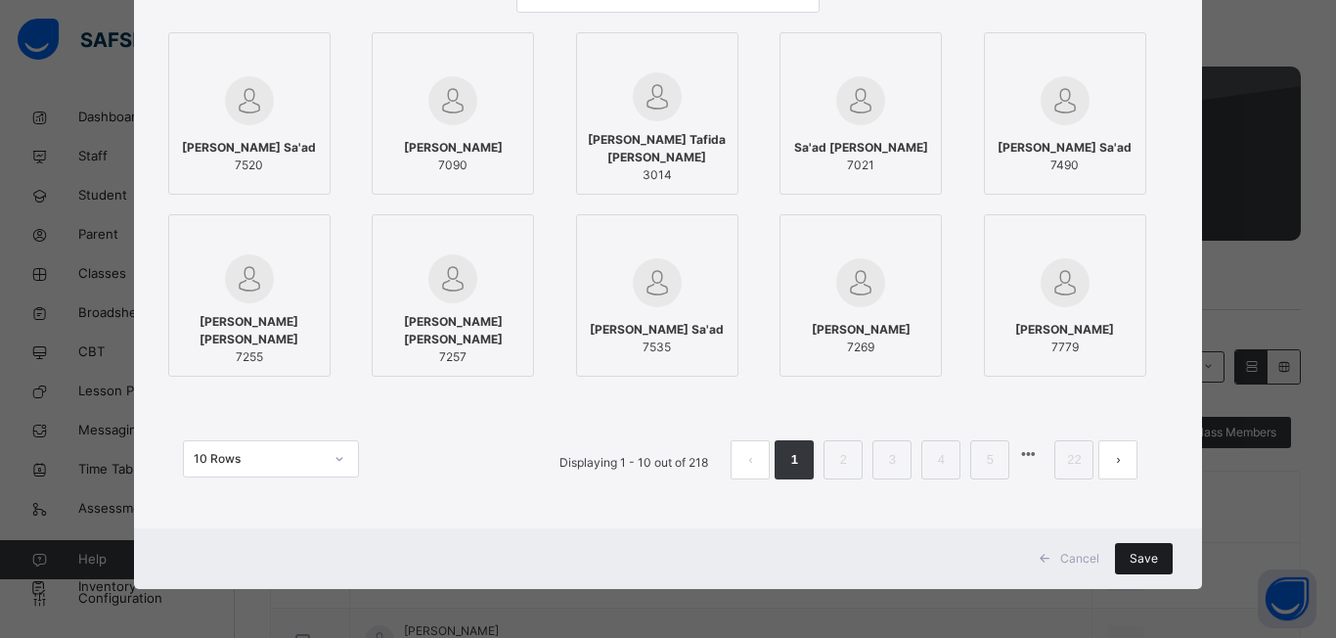
click at [1134, 556] on span "Save" at bounding box center [1144, 559] width 28 height 18
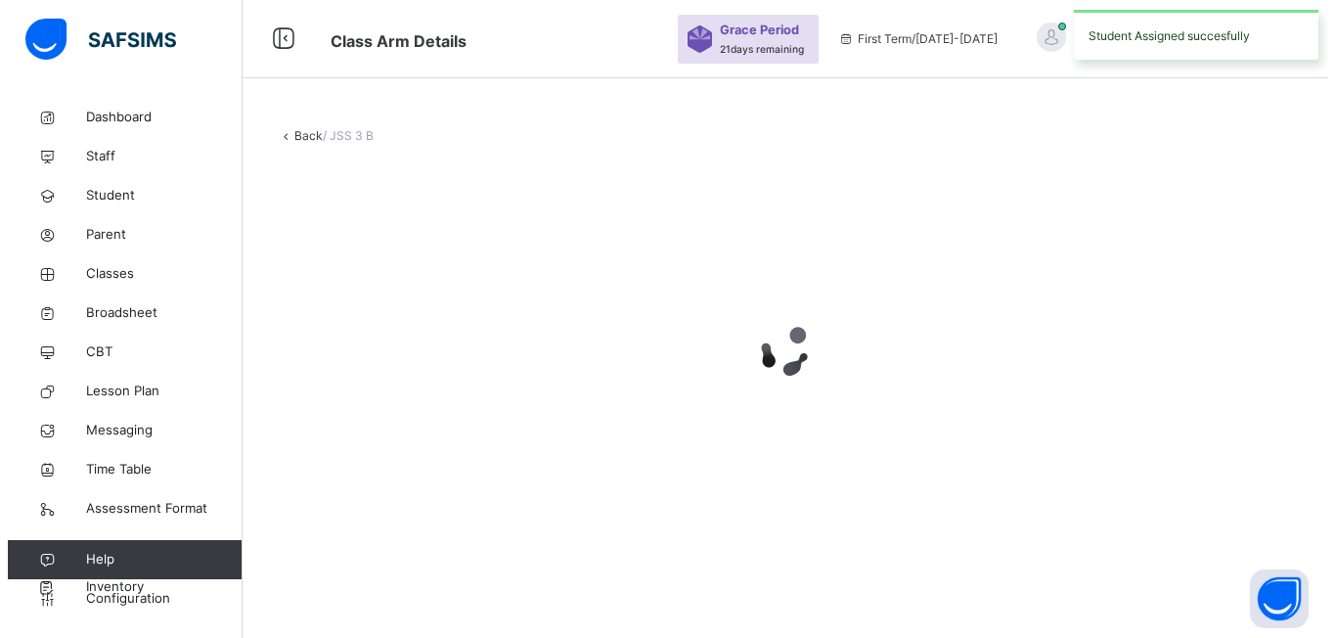
scroll to position [0, 0]
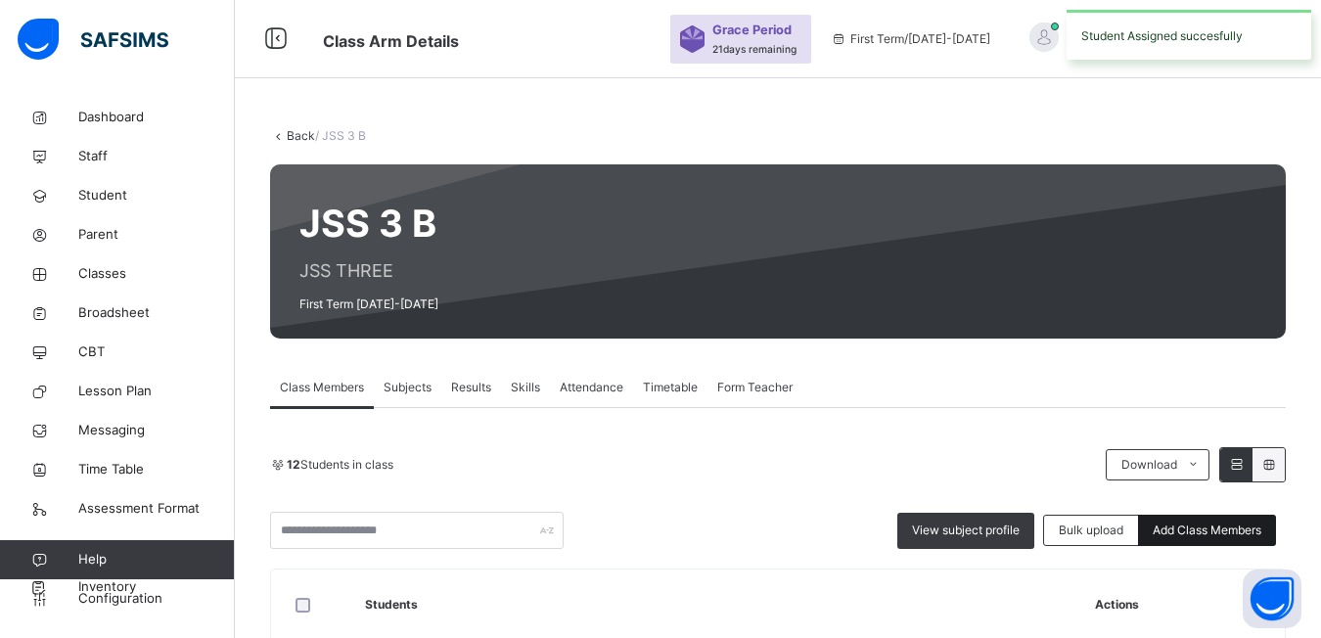
click at [1229, 528] on span "Add Class Members" at bounding box center [1206, 530] width 109 height 18
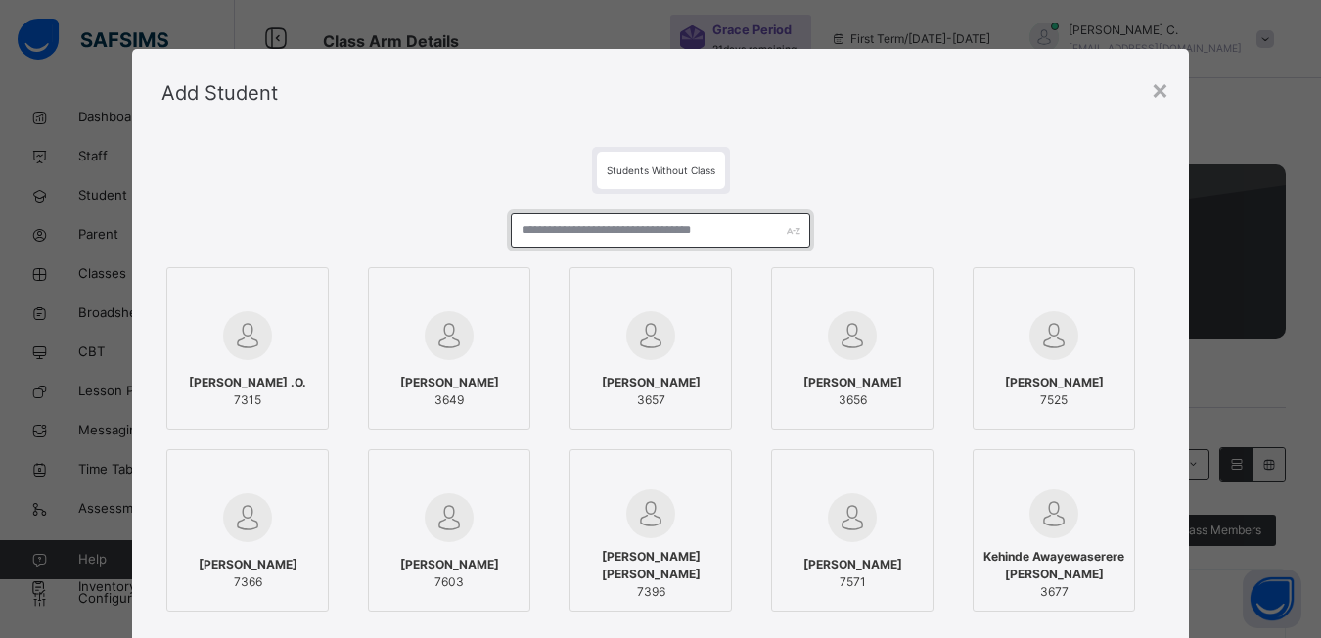
click at [518, 237] on input "text" at bounding box center [660, 230] width 299 height 34
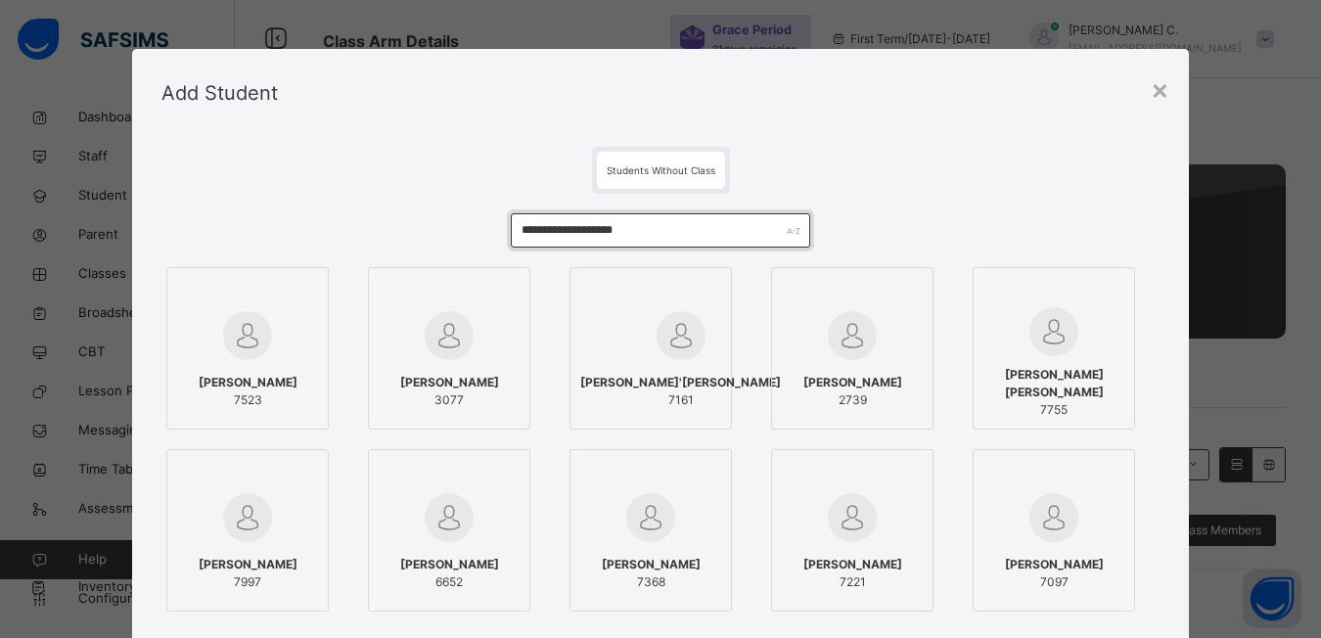
type input "**********"
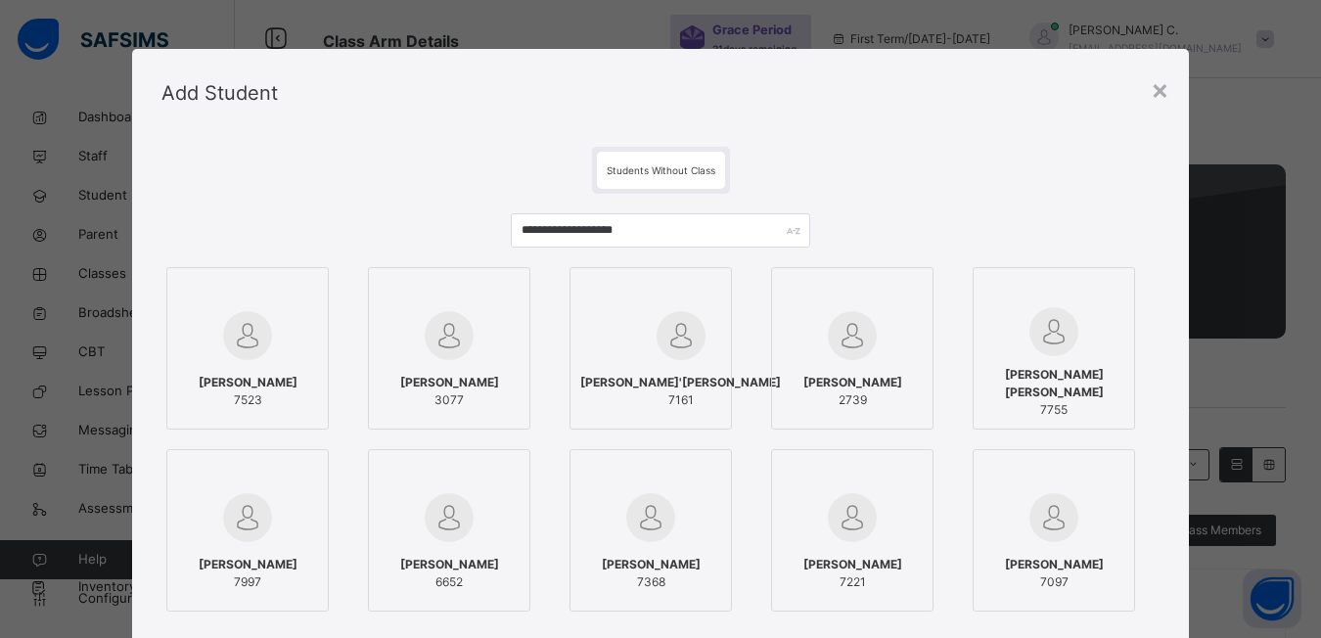
click at [277, 300] on div at bounding box center [247, 292] width 141 height 29
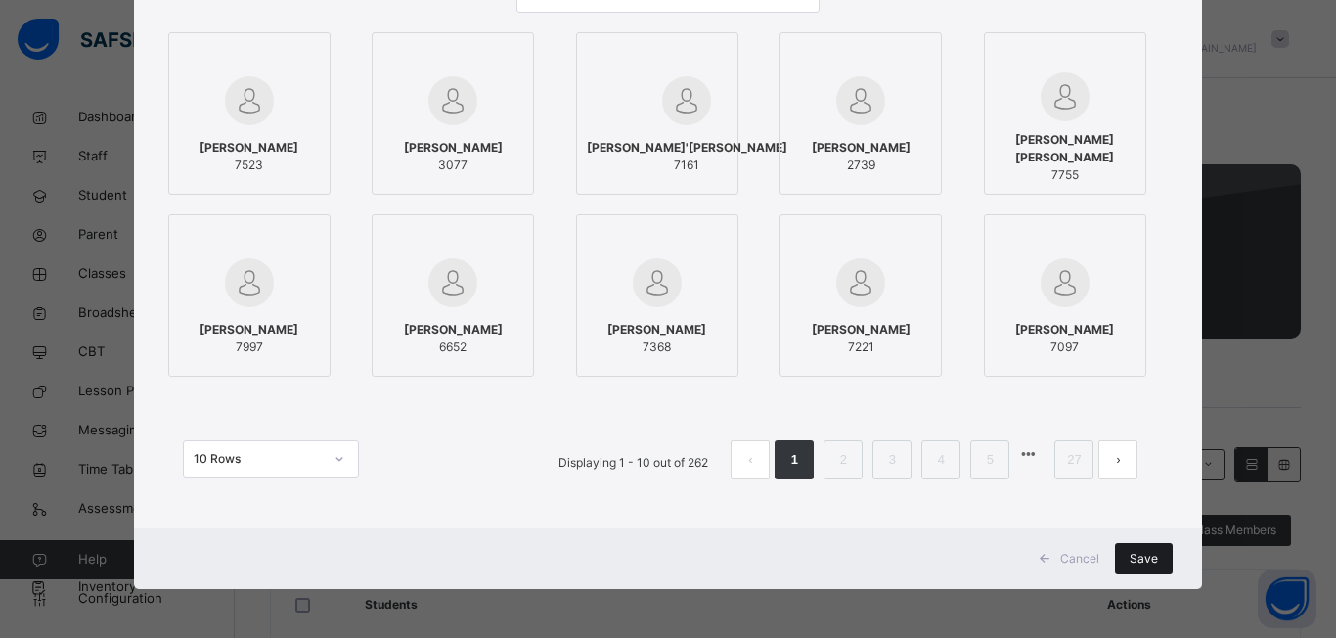
click at [1146, 555] on span "Save" at bounding box center [1144, 559] width 28 height 18
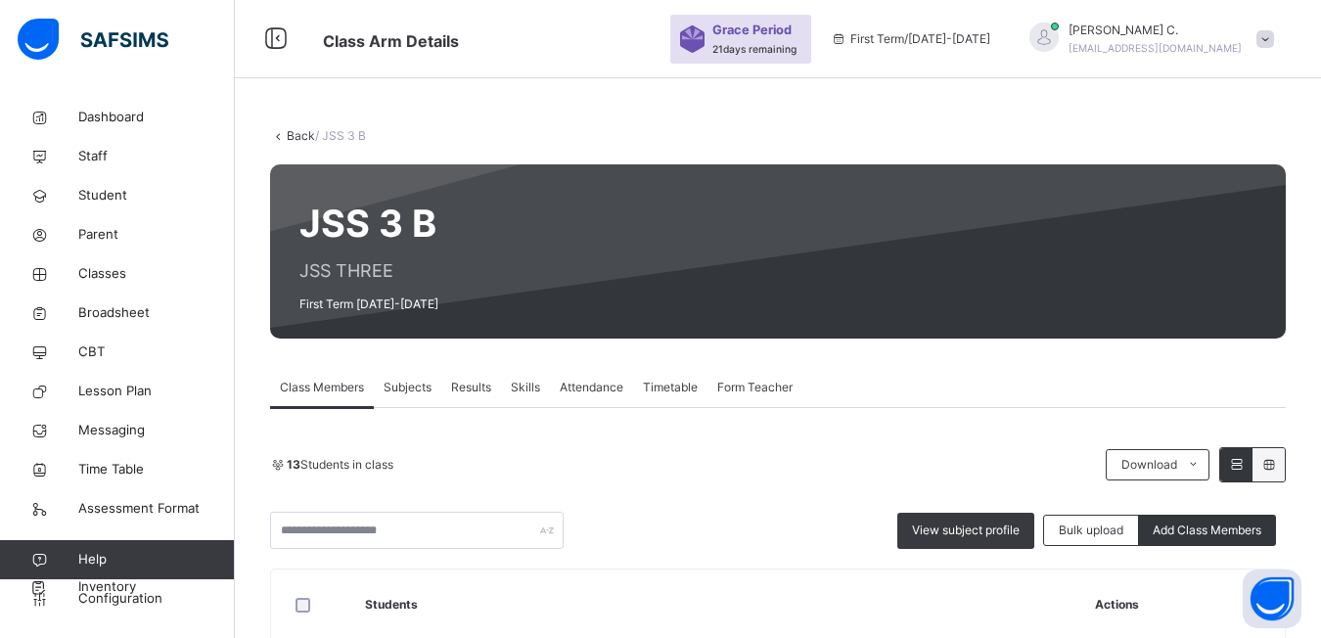
click at [1235, 529] on span "Add Class Members" at bounding box center [1206, 530] width 109 height 18
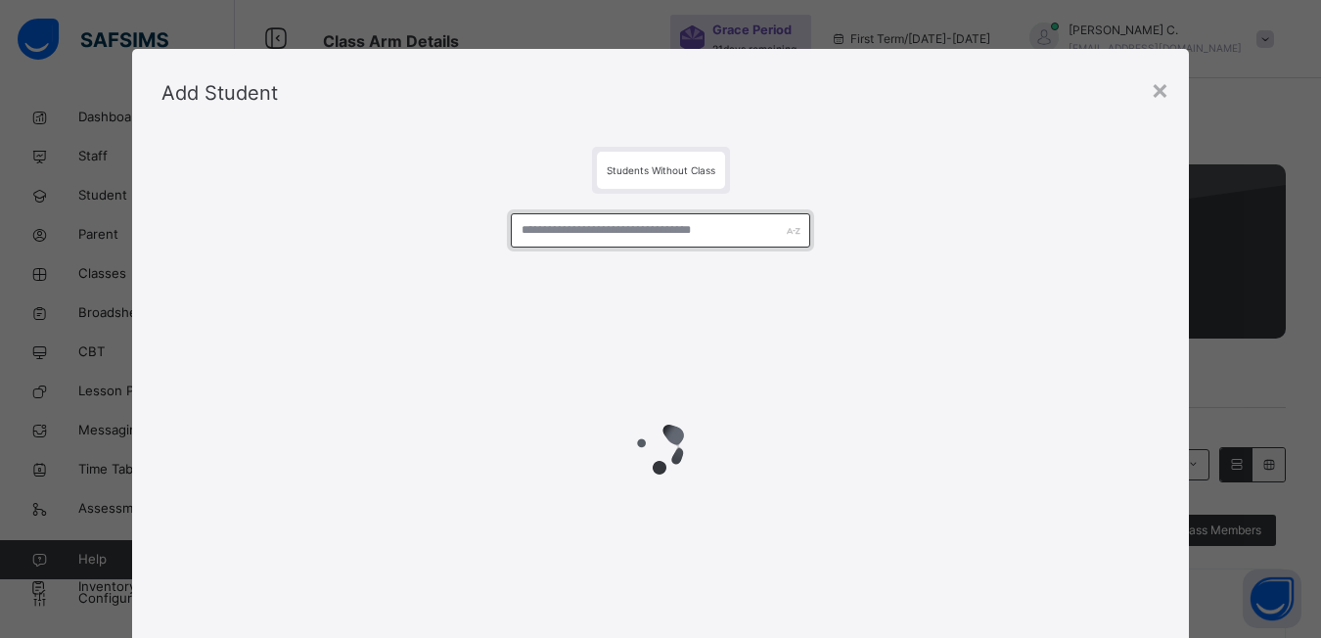
click at [519, 231] on input "text" at bounding box center [660, 230] width 299 height 34
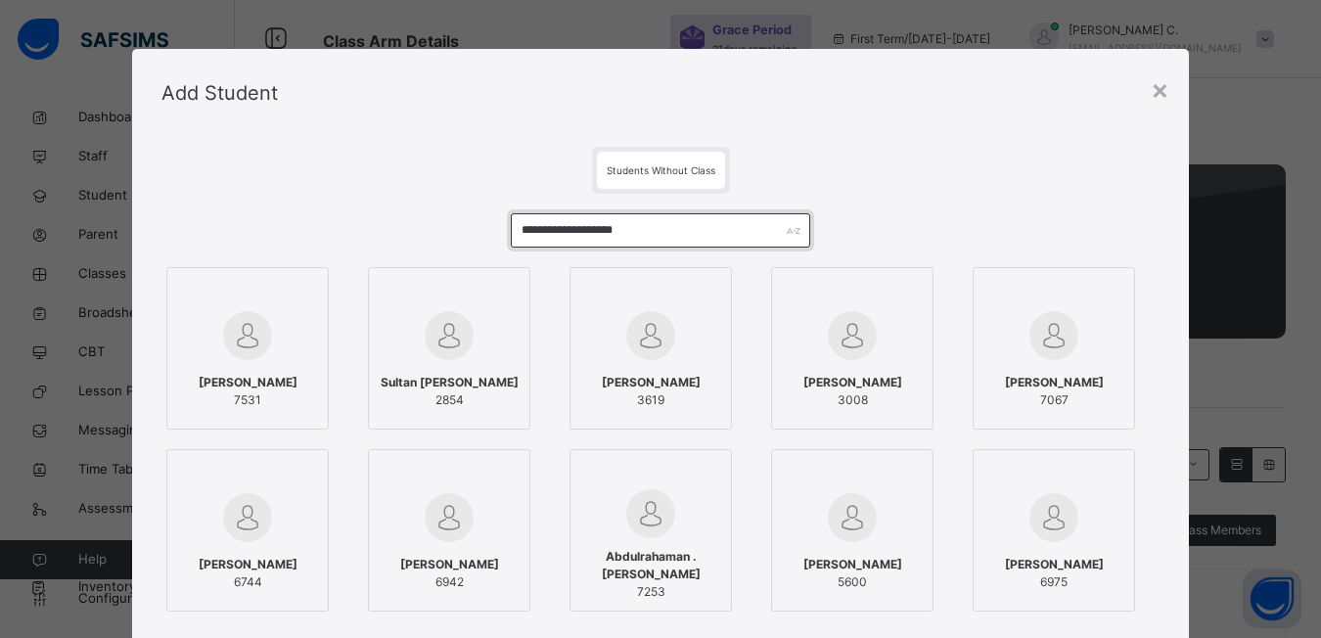
type input "**********"
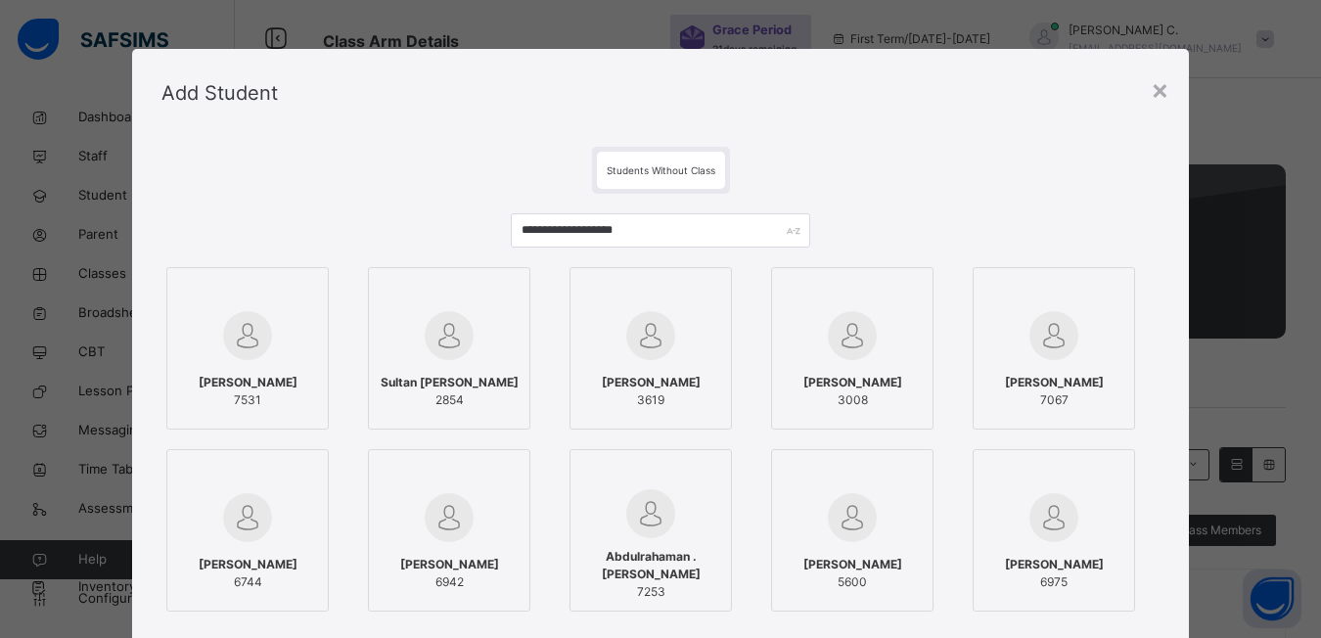
click at [306, 319] on div at bounding box center [247, 335] width 141 height 57
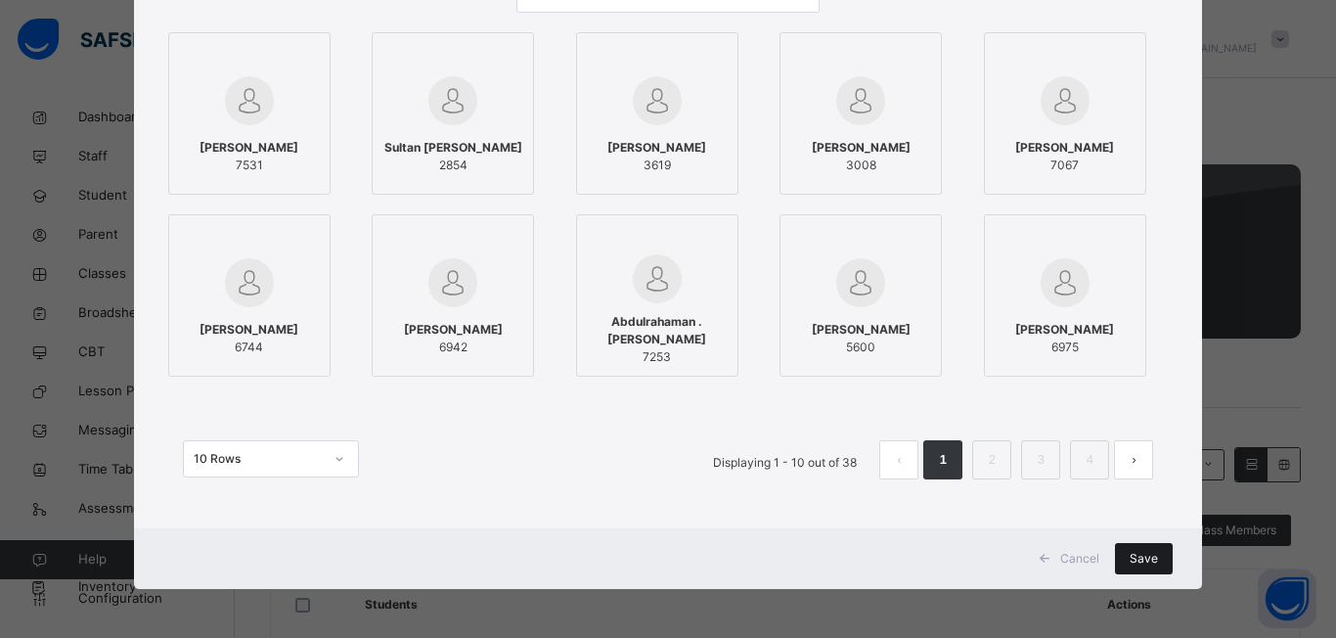
click at [1151, 561] on span "Save" at bounding box center [1144, 559] width 28 height 18
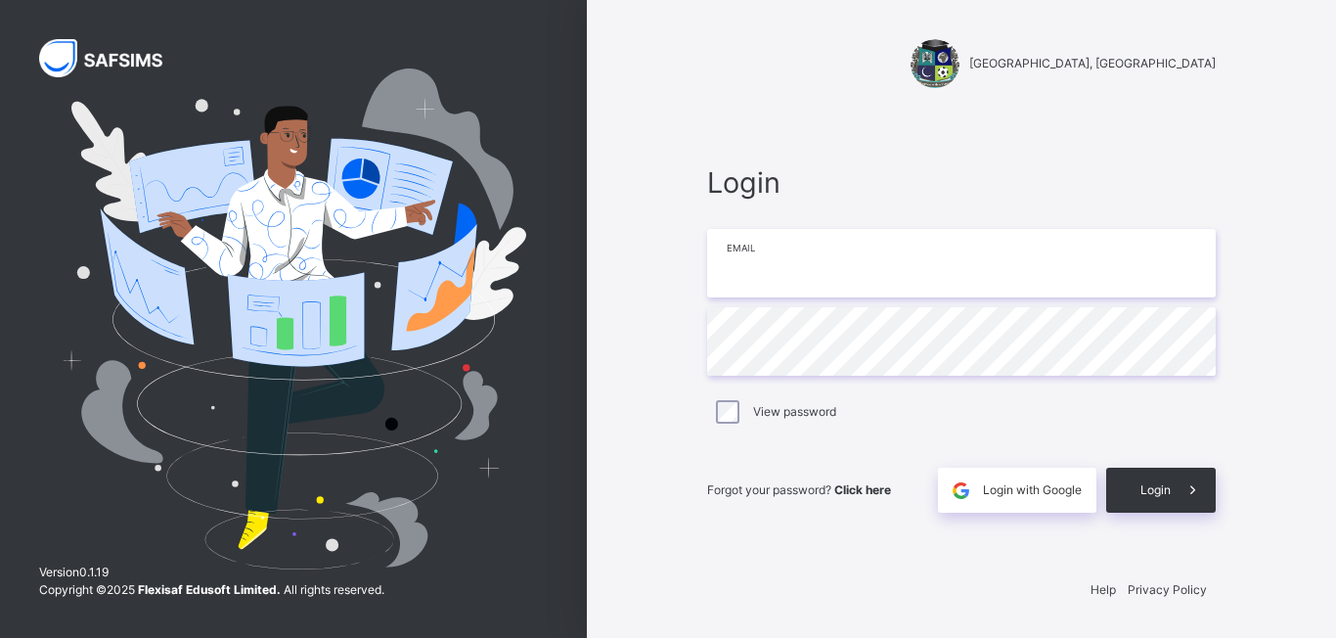
type input "**********"
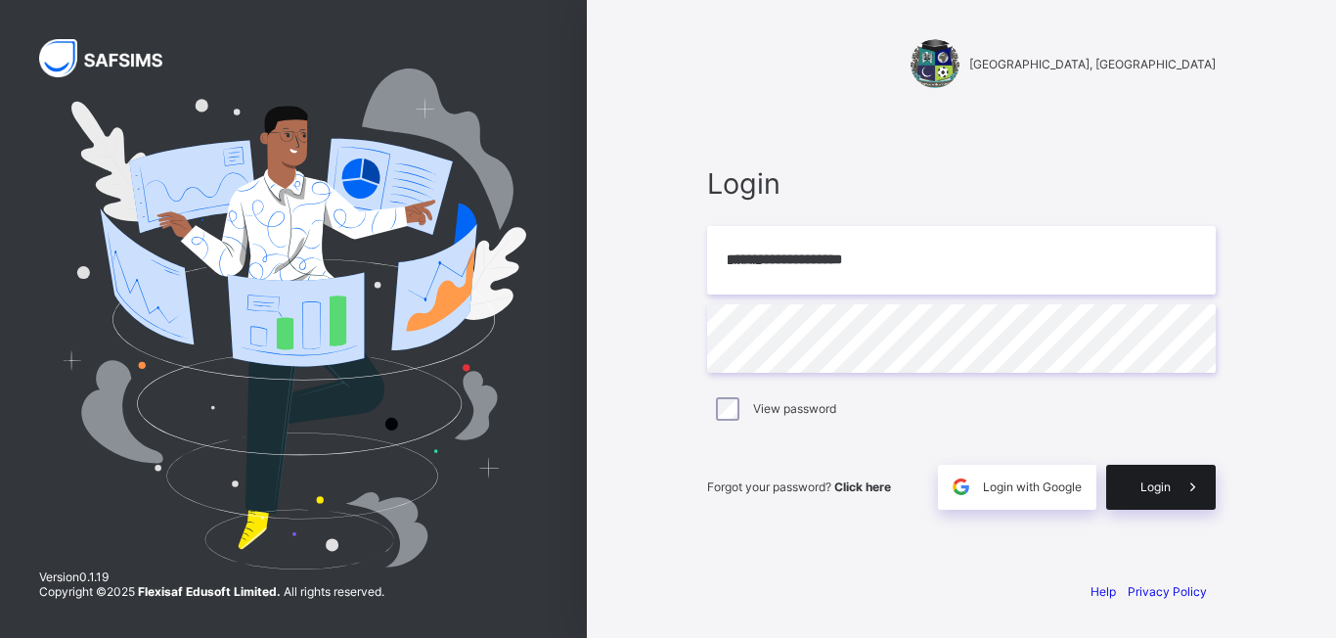
click at [1141, 475] on div "Login" at bounding box center [1161, 487] width 110 height 45
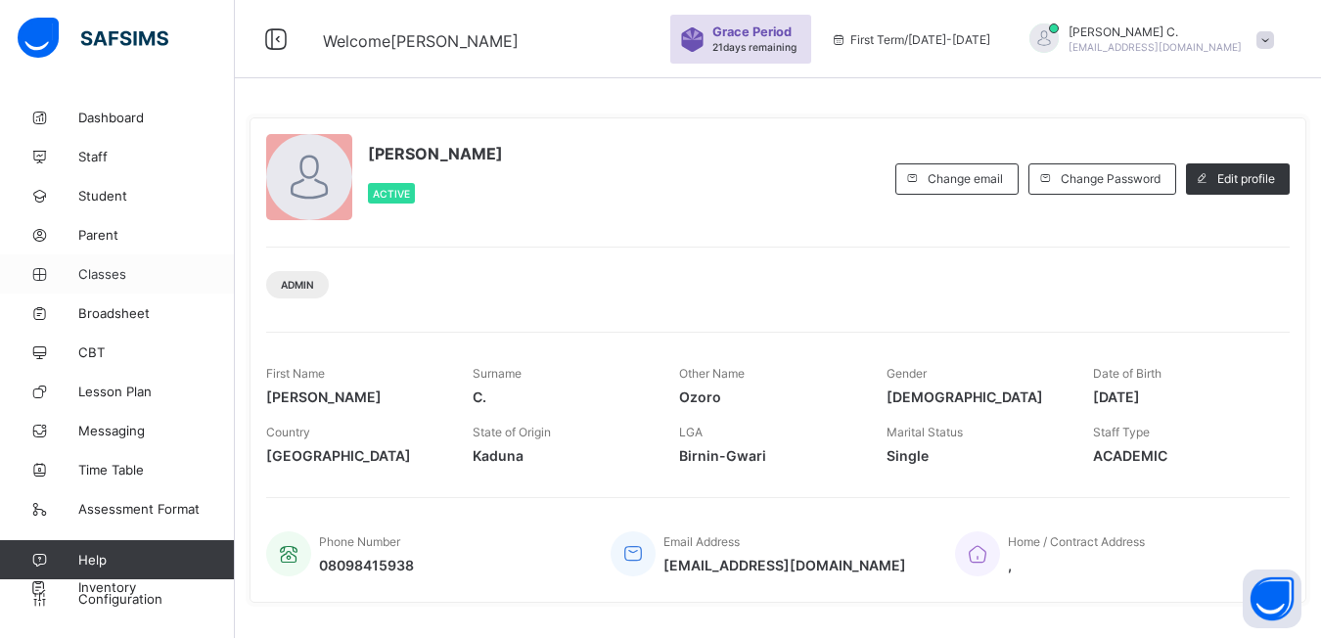
click at [111, 273] on span "Classes" at bounding box center [156, 274] width 157 height 16
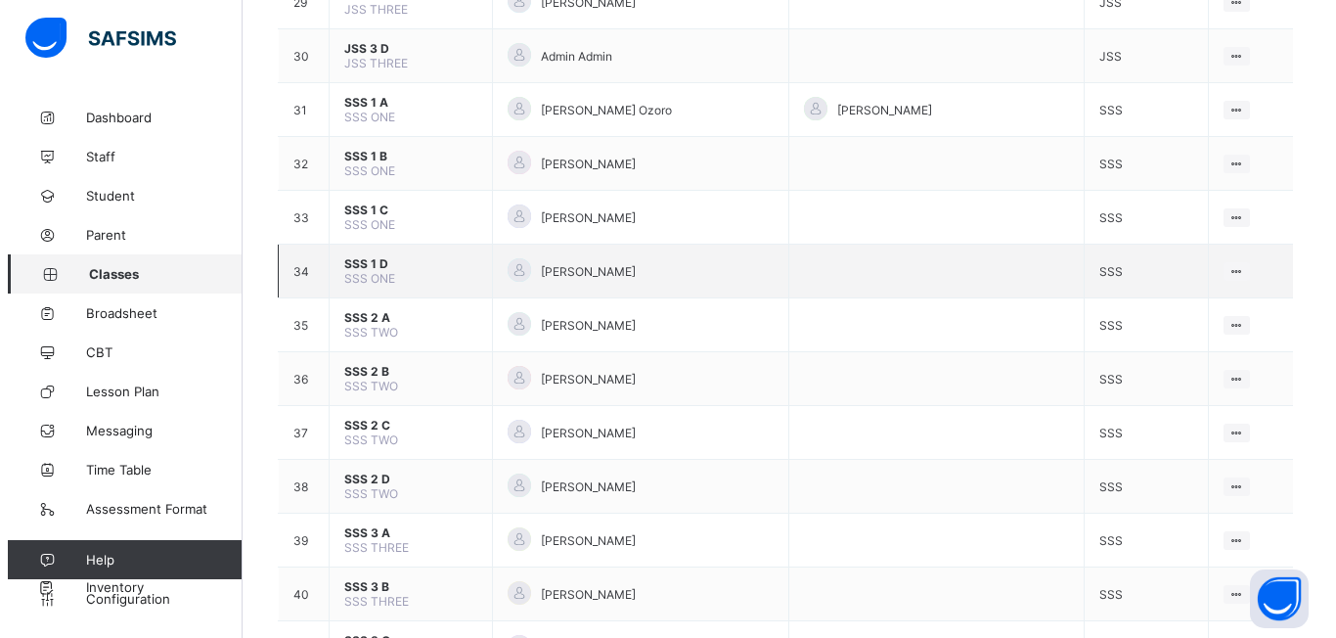
scroll to position [1370, 0]
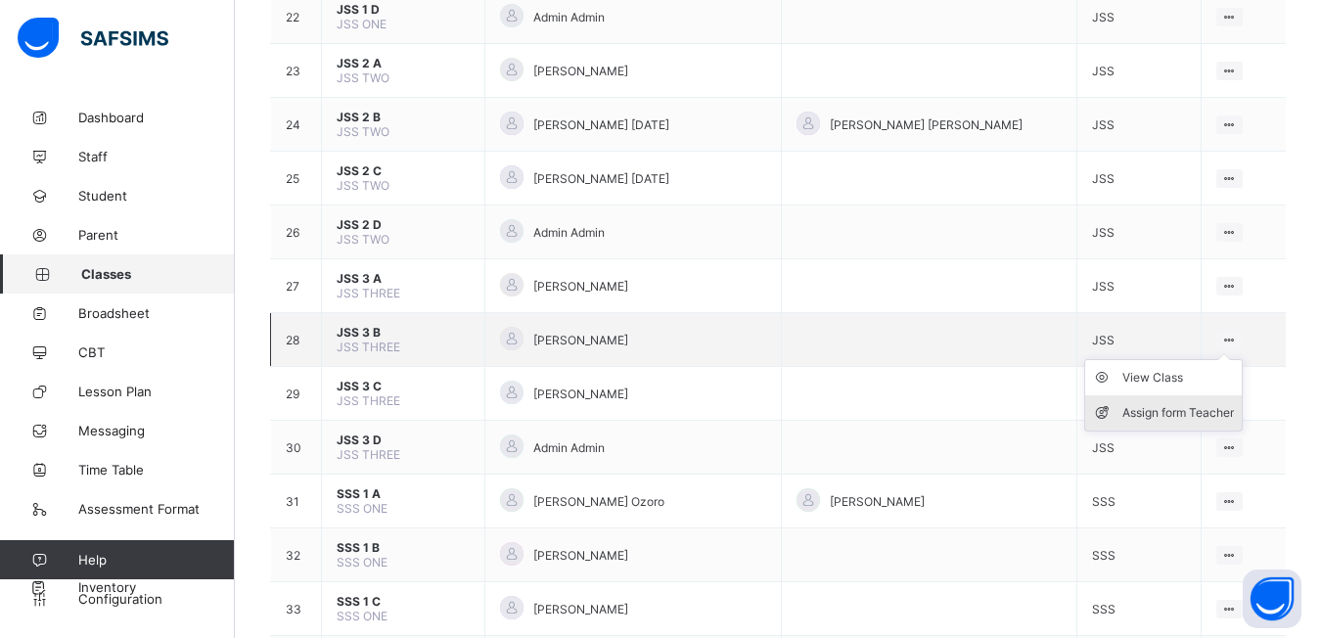
click at [1161, 417] on div "Assign form Teacher" at bounding box center [1178, 413] width 112 height 20
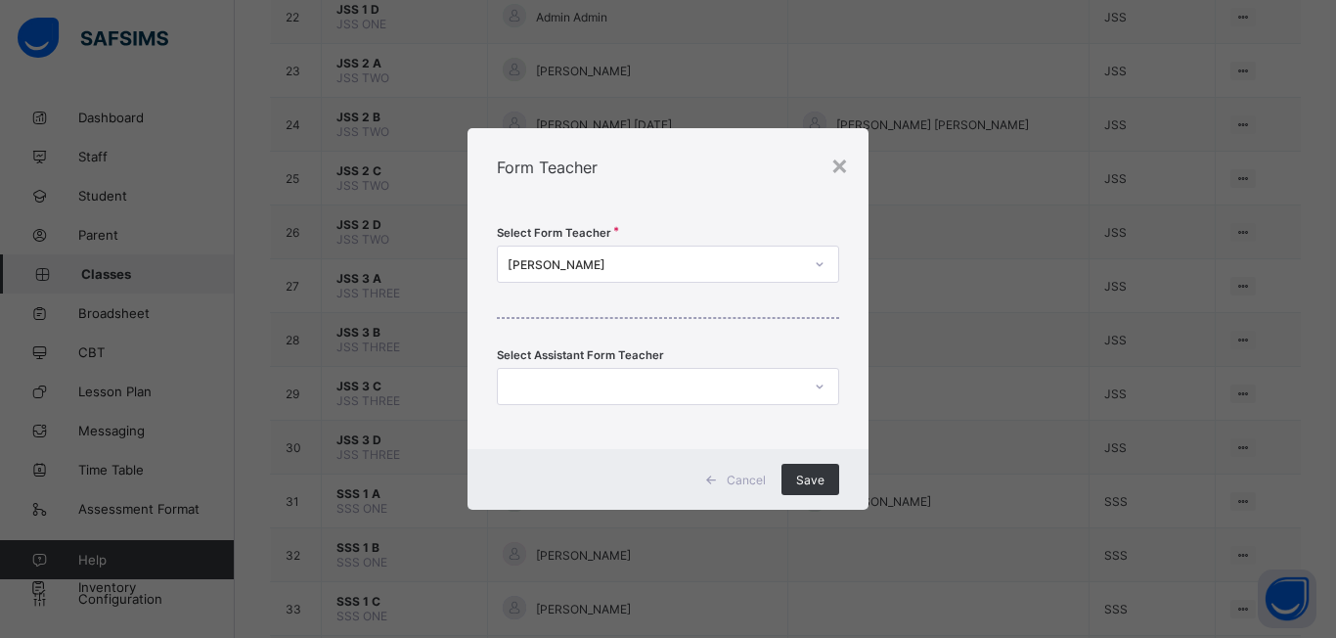
click at [820, 269] on icon at bounding box center [820, 264] width 12 height 20
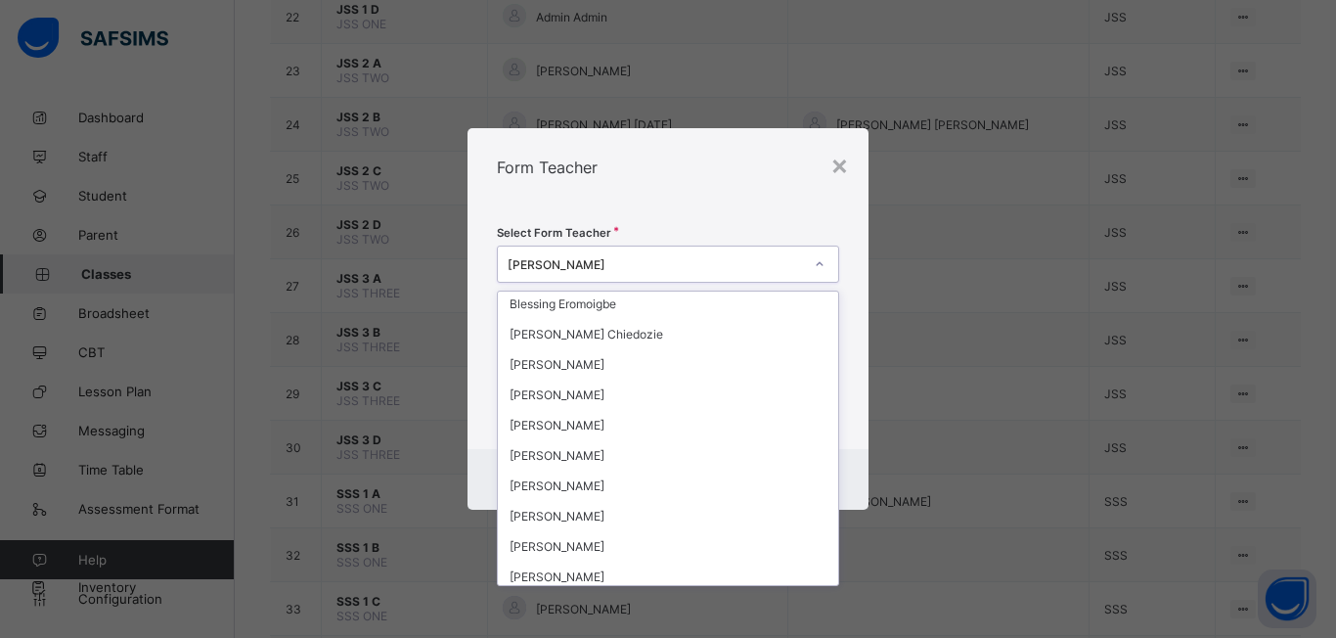
scroll to position [861, 0]
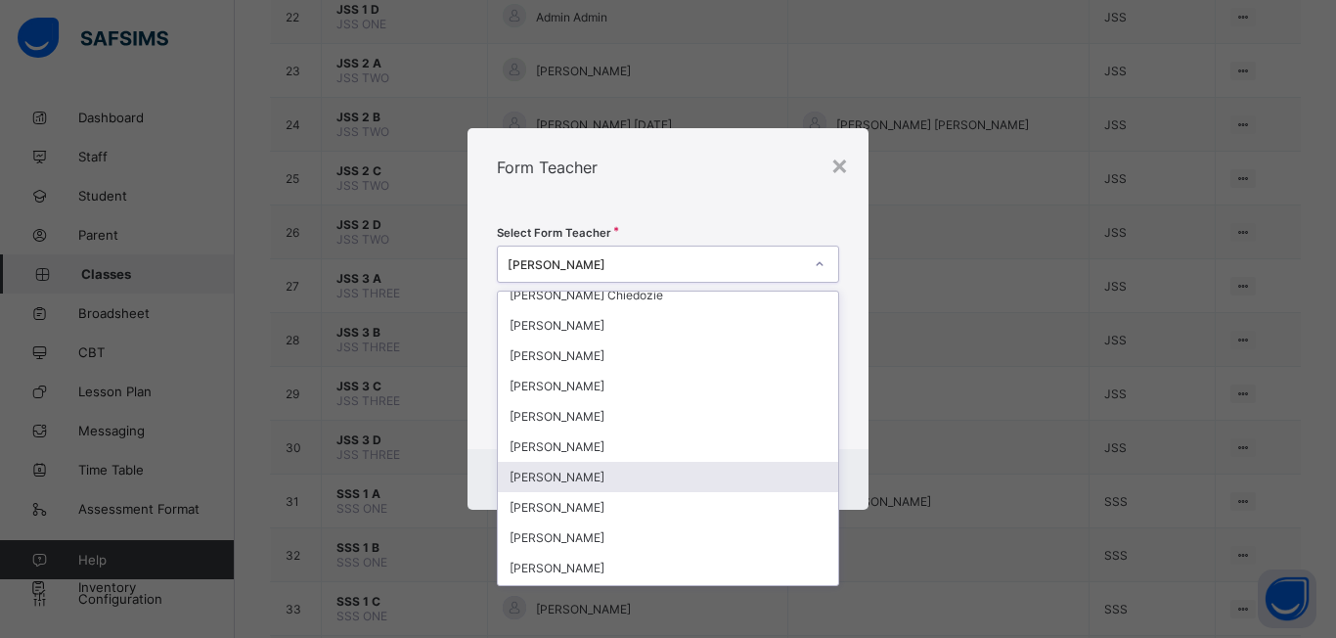
click at [635, 488] on div "Benson Iorlumun" at bounding box center [668, 477] width 340 height 30
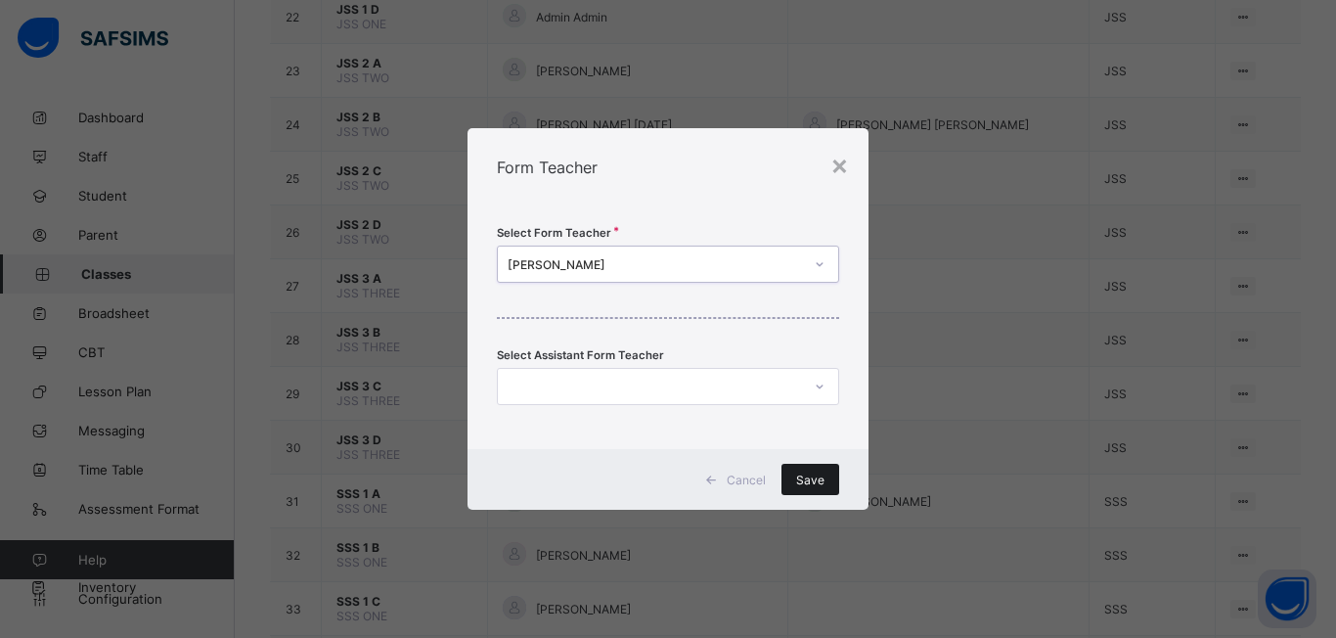
click at [817, 488] on div "Save" at bounding box center [811, 479] width 58 height 31
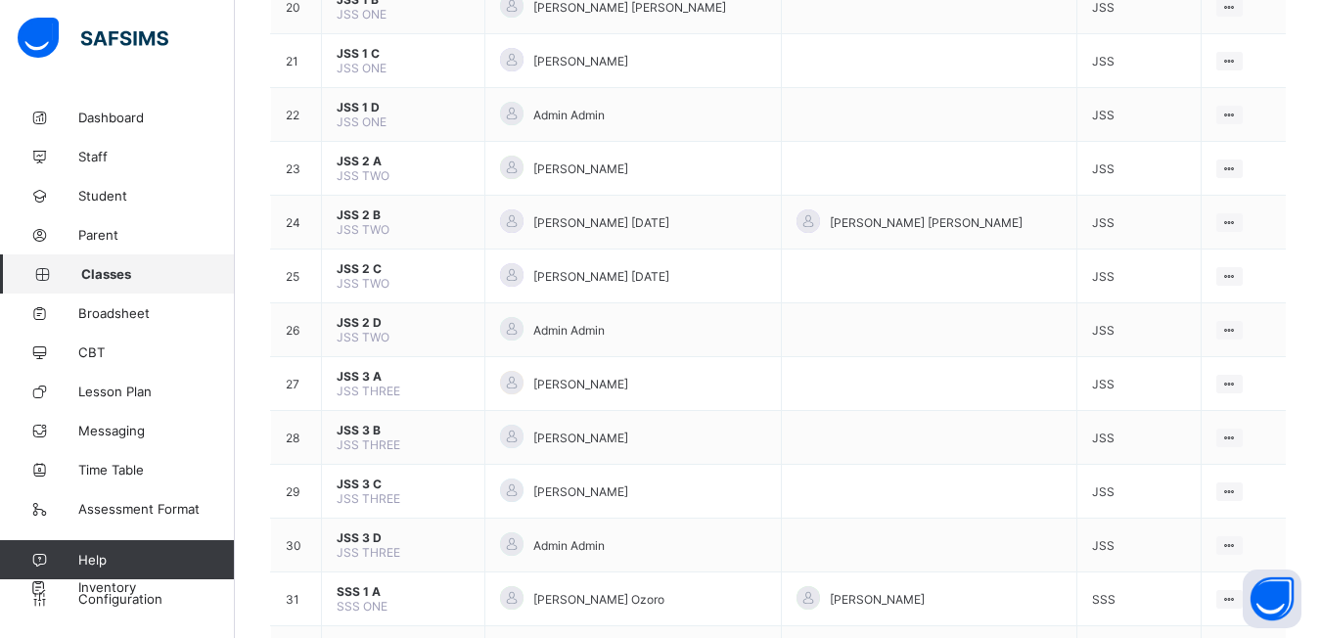
scroll to position [1174, 0]
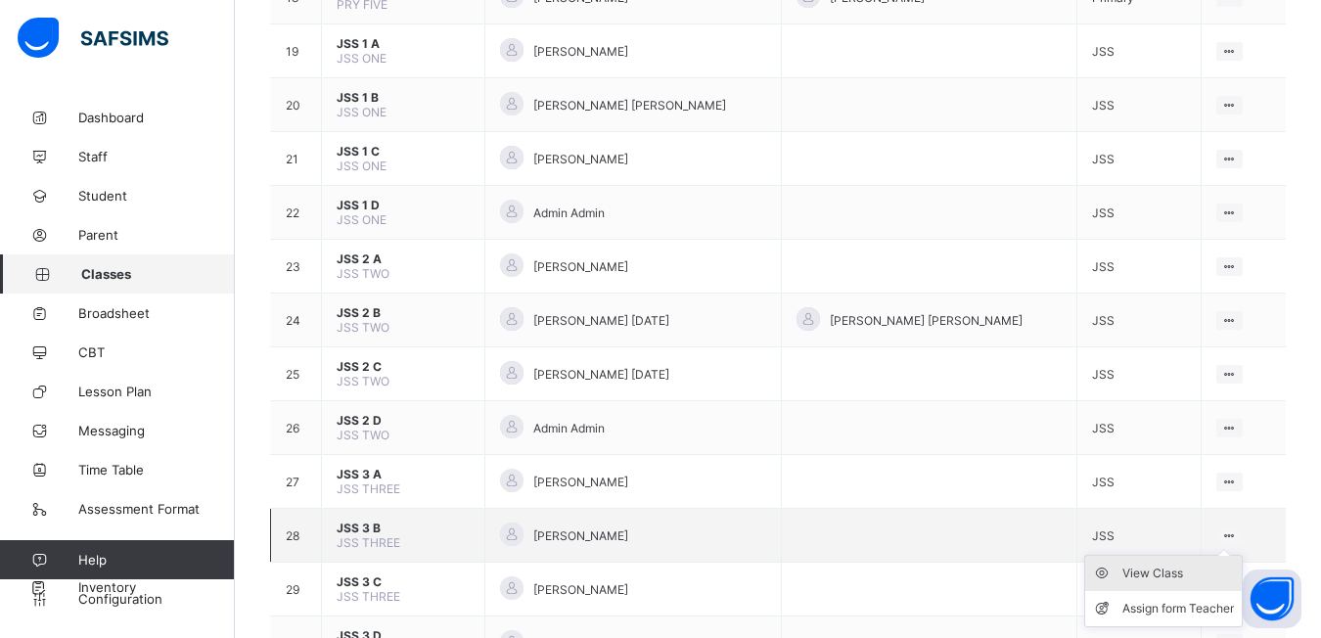
click at [1149, 567] on div "View Class" at bounding box center [1178, 573] width 112 height 20
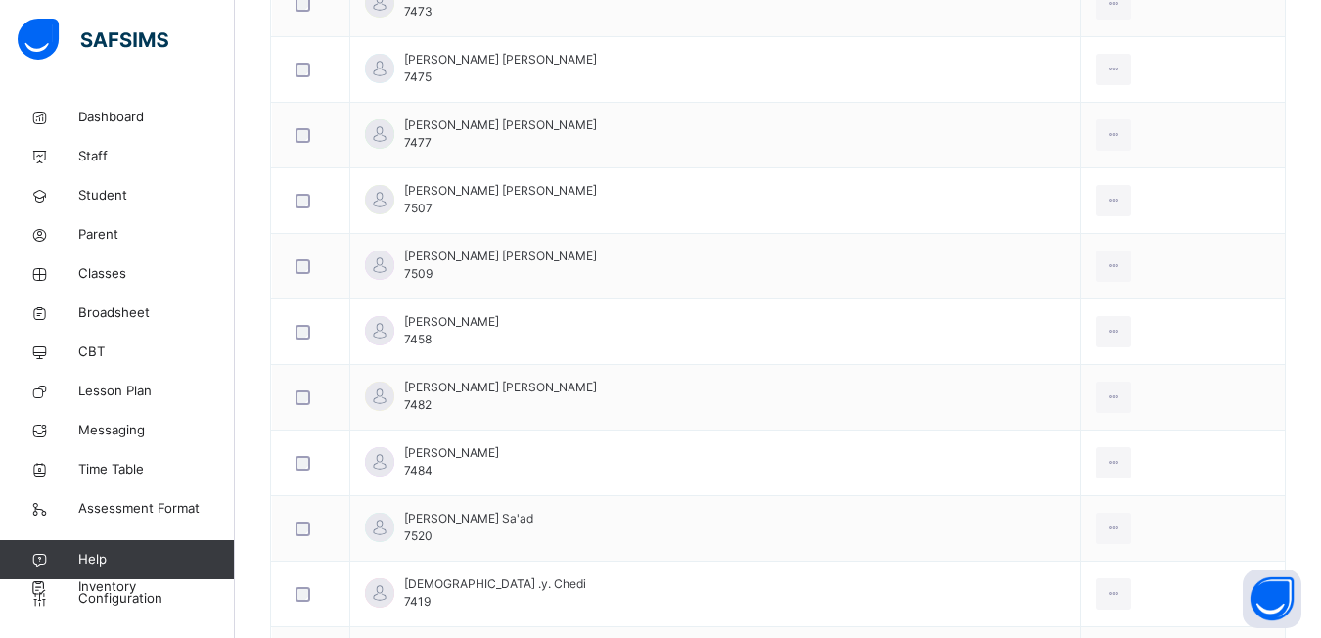
scroll to position [246, 0]
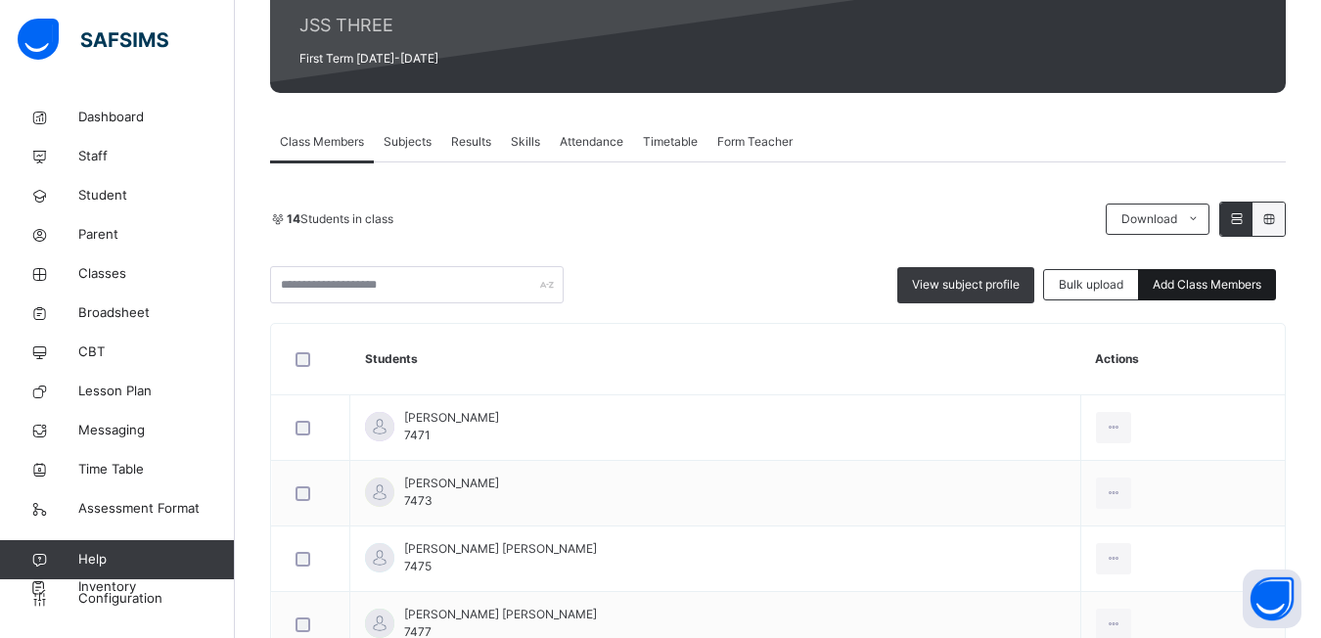
click at [1197, 289] on span "Add Class Members" at bounding box center [1206, 285] width 109 height 18
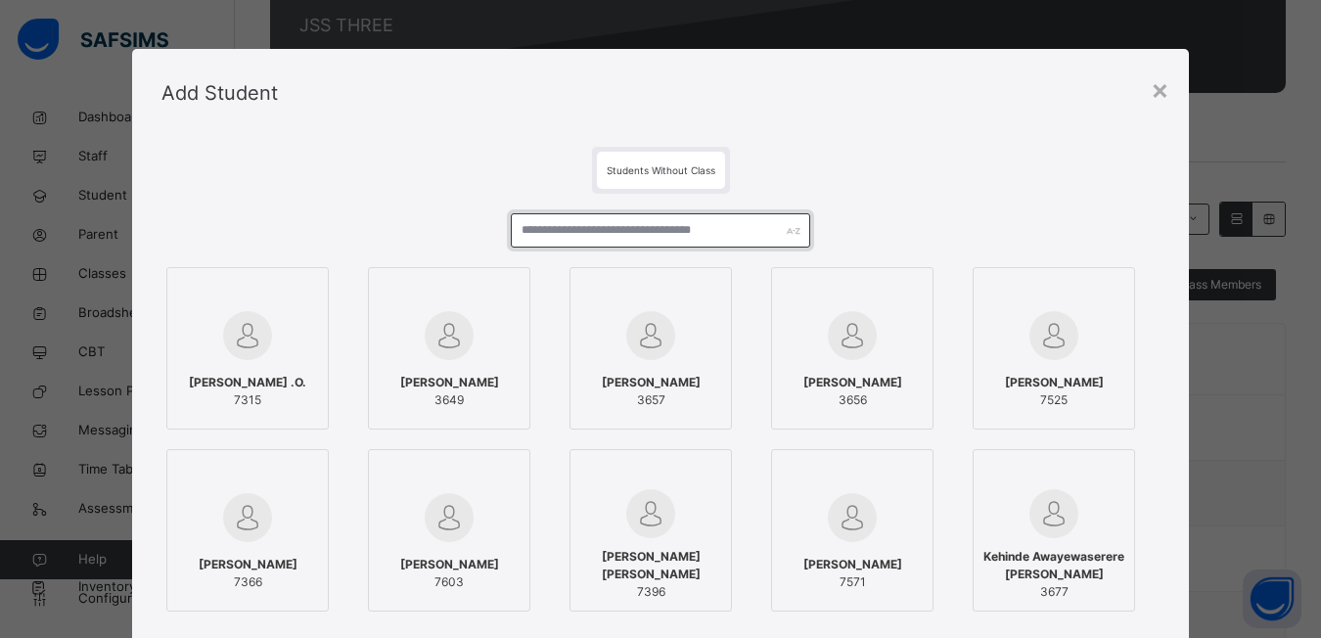
click at [532, 237] on input "text" at bounding box center [660, 230] width 299 height 34
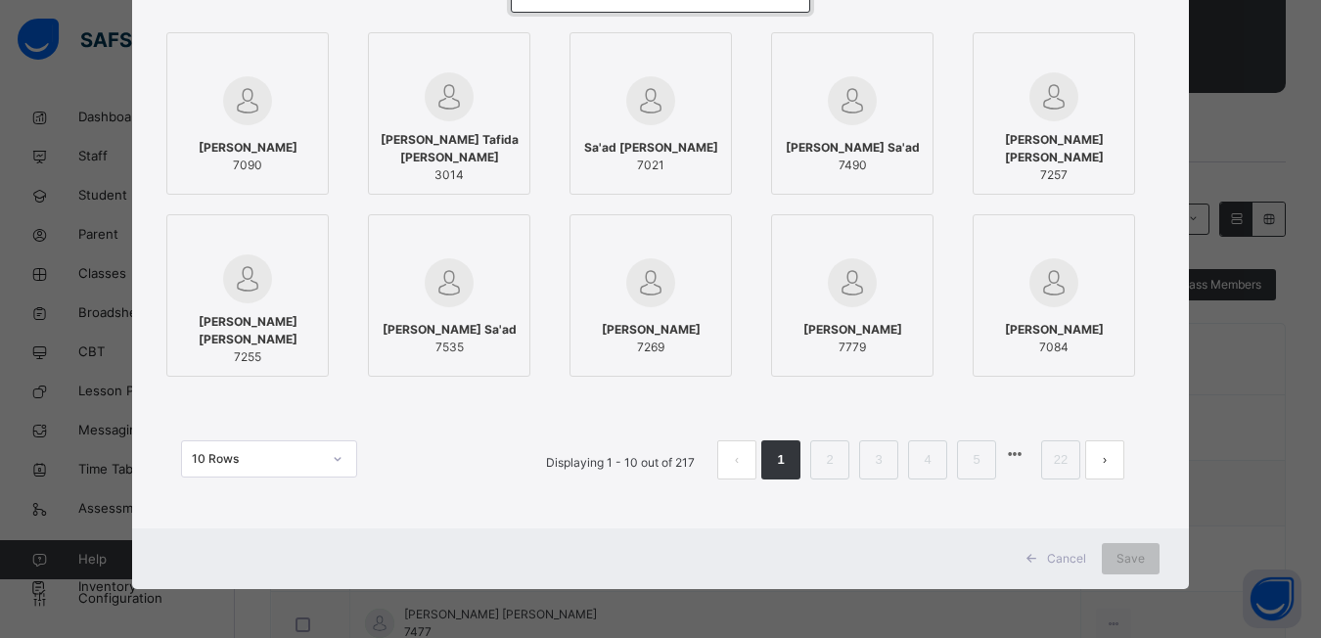
scroll to position [137, 0]
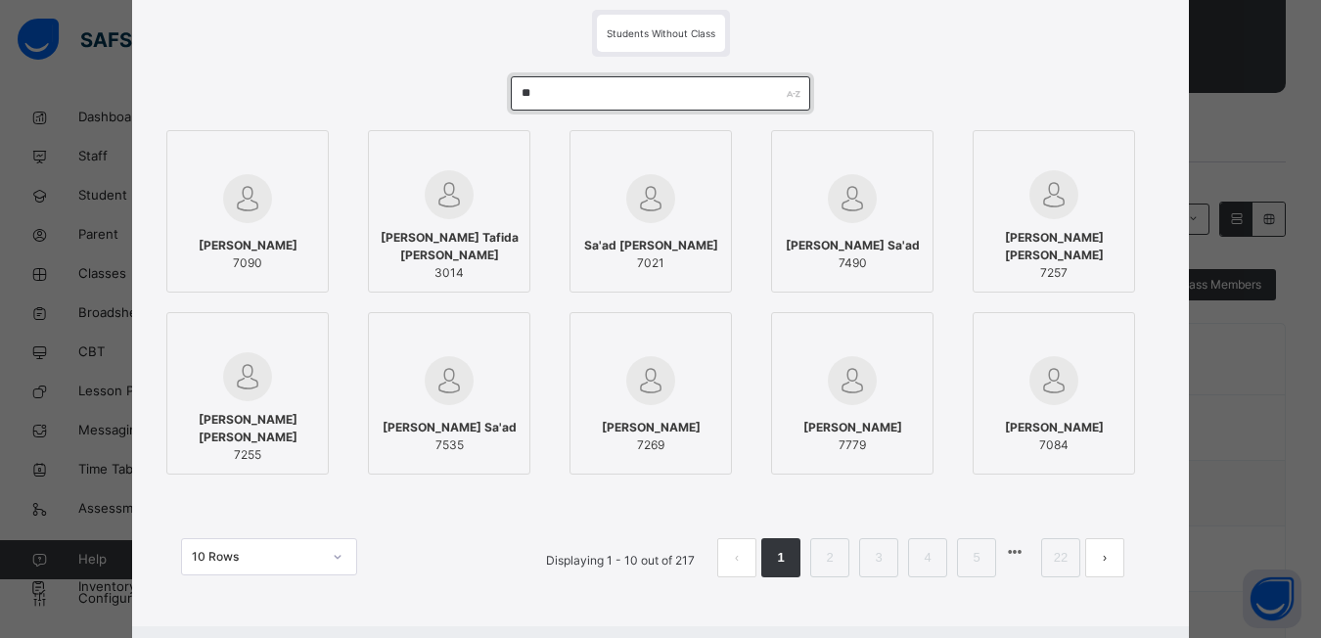
type input "*"
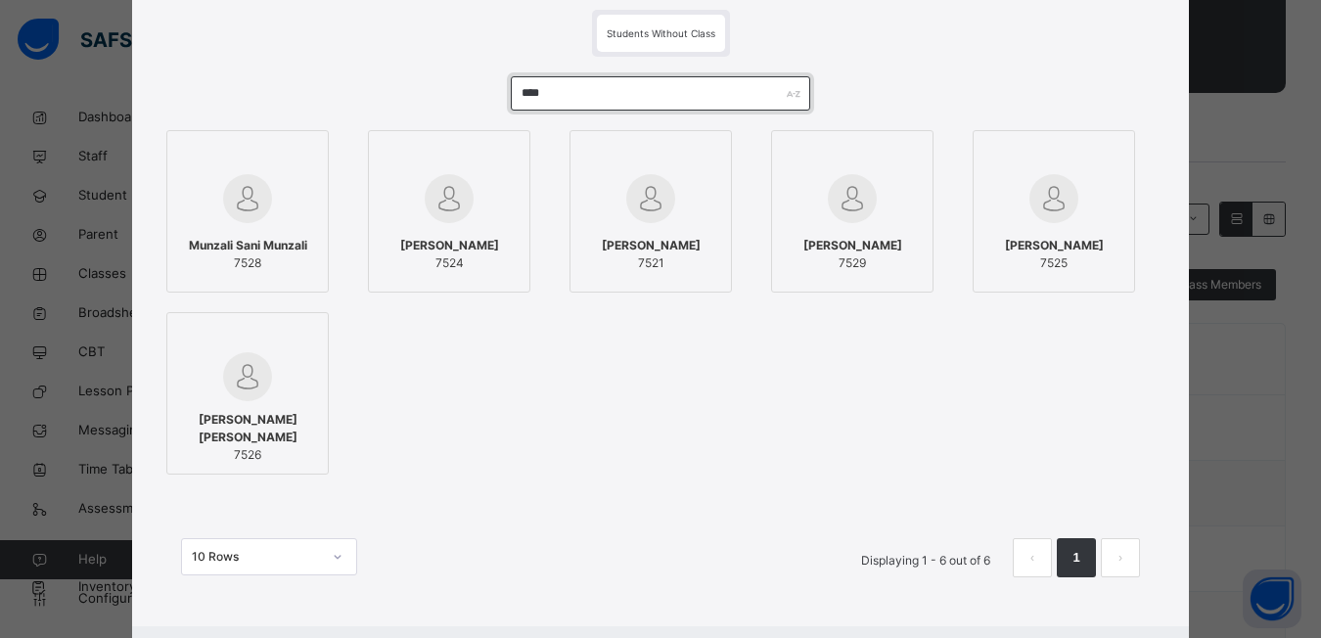
scroll to position [0, 0]
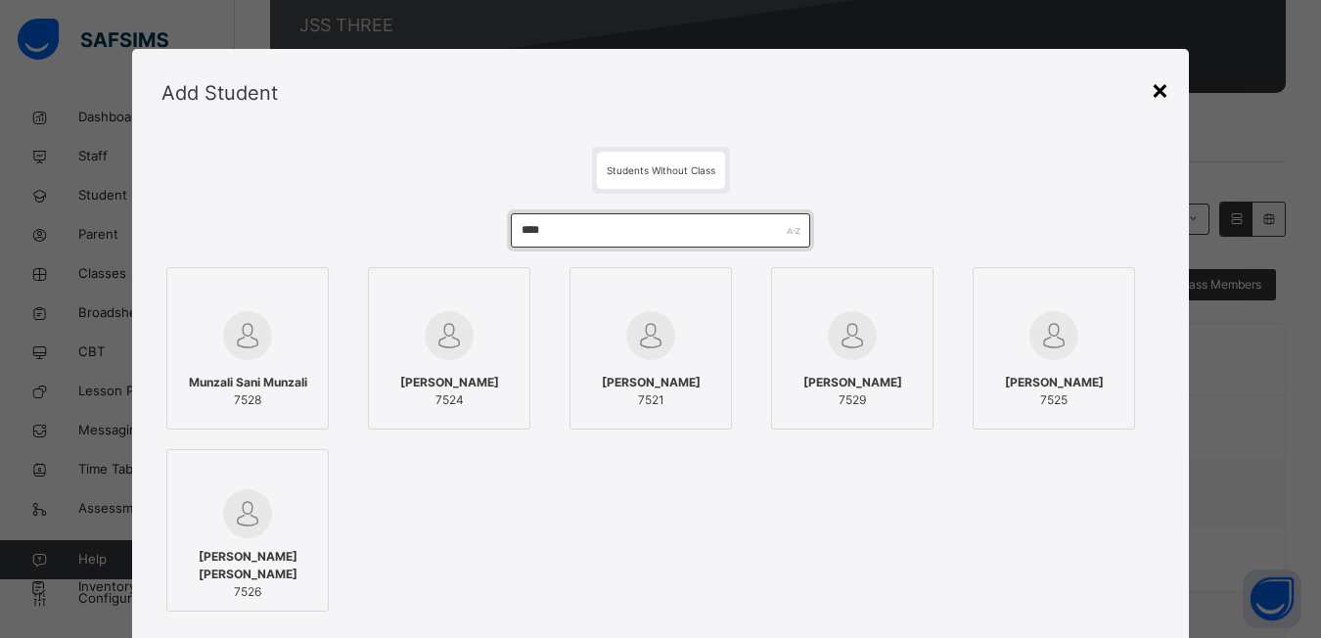
type input "****"
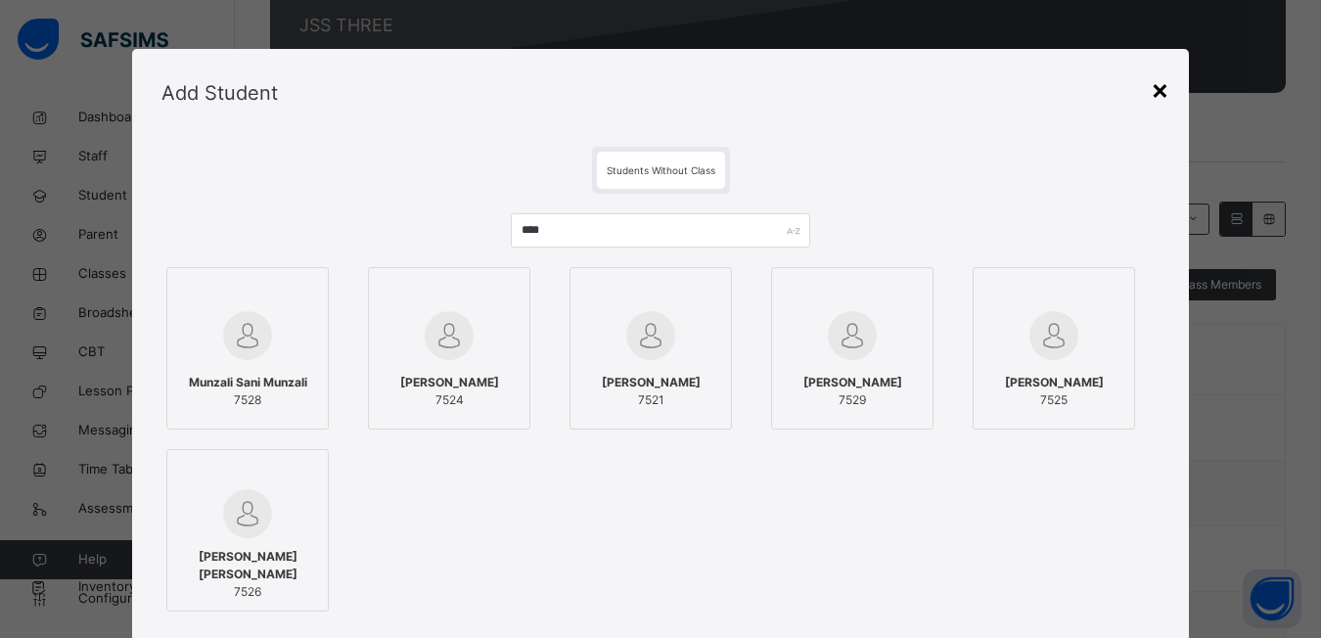
click at [1161, 87] on div "×" at bounding box center [1159, 88] width 19 height 41
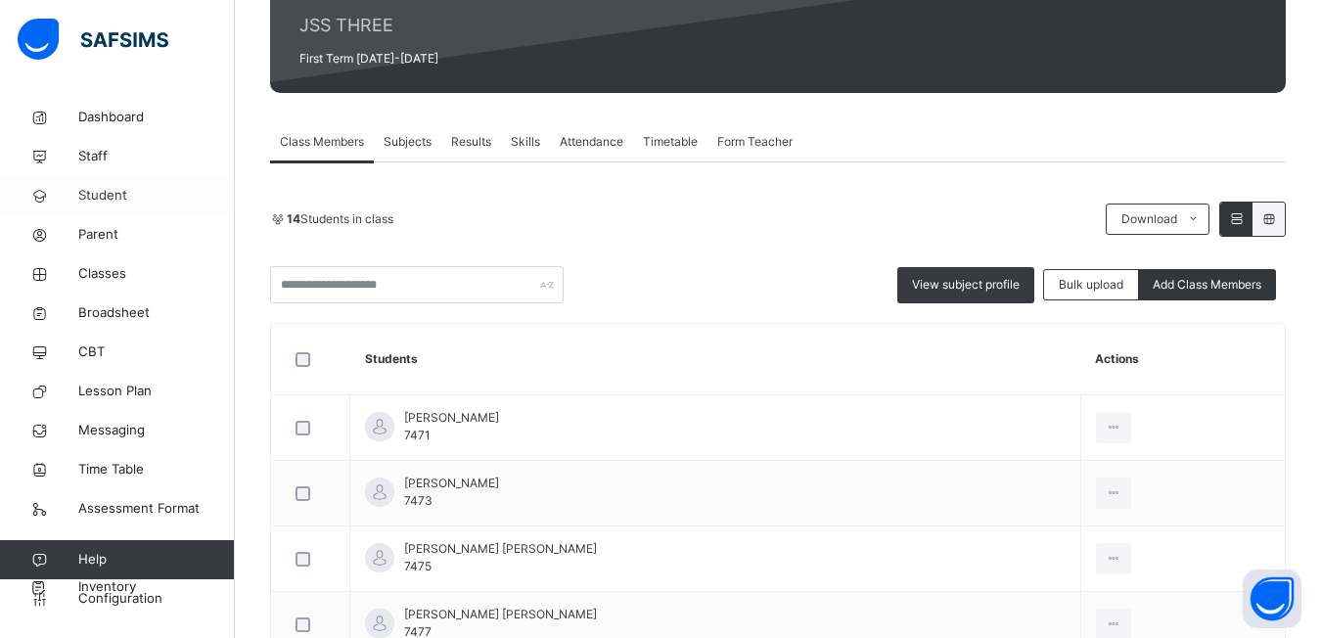
click at [88, 199] on span "Student" at bounding box center [156, 196] width 157 height 20
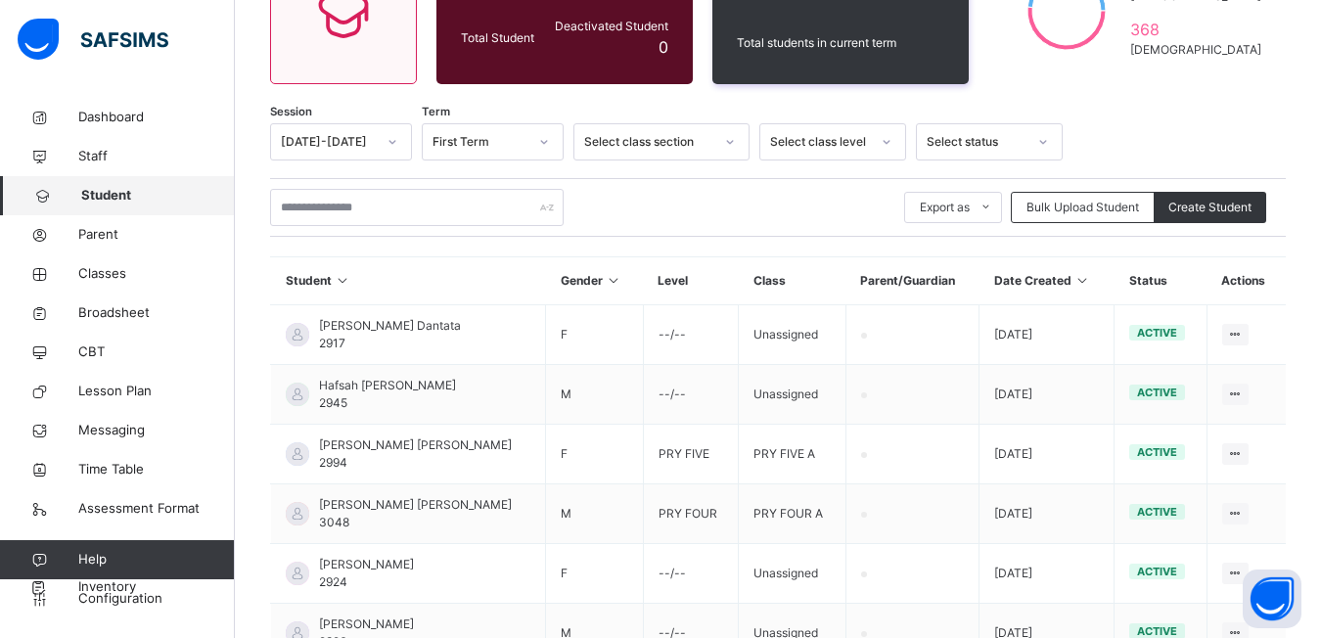
scroll to position [246, 0]
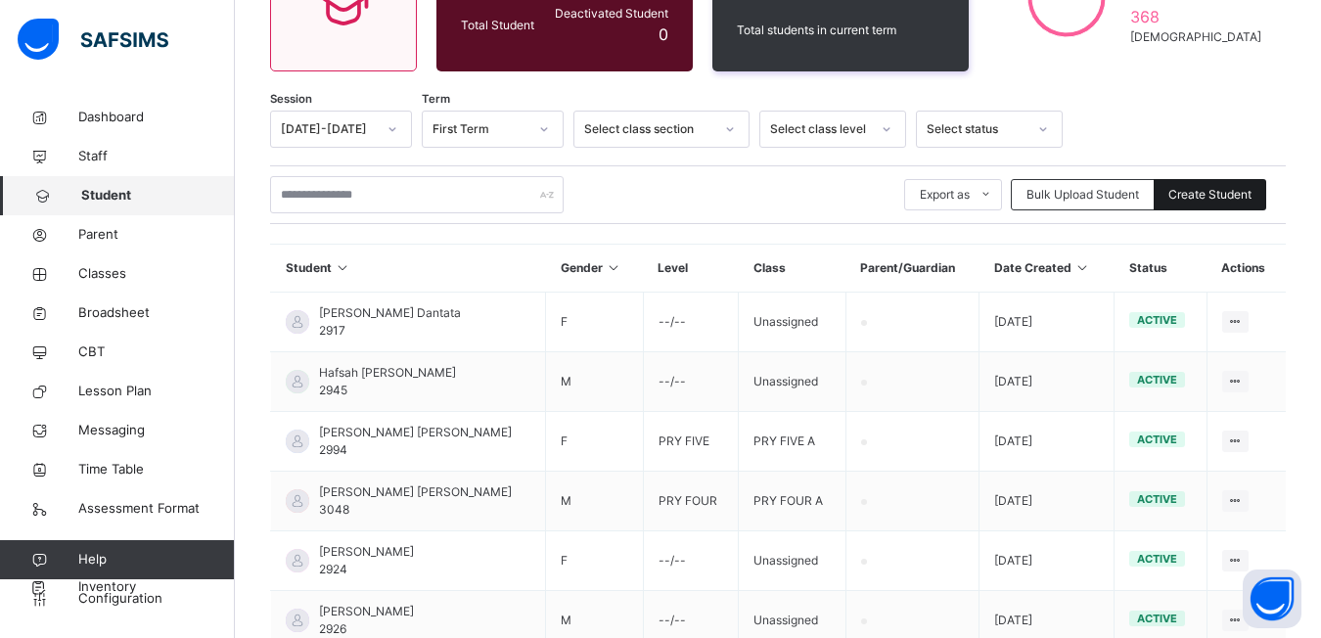
click at [1208, 195] on span "Create Student" at bounding box center [1209, 195] width 83 height 18
select select "**"
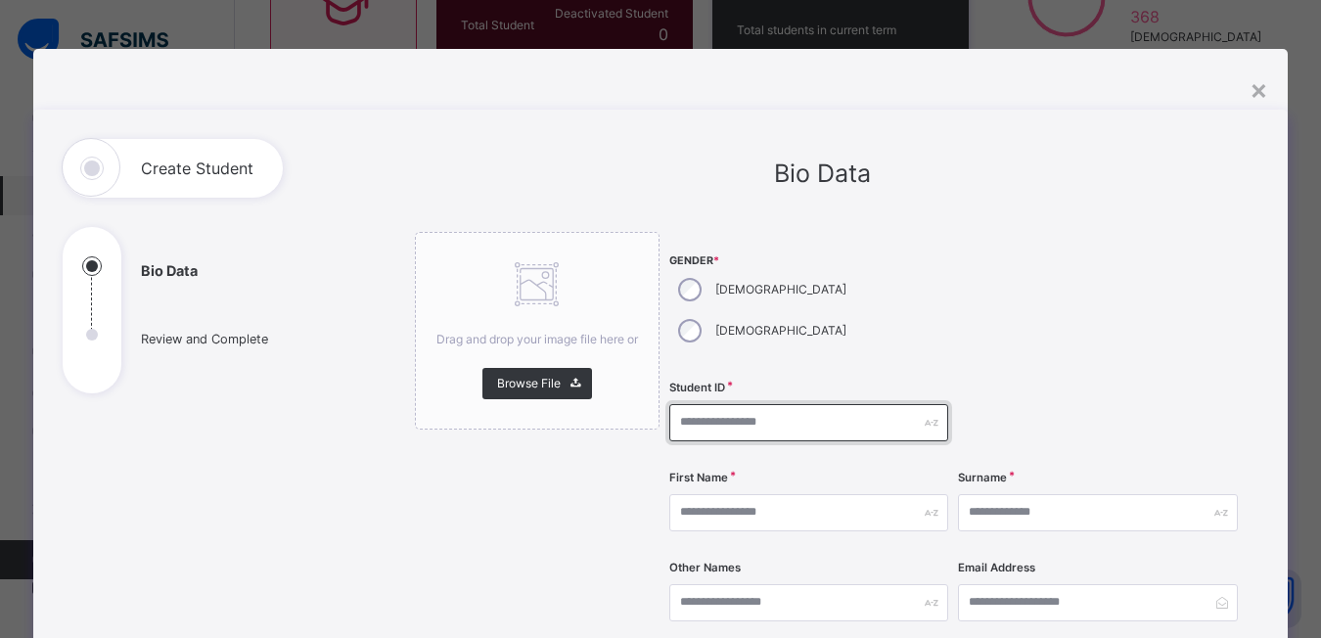
click at [681, 404] on input "text" at bounding box center [809, 422] width 280 height 37
type input "****"
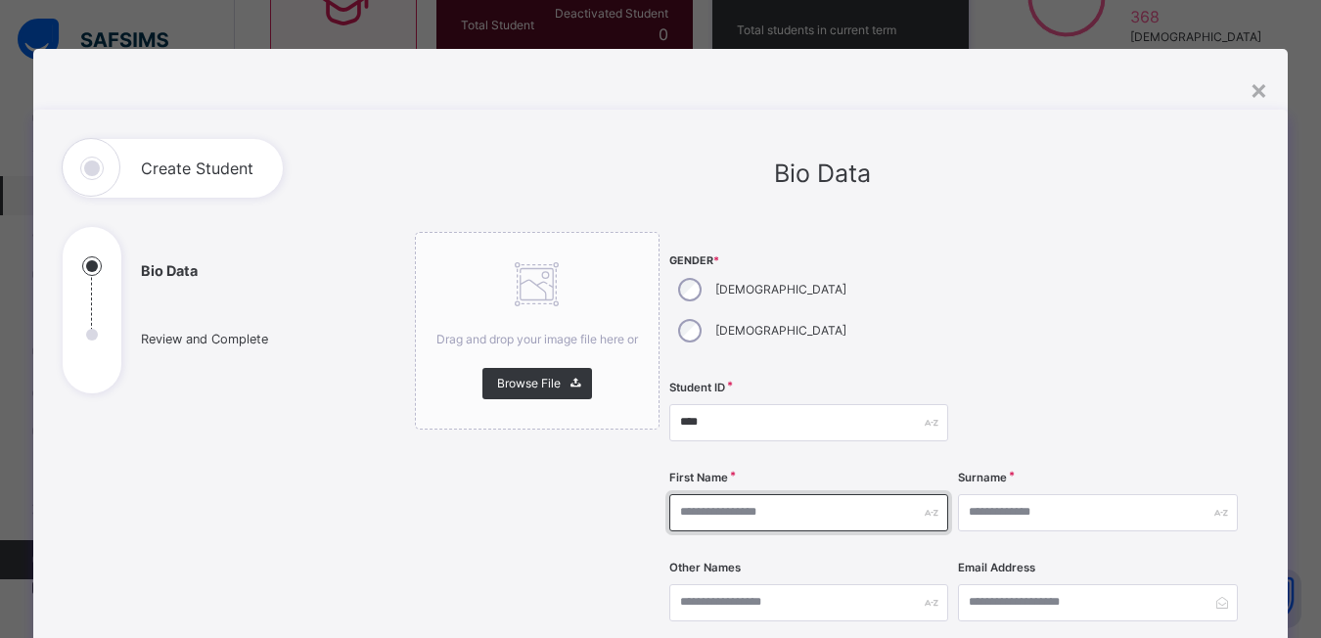
click at [700, 494] on input "text" at bounding box center [809, 512] width 280 height 37
type input "*******"
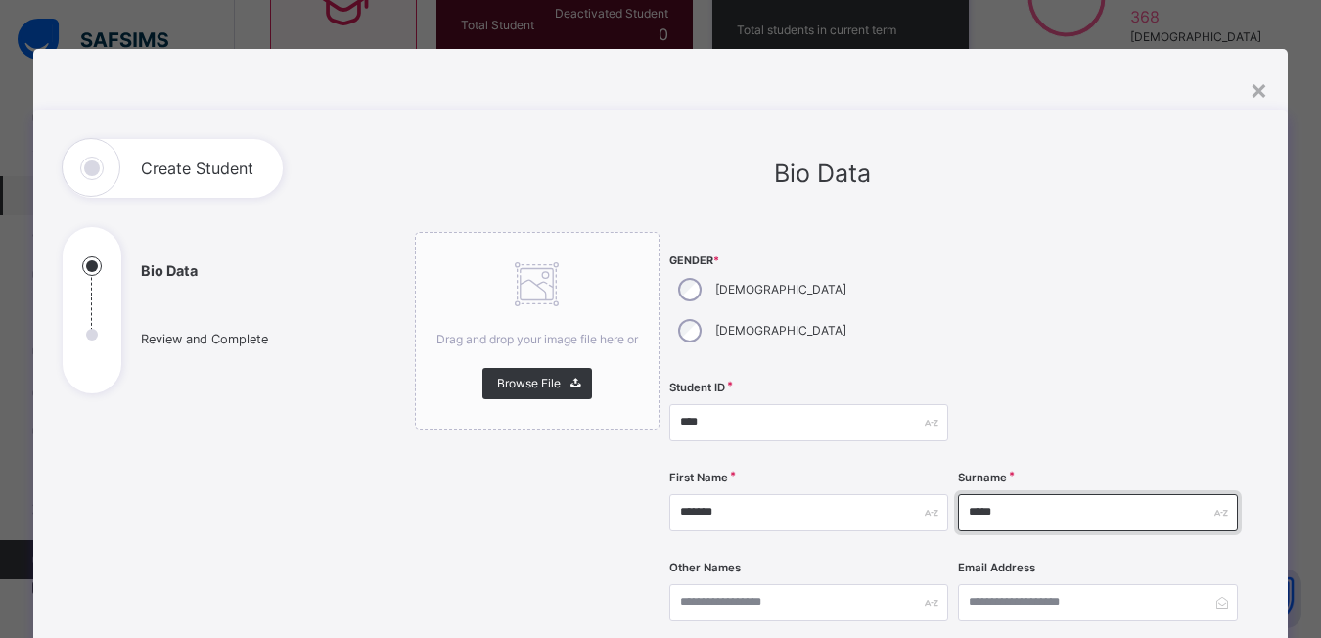
type input "*****"
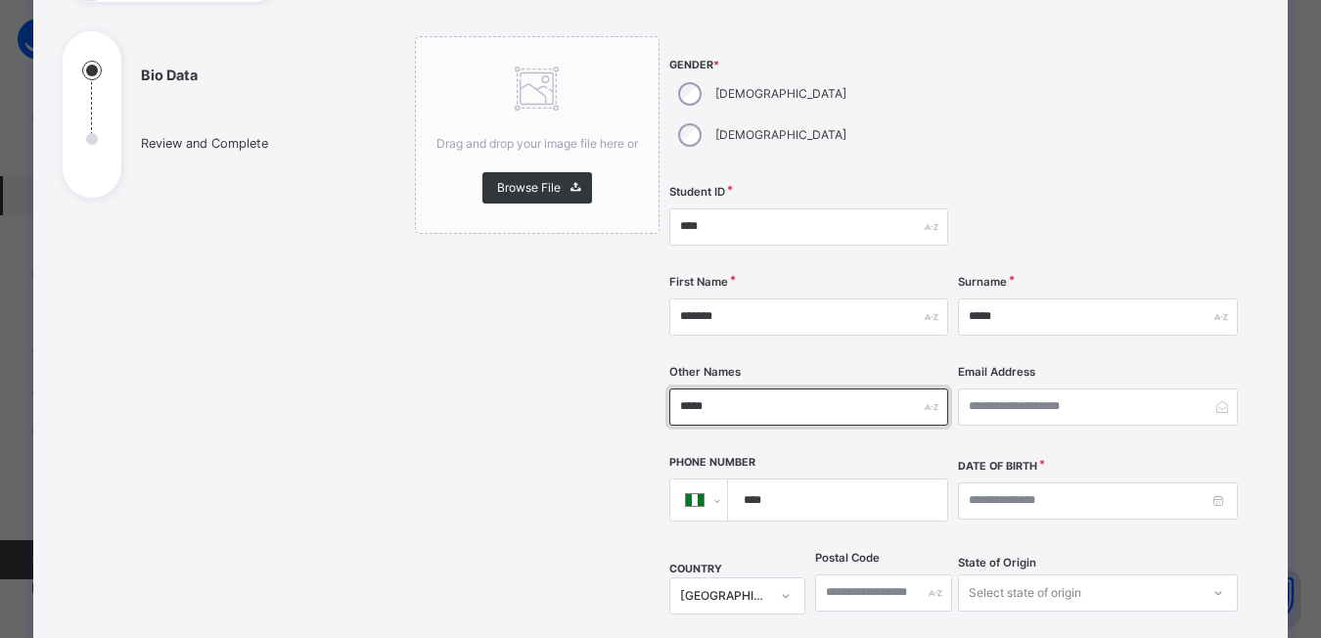
scroll to position [293, 0]
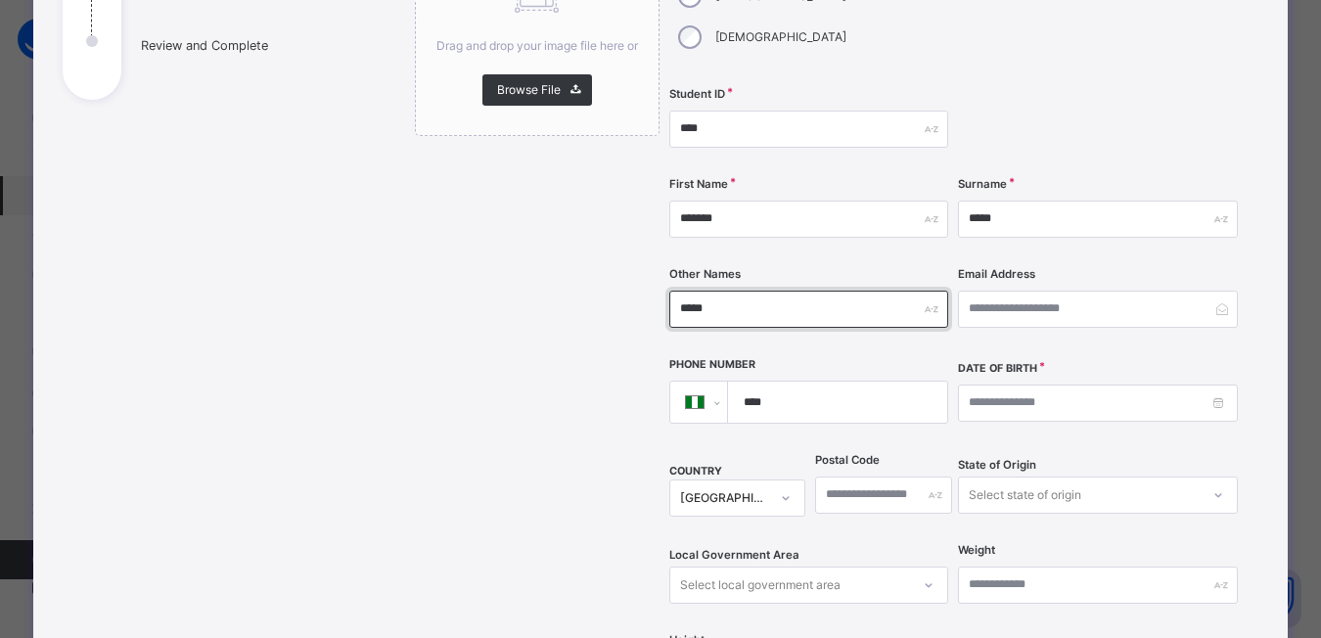
type input "*****"
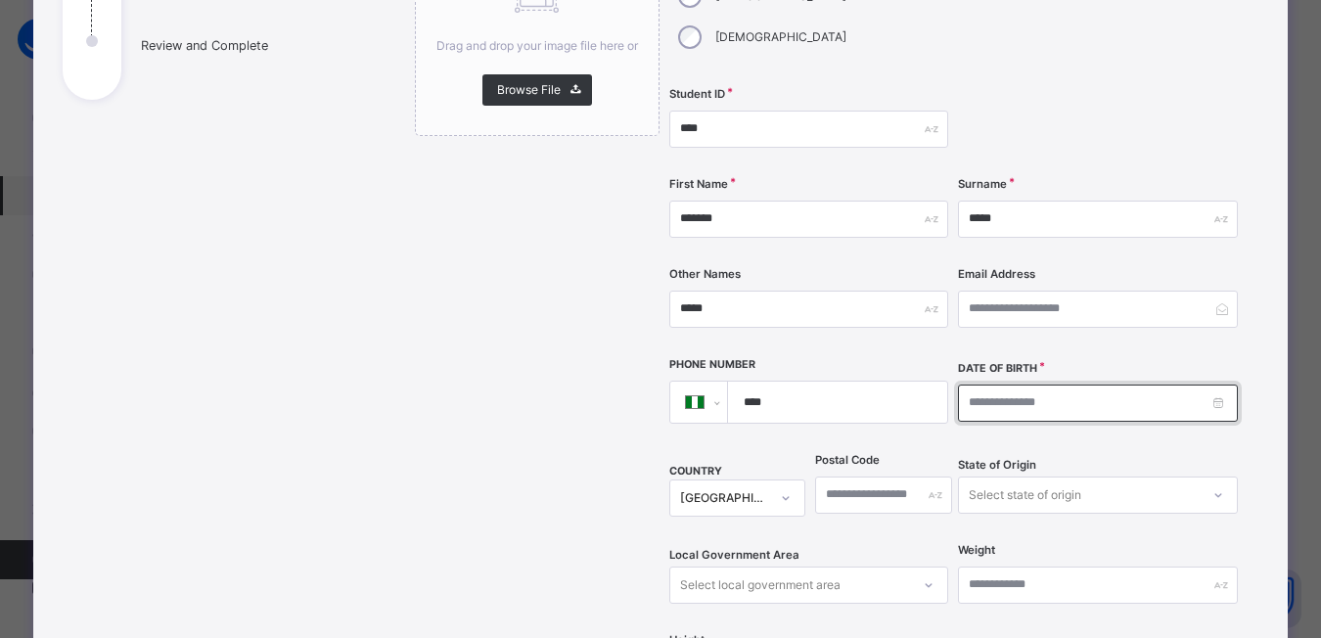
click at [971, 384] on input at bounding box center [1098, 402] width 280 height 37
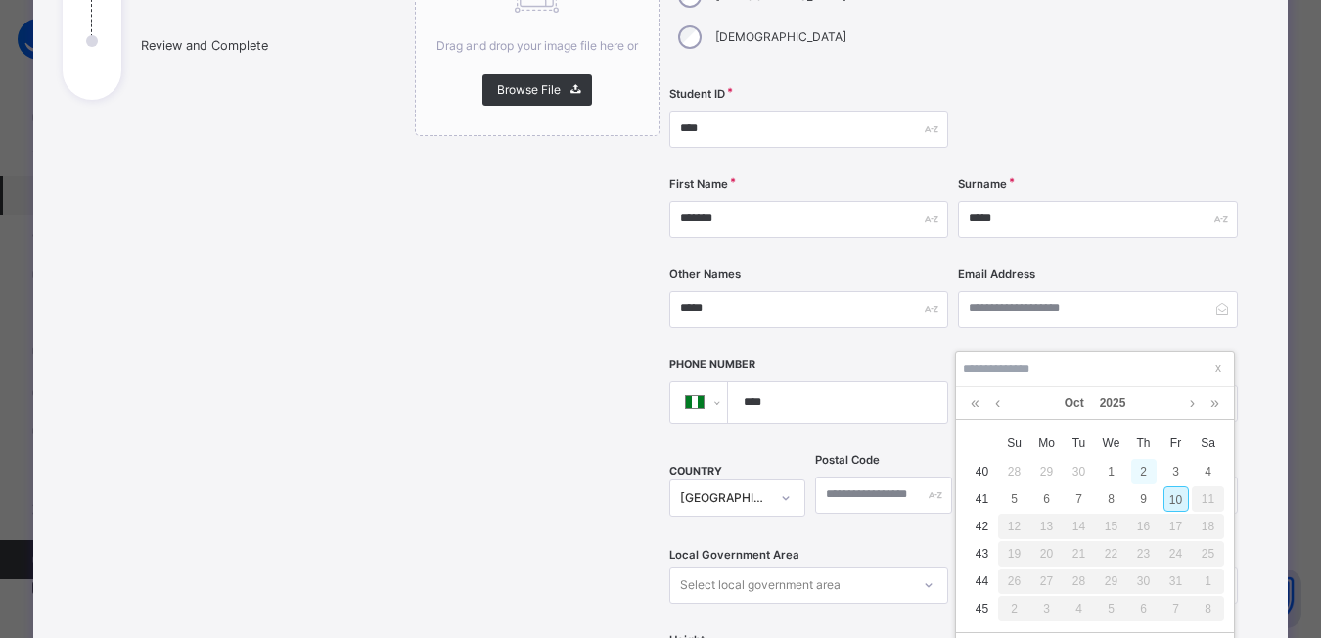
click at [1144, 471] on div "2" at bounding box center [1143, 471] width 25 height 25
type input "**********"
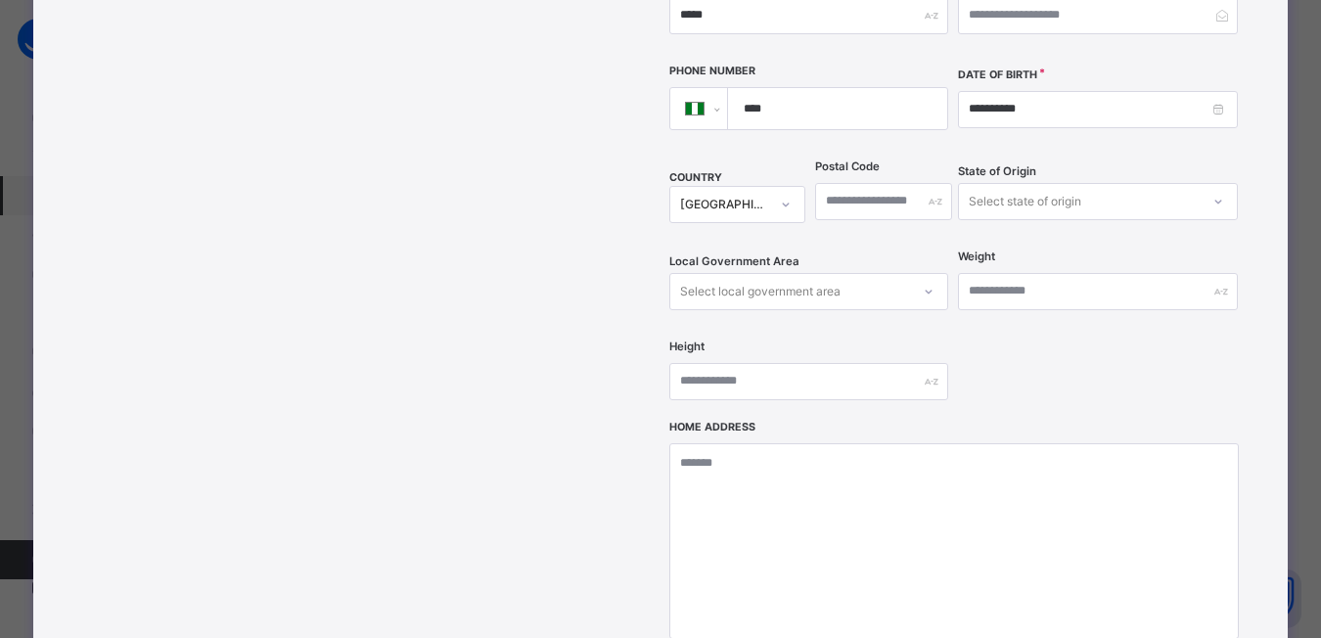
scroll to position [862, 0]
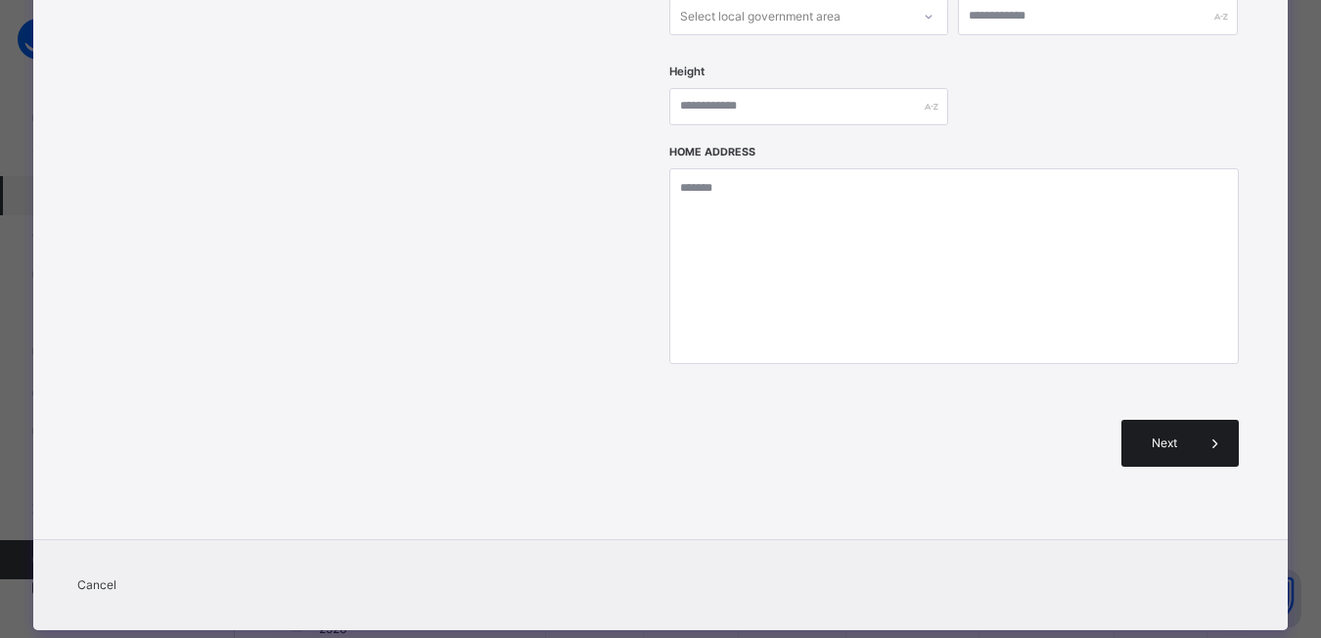
click at [1190, 434] on span "Next" at bounding box center [1164, 443] width 56 height 18
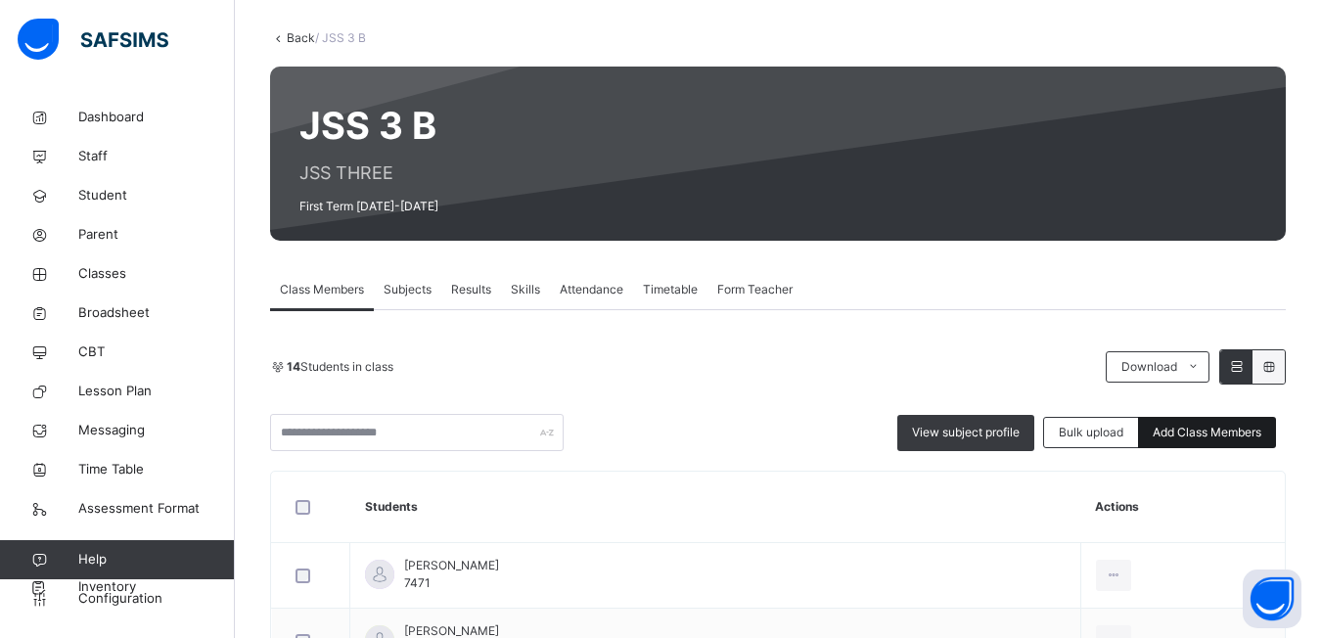
scroll to position [196, 0]
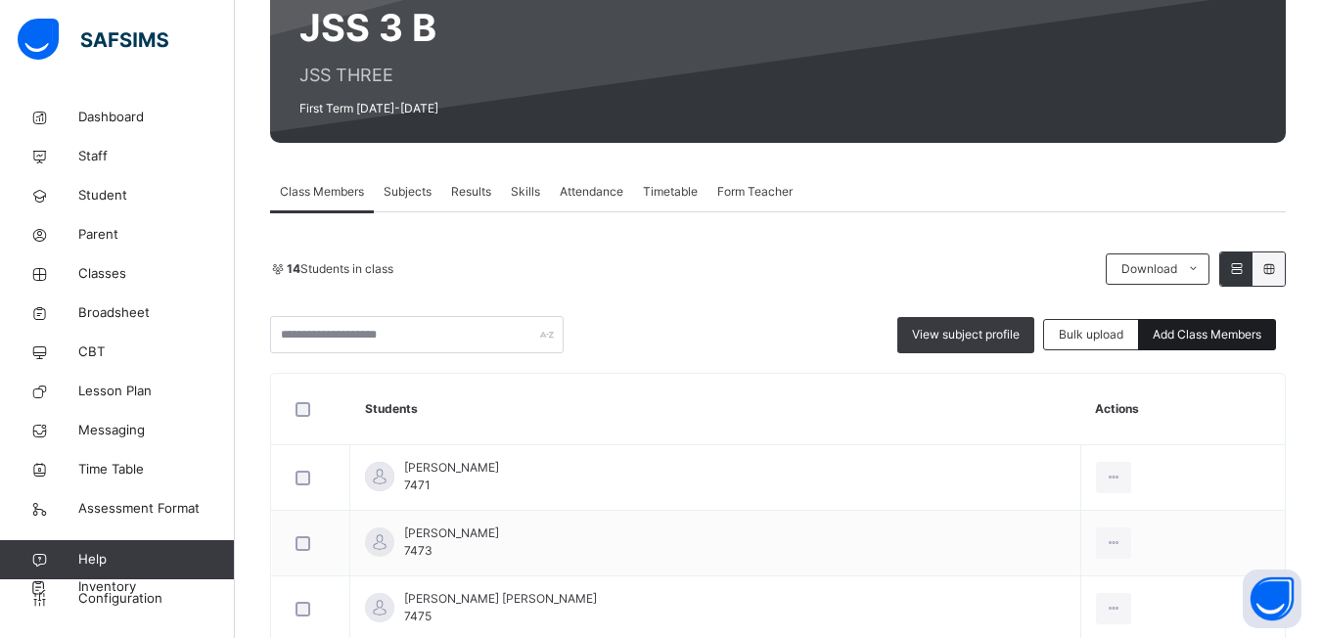
click at [1175, 327] on span "Add Class Members" at bounding box center [1206, 335] width 109 height 18
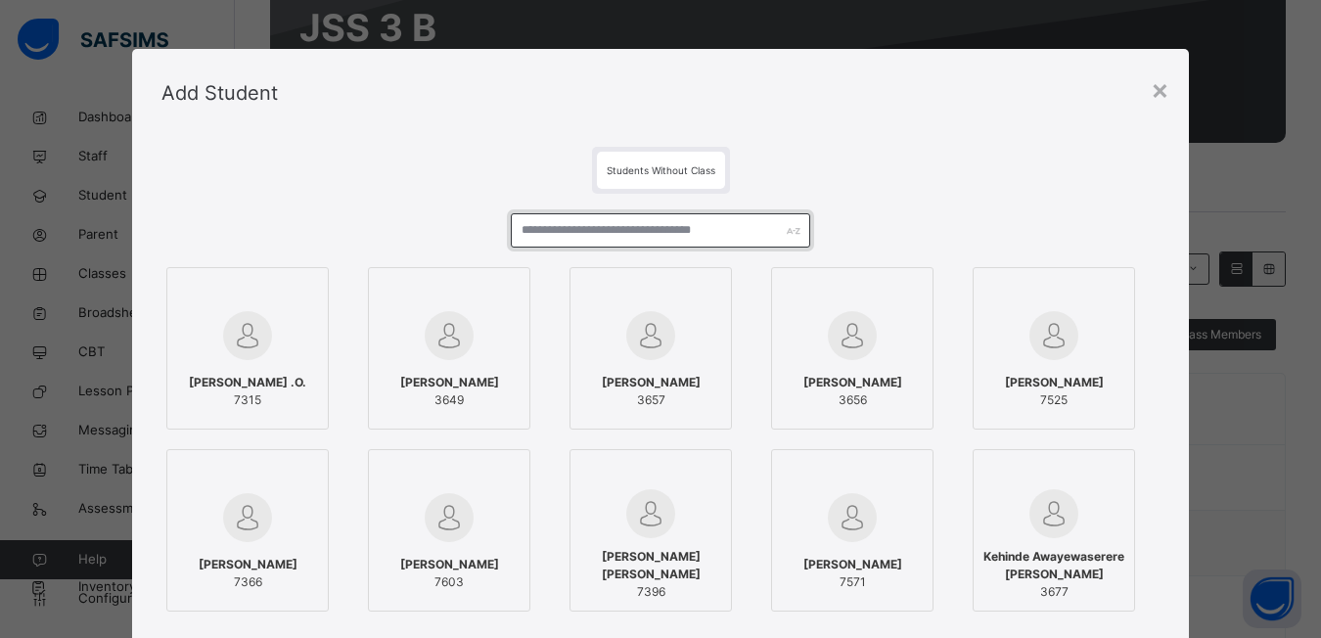
click at [534, 223] on input "text" at bounding box center [660, 230] width 299 height 34
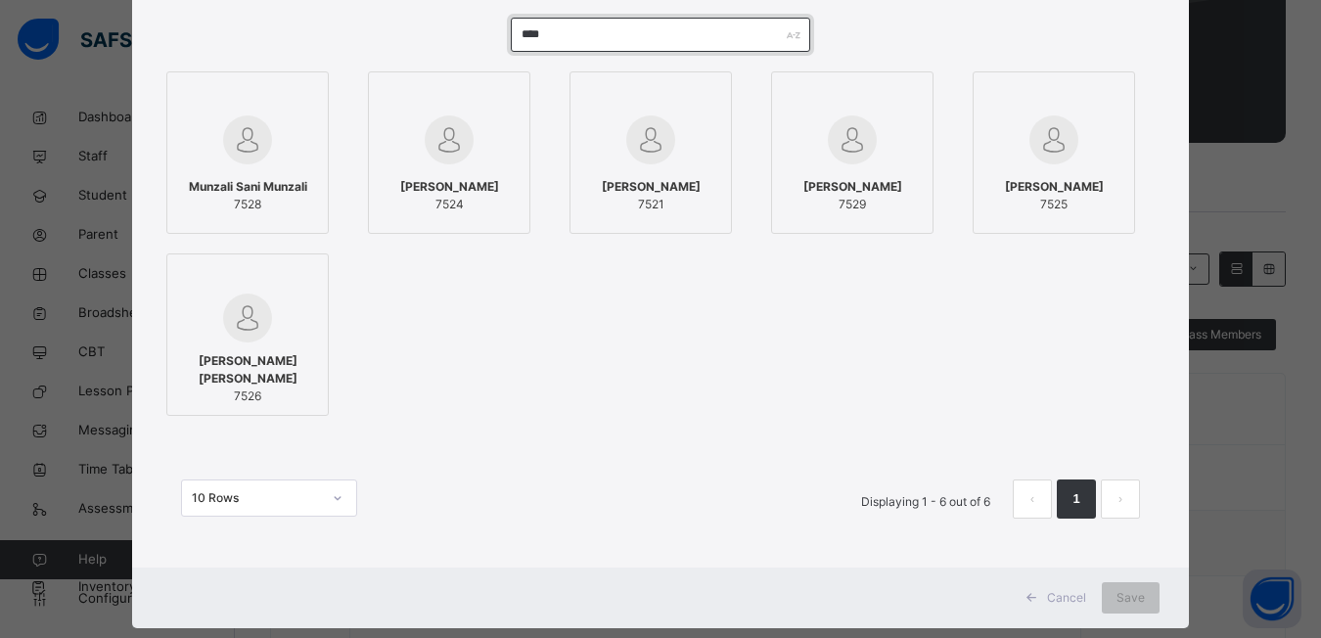
scroll to position [235, 0]
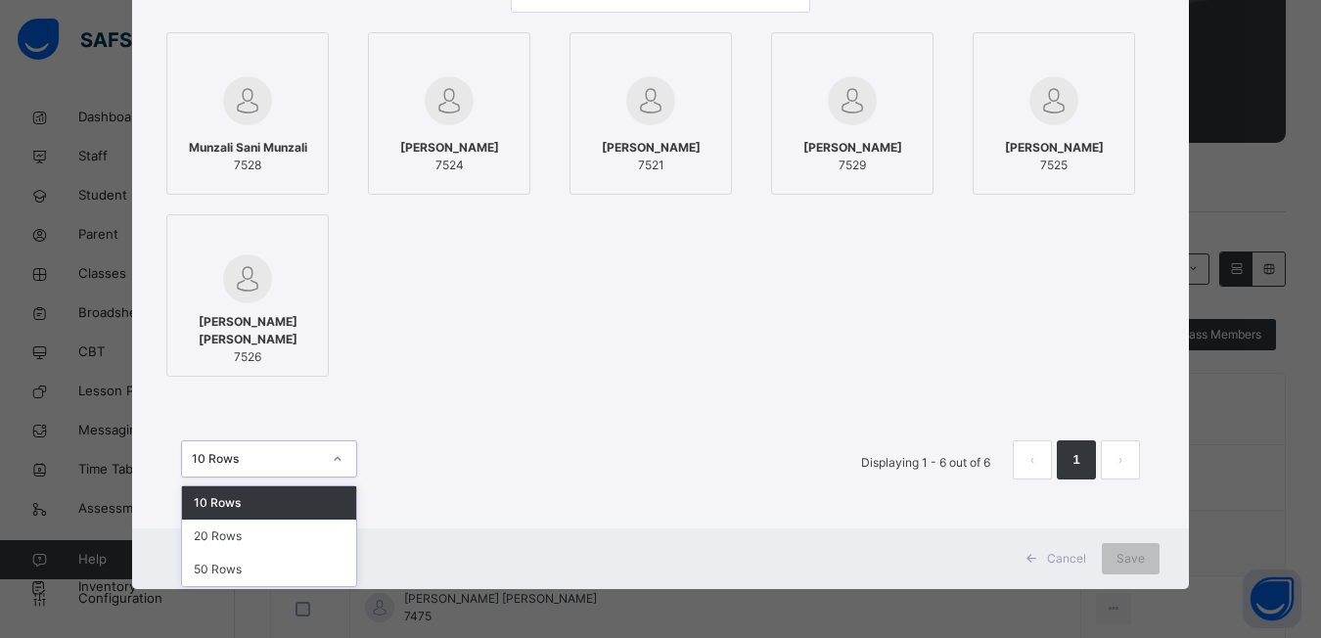
click at [330, 465] on div at bounding box center [337, 458] width 33 height 31
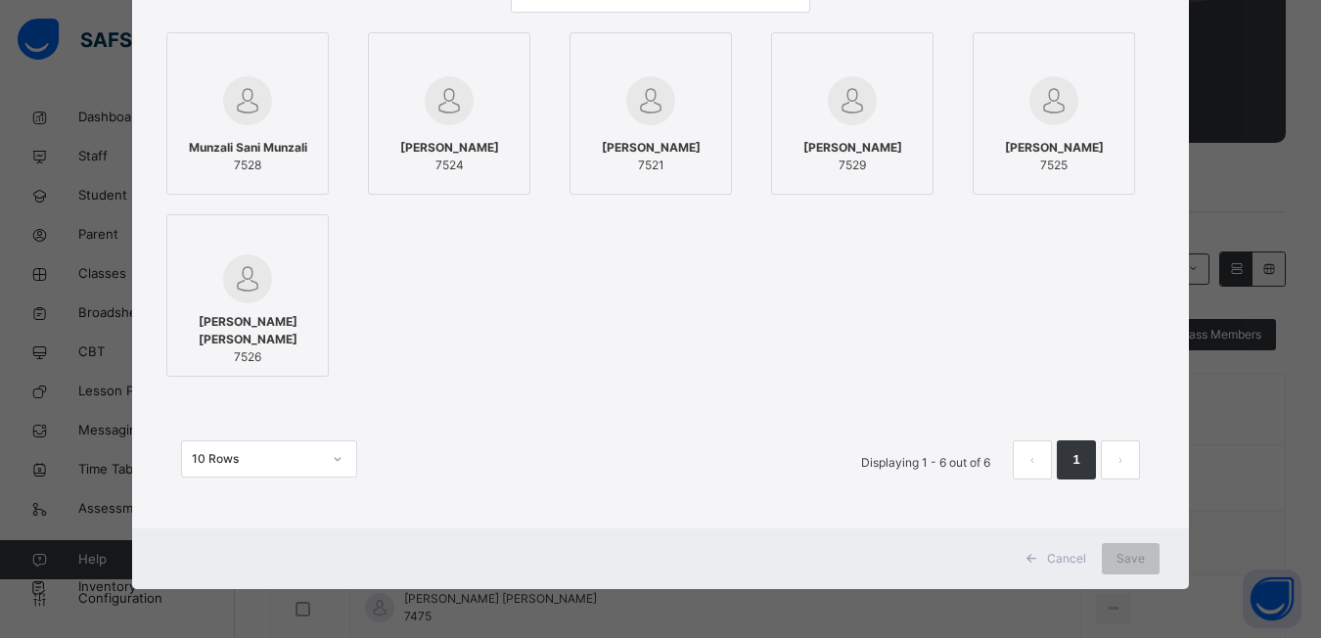
click at [1090, 472] on li "1" at bounding box center [1075, 459] width 39 height 39
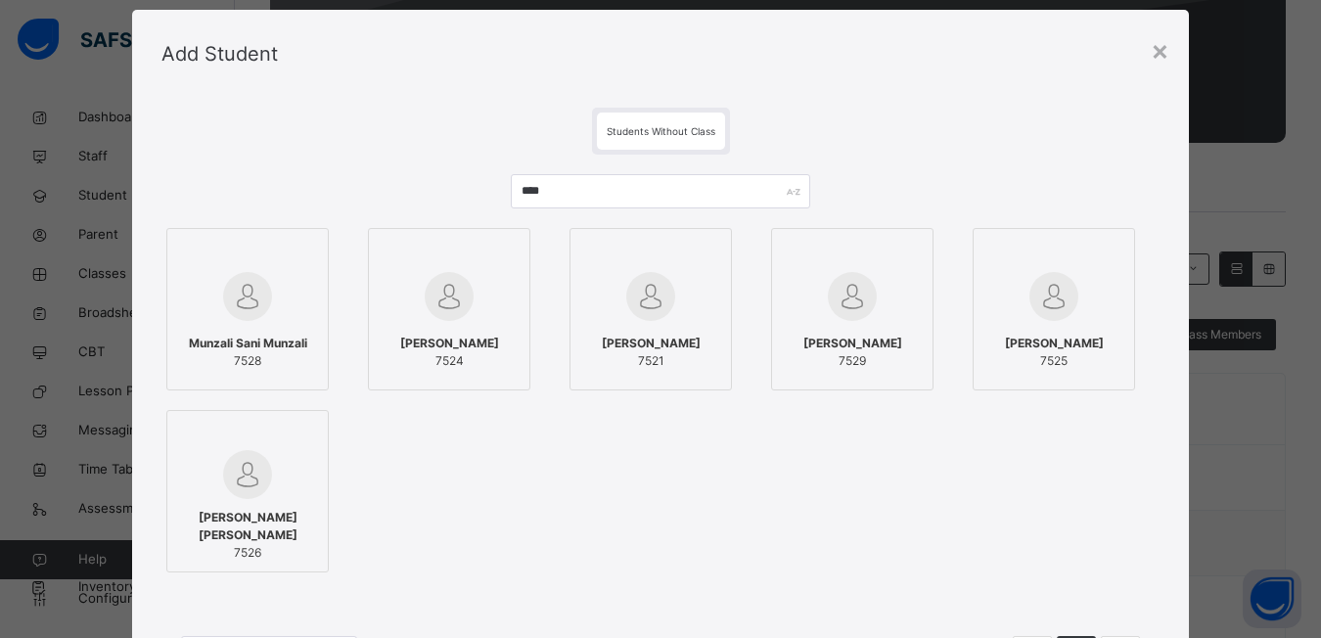
scroll to position [0, 0]
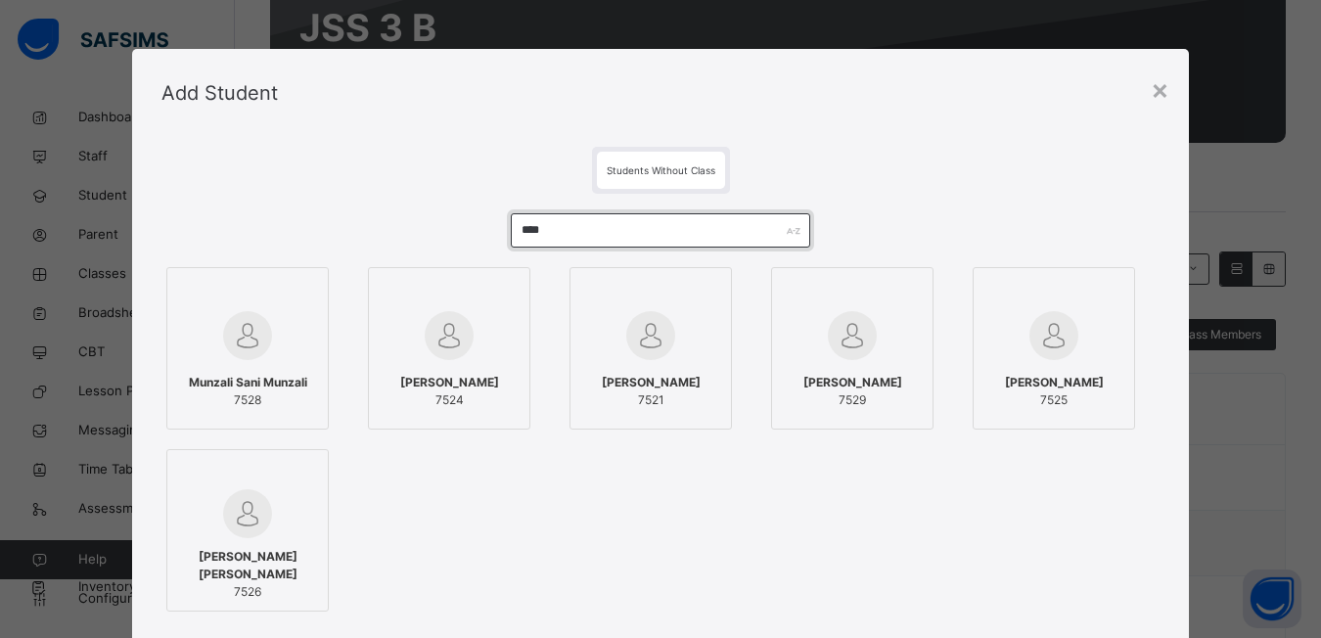
click at [553, 240] on input "****" at bounding box center [660, 230] width 299 height 34
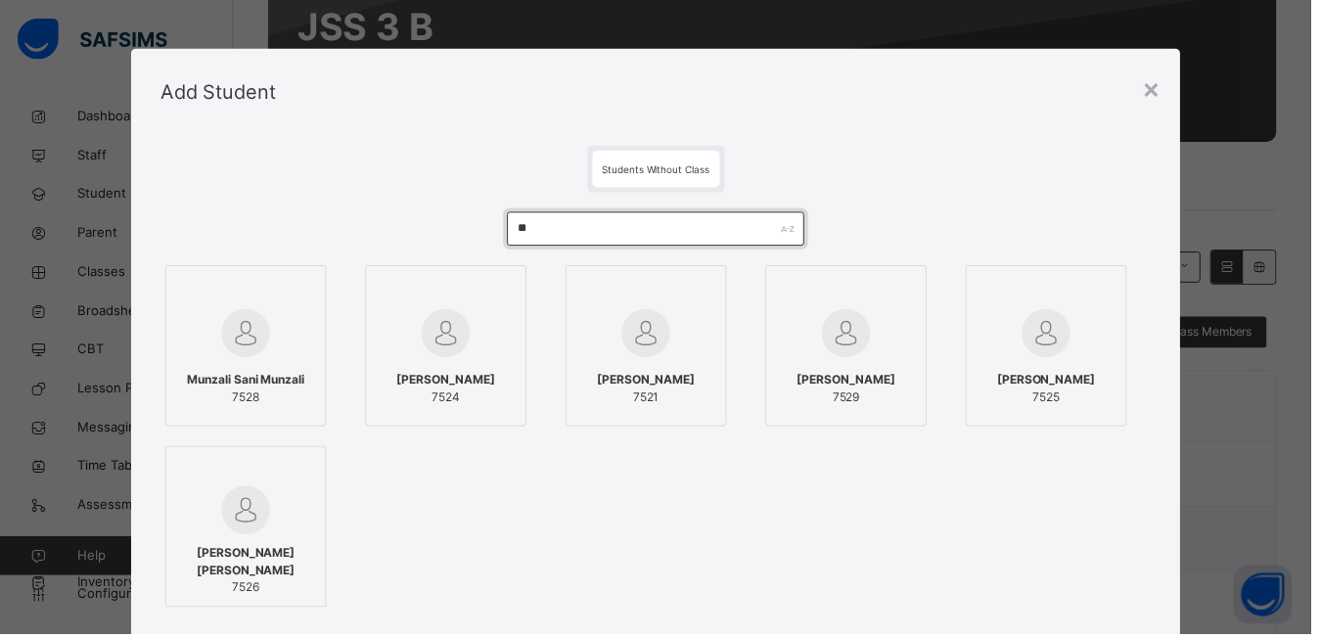
type input "*"
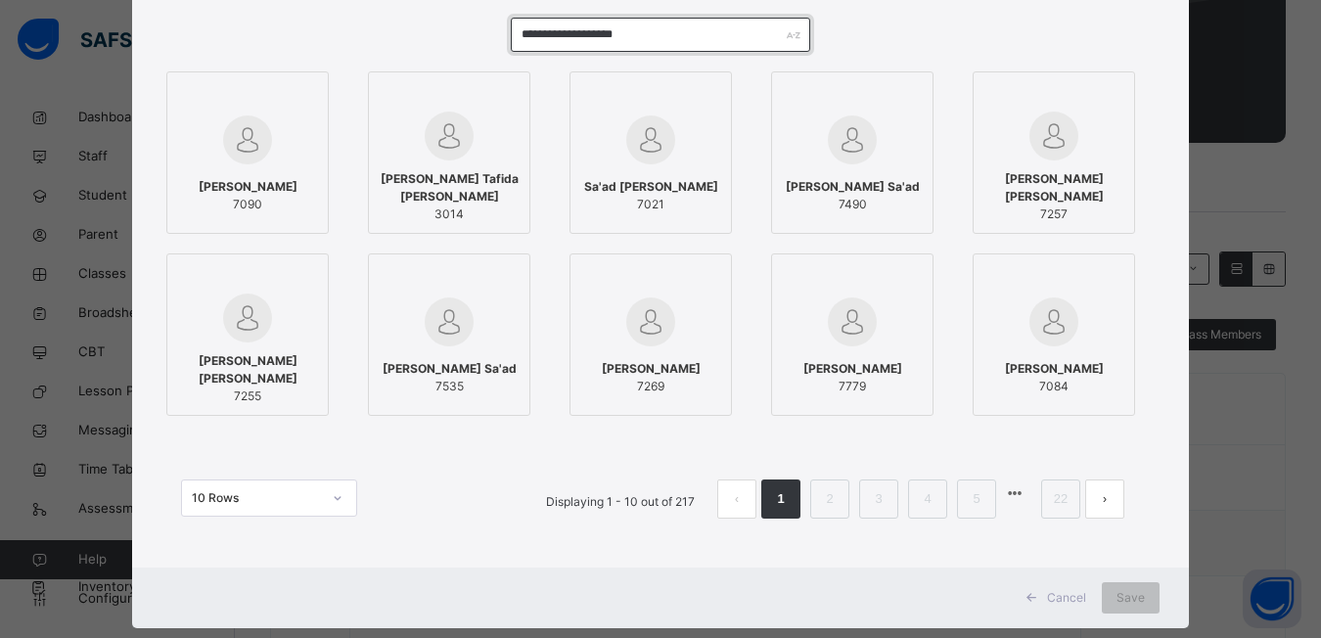
scroll to position [235, 0]
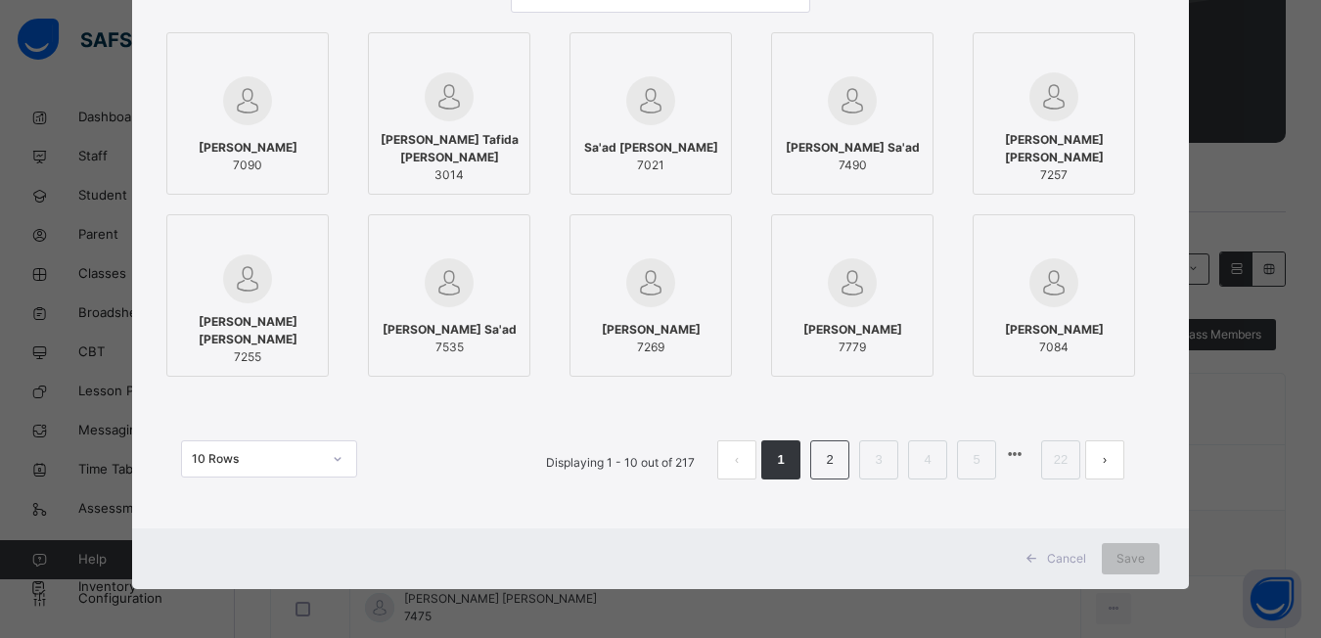
click at [817, 468] on li "2" at bounding box center [829, 459] width 39 height 39
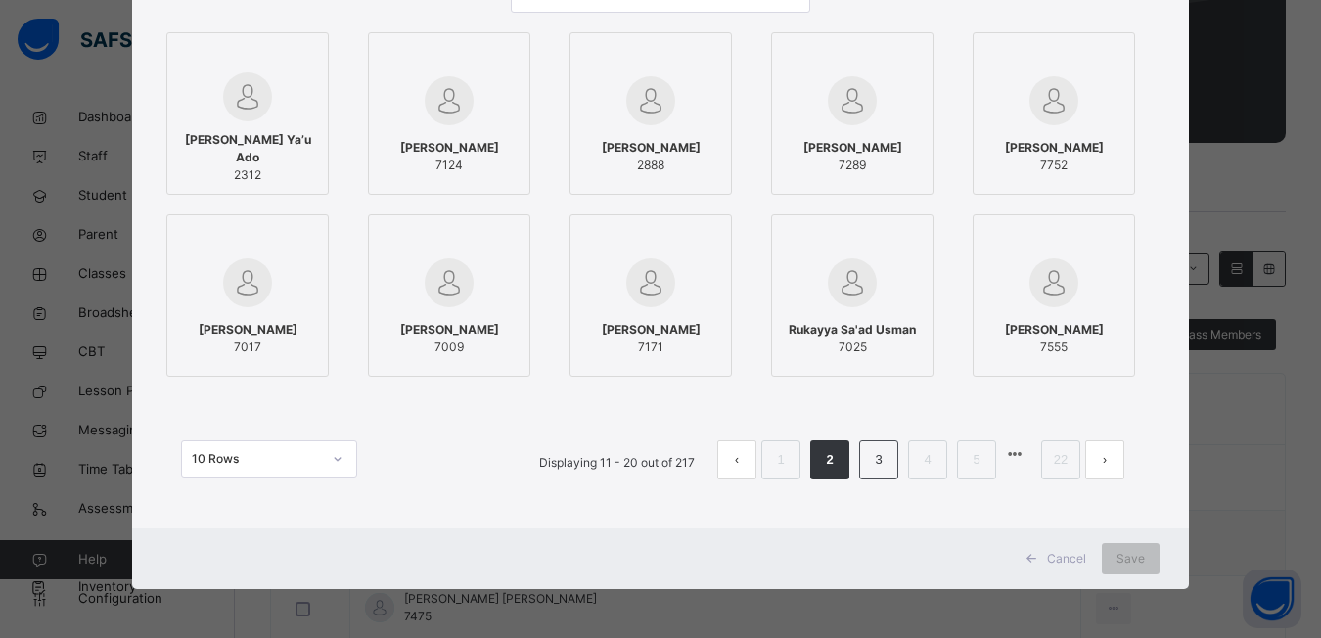
click at [865, 472] on li "3" at bounding box center [878, 459] width 39 height 39
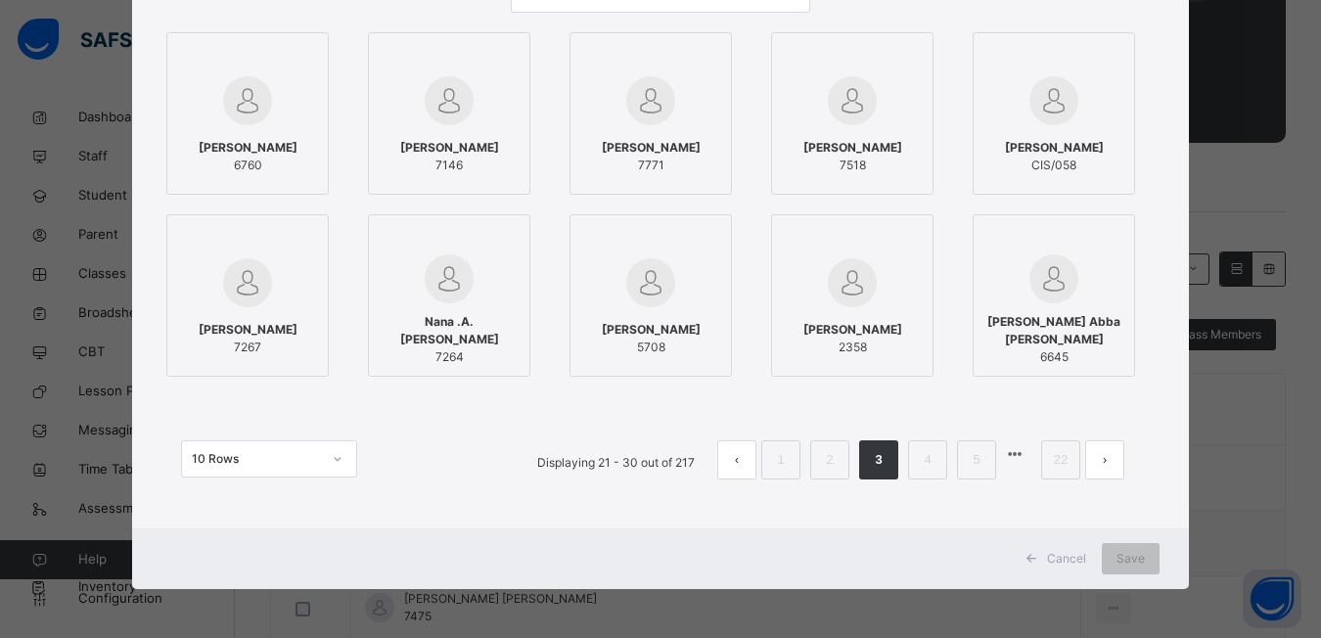
click at [865, 472] on li "3" at bounding box center [878, 459] width 39 height 39
click at [913, 466] on li "4" at bounding box center [927, 459] width 39 height 39
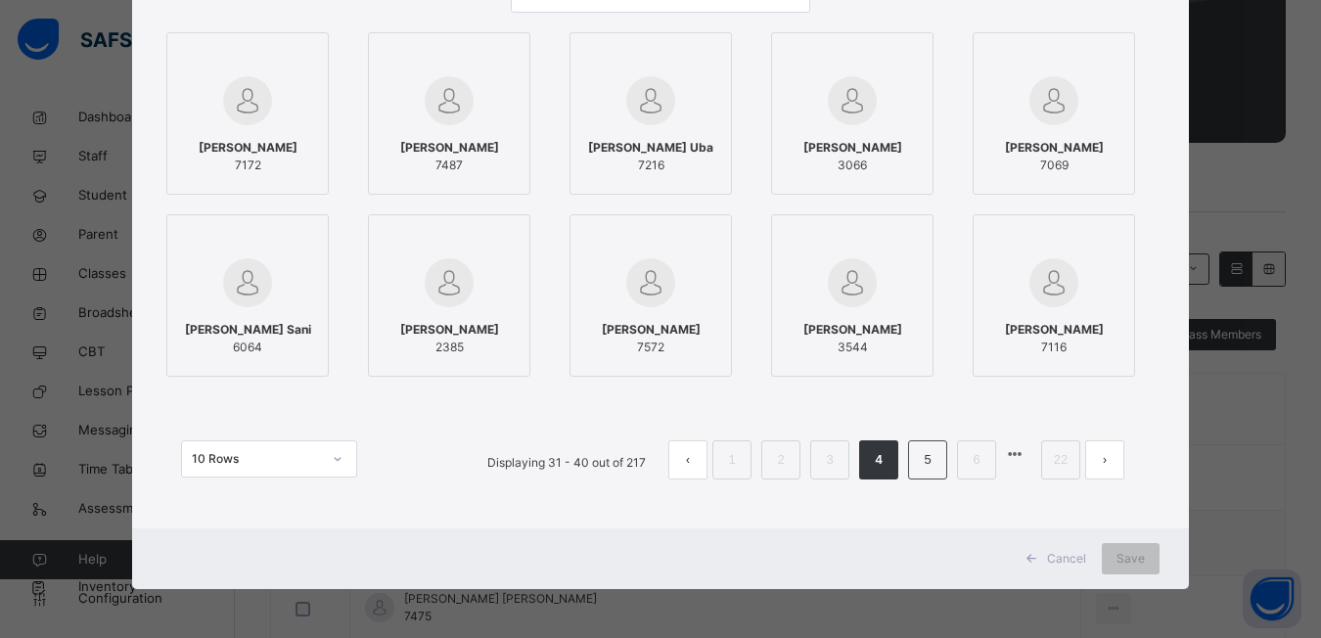
click at [913, 466] on li "5" at bounding box center [927, 459] width 39 height 39
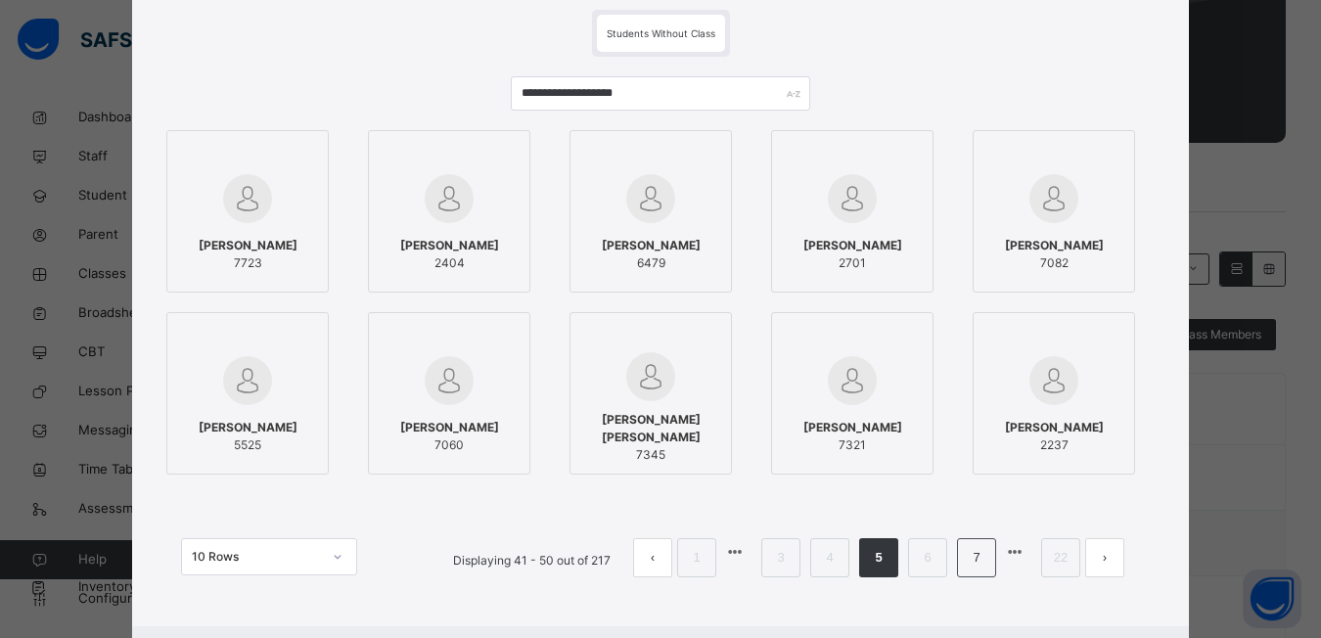
scroll to position [39, 0]
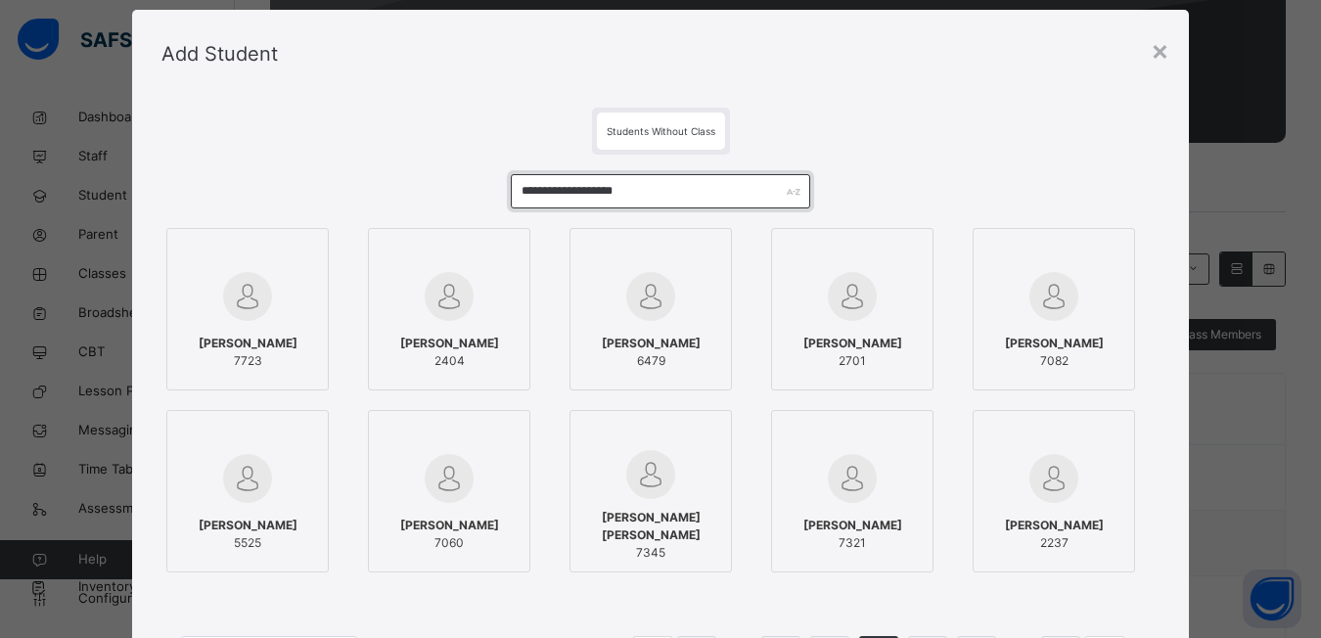
click at [595, 196] on input "**********" at bounding box center [660, 191] width 299 height 34
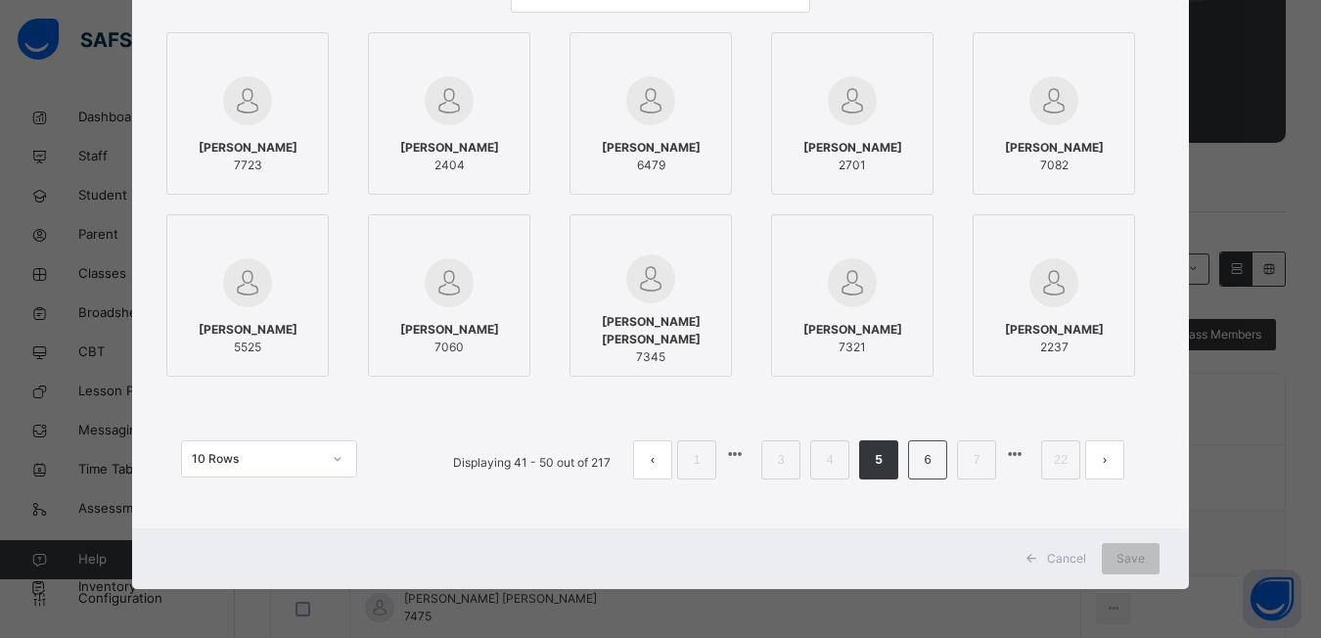
click at [924, 472] on li "6" at bounding box center [927, 459] width 39 height 39
click at [974, 458] on link "8" at bounding box center [975, 459] width 19 height 25
click at [916, 453] on li "9" at bounding box center [927, 459] width 39 height 39
click at [920, 465] on link "10" at bounding box center [927, 459] width 25 height 25
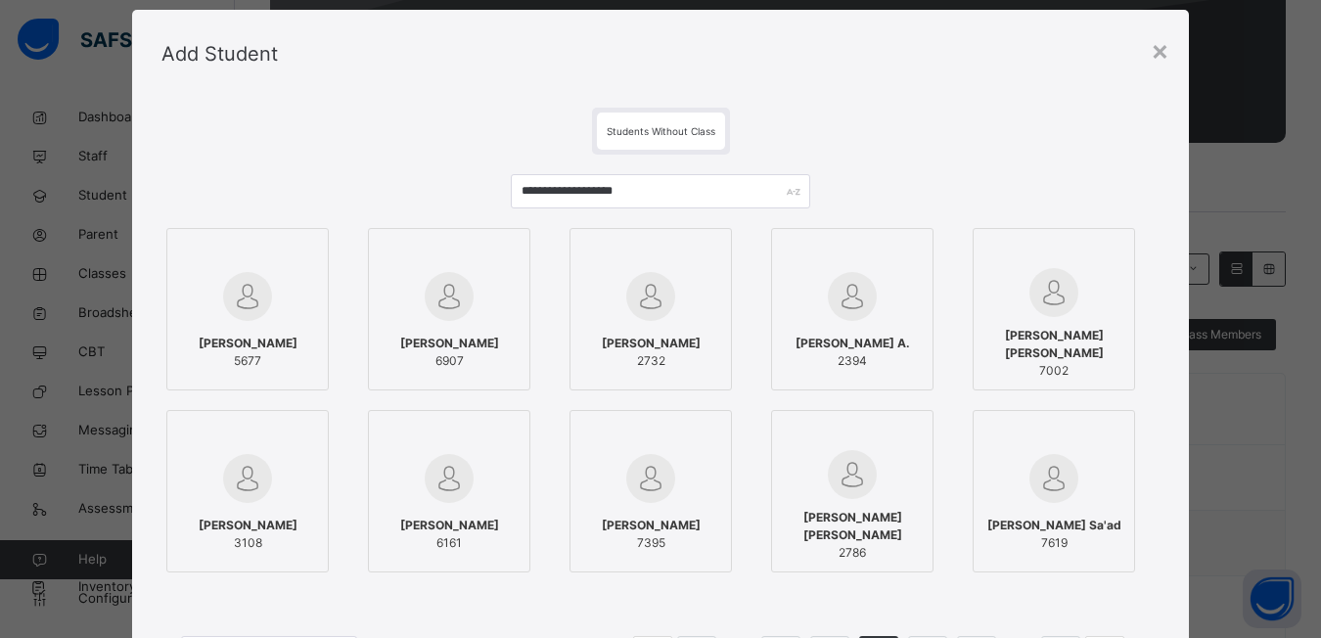
scroll to position [0, 0]
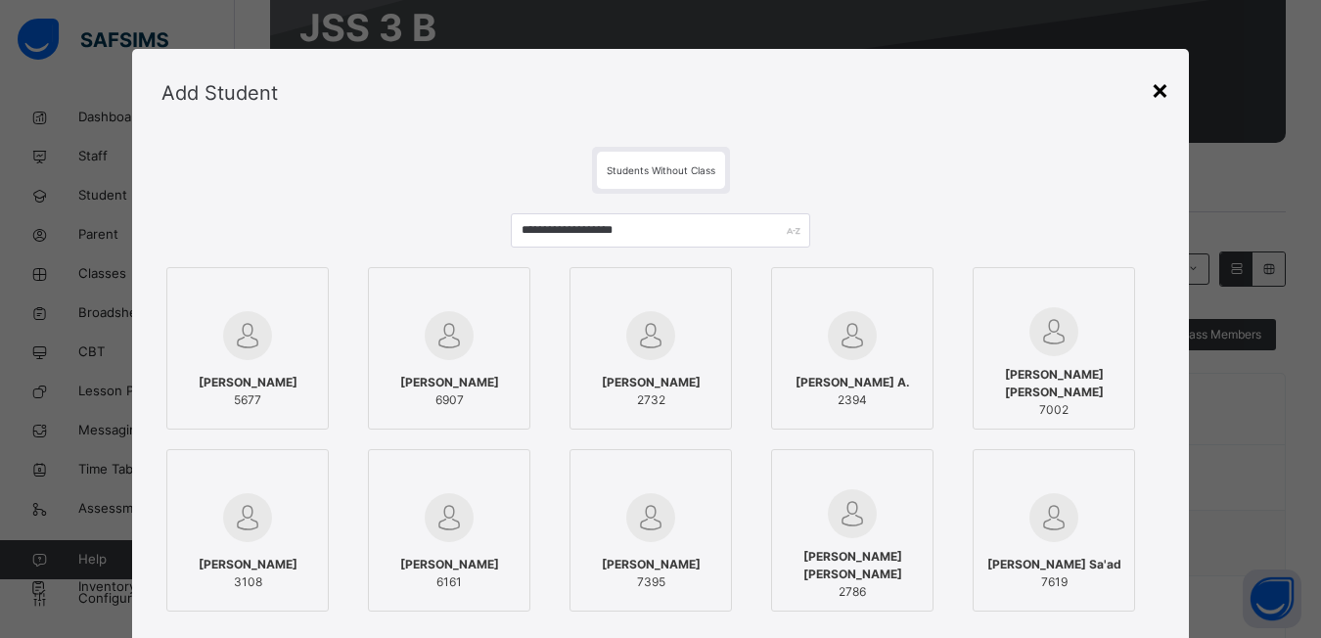
click at [1155, 94] on div "×" at bounding box center [1159, 88] width 19 height 41
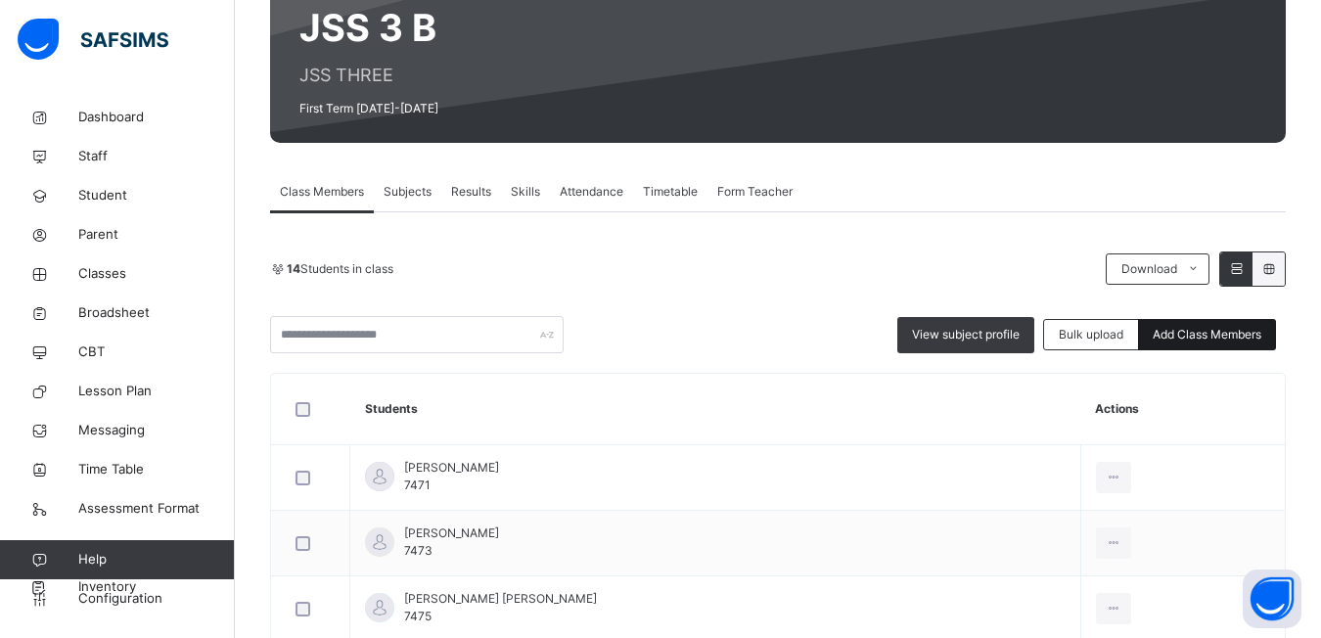
click at [1206, 335] on span "Add Class Members" at bounding box center [1206, 335] width 109 height 18
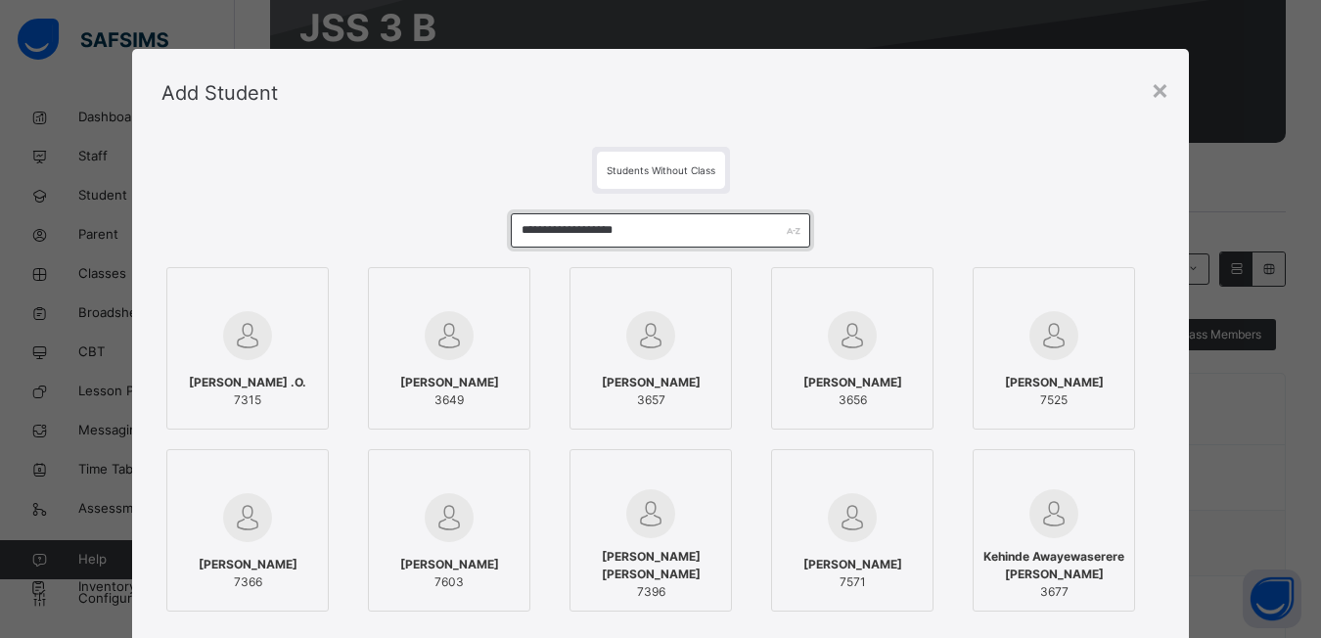
click at [644, 235] on input "**********" at bounding box center [660, 230] width 299 height 34
type input "*"
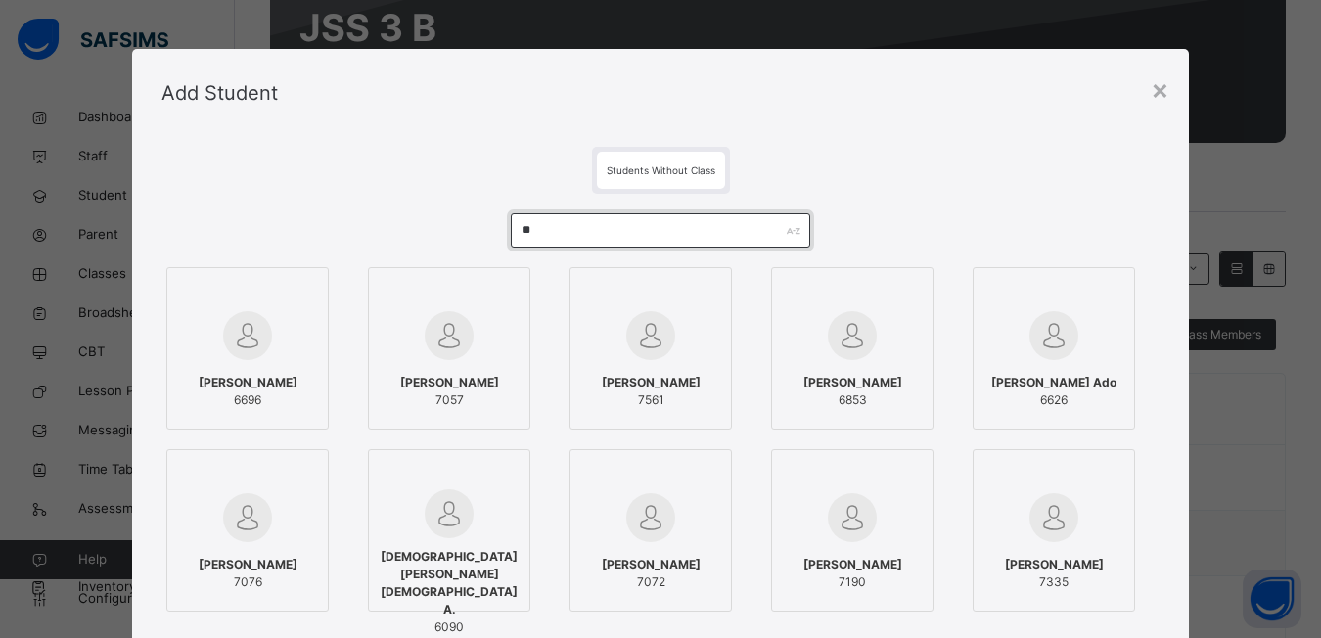
type input "*"
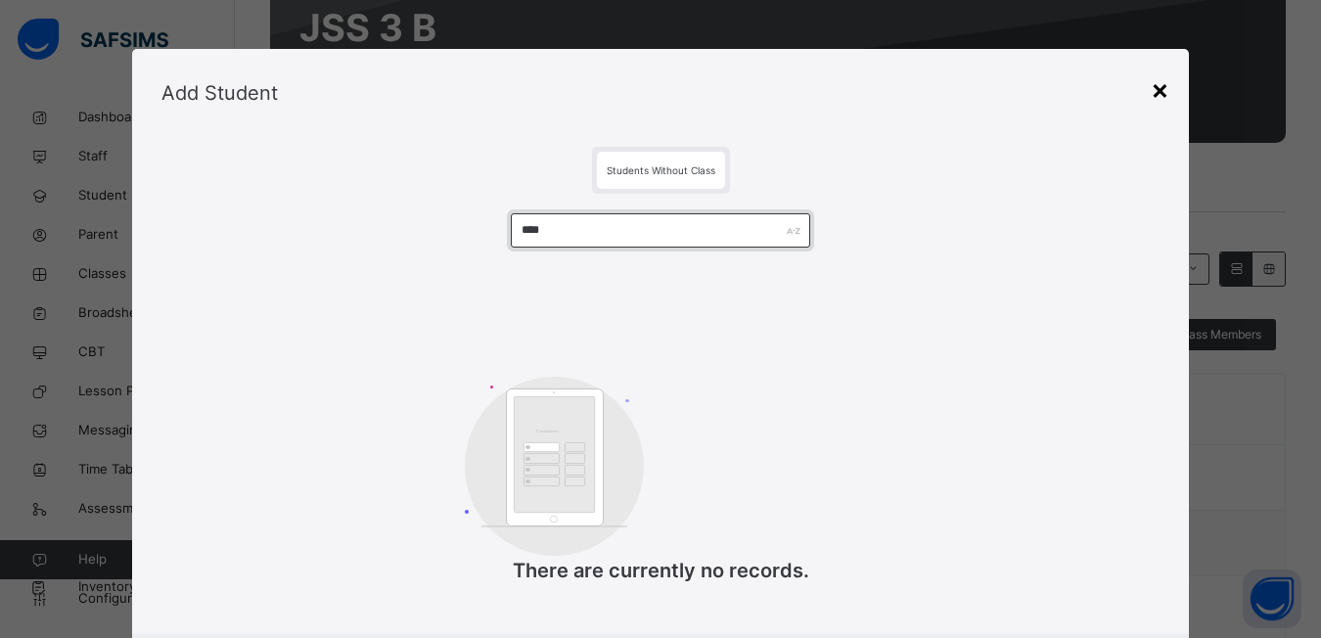
type input "****"
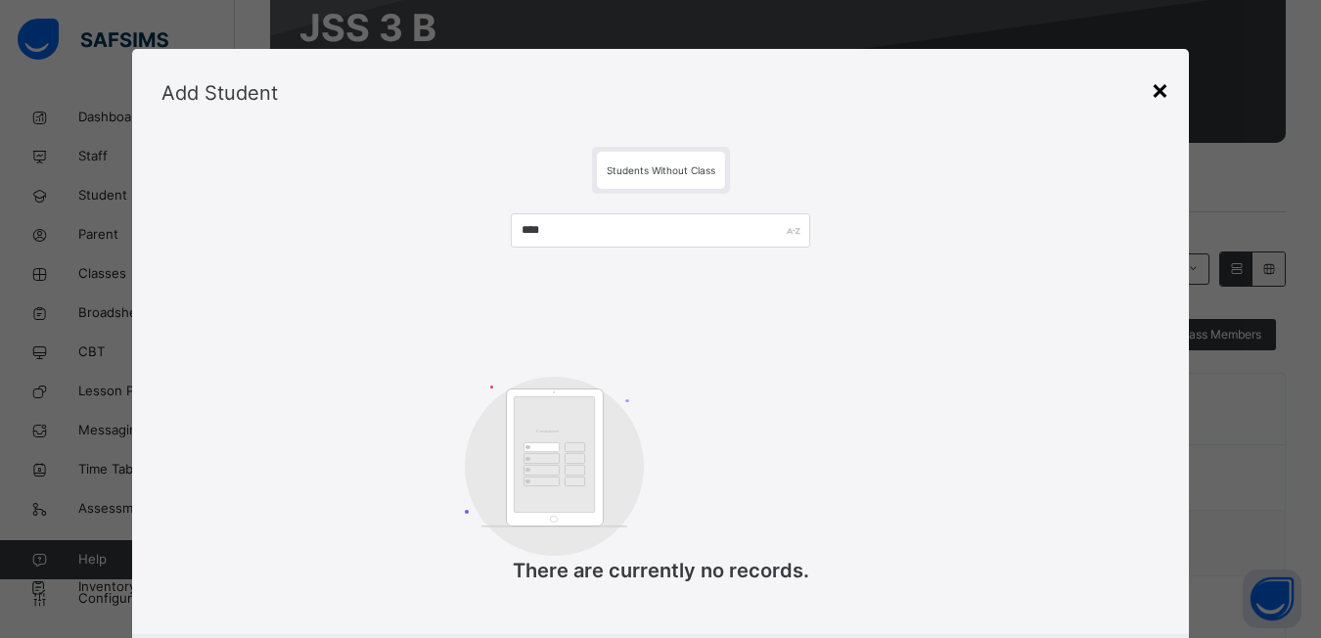
click at [1167, 90] on div "×" at bounding box center [1159, 88] width 19 height 41
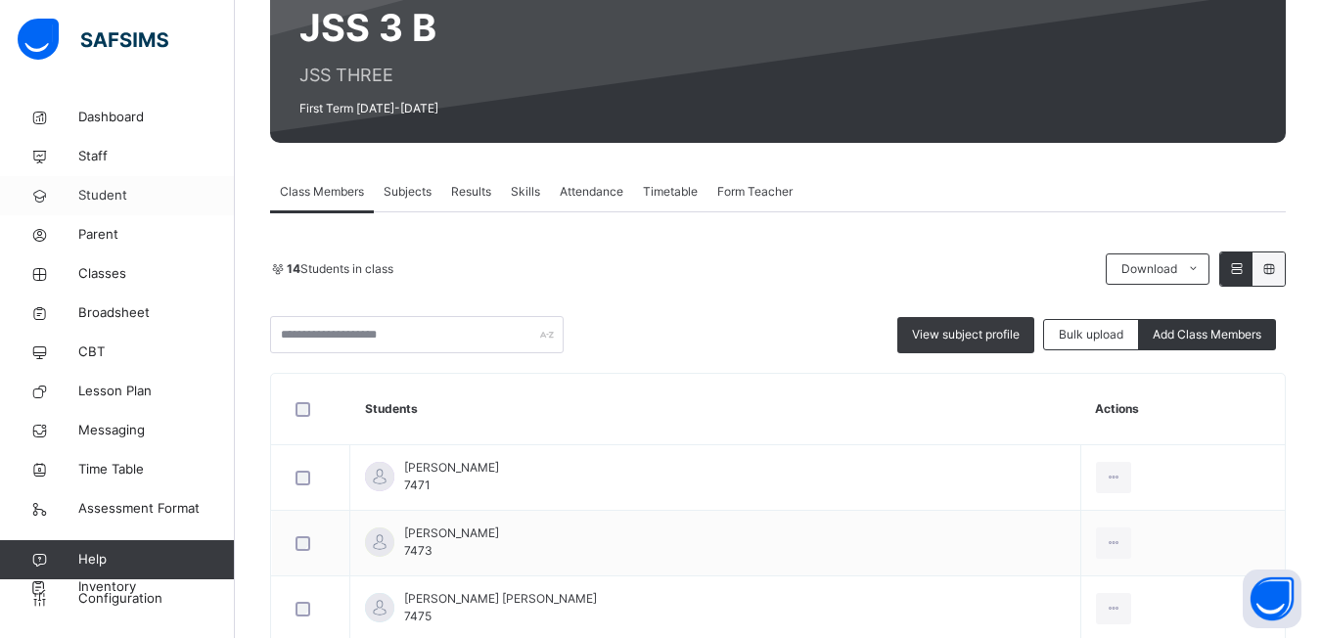
click at [103, 195] on span "Student" at bounding box center [156, 196] width 157 height 20
select select "**"
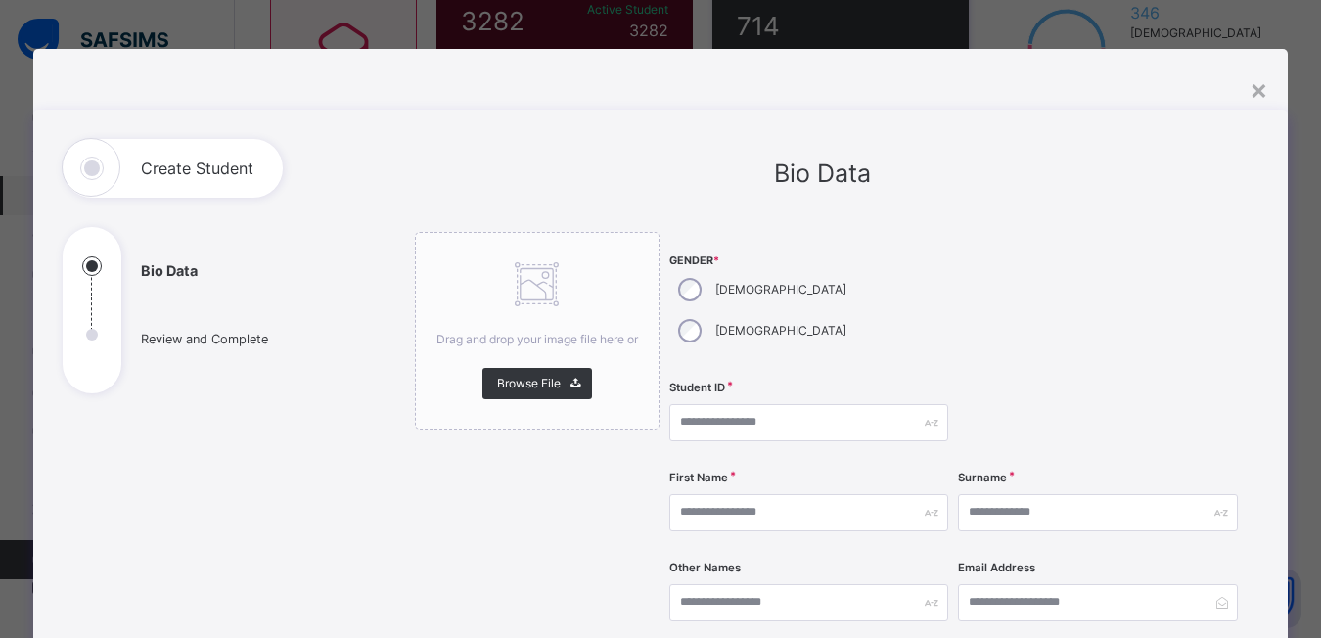
click at [1260, 87] on div "×" at bounding box center [1258, 88] width 19 height 41
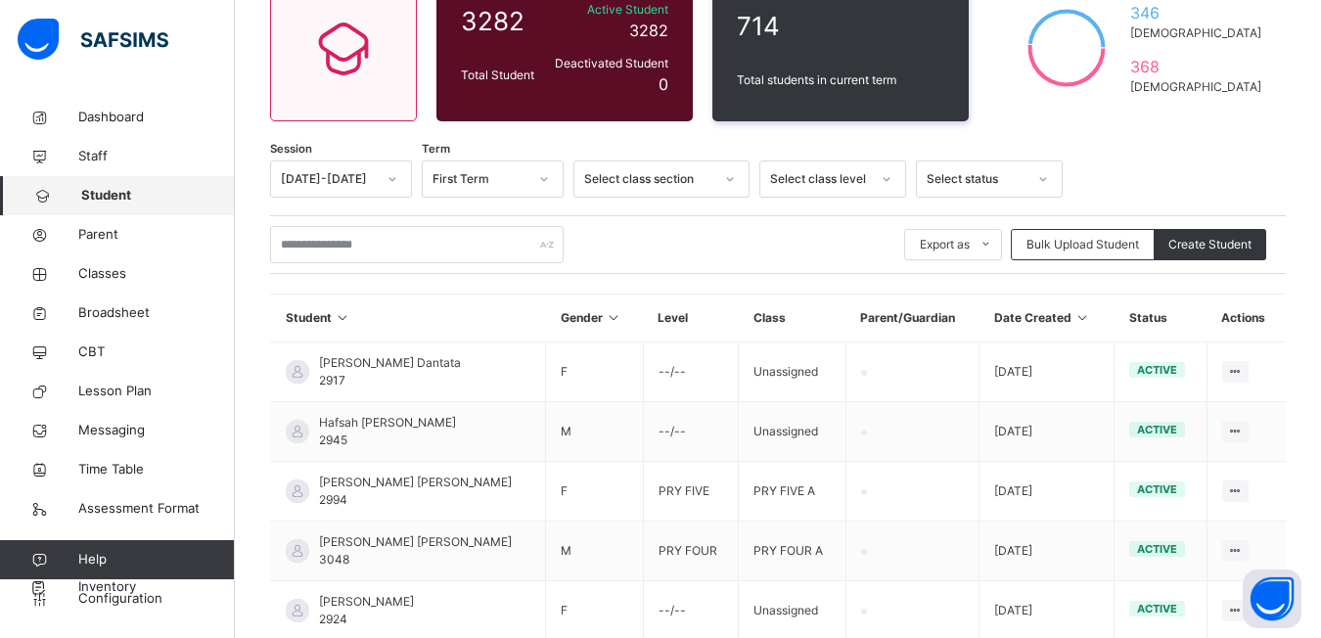
click at [123, 192] on span "Student" at bounding box center [158, 196] width 154 height 20
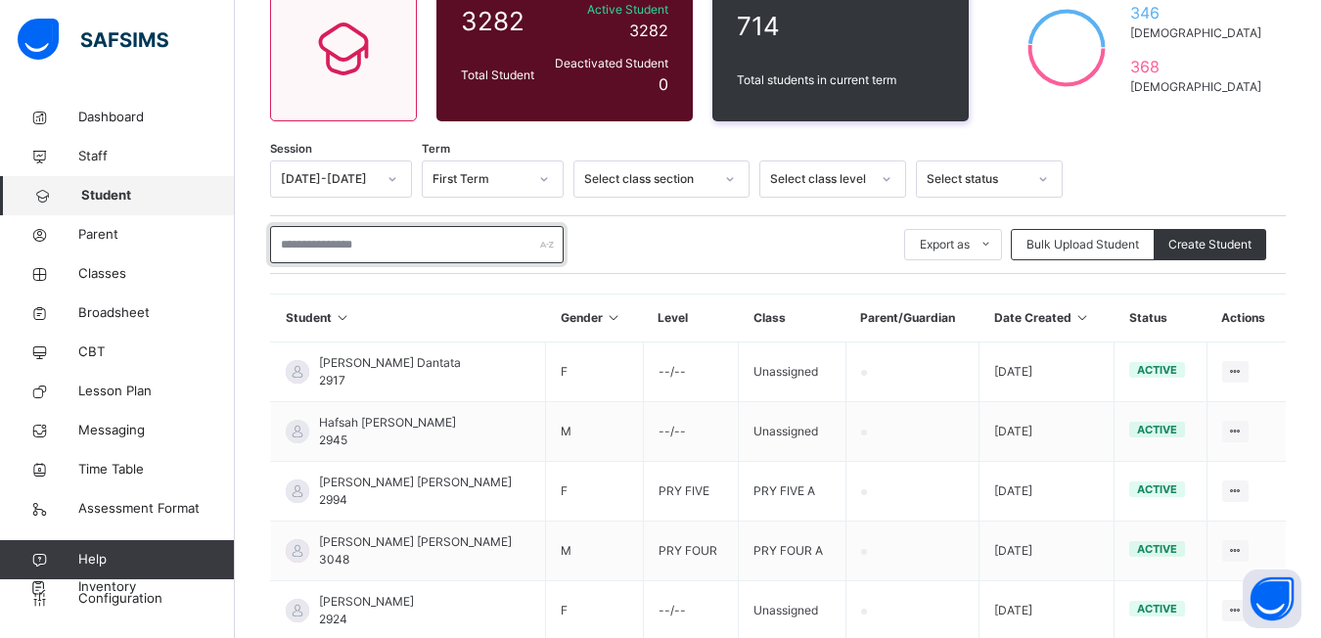
click at [288, 246] on input "text" at bounding box center [416, 244] width 293 height 37
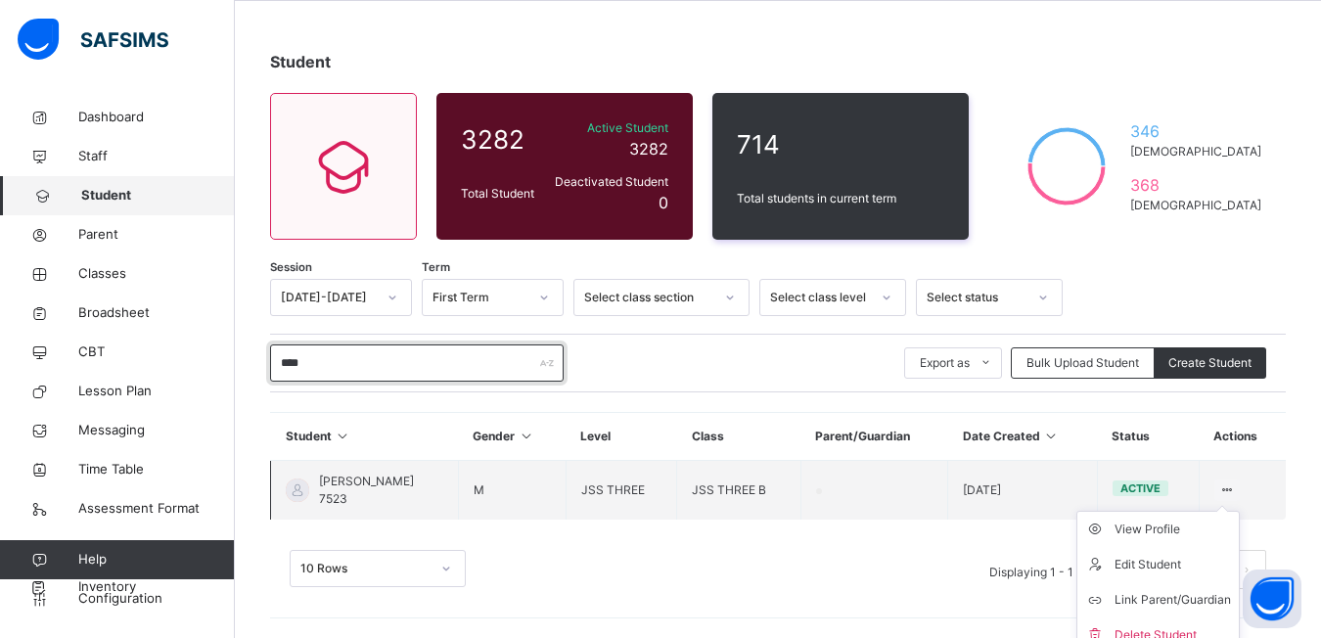
scroll to position [93, 0]
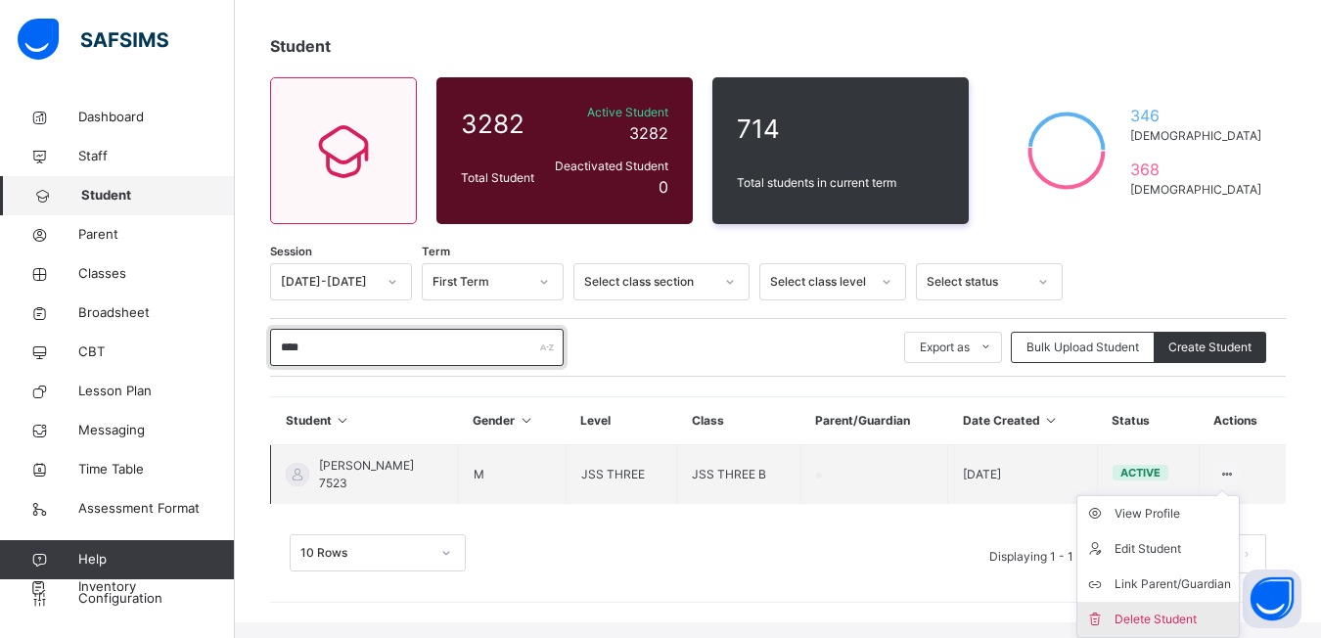
type input "****"
click at [1136, 626] on div "Delete Student" at bounding box center [1172, 619] width 116 height 20
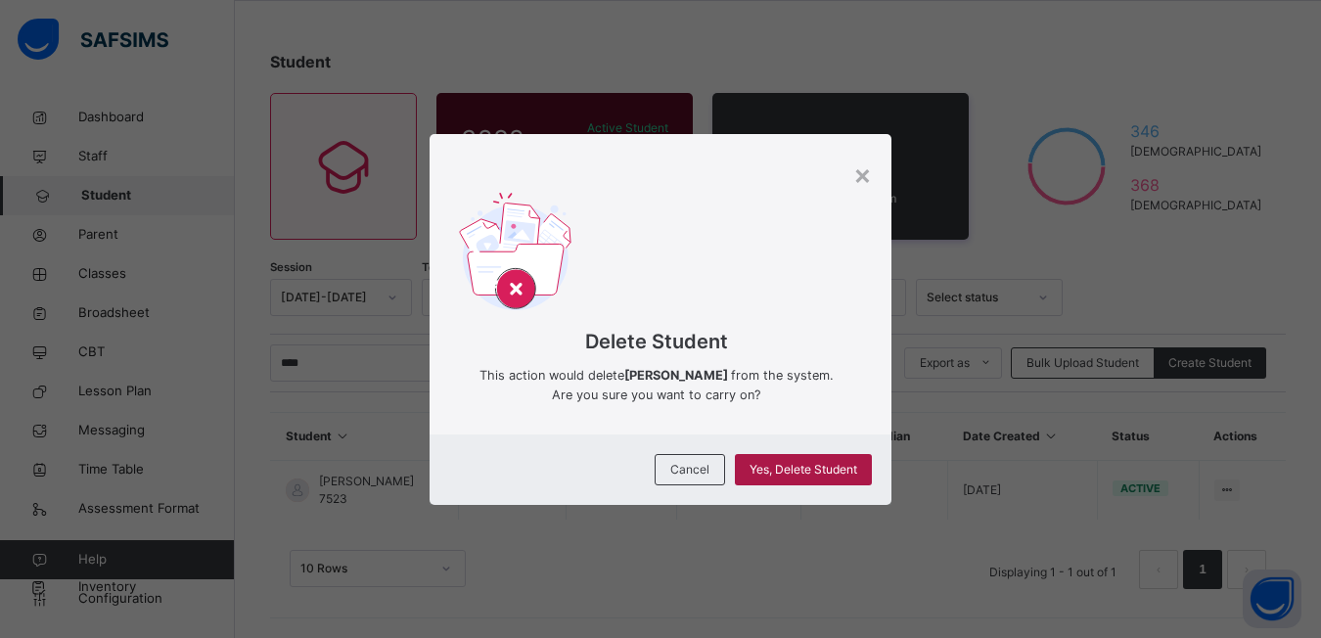
click at [774, 470] on span "Yes, Delete Student" at bounding box center [803, 470] width 108 height 18
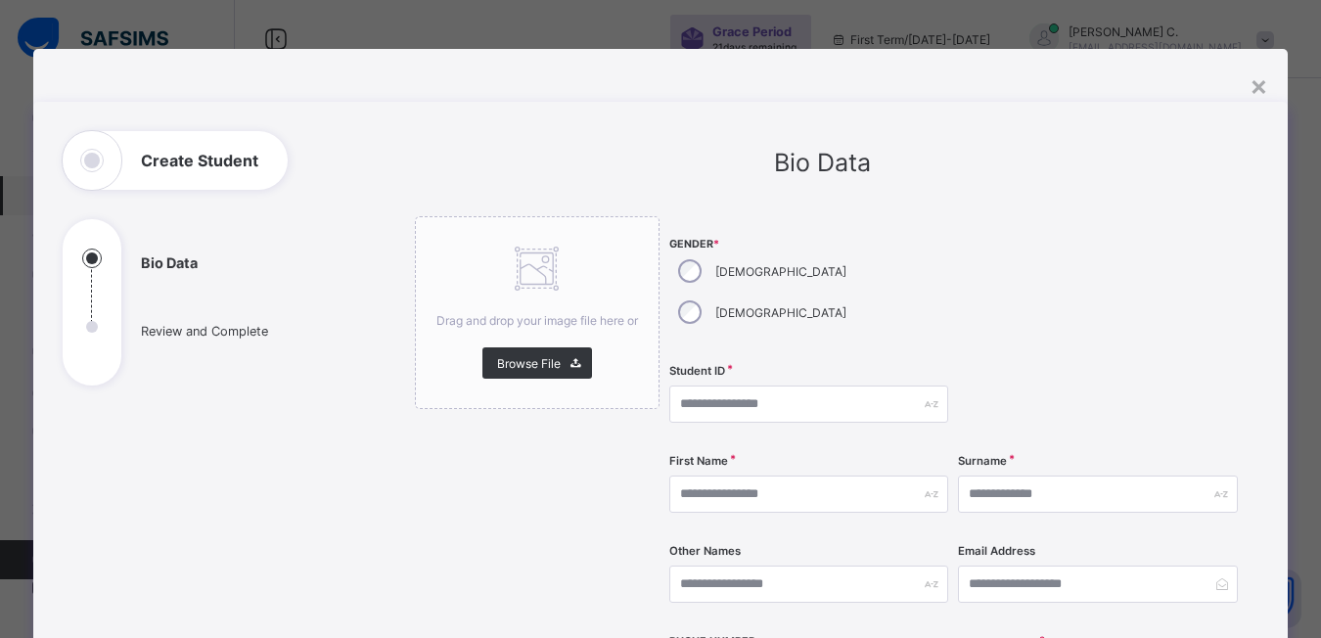
select select "**"
click at [674, 385] on input "text" at bounding box center [809, 403] width 280 height 37
type input "****"
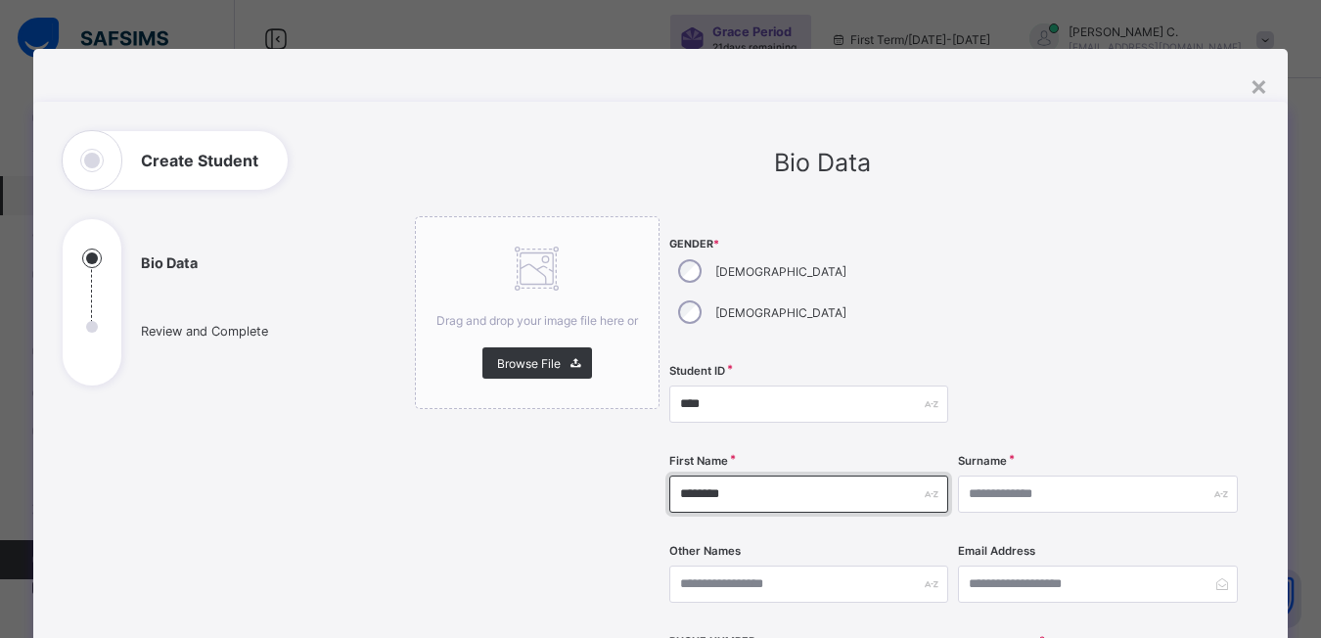
type input "********"
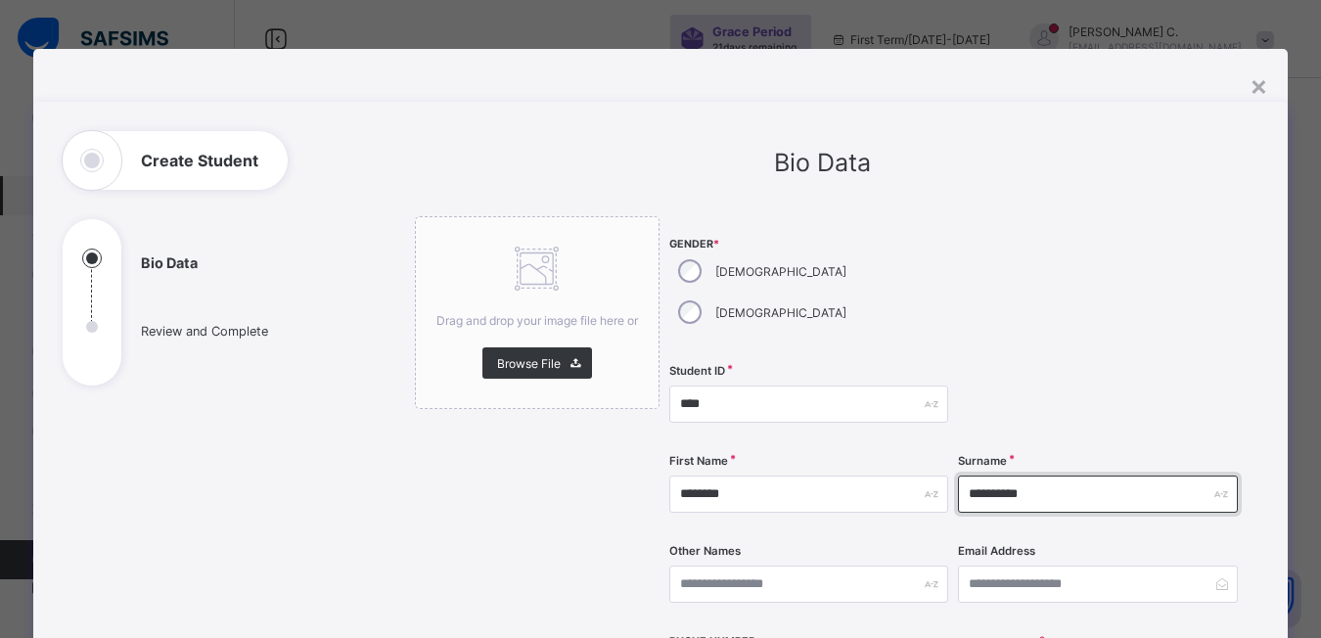
scroll to position [196, 0]
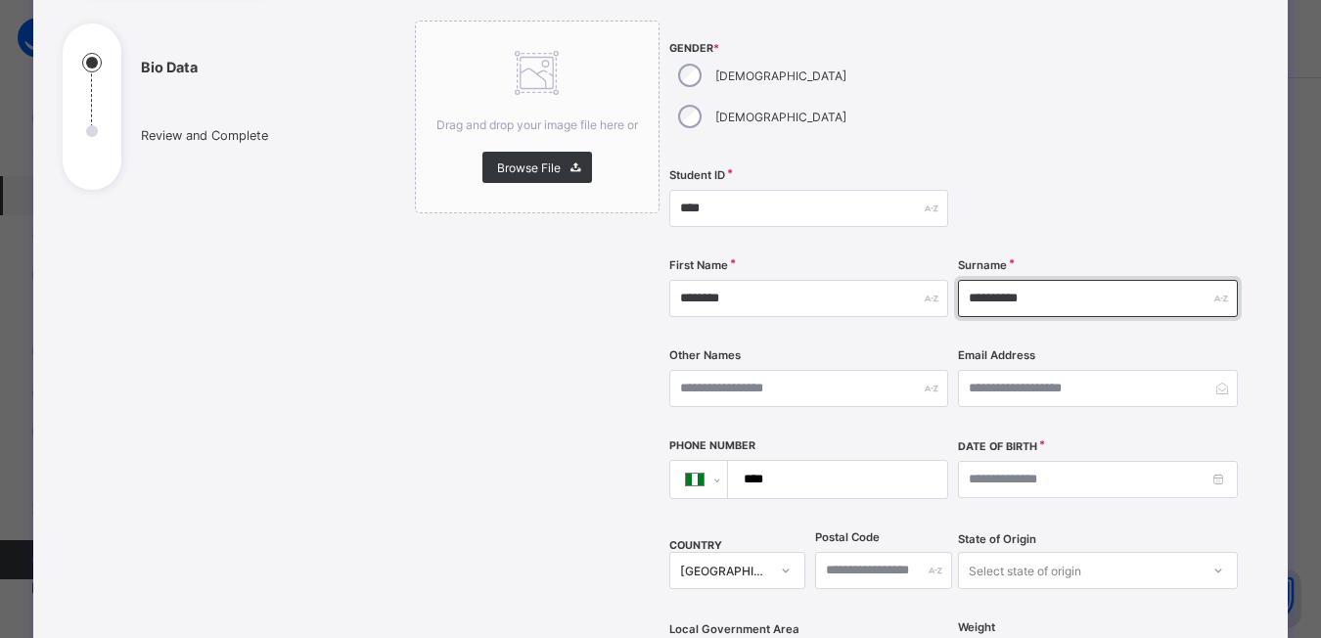
type input "**********"
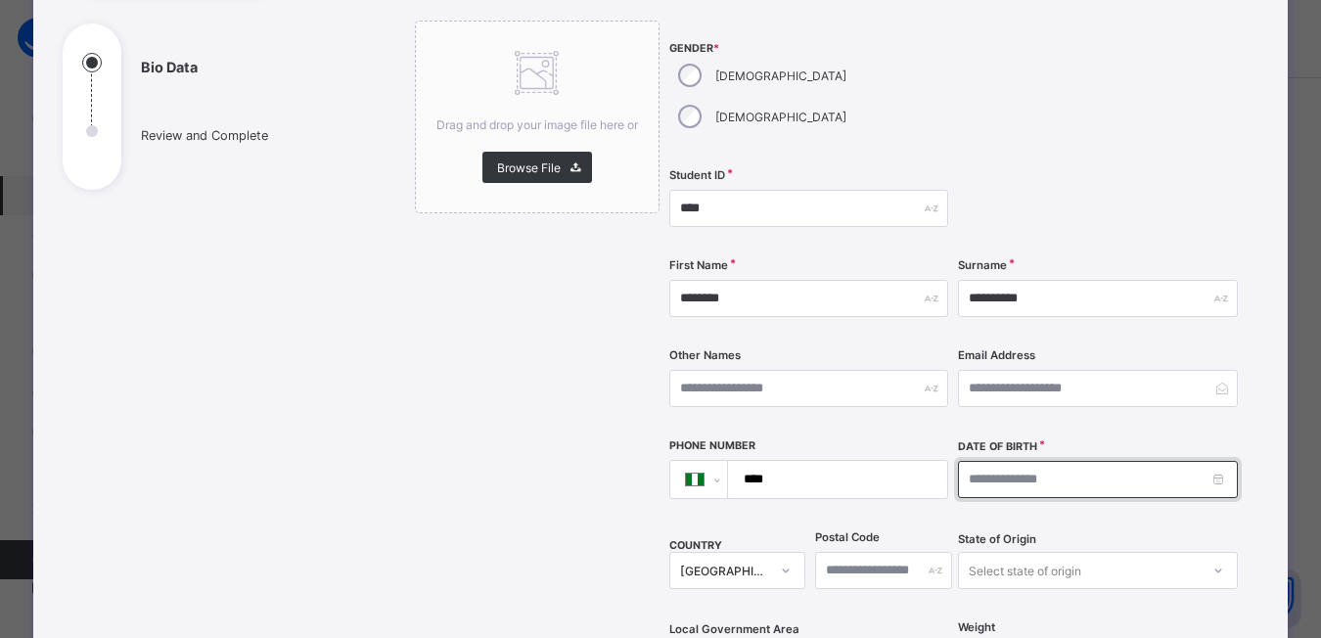
click at [967, 461] on input at bounding box center [1098, 479] width 280 height 37
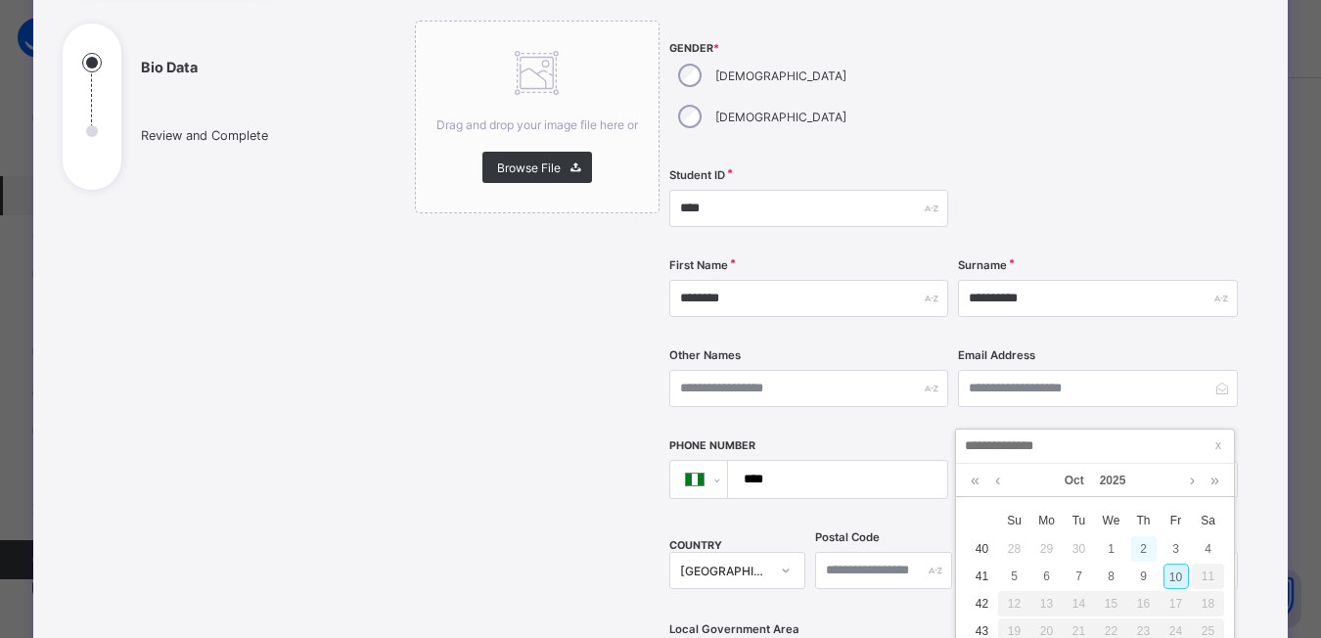
click at [1145, 551] on div "2" at bounding box center [1143, 548] width 25 height 25
type input "**********"
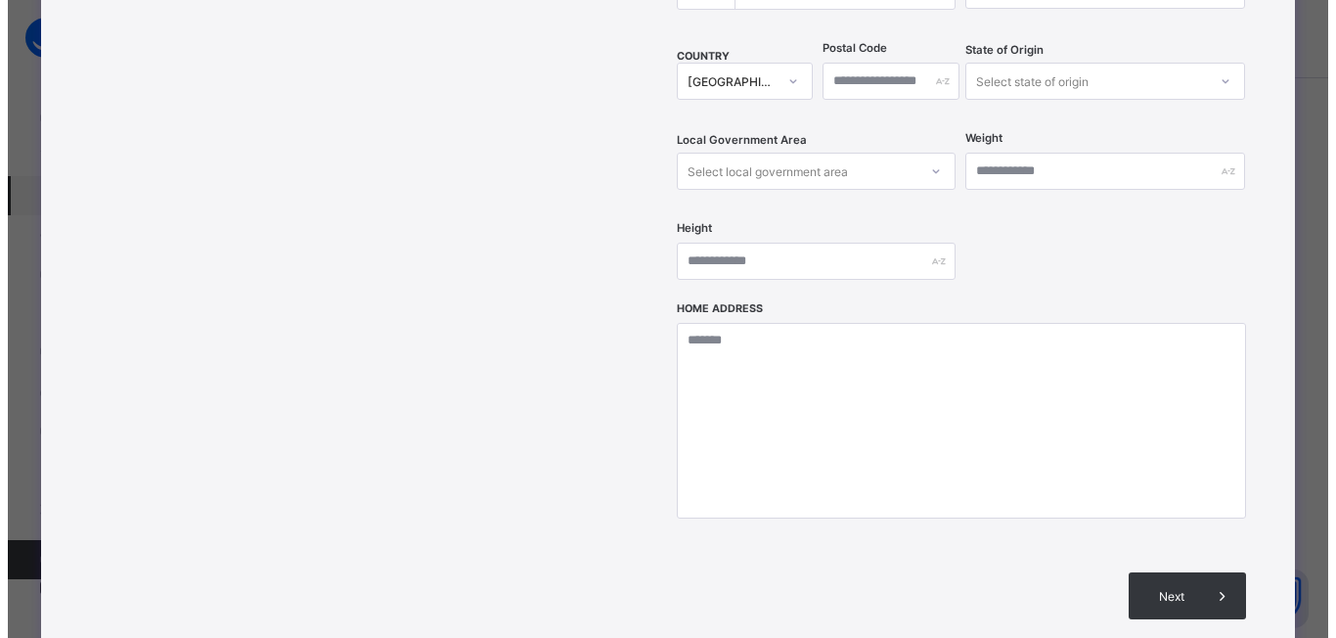
scroll to position [783, 0]
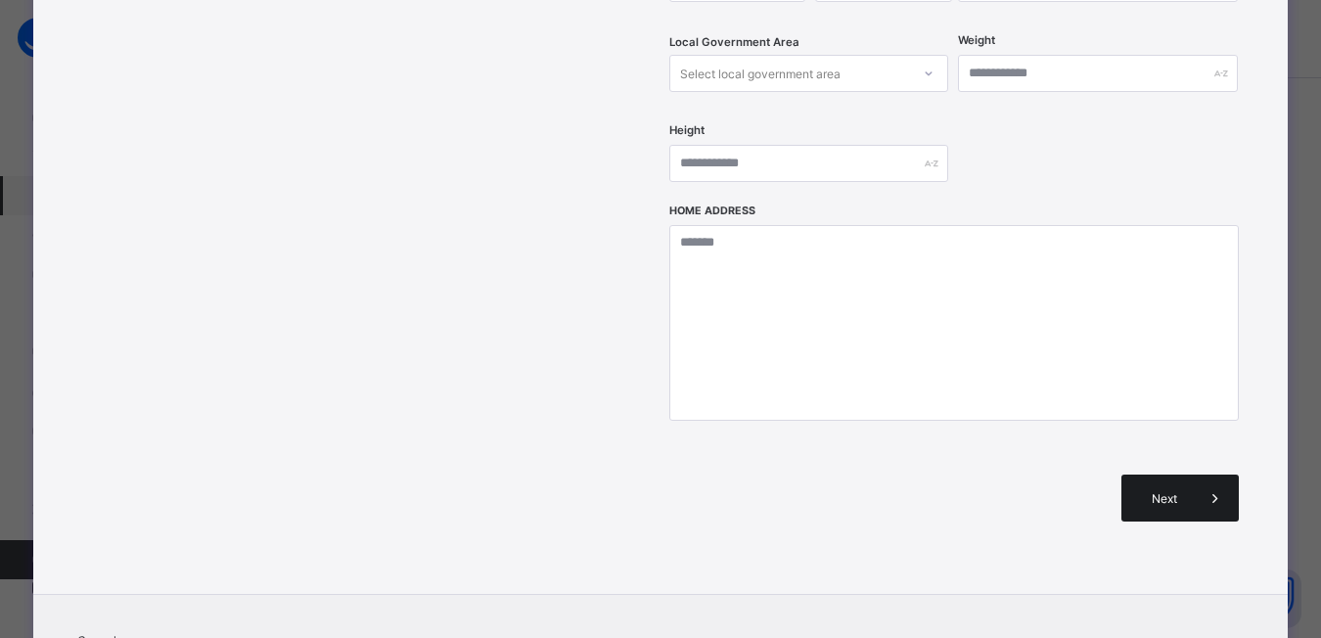
click at [1164, 491] on span "Next" at bounding box center [1164, 498] width 56 height 15
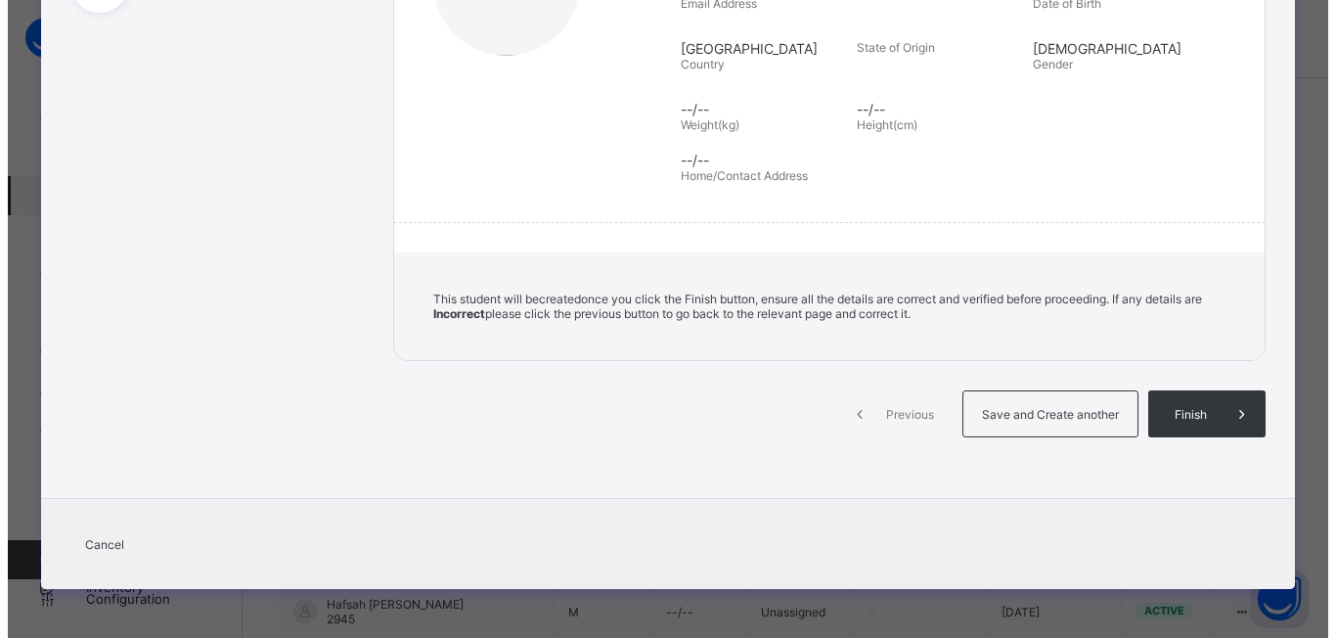
scroll to position [373, 0]
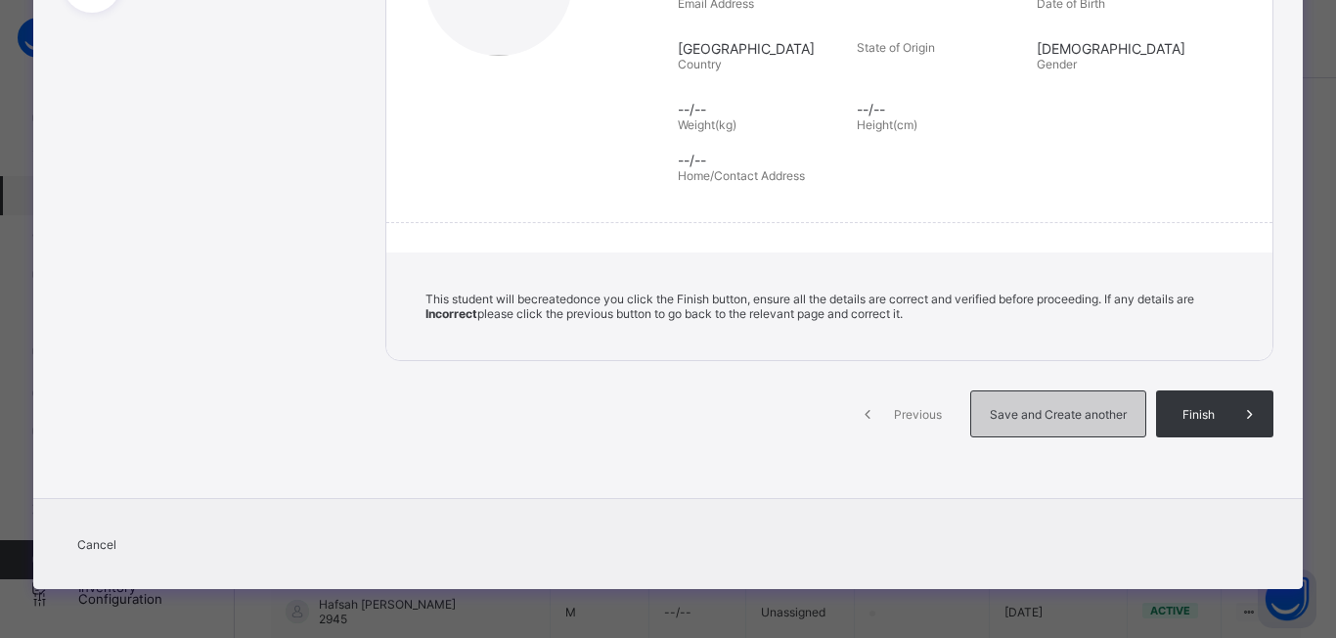
click at [1045, 421] on span "Save and Create another" at bounding box center [1058, 414] width 145 height 15
select select "**"
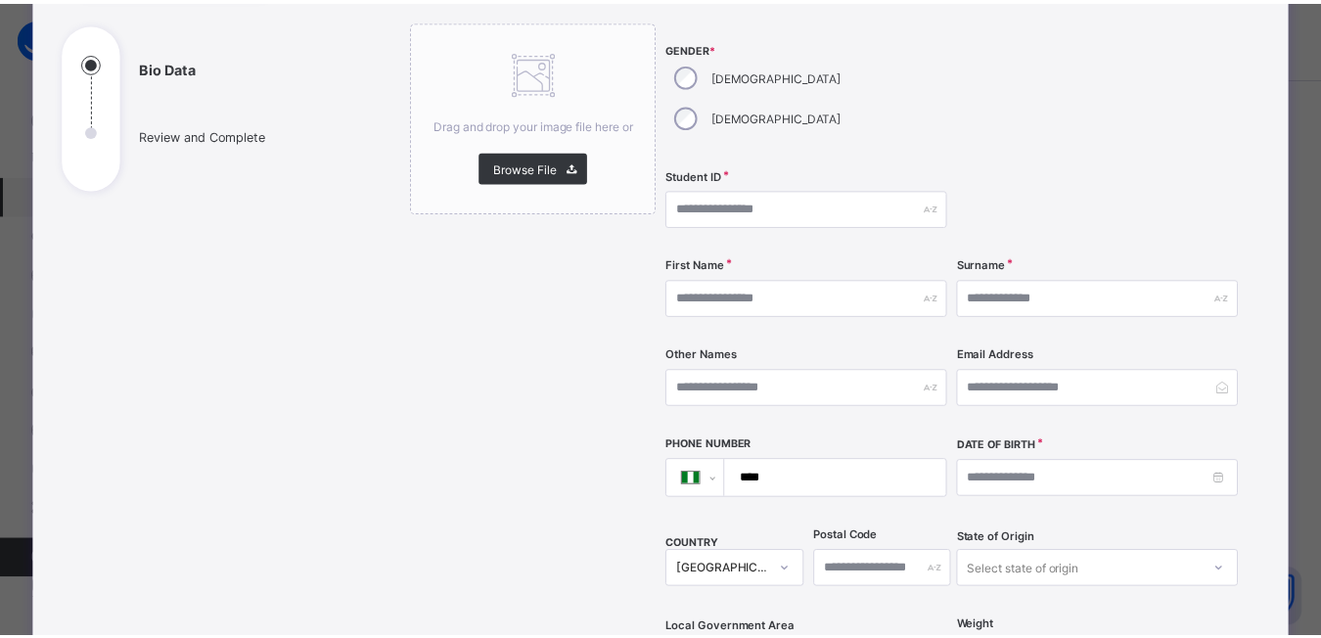
scroll to position [0, 0]
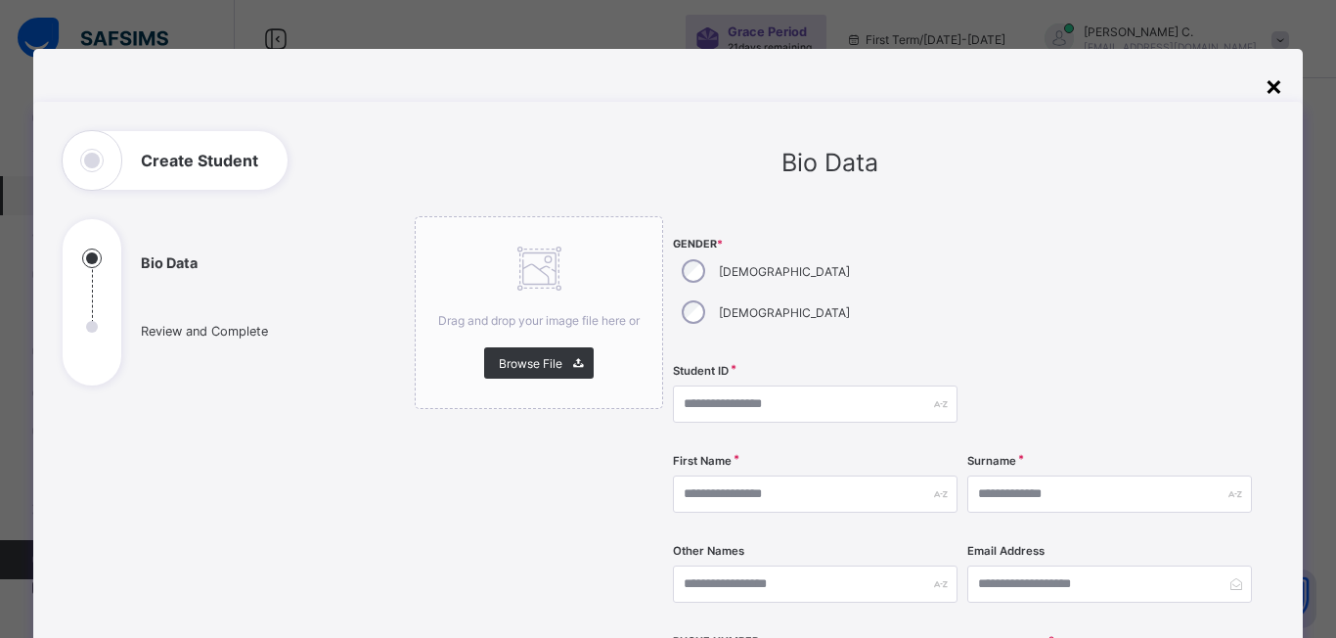
click at [1268, 92] on div "×" at bounding box center [1274, 84] width 19 height 33
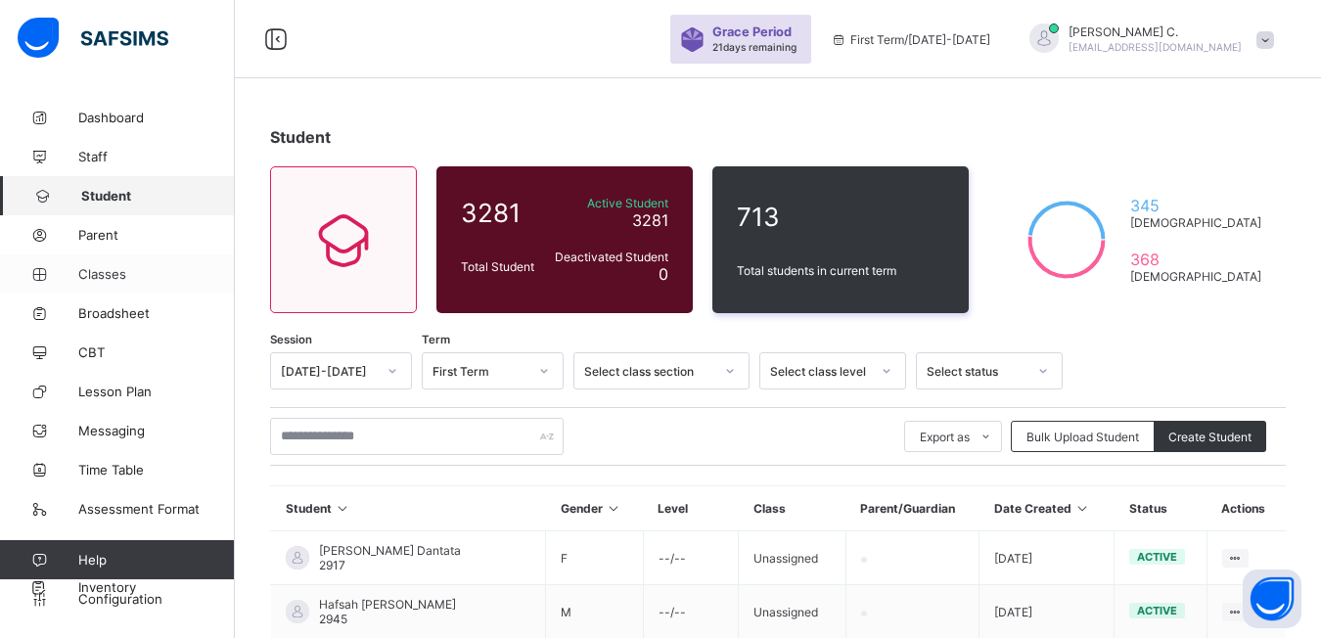
click at [100, 278] on span "Classes" at bounding box center [156, 274] width 157 height 16
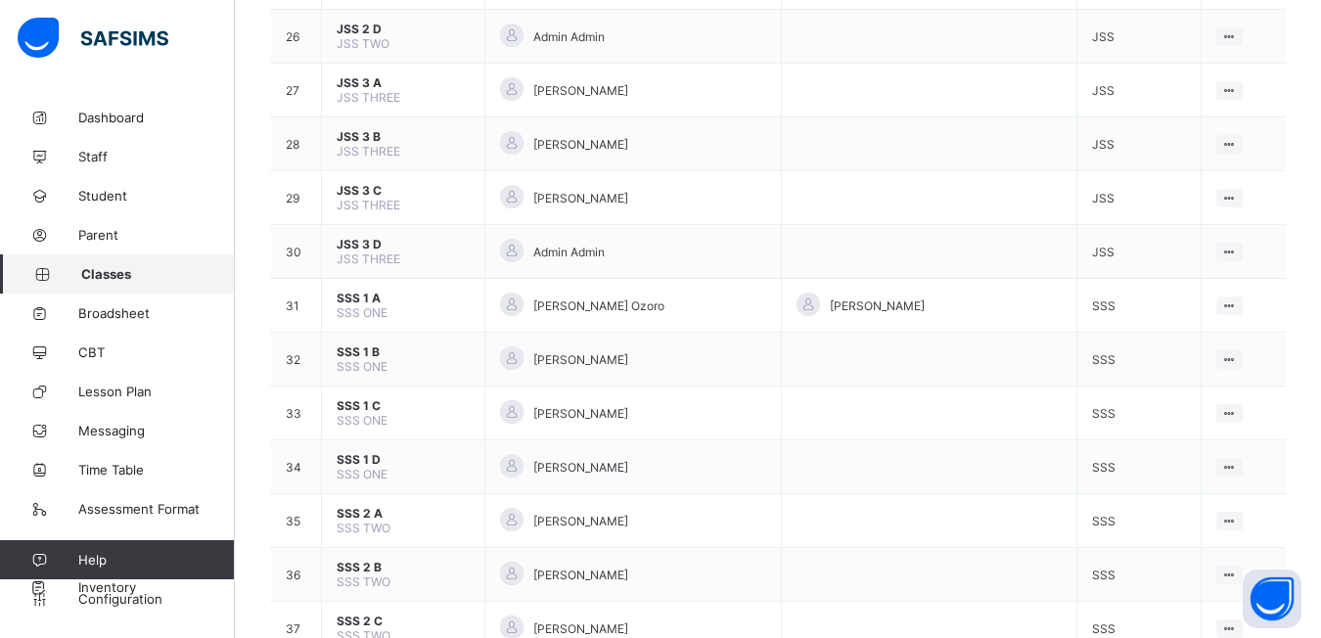
scroll to position [1467, 0]
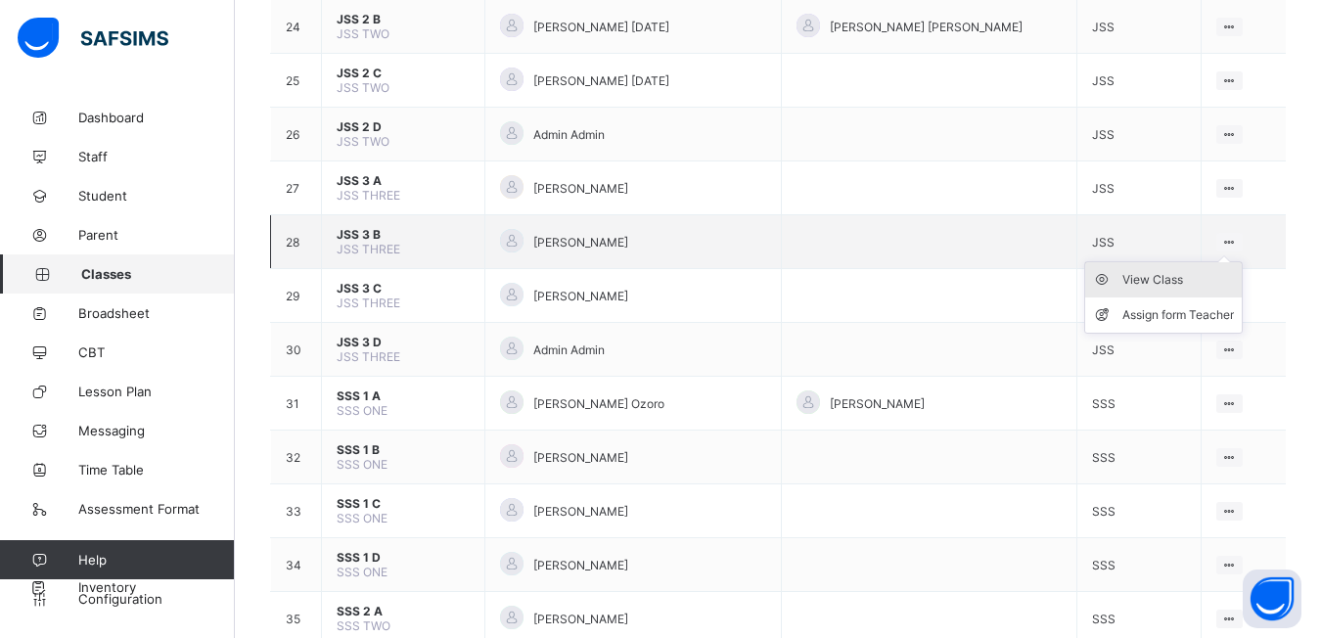
click at [1147, 280] on div "View Class" at bounding box center [1178, 280] width 112 height 20
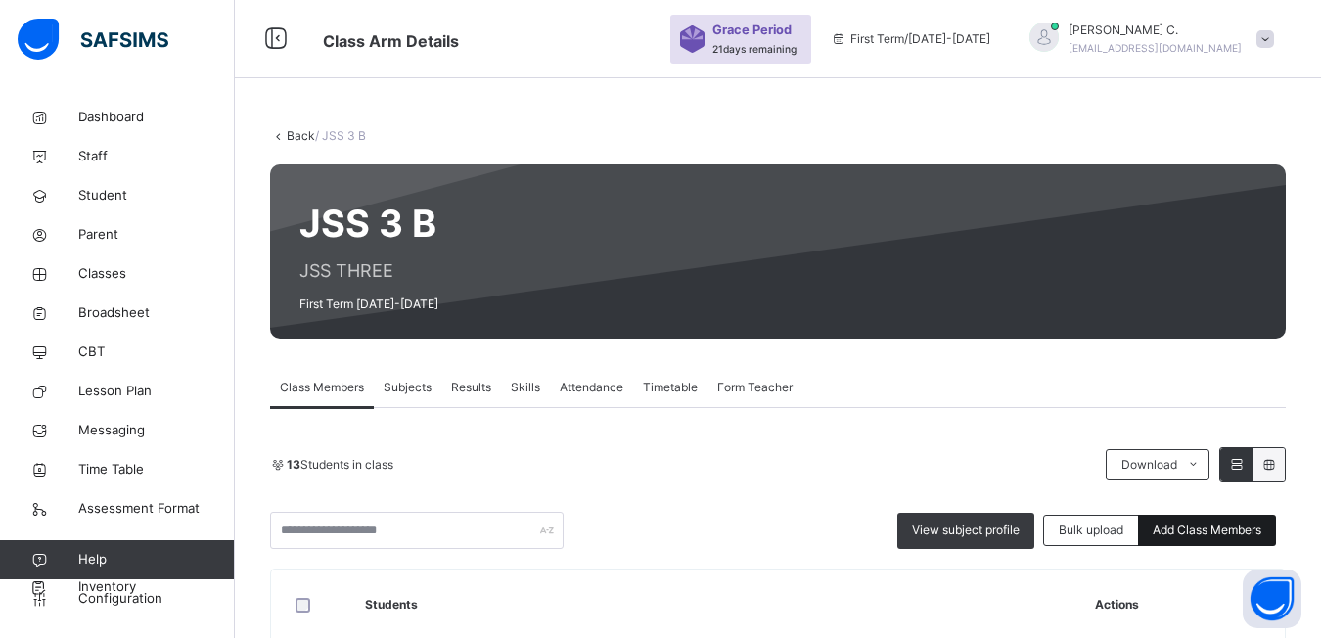
click at [1208, 527] on span "Add Class Members" at bounding box center [1206, 530] width 109 height 18
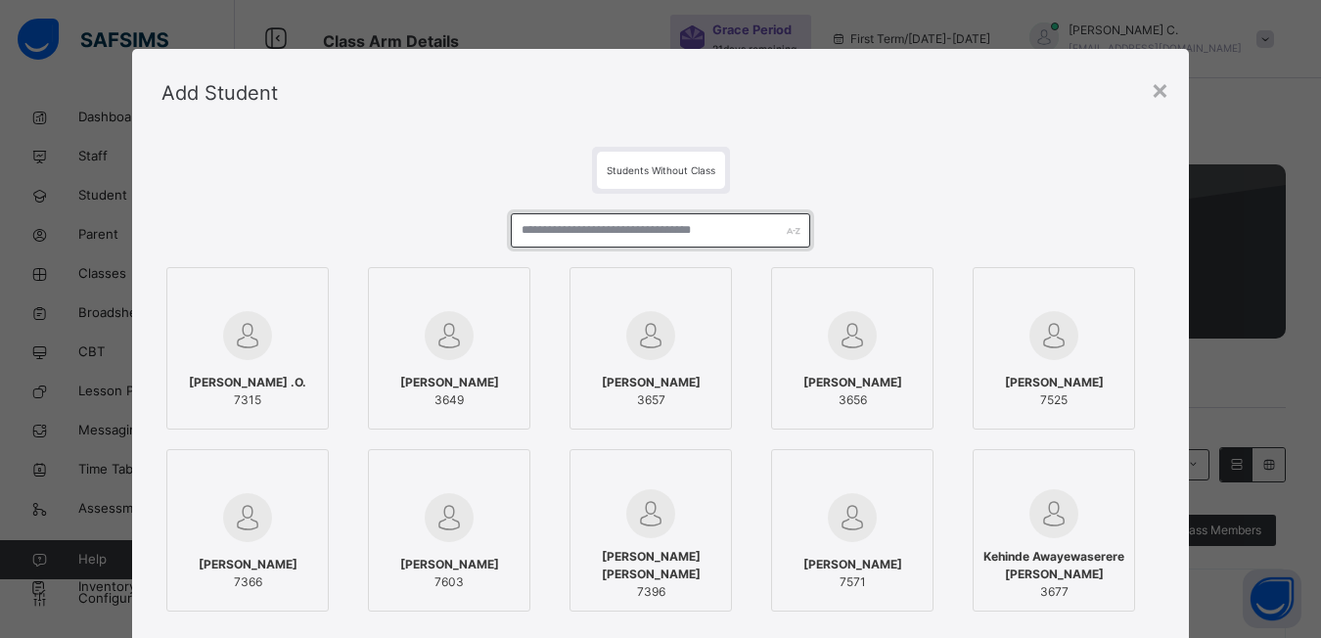
click at [522, 234] on input "text" at bounding box center [660, 230] width 299 height 34
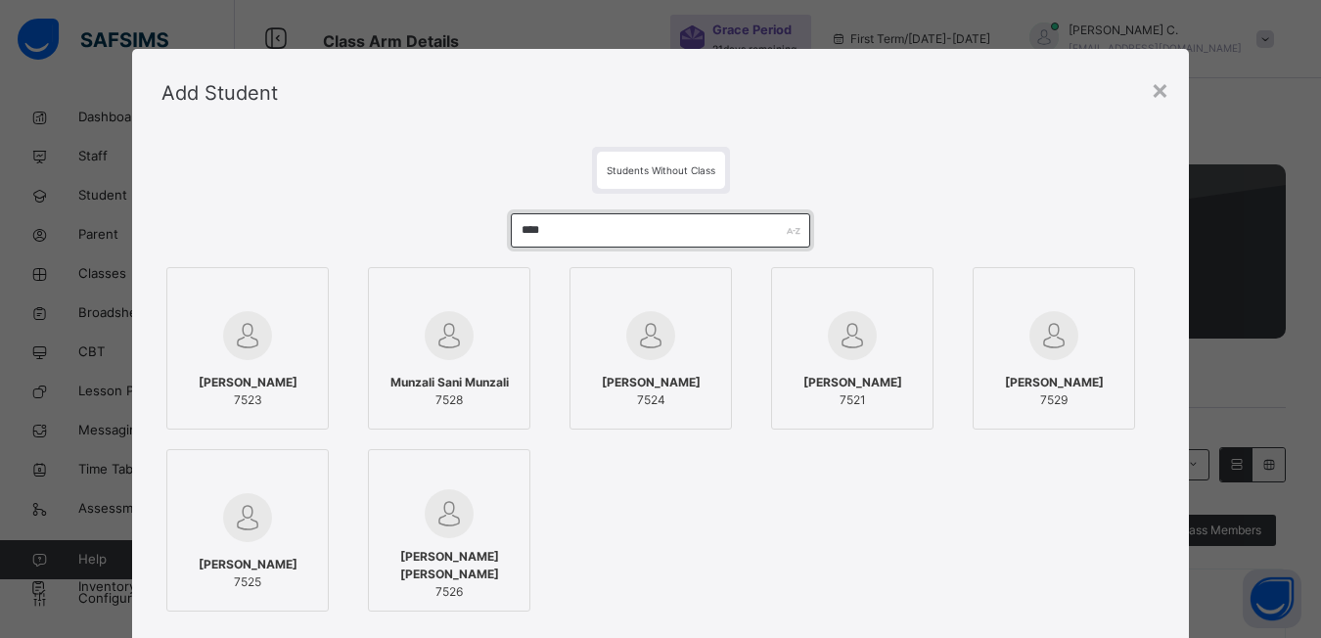
type input "****"
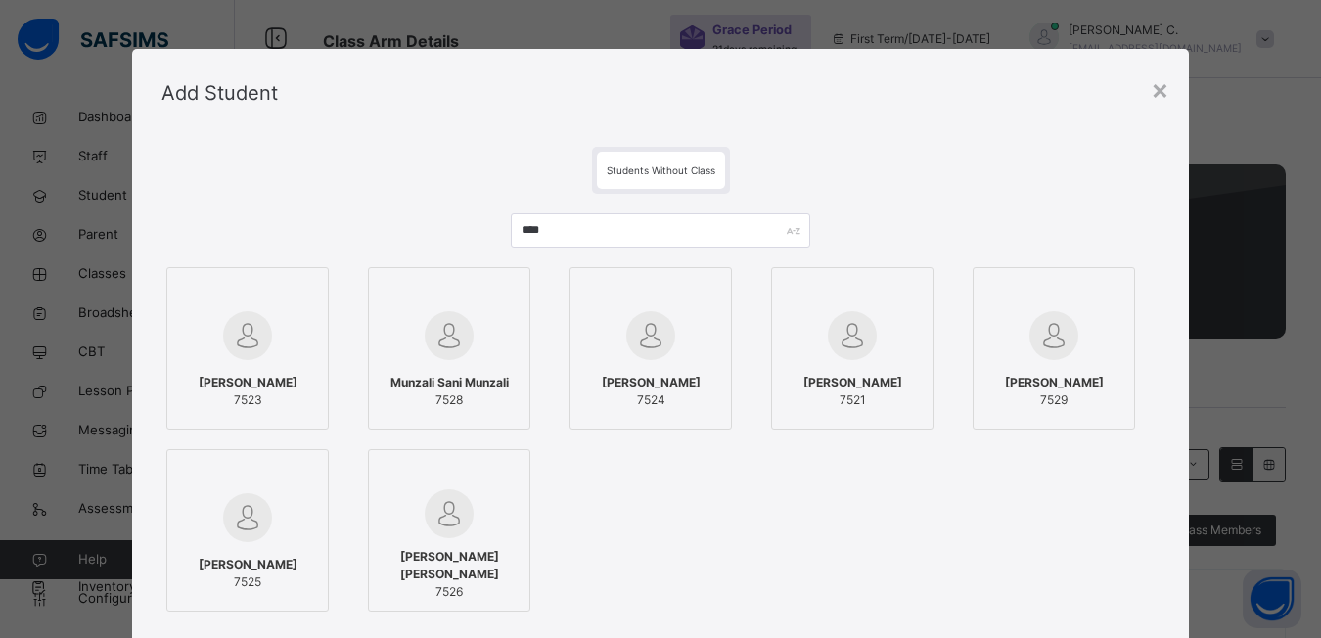
click at [302, 291] on div at bounding box center [247, 292] width 141 height 29
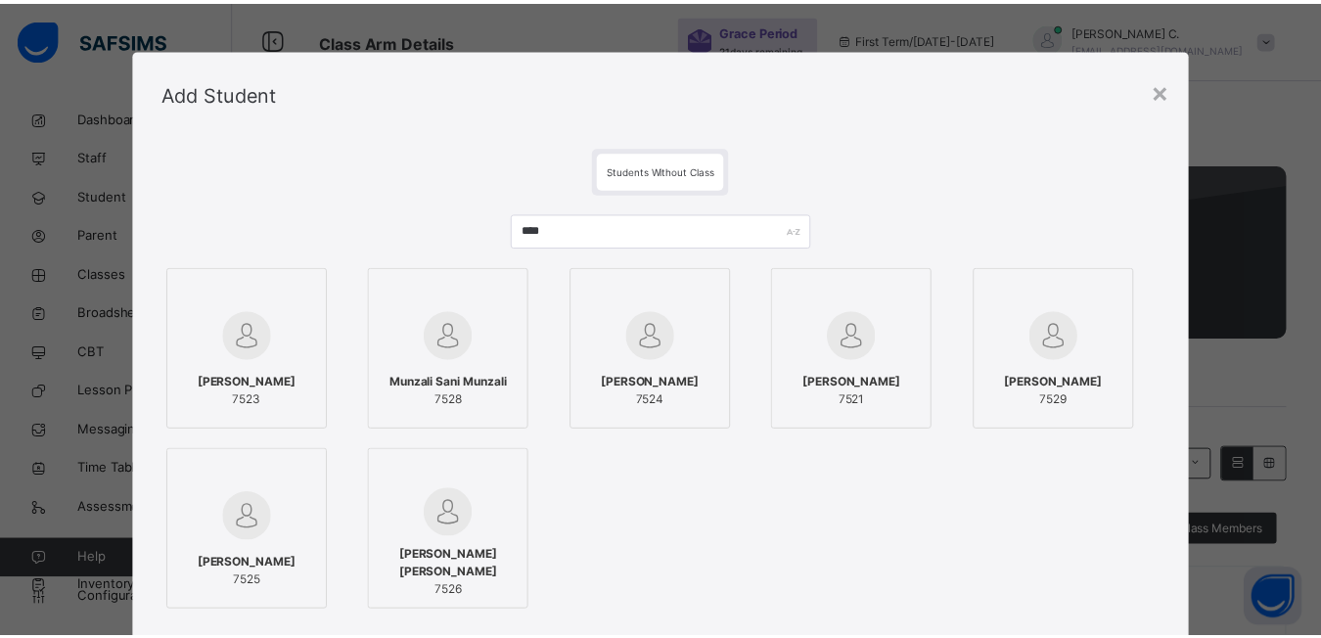
scroll to position [235, 0]
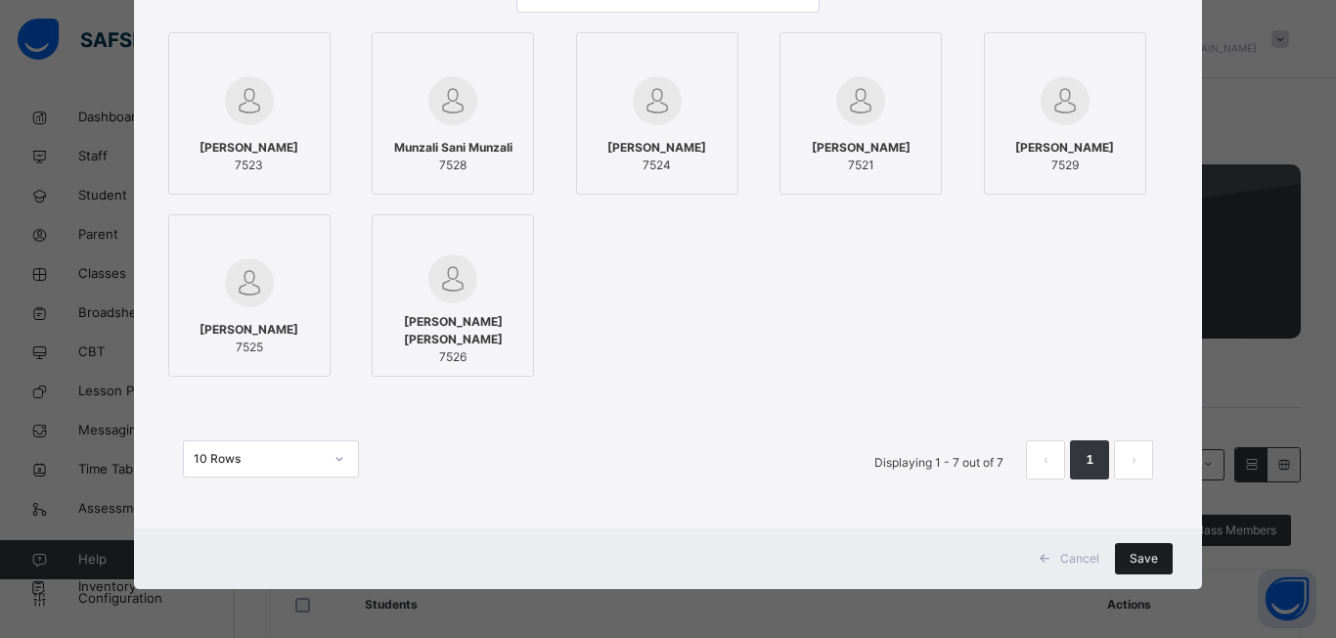
click at [1141, 554] on span "Save" at bounding box center [1144, 559] width 28 height 18
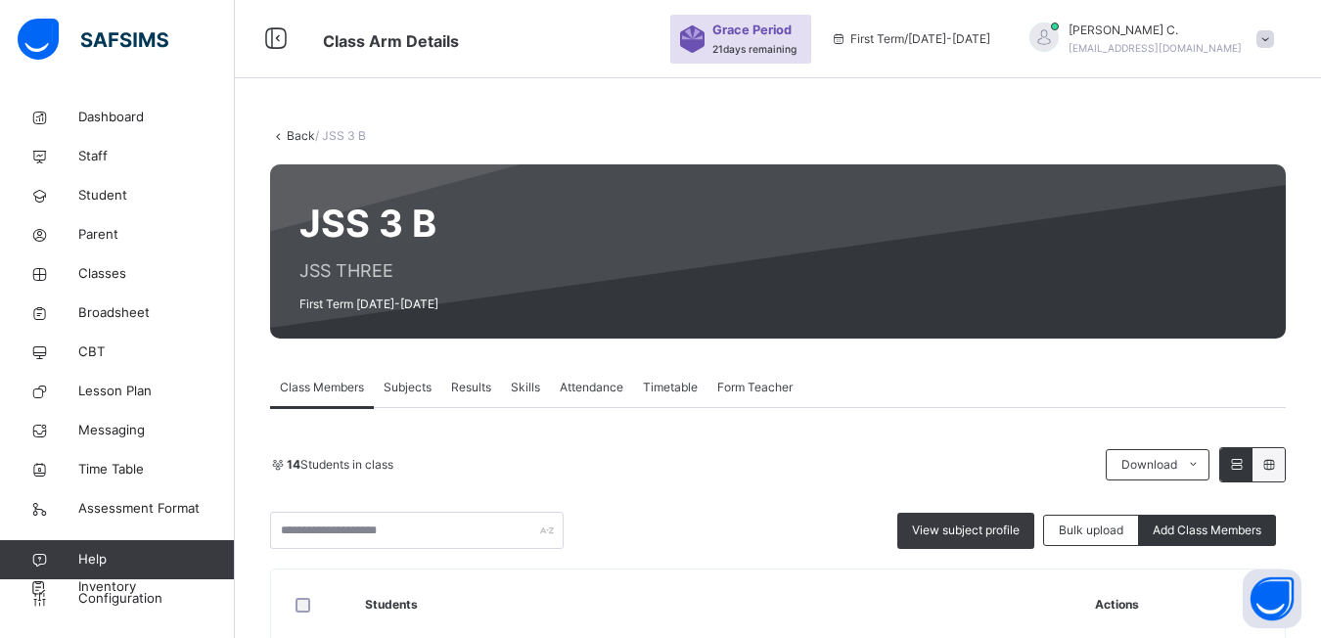
scroll to position [558, 0]
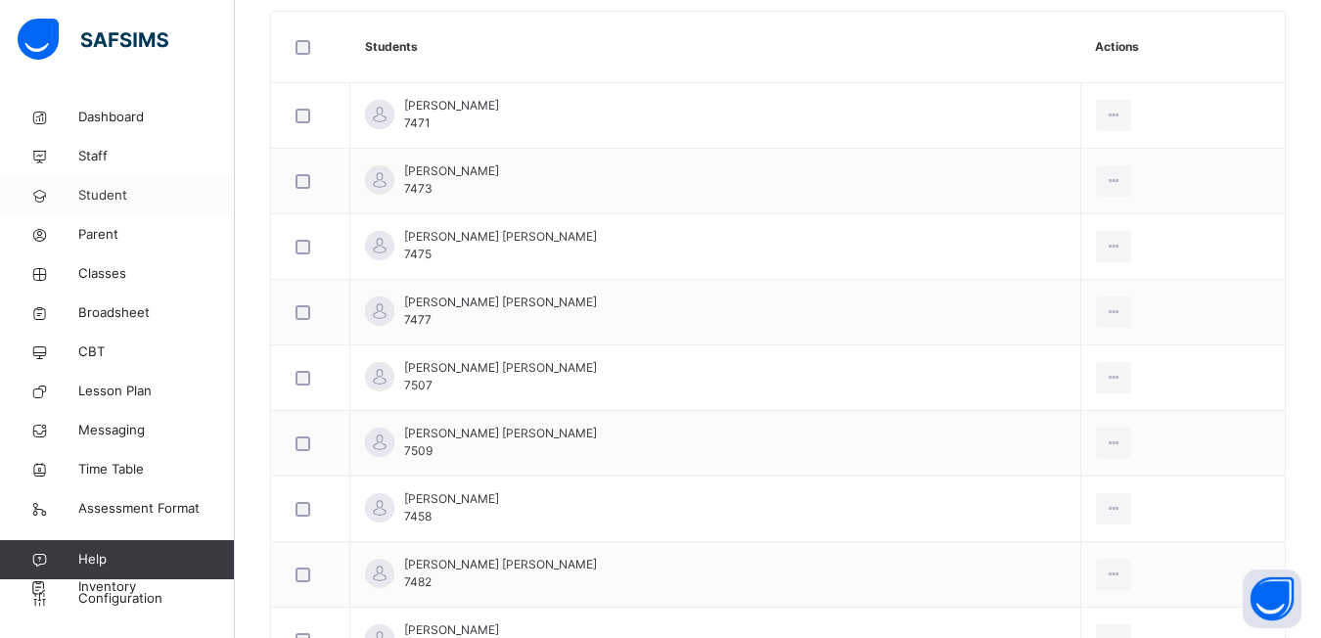
click at [110, 201] on span "Student" at bounding box center [156, 196] width 157 height 20
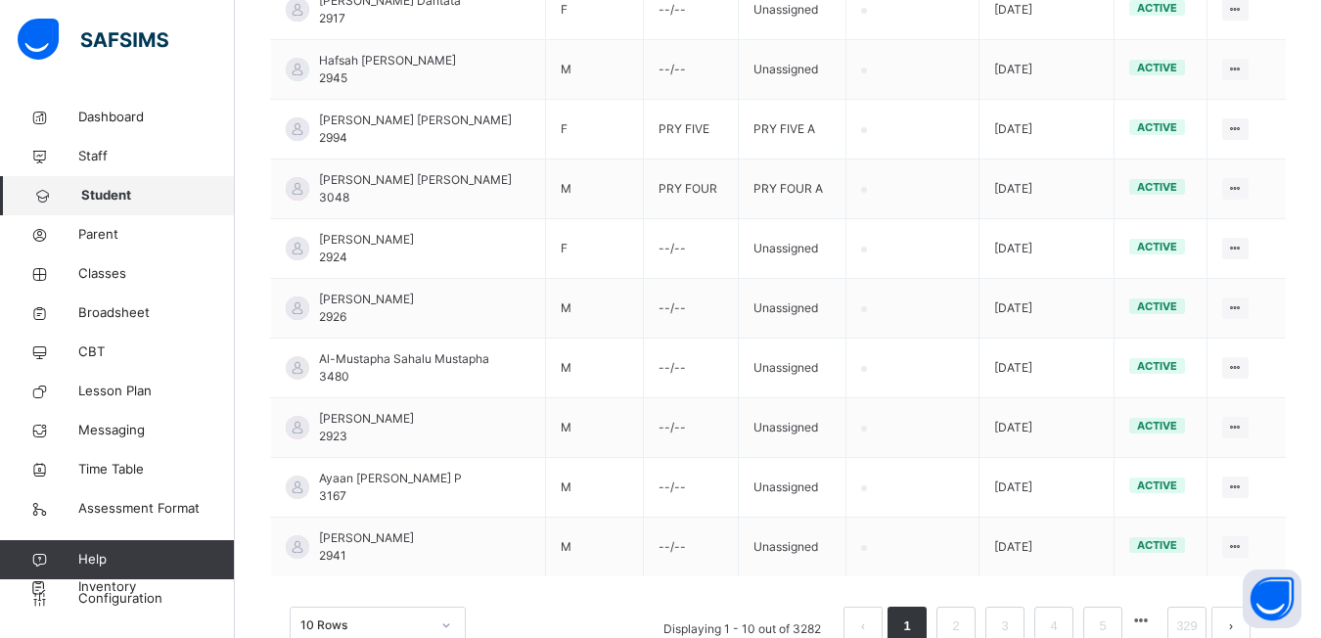
scroll to position [166, 0]
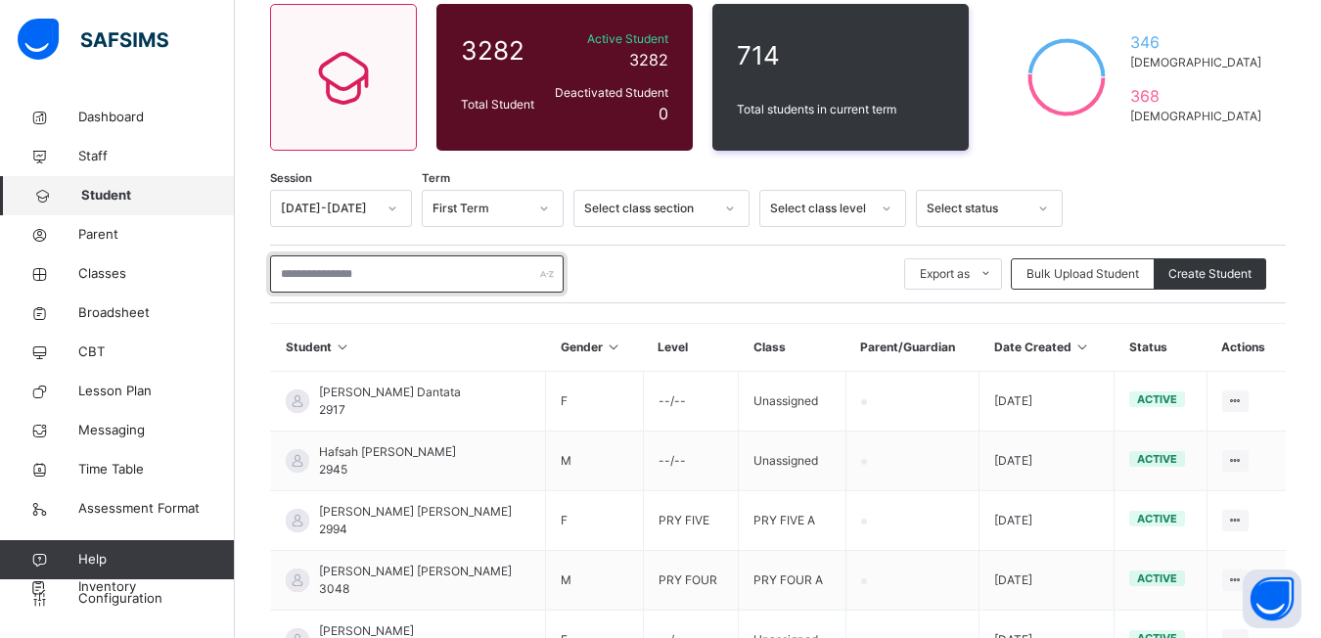
click at [295, 267] on input "text" at bounding box center [416, 273] width 293 height 37
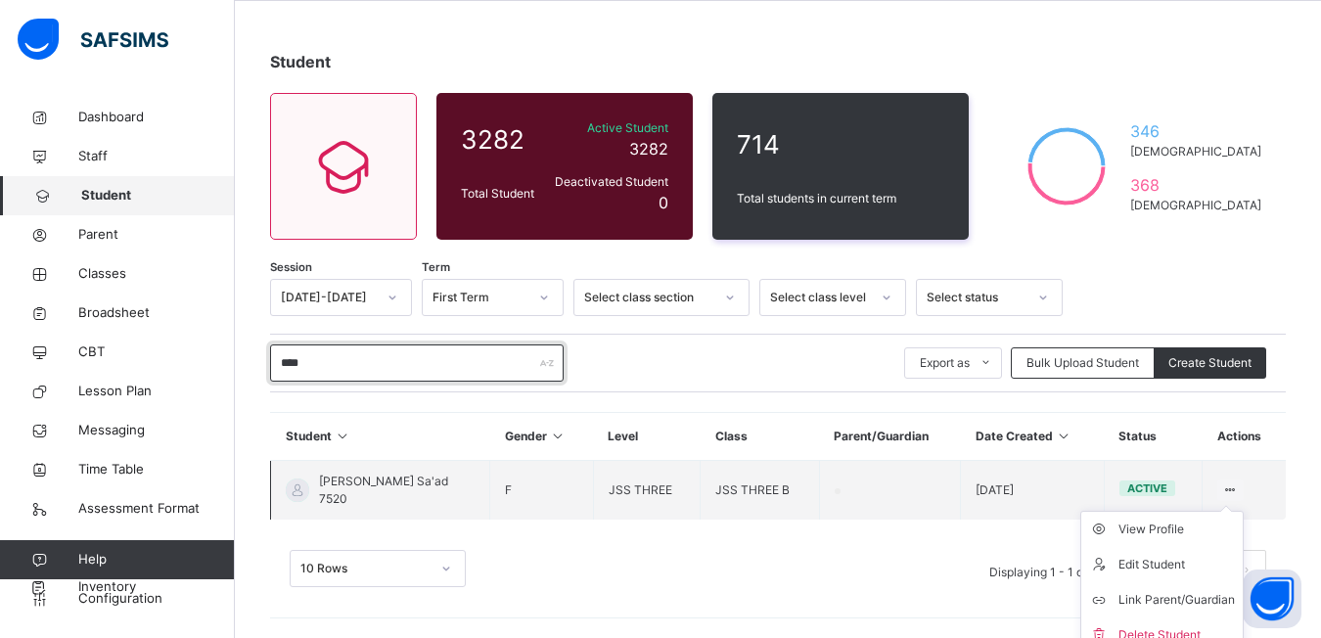
scroll to position [93, 0]
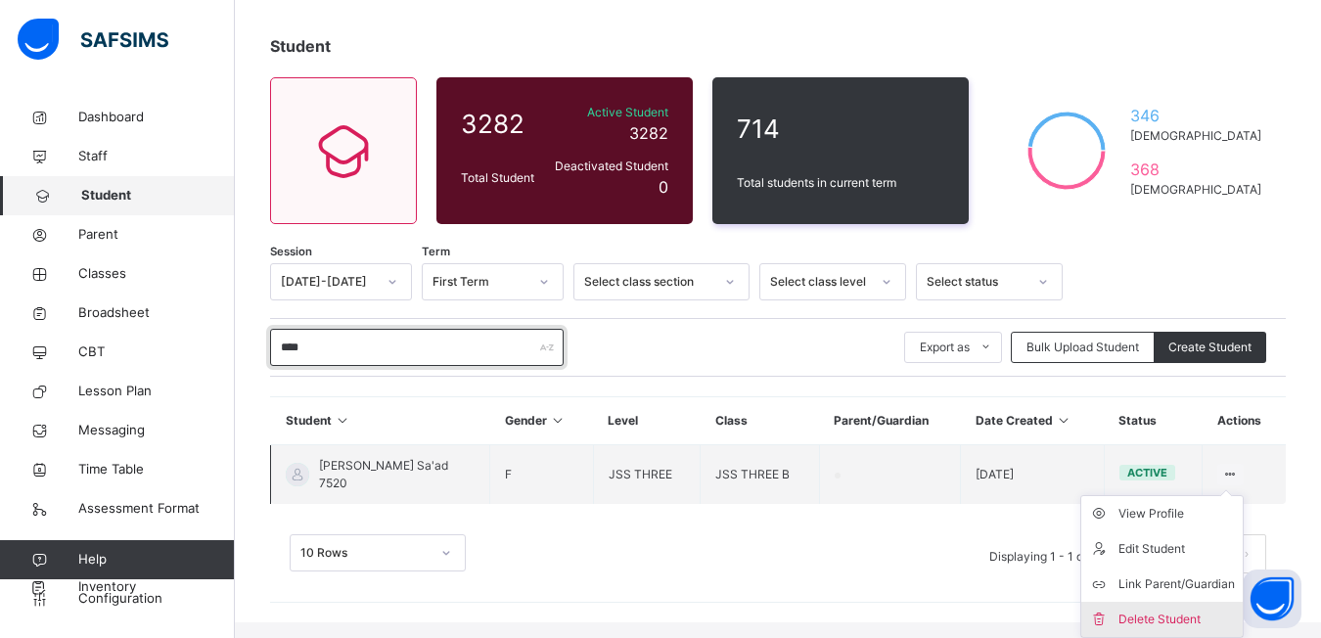
type input "****"
click at [1164, 620] on div "Delete Student" at bounding box center [1176, 619] width 116 height 20
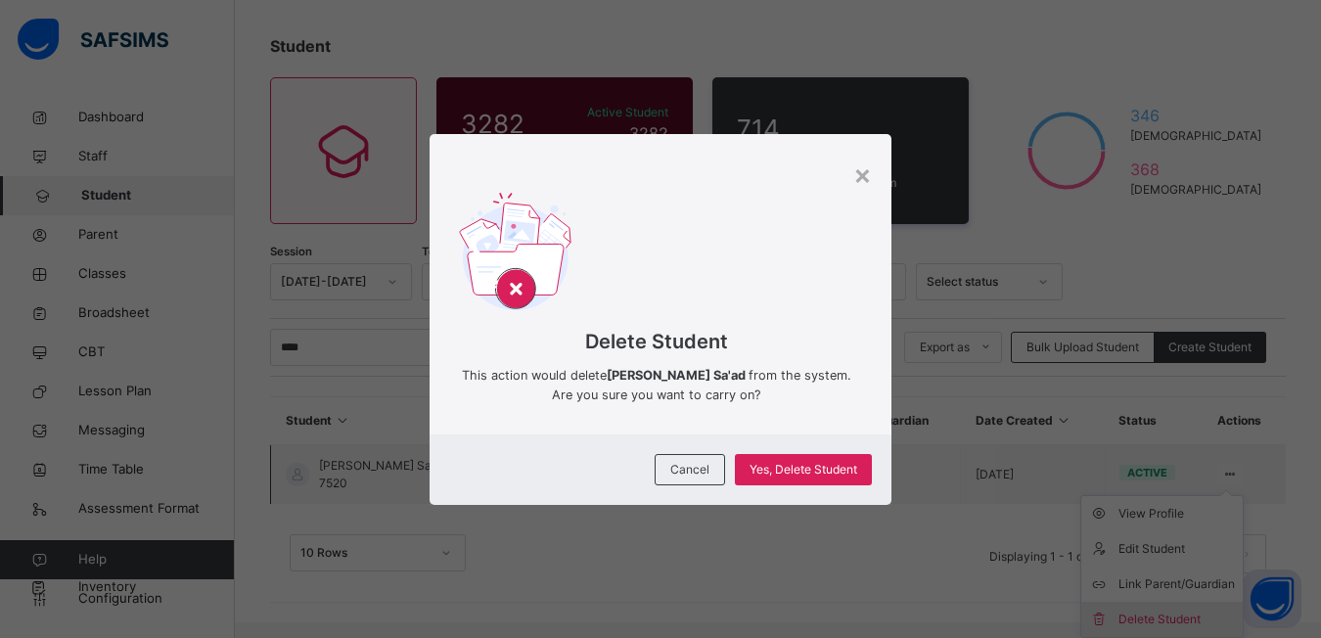
scroll to position [77, 0]
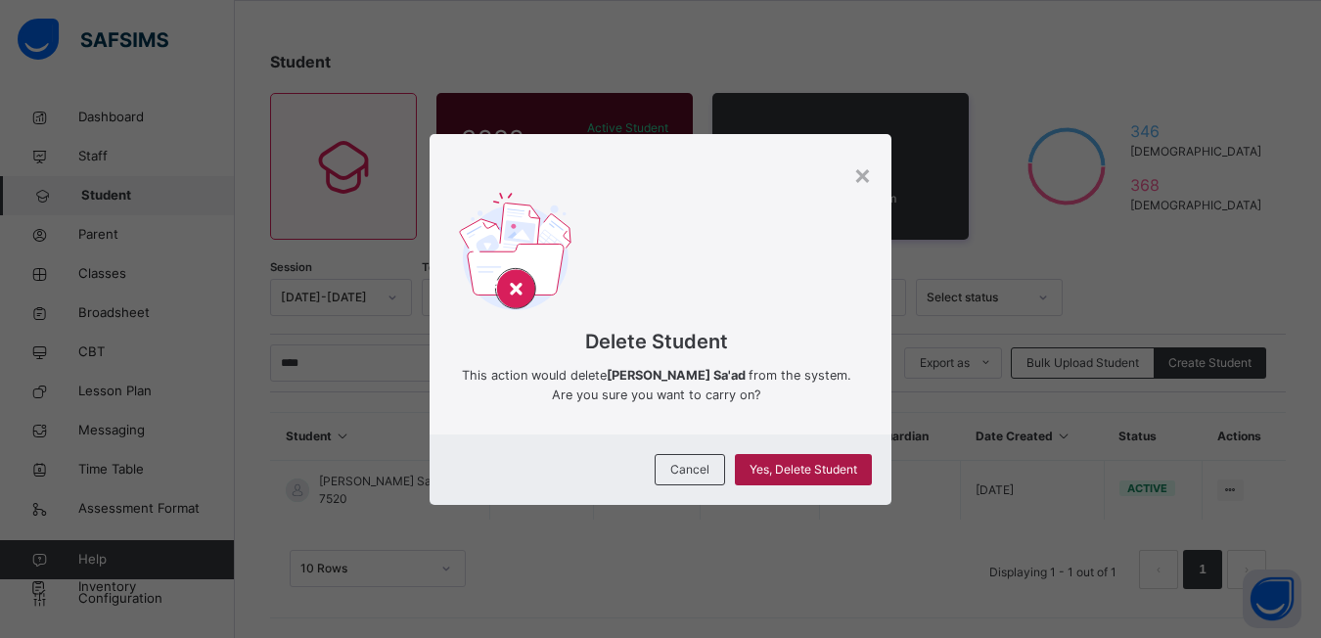
click at [805, 474] on span "Yes, Delete Student" at bounding box center [803, 470] width 108 height 18
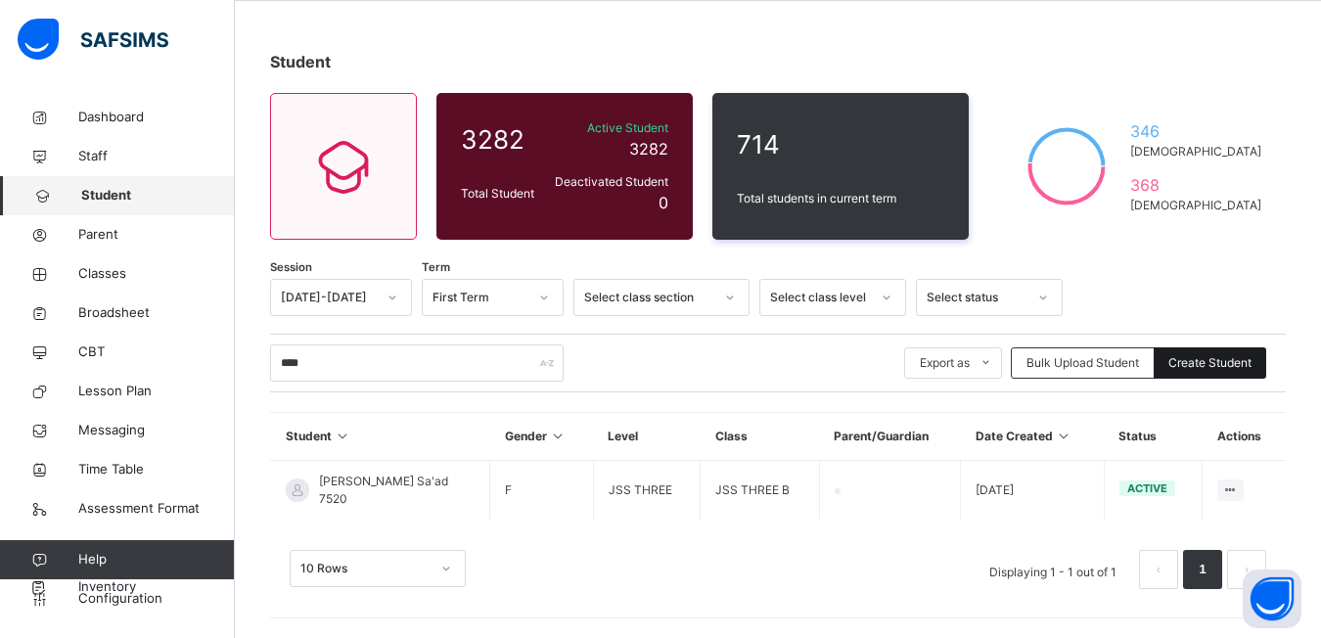
click at [1203, 358] on span "Create Student" at bounding box center [1209, 363] width 83 height 18
select select "**"
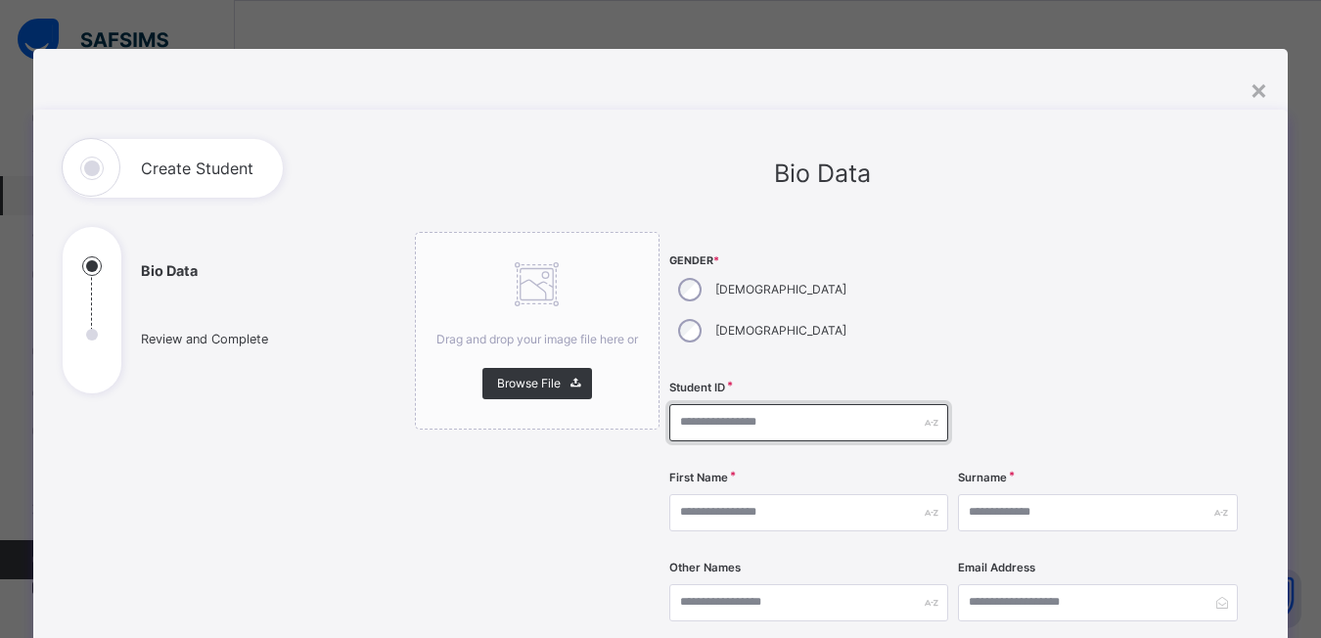
click at [671, 404] on input "text" at bounding box center [809, 422] width 280 height 37
type input "****"
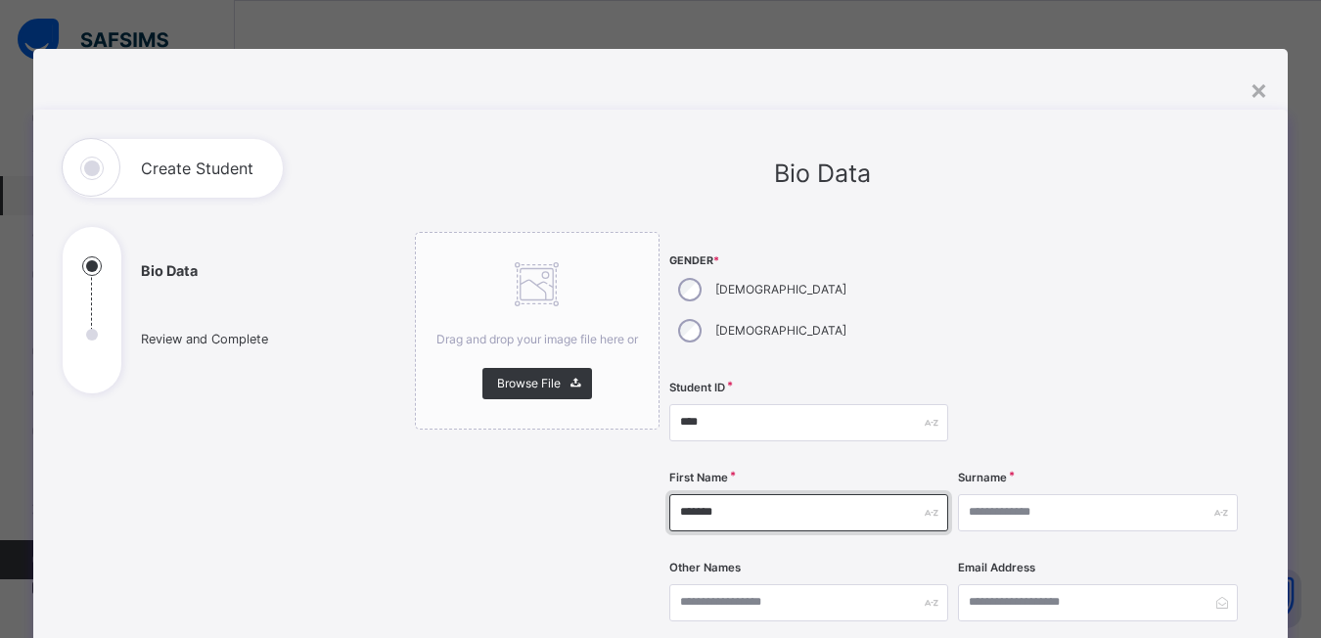
type input "*******"
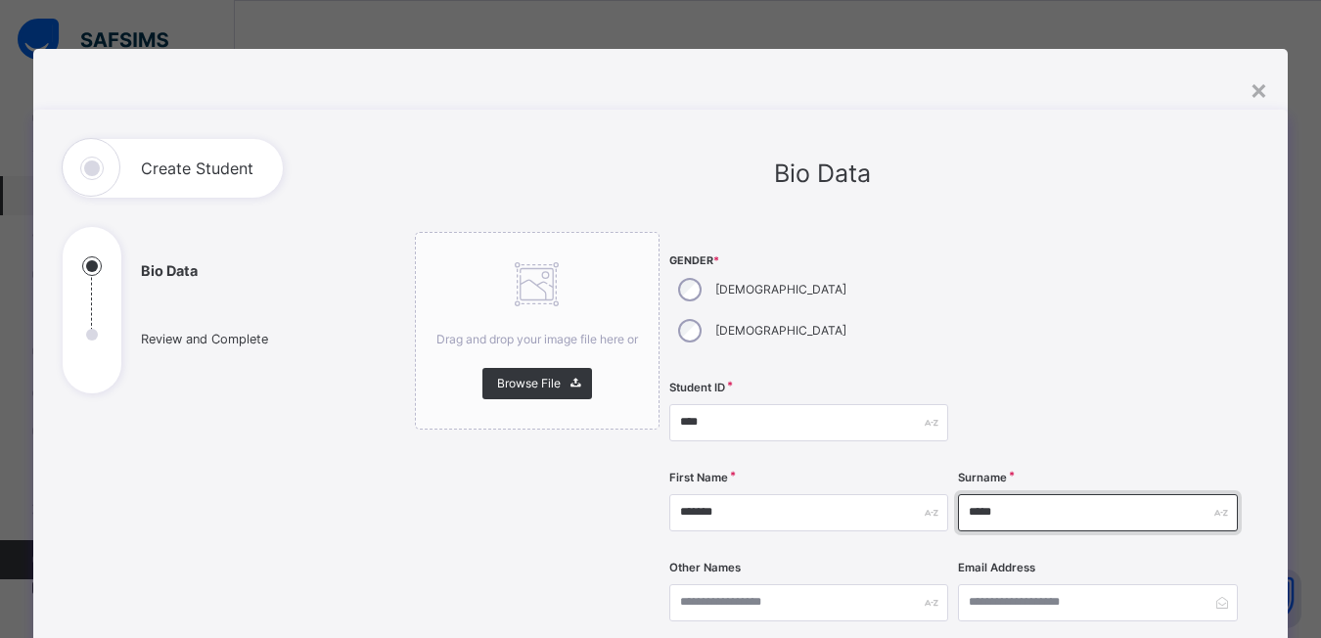
type input "*****"
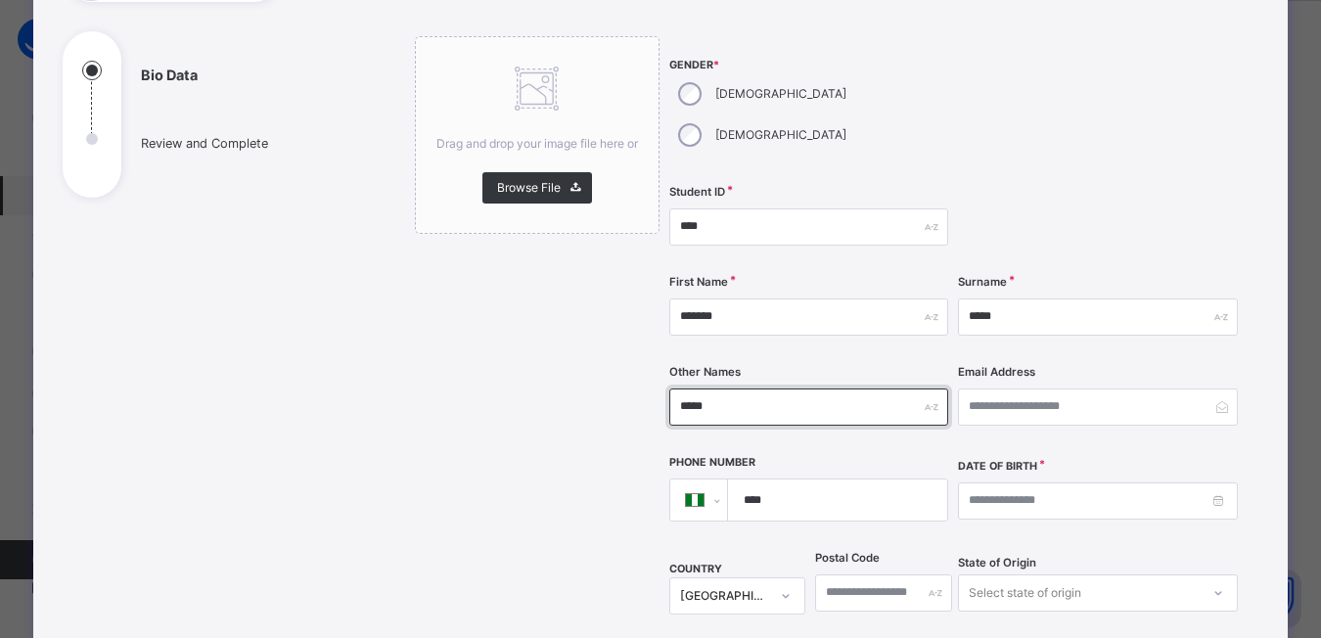
scroll to position [391, 0]
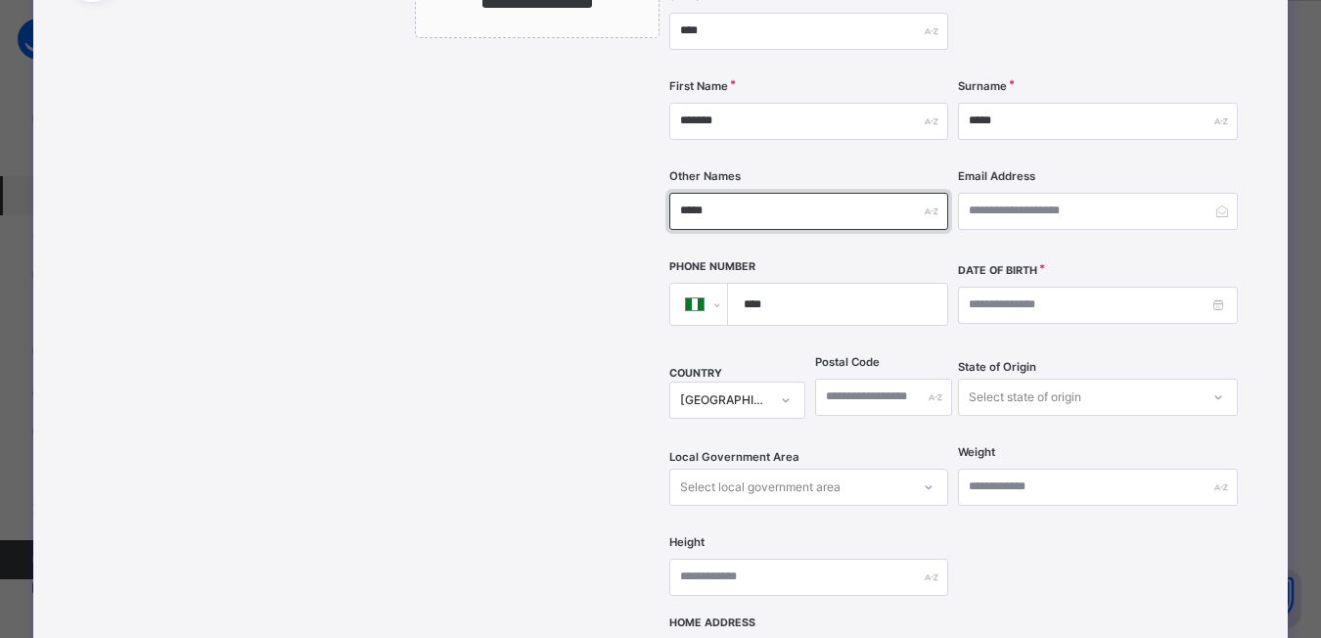
type input "*****"
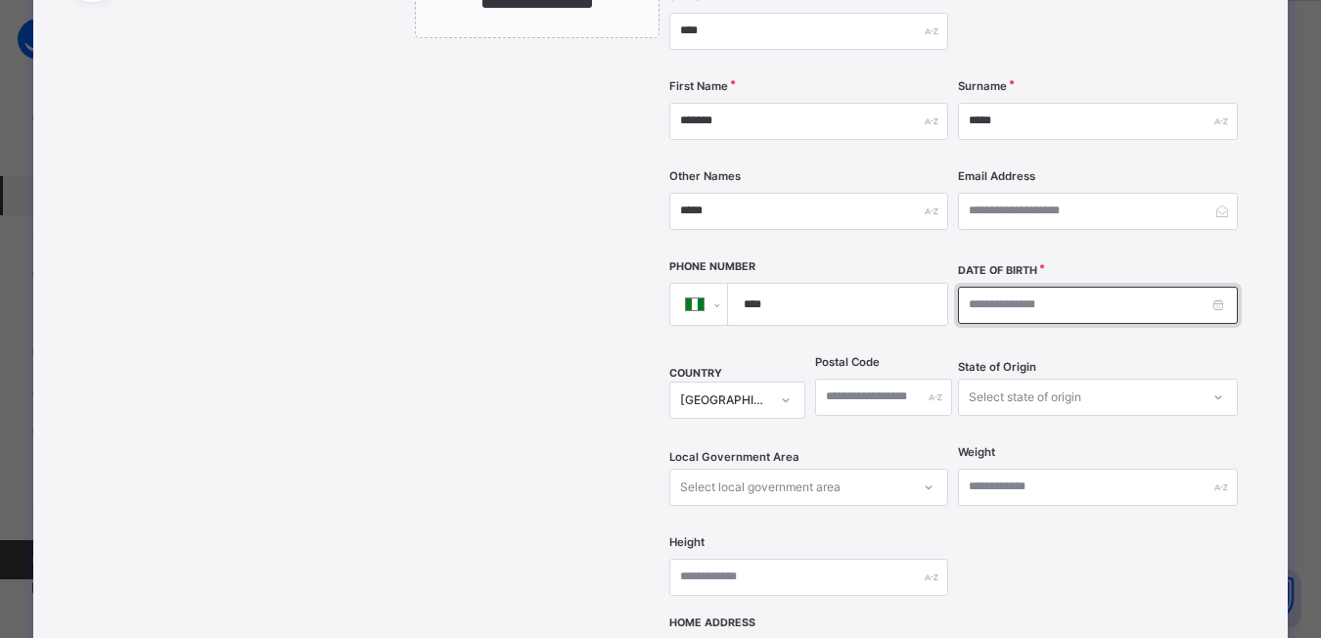
click at [974, 287] on input at bounding box center [1098, 305] width 280 height 37
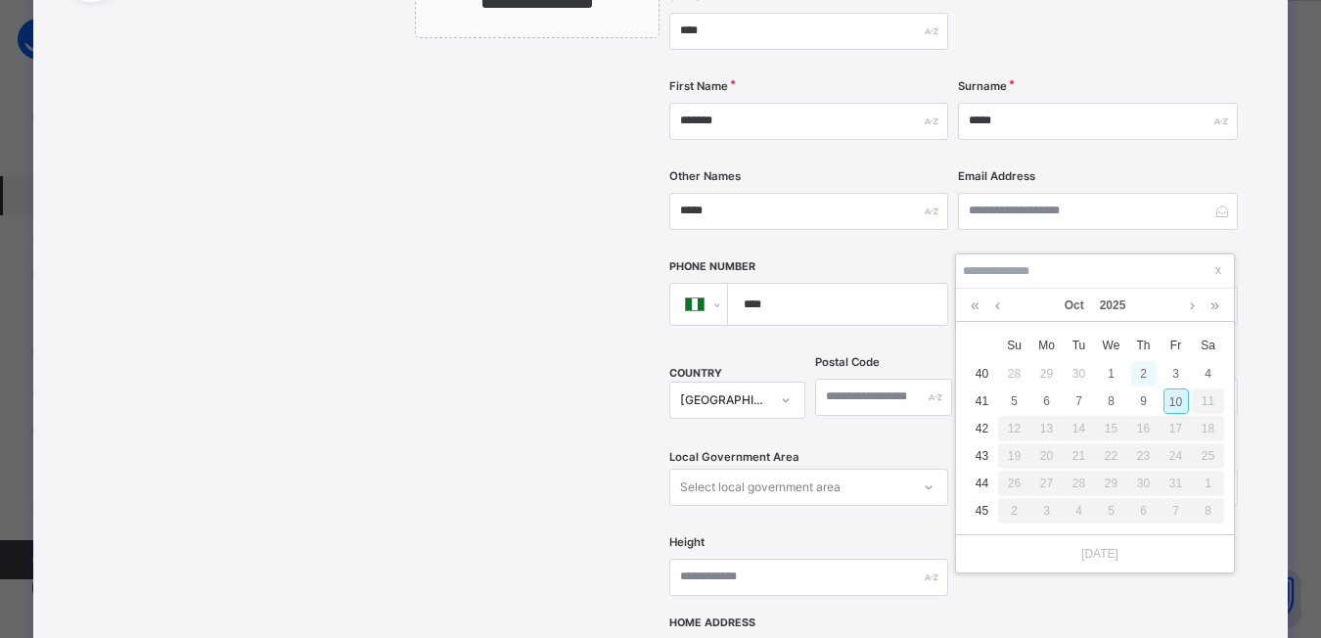
click at [1141, 376] on div "2" at bounding box center [1143, 373] width 25 height 25
type input "**********"
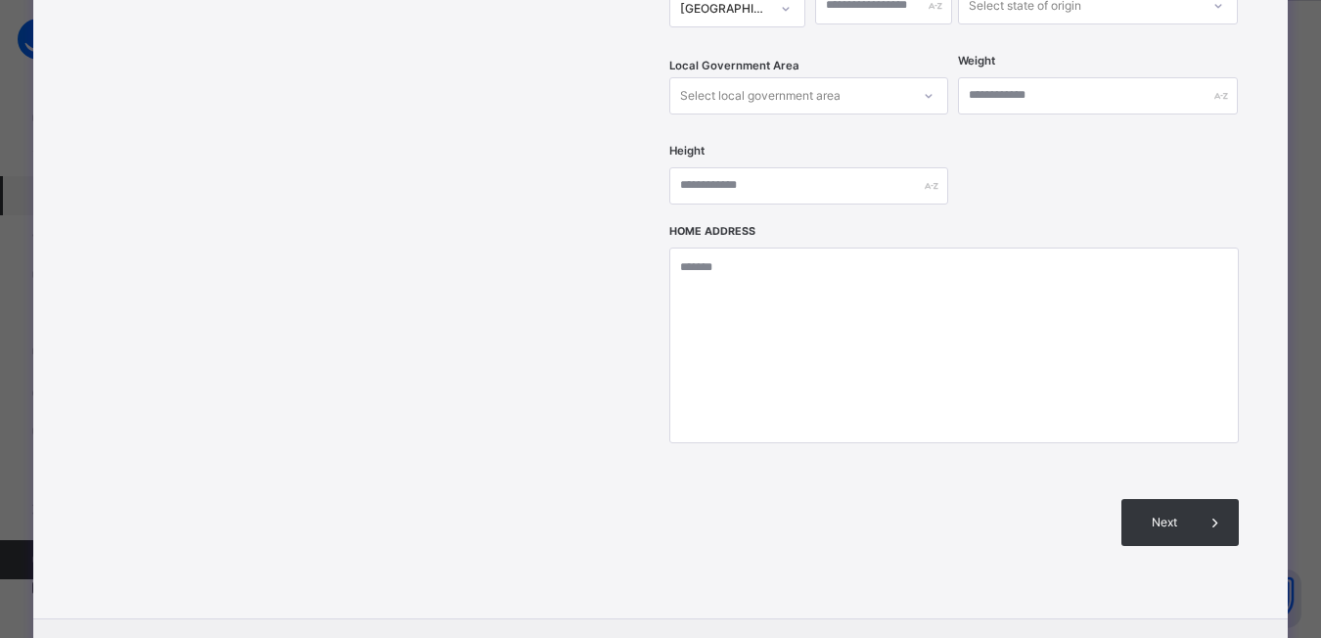
scroll to position [862, 0]
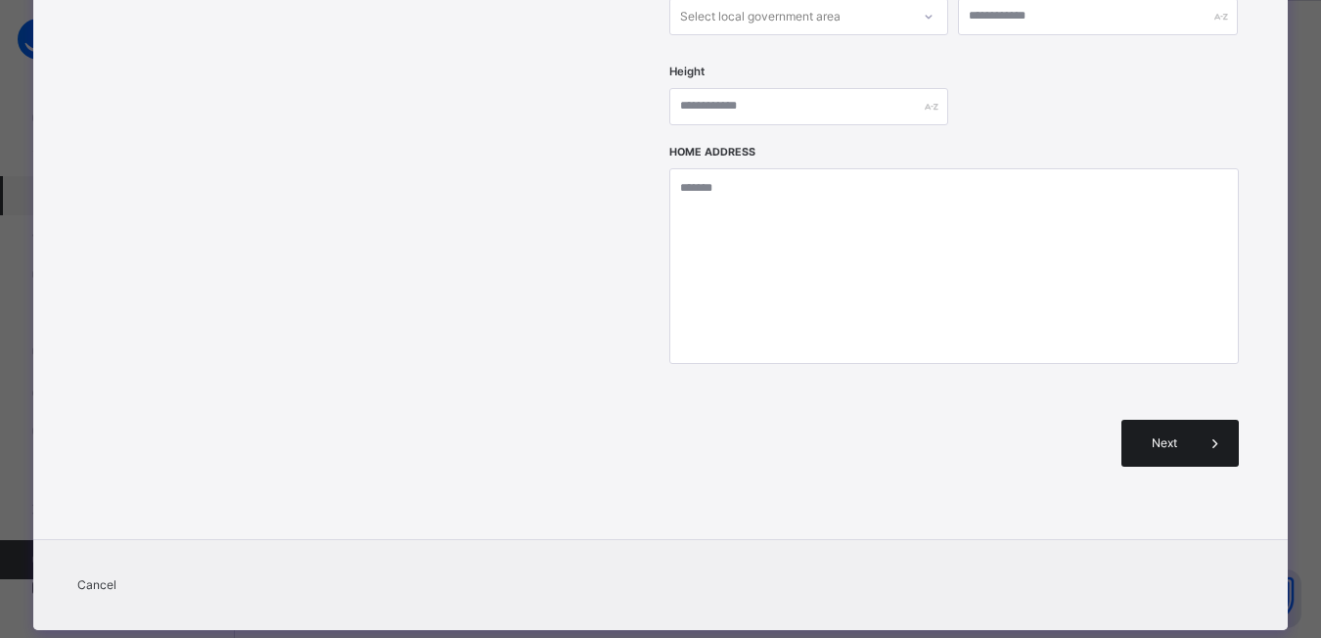
click at [1148, 434] on span "Next" at bounding box center [1164, 443] width 56 height 18
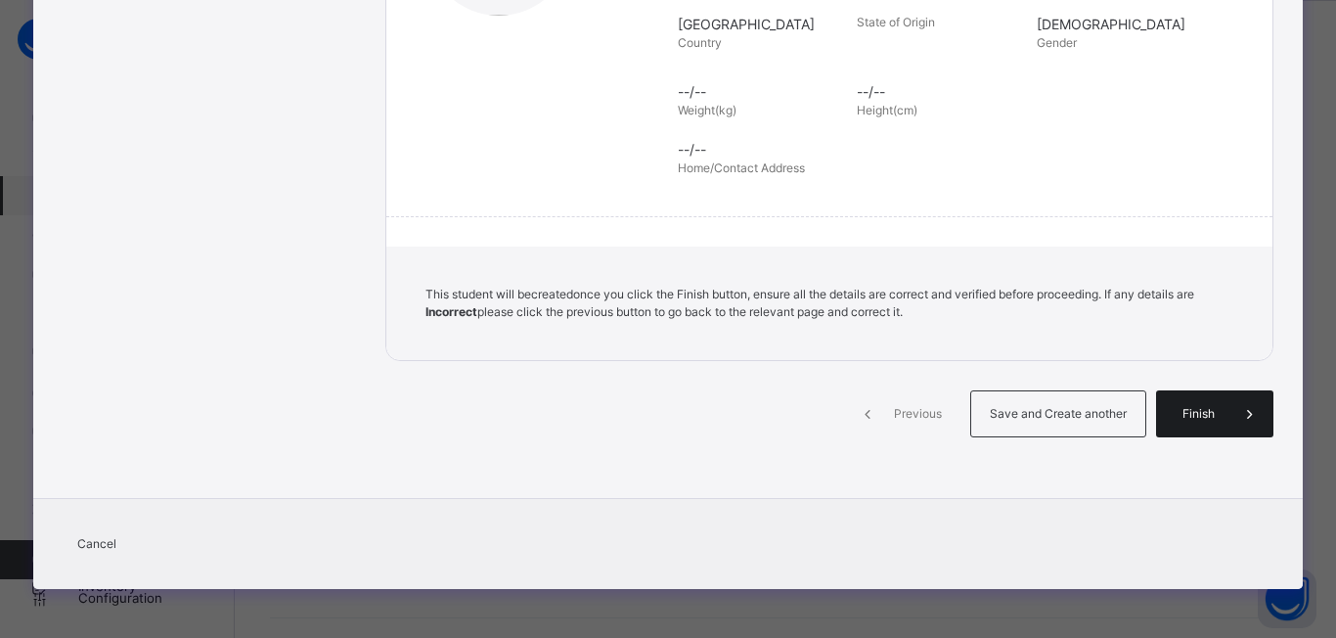
click at [1186, 418] on span "Finish" at bounding box center [1199, 414] width 56 height 18
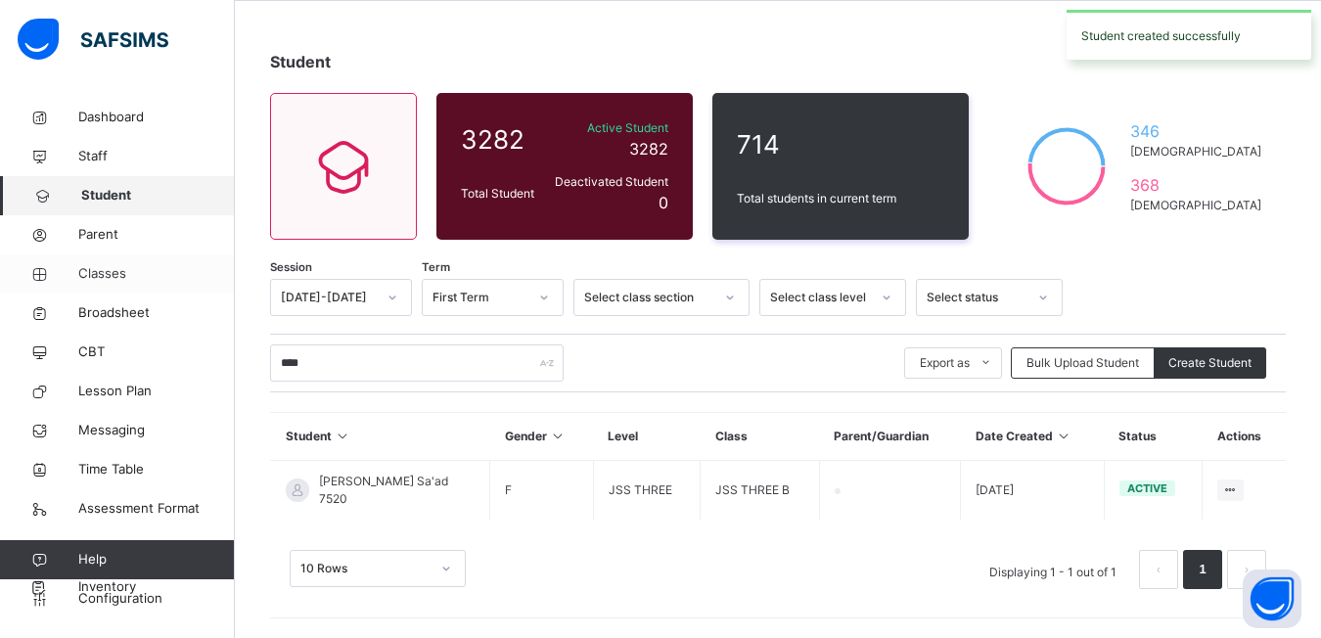
click at [93, 272] on span "Classes" at bounding box center [156, 274] width 157 height 20
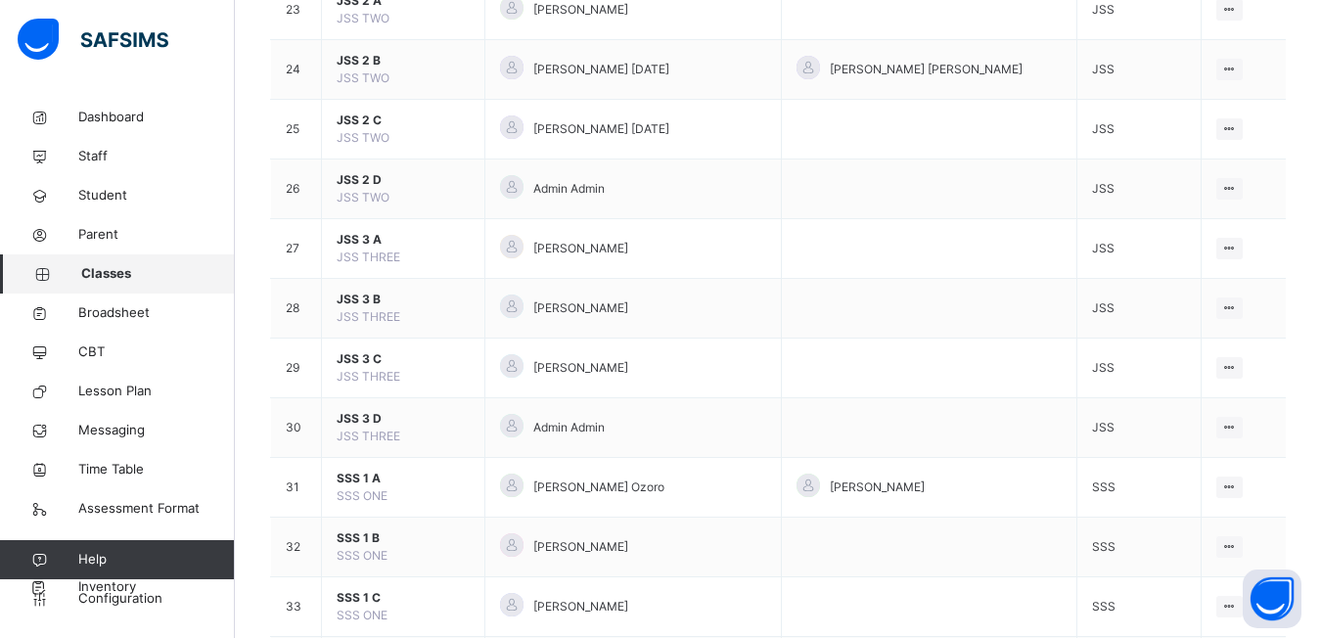
scroll to position [1467, 0]
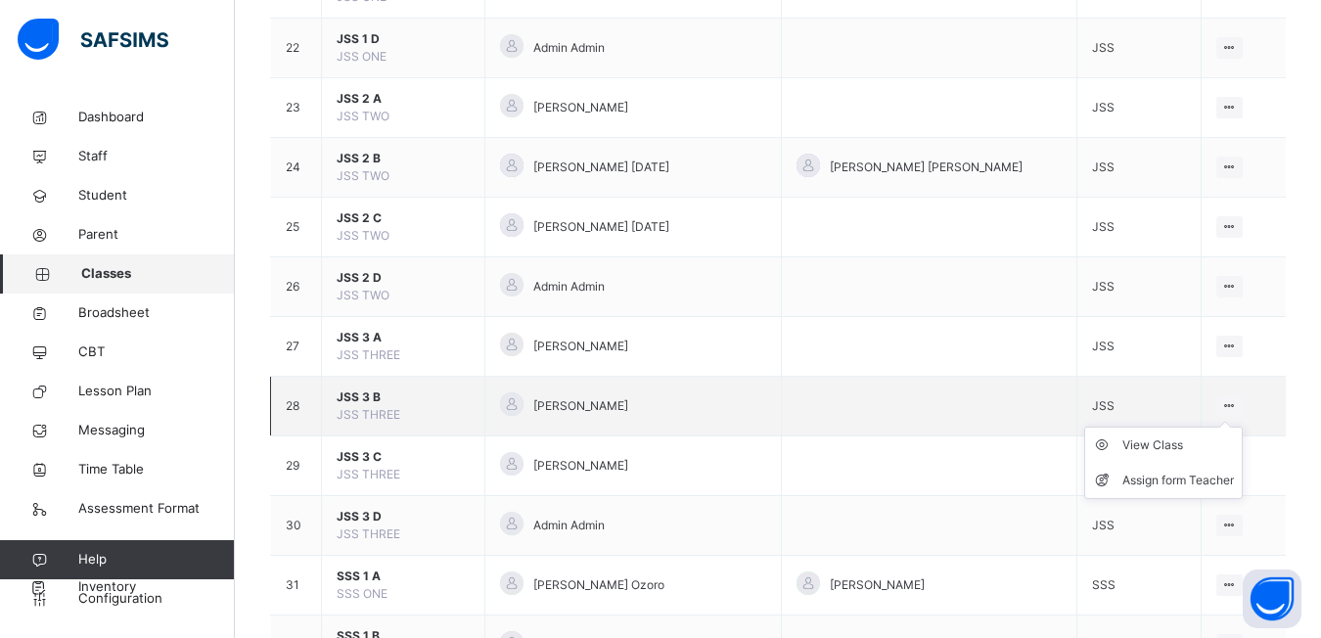
click at [1224, 427] on ul "View Class Assign form Teacher" at bounding box center [1163, 463] width 158 height 72
click at [1127, 444] on div "View Class" at bounding box center [1178, 445] width 112 height 20
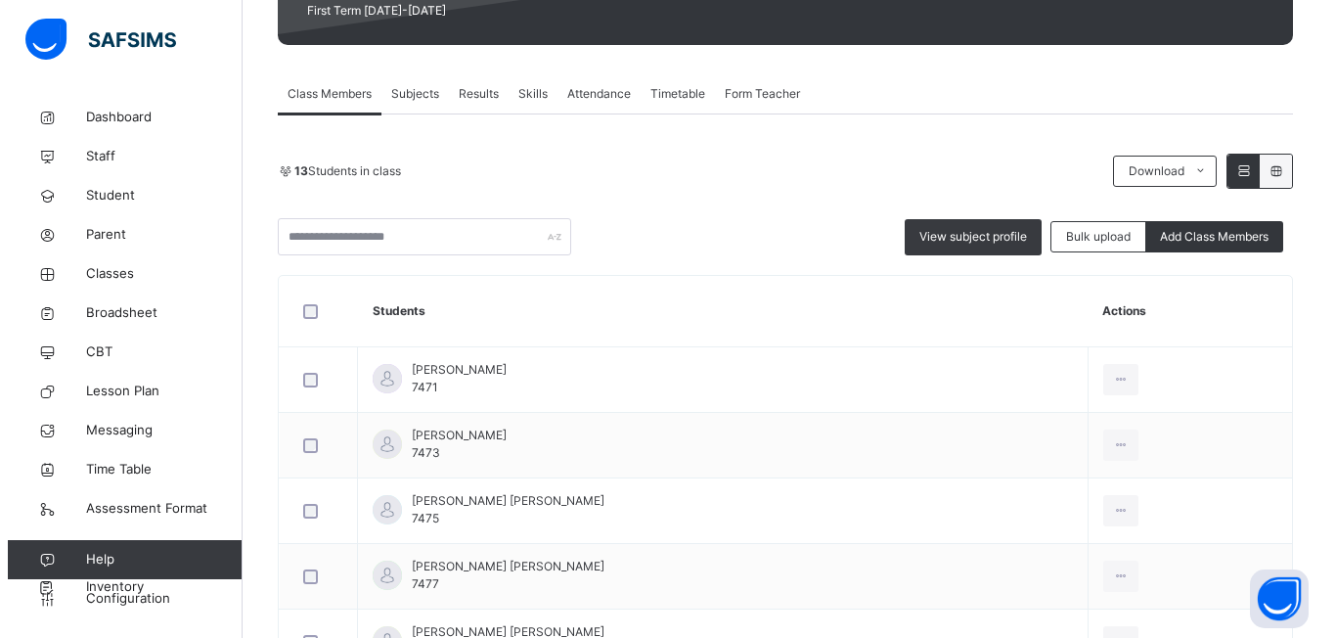
scroll to position [489, 0]
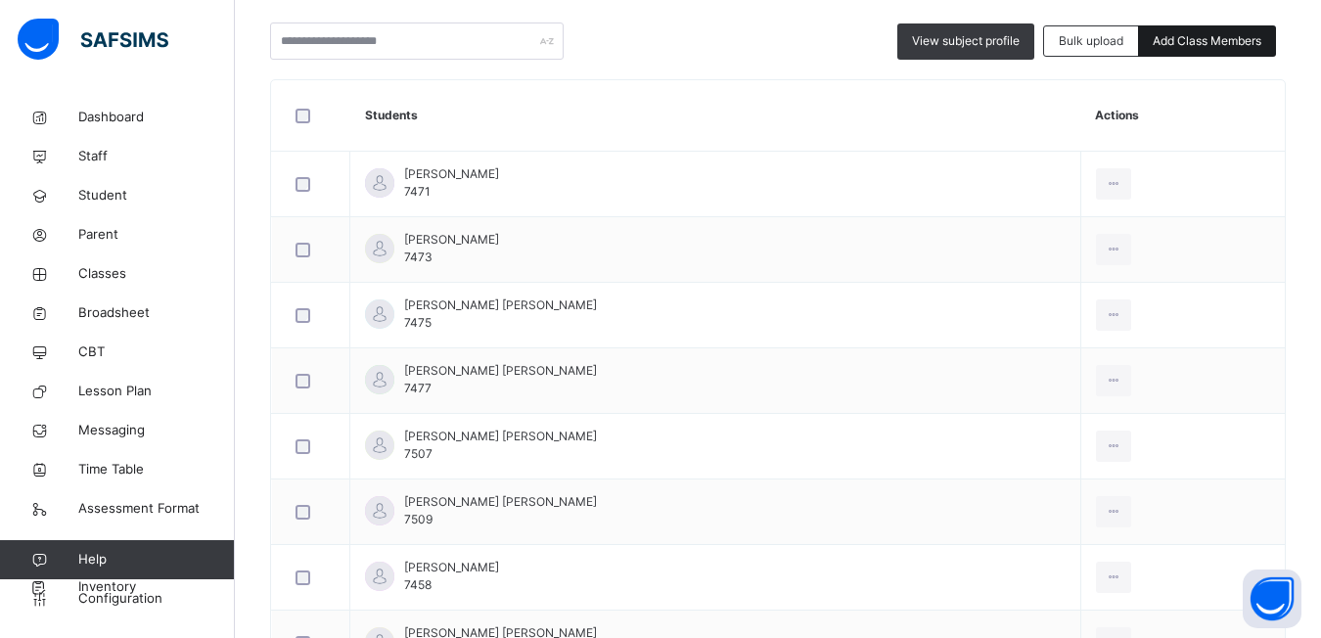
click at [1169, 46] on span "Add Class Members" at bounding box center [1206, 41] width 109 height 18
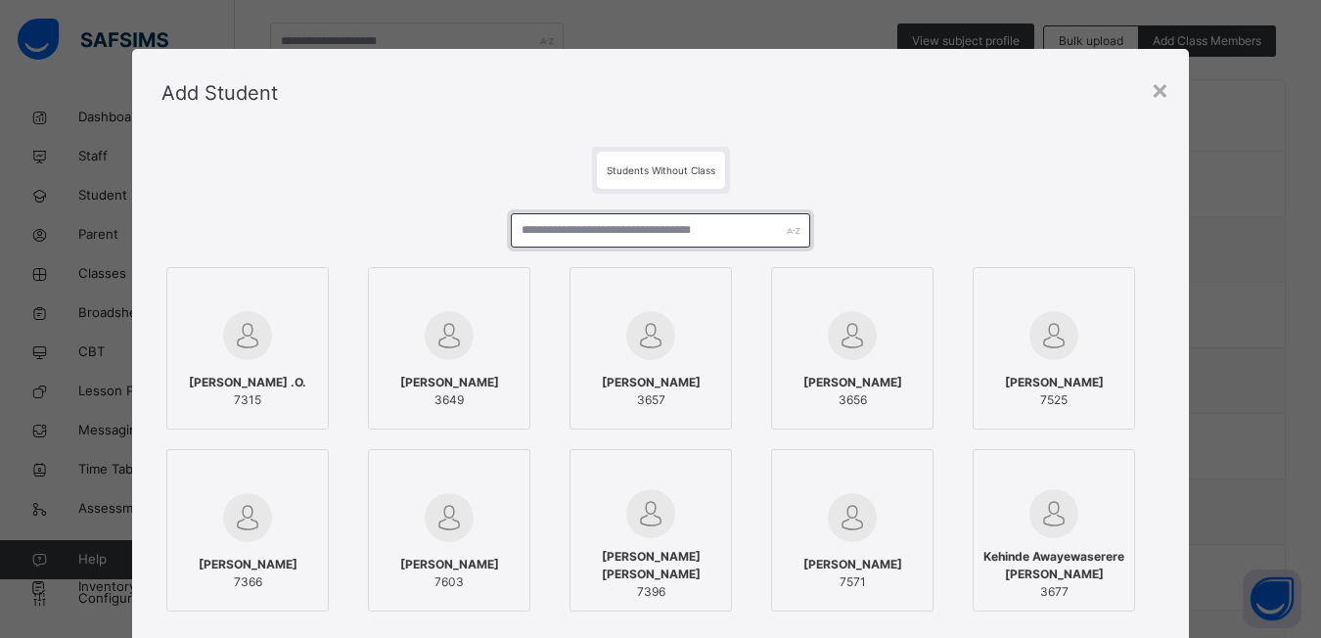
click at [533, 237] on input "text" at bounding box center [660, 230] width 299 height 34
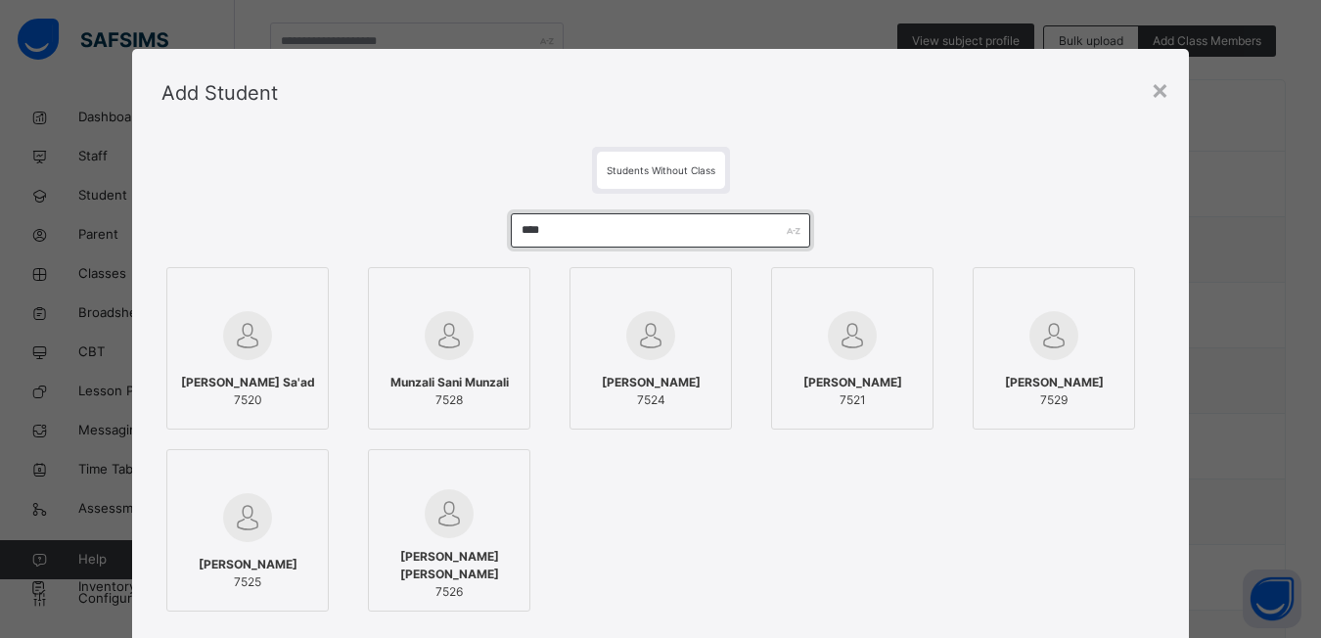
type input "****"
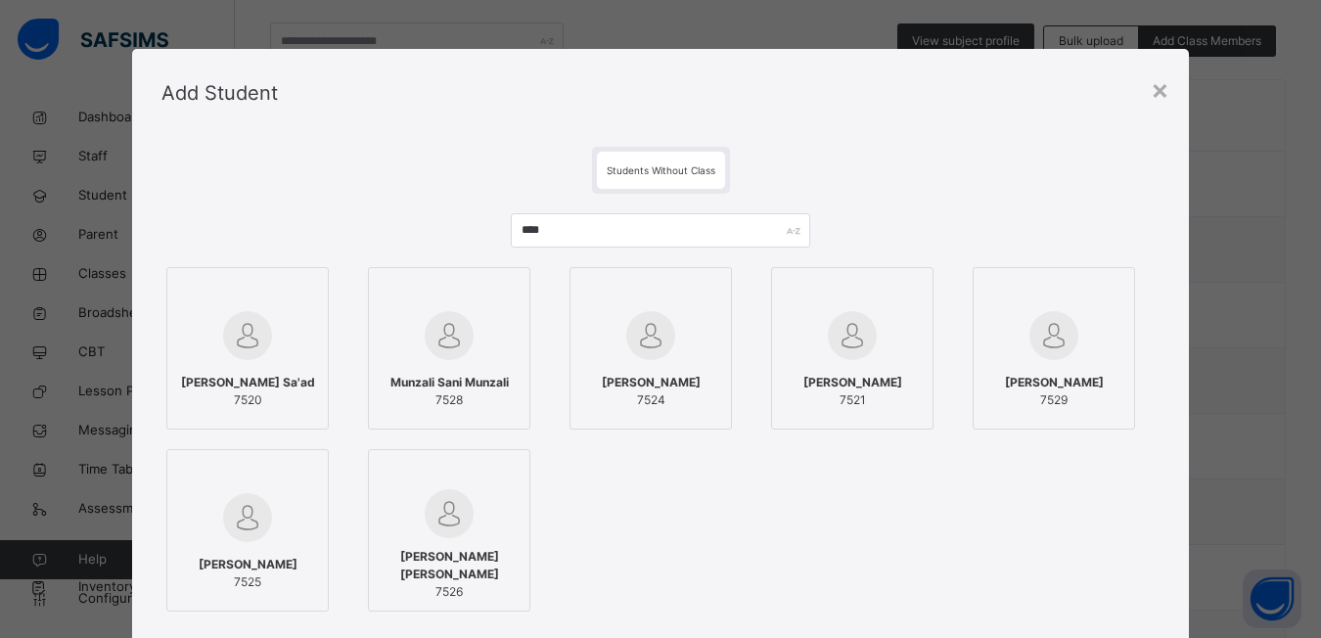
click at [278, 283] on div at bounding box center [247, 292] width 141 height 29
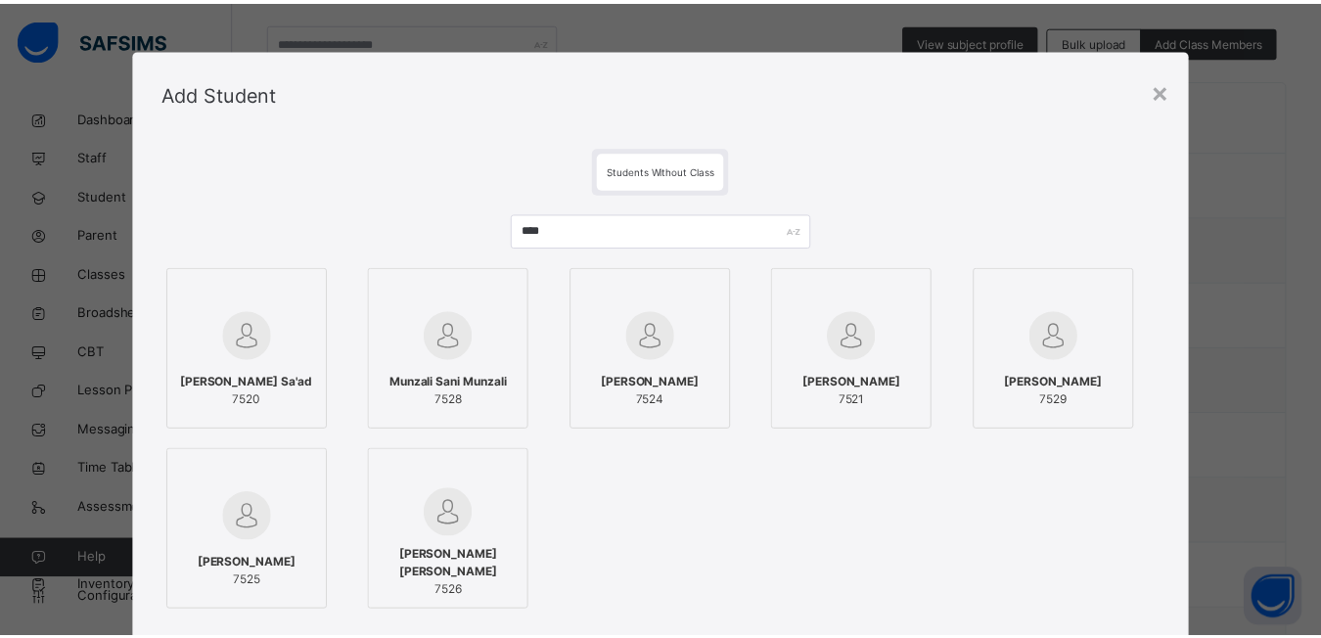
scroll to position [196, 0]
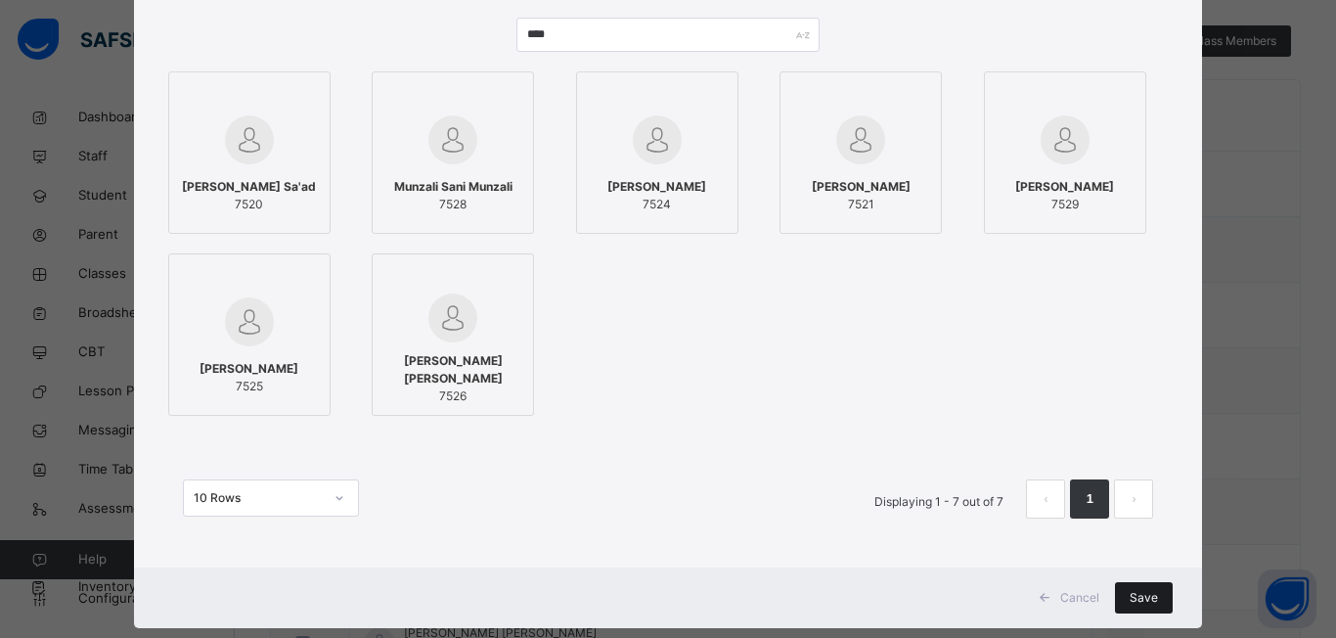
click at [1152, 593] on span "Save" at bounding box center [1144, 598] width 28 height 18
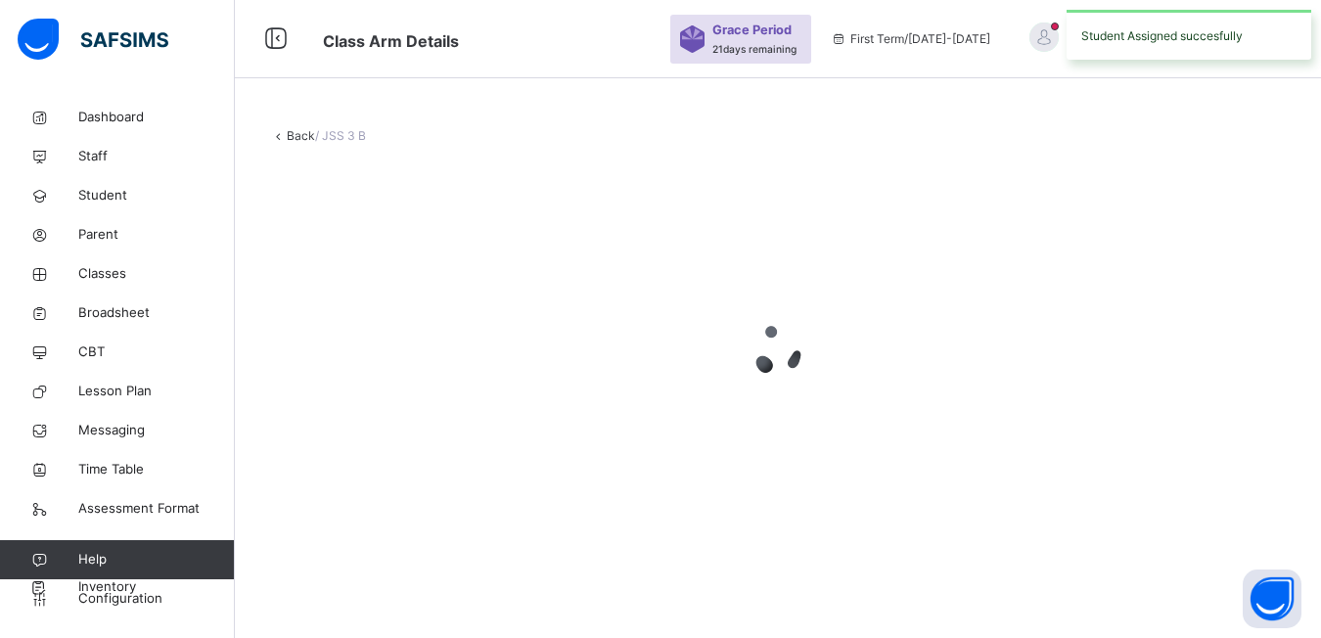
scroll to position [0, 0]
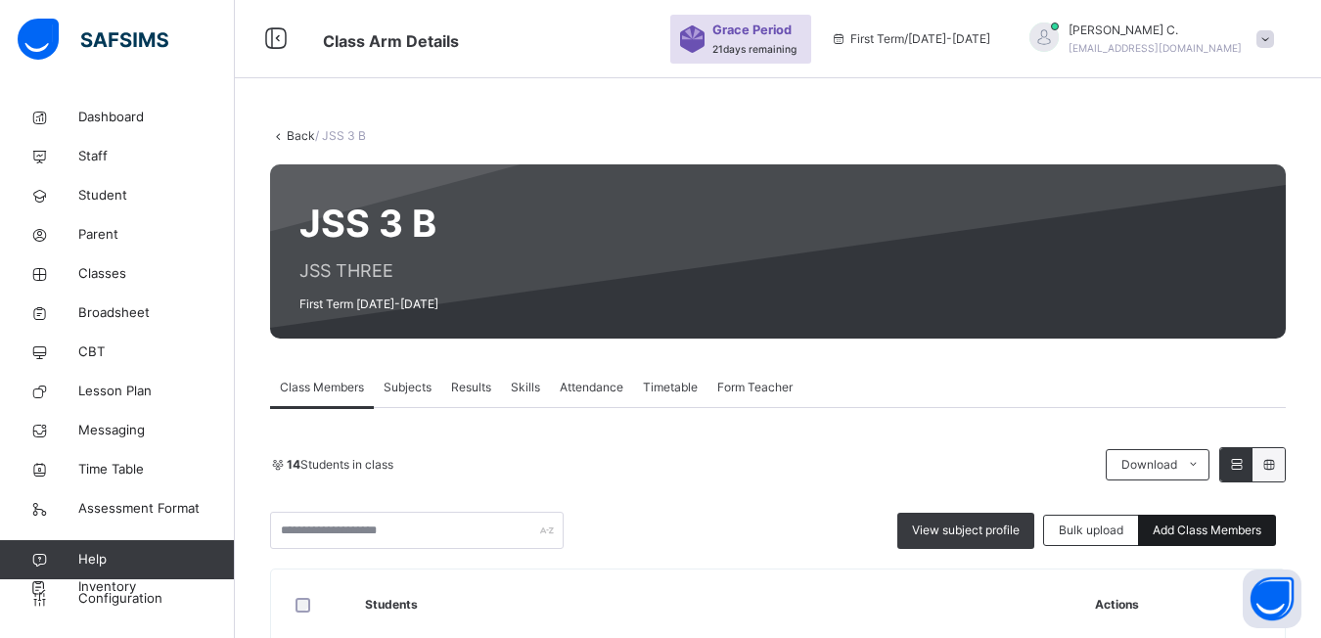
click at [1207, 528] on span "Add Class Members" at bounding box center [1206, 530] width 109 height 18
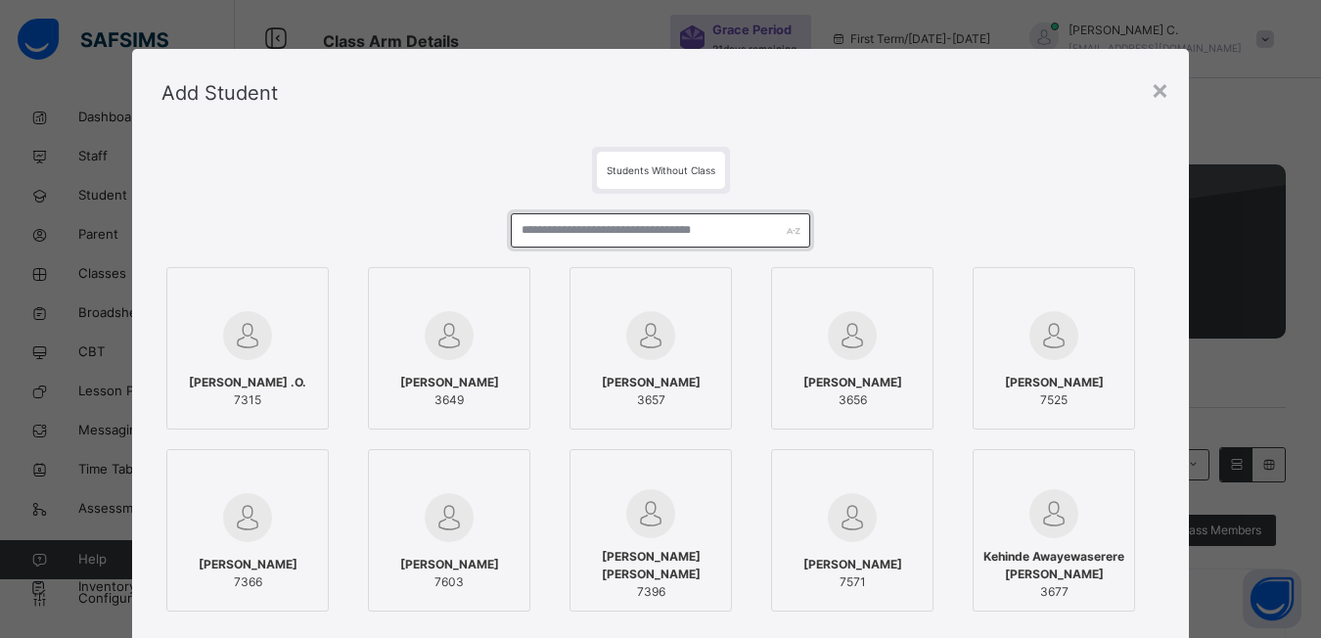
click at [527, 236] on input "text" at bounding box center [660, 230] width 299 height 34
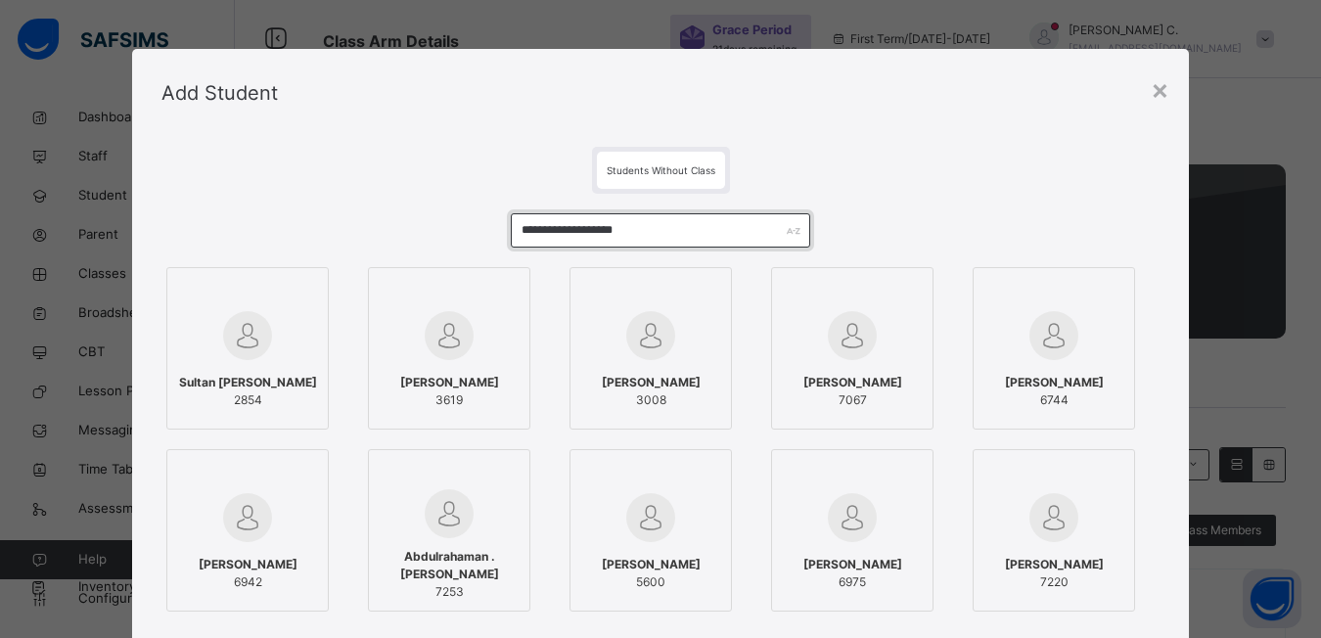
scroll to position [98, 0]
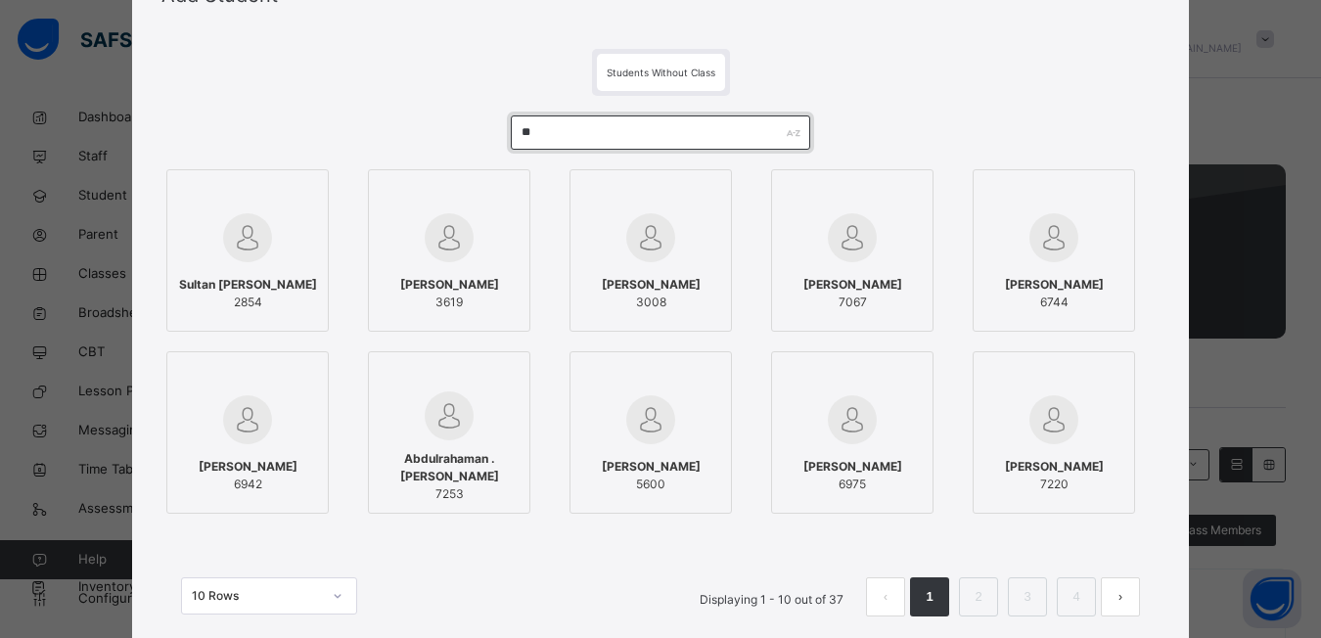
type input "*"
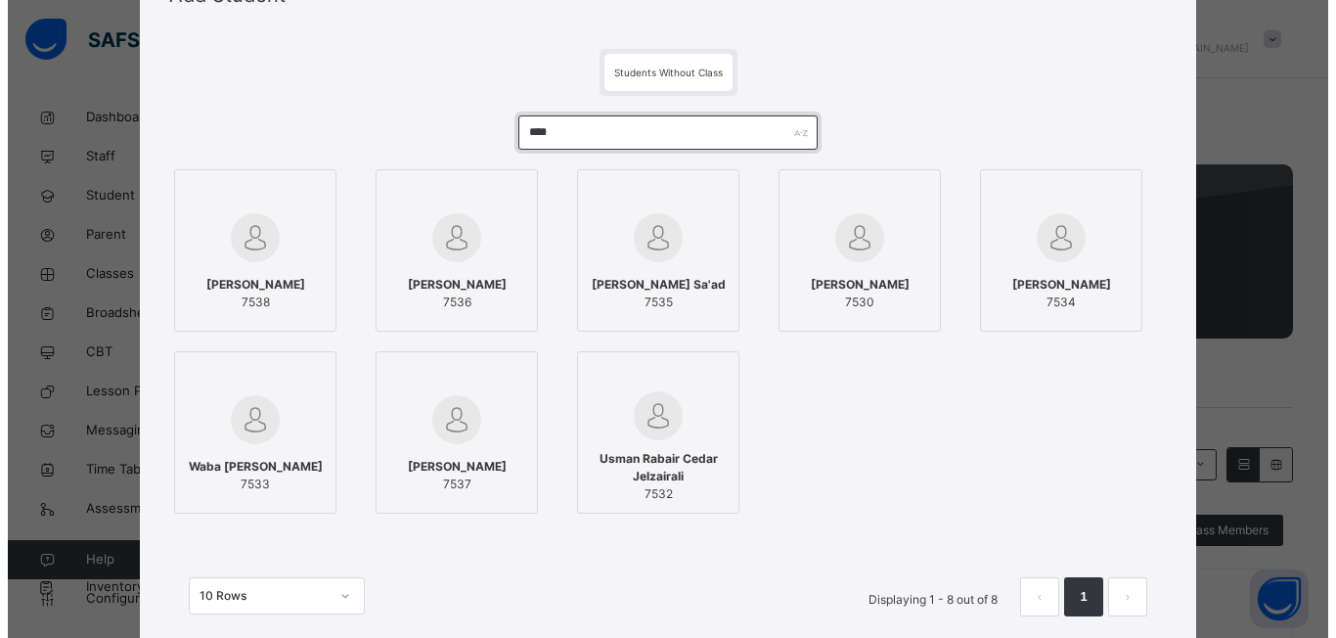
scroll to position [0, 0]
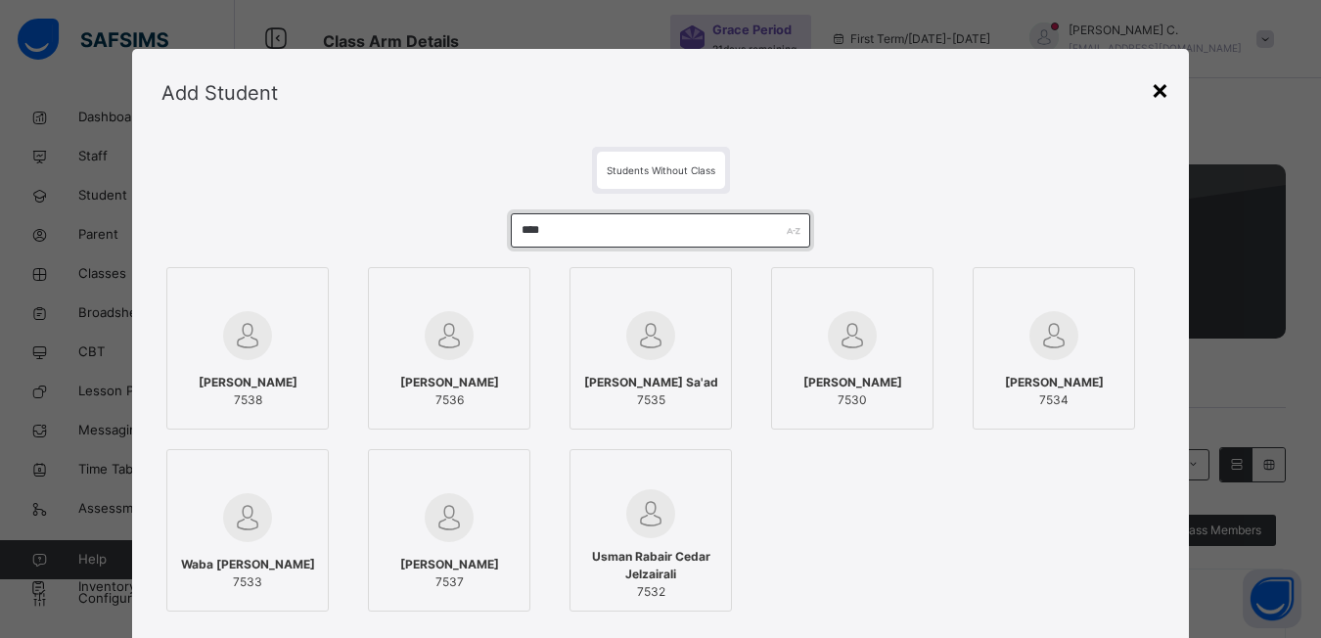
type input "****"
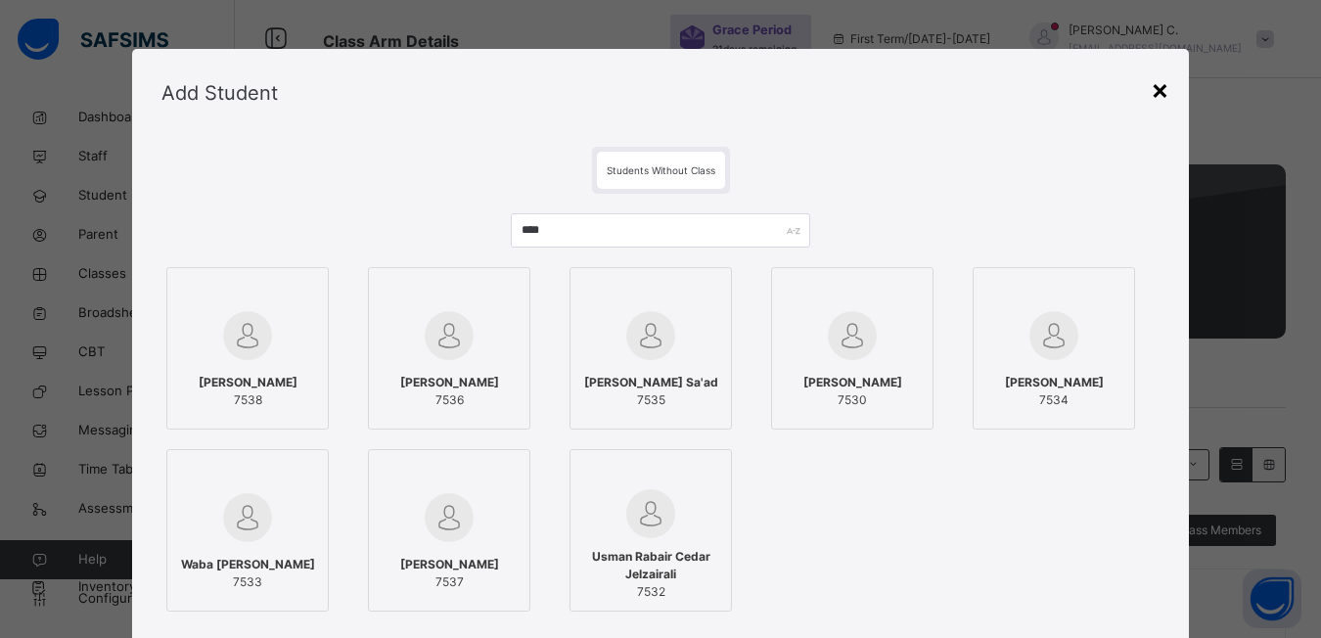
click at [1164, 96] on div "×" at bounding box center [1159, 88] width 19 height 41
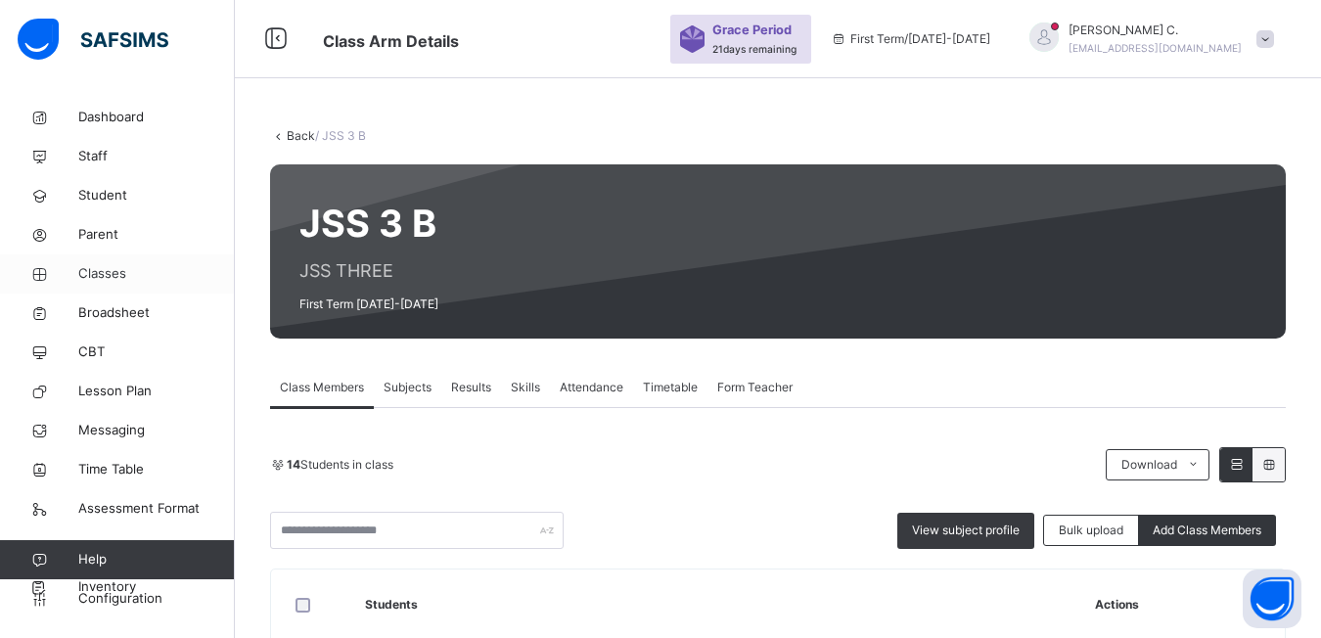
click at [104, 268] on span "Classes" at bounding box center [156, 274] width 157 height 20
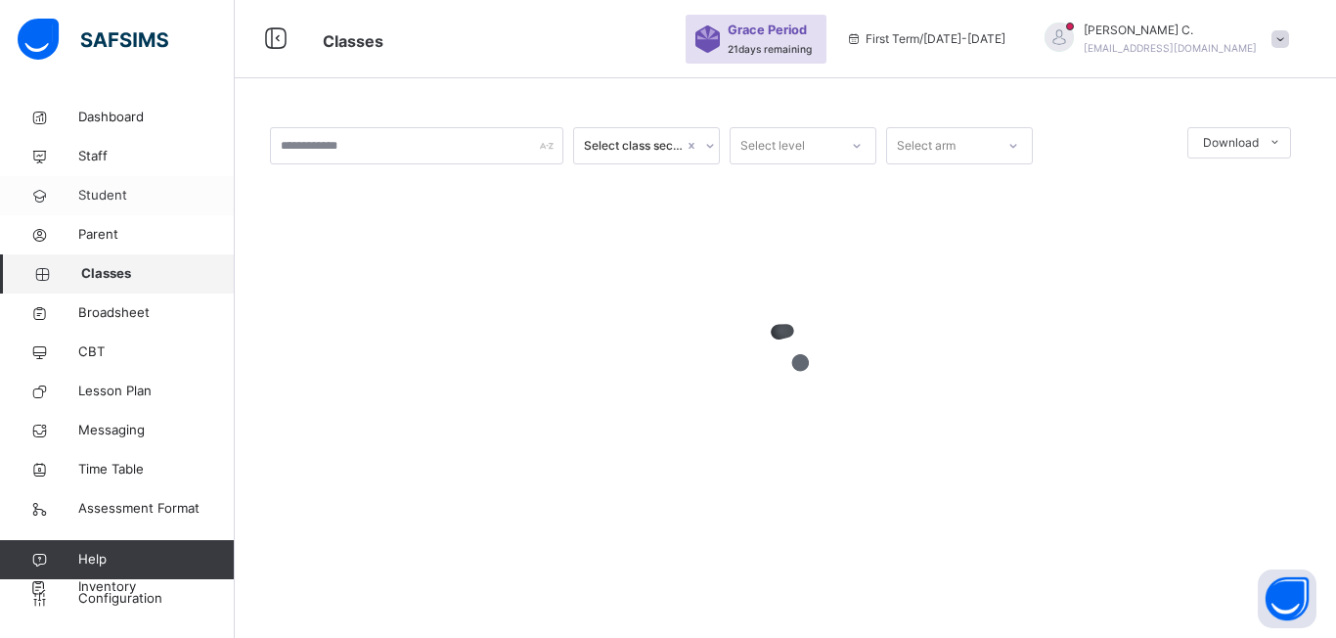
click at [86, 195] on span "Student" at bounding box center [156, 196] width 157 height 20
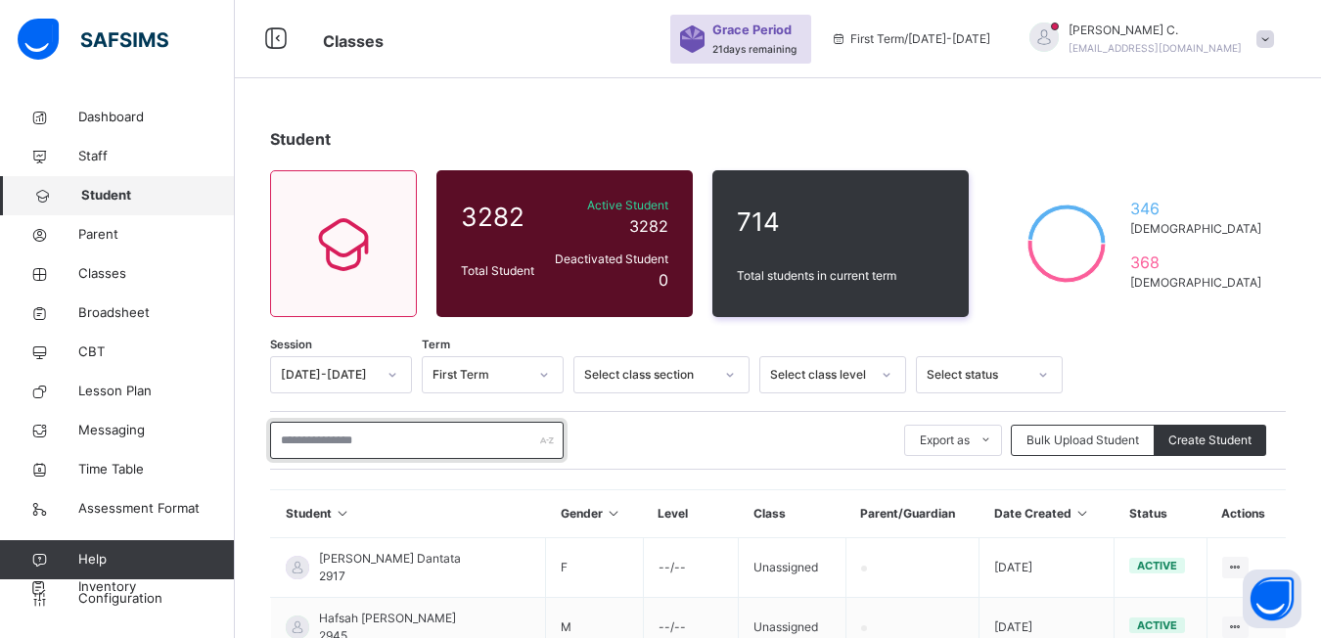
click at [301, 446] on input "text" at bounding box center [416, 440] width 293 height 37
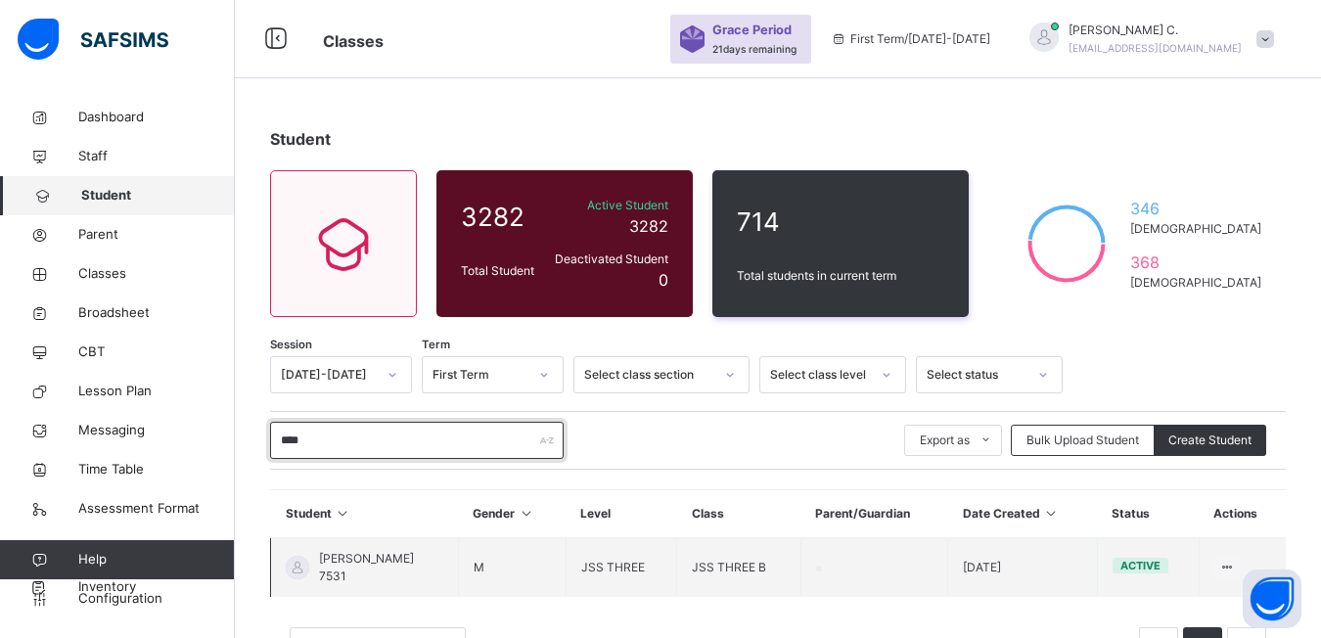
type input "****"
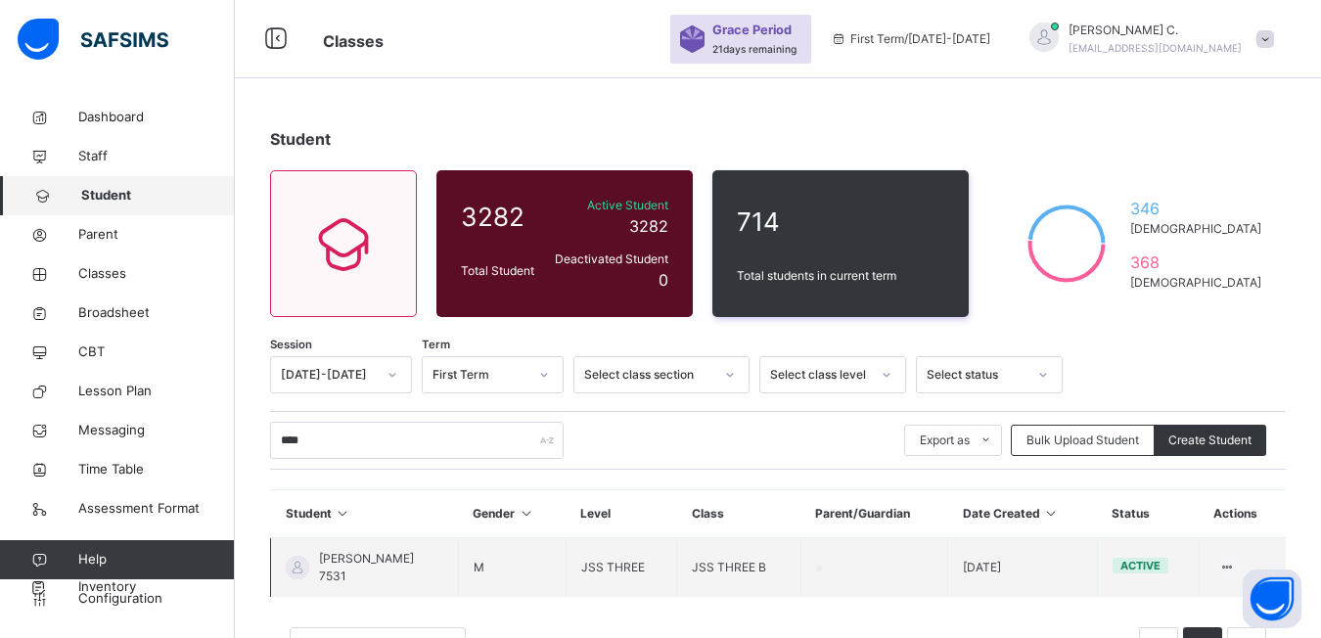
click at [302, 578] on div "[PERSON_NAME] 7531" at bounding box center [350, 567] width 128 height 35
